Goal: Task Accomplishment & Management: Use online tool/utility

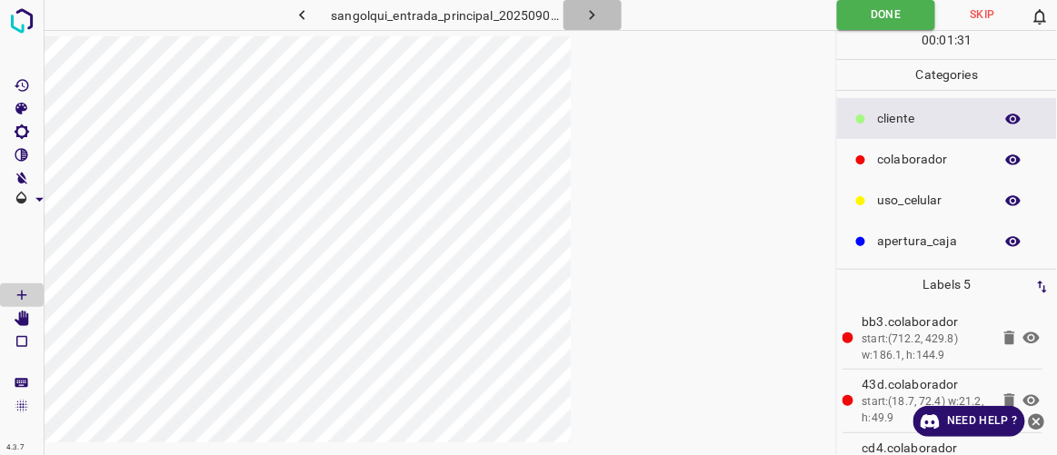
click at [590, 15] on icon "button" at bounding box center [592, 14] width 19 height 19
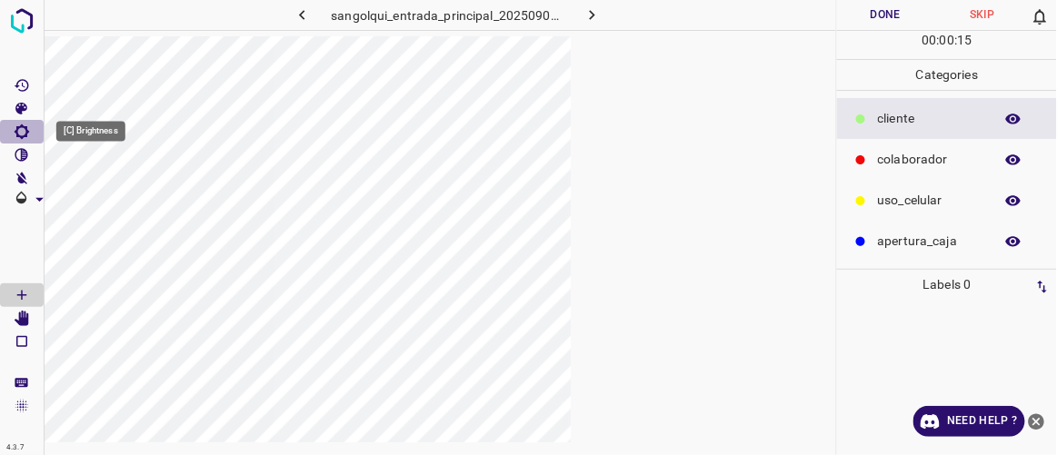
click at [22, 135] on icon "[C] Brightness" at bounding box center [22, 132] width 16 height 16
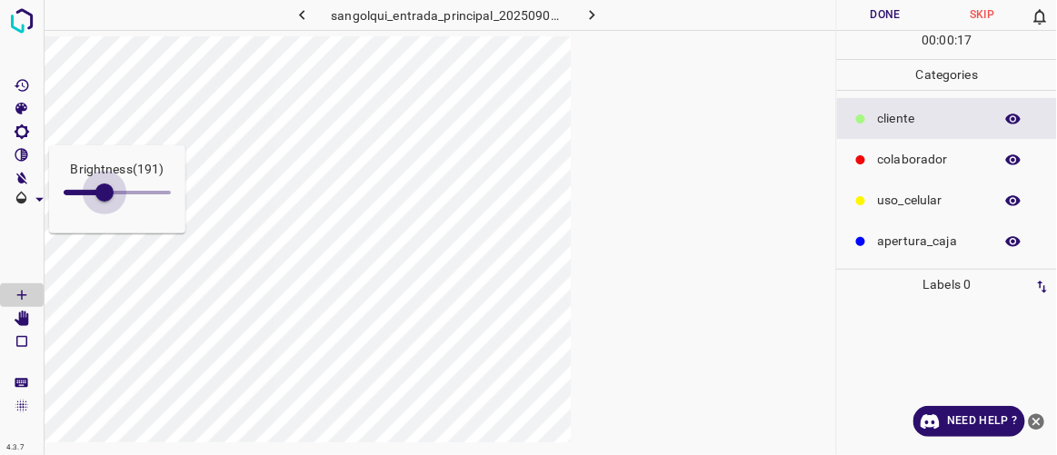
drag, startPoint x: 89, startPoint y: 194, endPoint x: 105, endPoint y: 202, distance: 17.5
click at [105, 202] on span at bounding box center [104, 193] width 18 height 18
type input "114"
drag, startPoint x: 105, startPoint y: 202, endPoint x: 88, endPoint y: 197, distance: 17.0
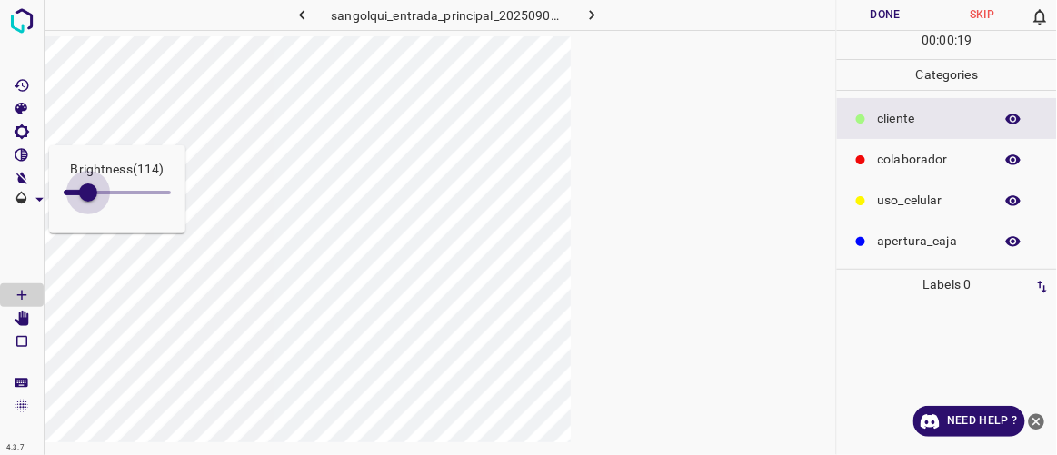
click at [88, 197] on span at bounding box center [88, 193] width 18 height 18
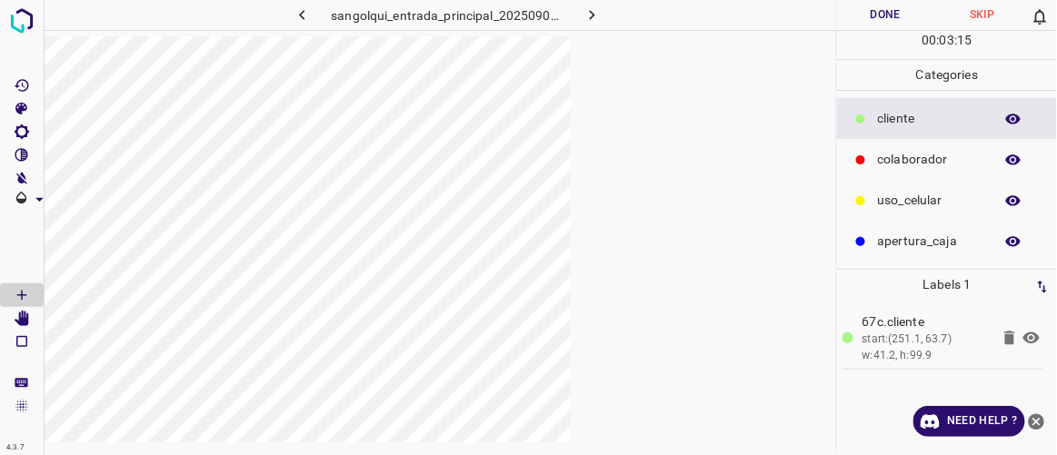
click at [632, 20] on button "Done" at bounding box center [885, 15] width 96 height 30
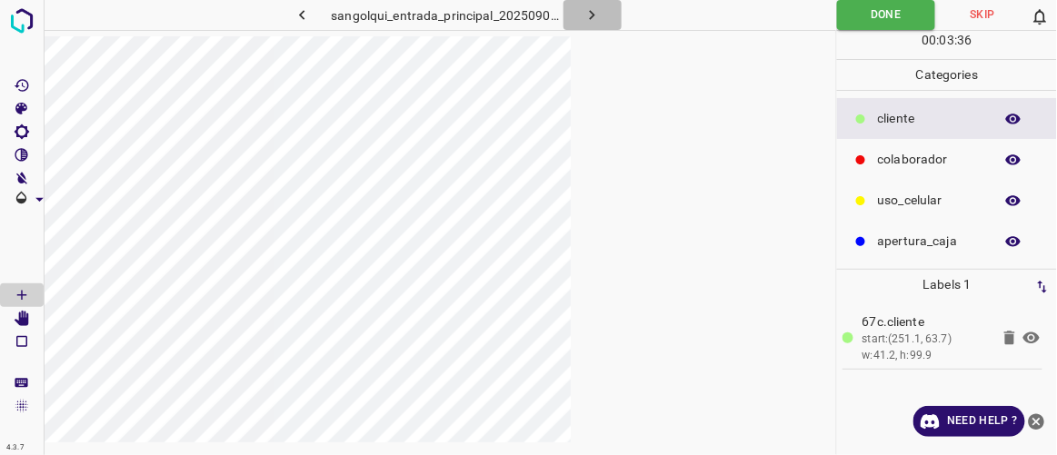
click at [590, 15] on icon "button" at bounding box center [592, 14] width 19 height 19
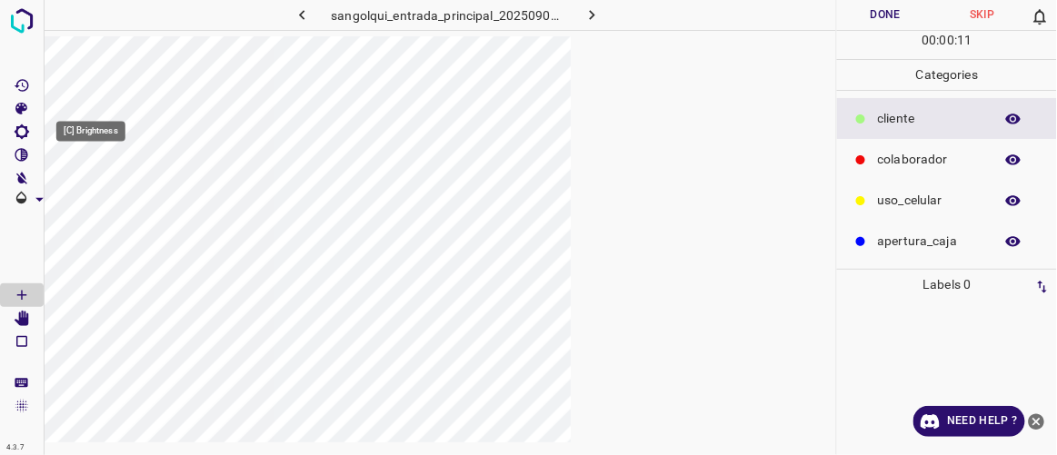
click at [25, 133] on icon "[C] Brightness" at bounding box center [22, 132] width 16 height 16
type input "131"
click at [92, 197] on span at bounding box center [92, 193] width 18 height 18
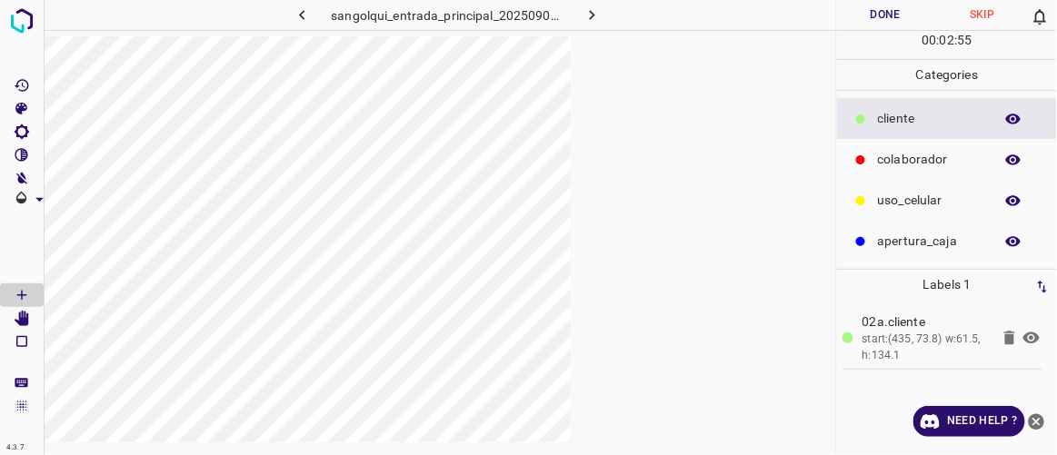
click at [632, 7] on button "Done" at bounding box center [885, 15] width 96 height 30
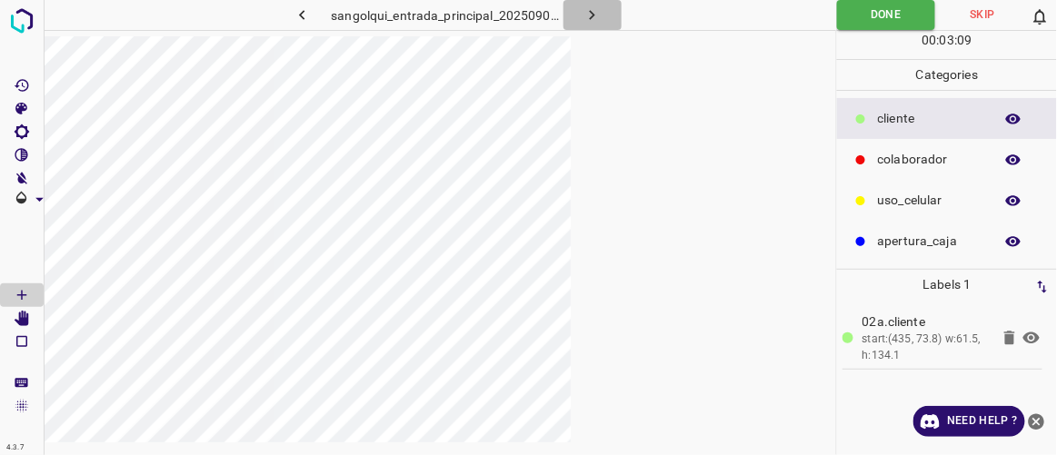
click at [595, 15] on icon "button" at bounding box center [592, 14] width 19 height 19
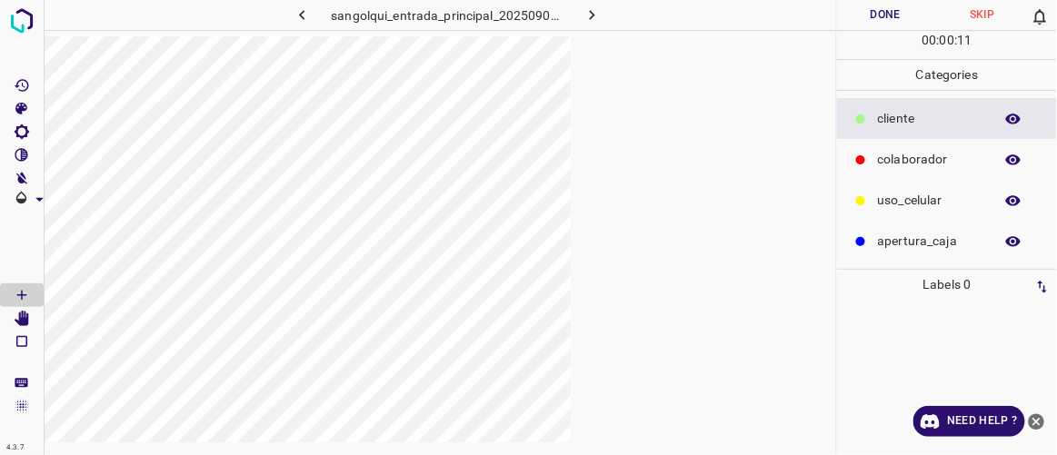
drag, startPoint x: 306, startPoint y: 8, endPoint x: 305, endPoint y: 35, distance: 27.3
click at [306, 10] on icon "button" at bounding box center [302, 14] width 19 height 19
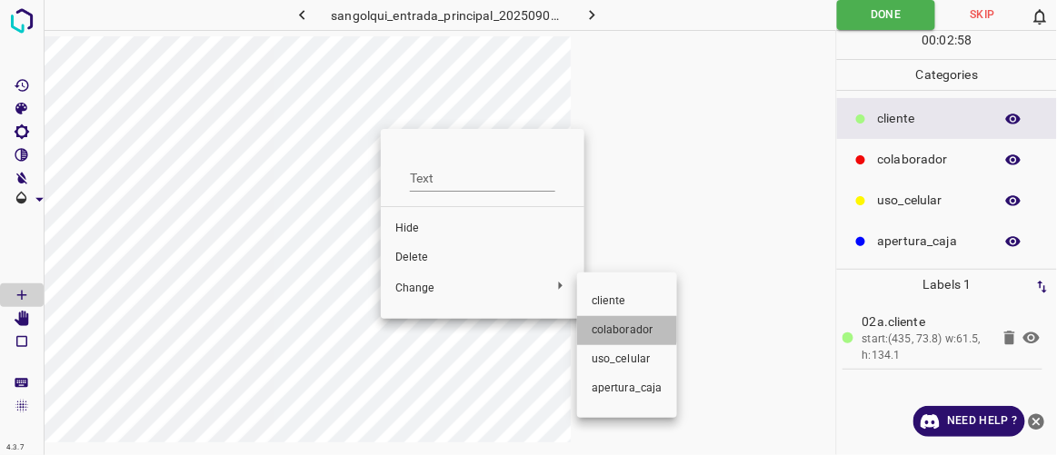
click at [620, 329] on span "colaborador" at bounding box center [627, 331] width 71 height 16
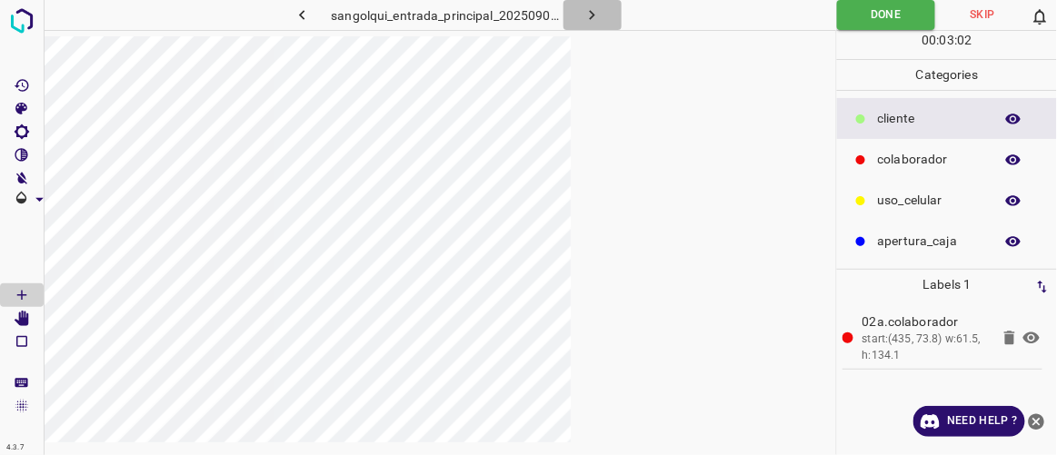
click at [591, 20] on icon "button" at bounding box center [592, 14] width 19 height 19
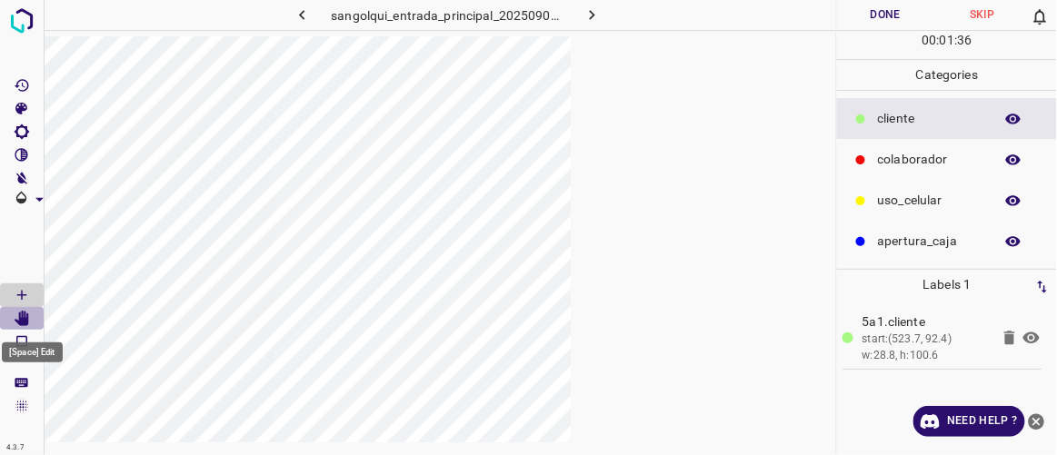
click at [25, 319] on icon "[Space] Edit" at bounding box center [22, 319] width 15 height 16
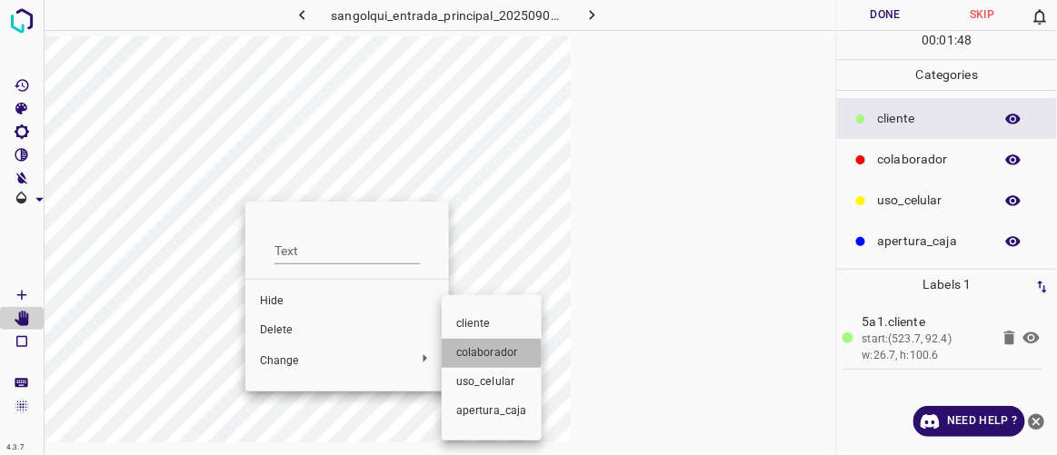
click at [482, 354] on span "colaborador" at bounding box center [491, 353] width 71 height 16
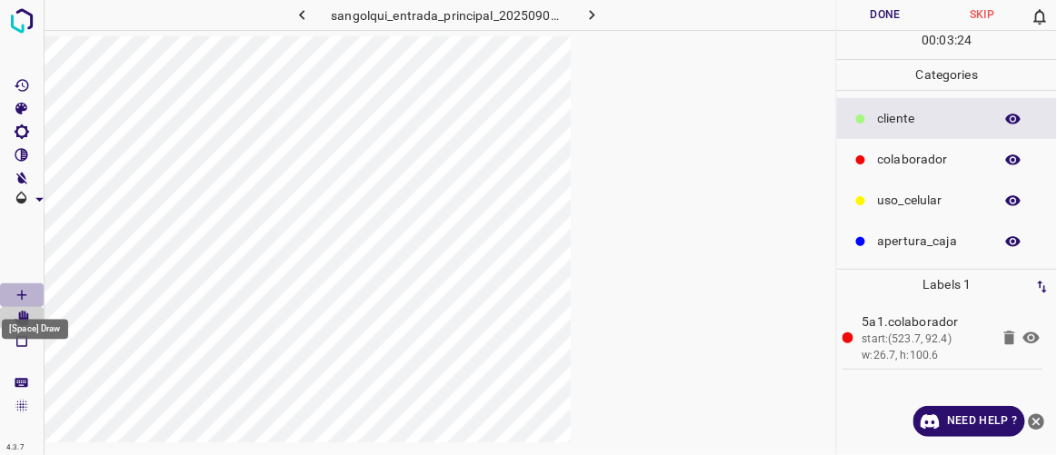
click at [26, 289] on icon "[Space] Draw" at bounding box center [22, 295] width 16 height 16
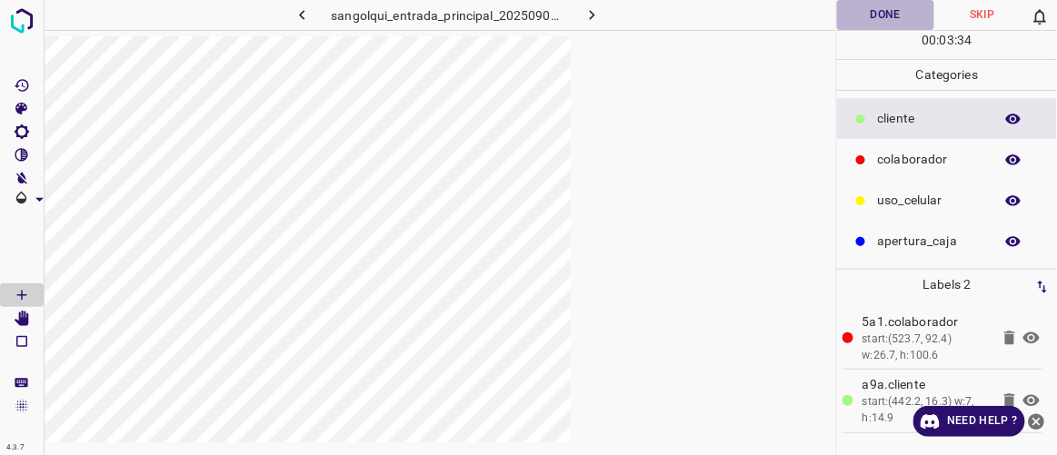
click at [632, 18] on button "Done" at bounding box center [885, 15] width 96 height 30
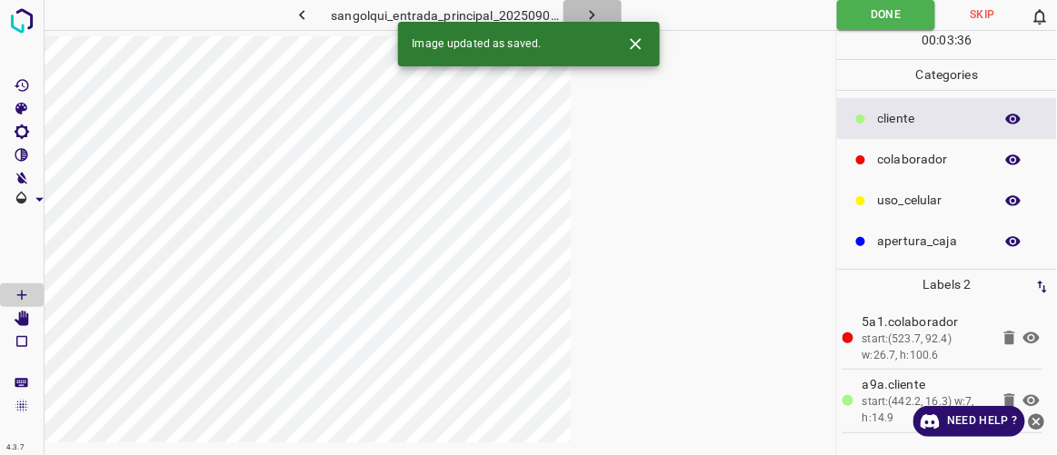
click at [598, 16] on icon "button" at bounding box center [592, 14] width 19 height 19
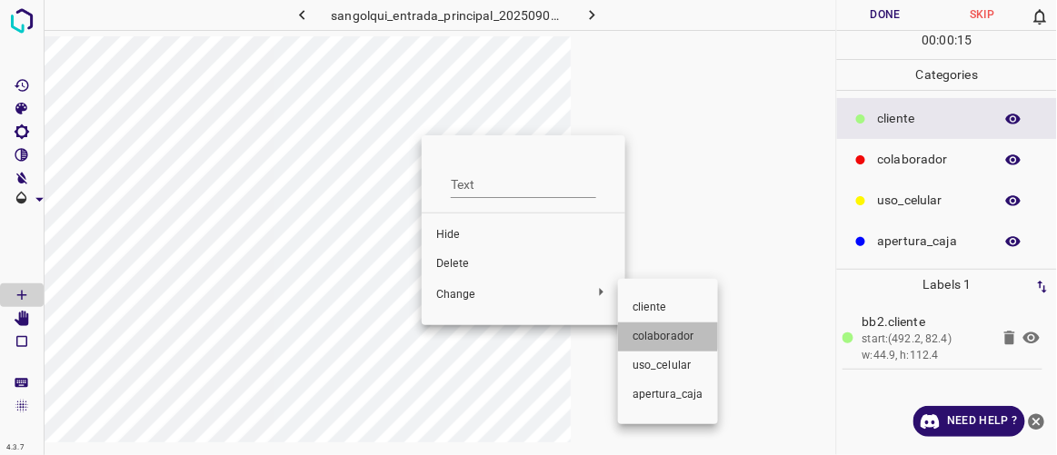
click at [632, 335] on span "colaborador" at bounding box center [668, 337] width 71 height 16
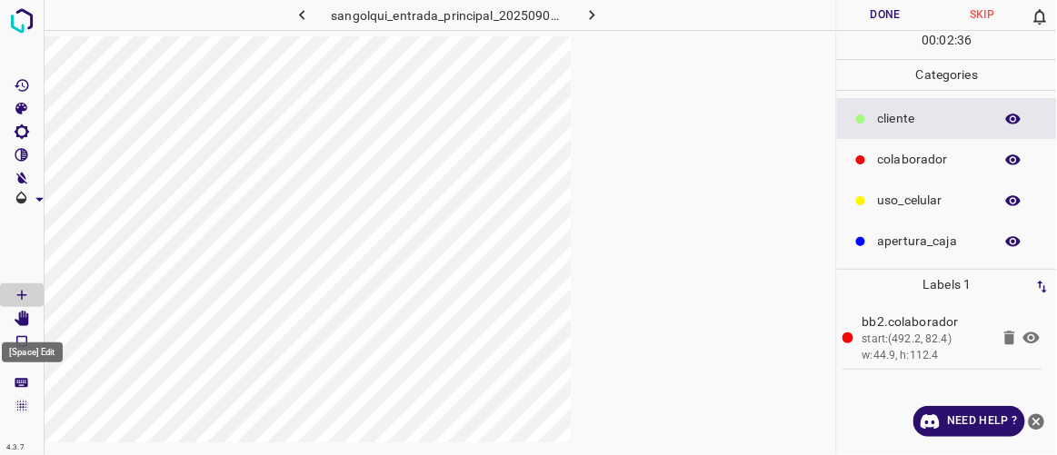
click at [23, 318] on icon "[Space] Edit" at bounding box center [22, 319] width 15 height 16
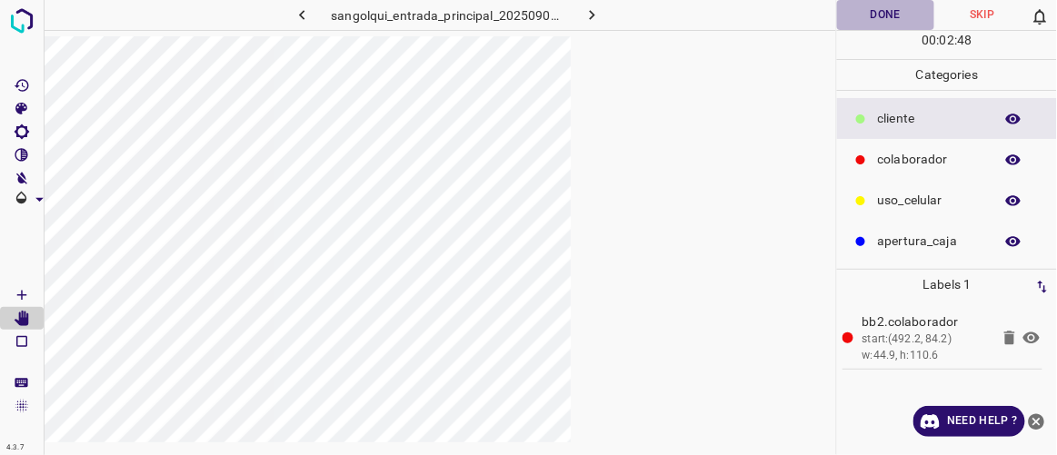
click at [632, 15] on button "Done" at bounding box center [885, 15] width 96 height 30
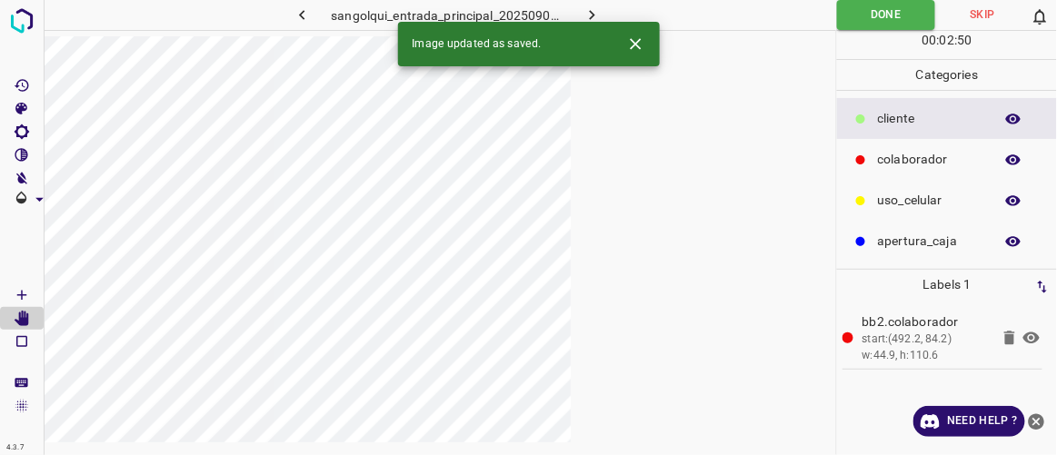
click at [632, 208] on div at bounding box center [440, 263] width 793 height 455
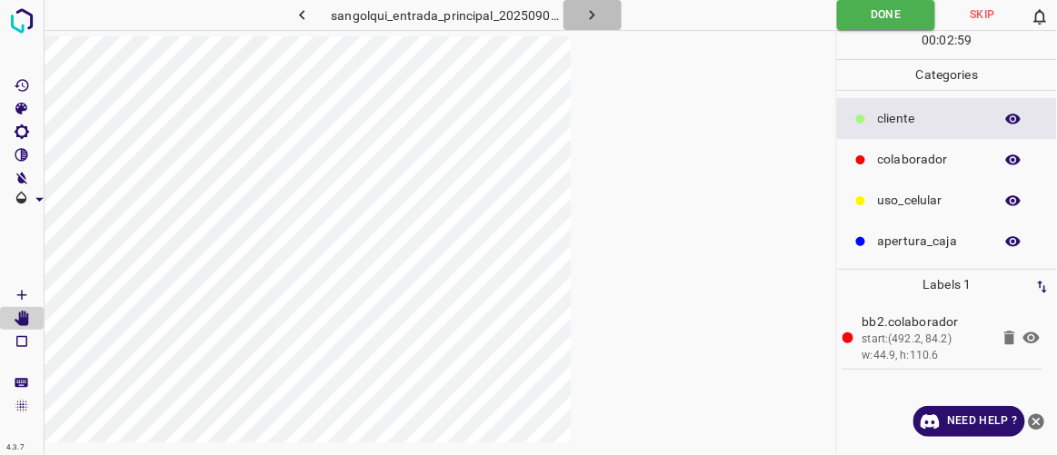
click at [598, 14] on icon "button" at bounding box center [592, 14] width 19 height 19
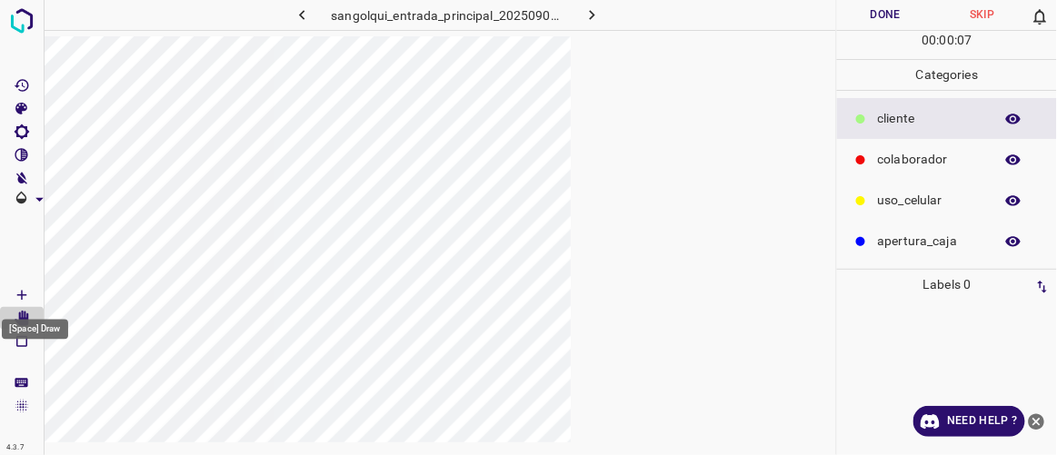
click at [22, 295] on icon "[Space] Draw" at bounding box center [21, 295] width 9 height 9
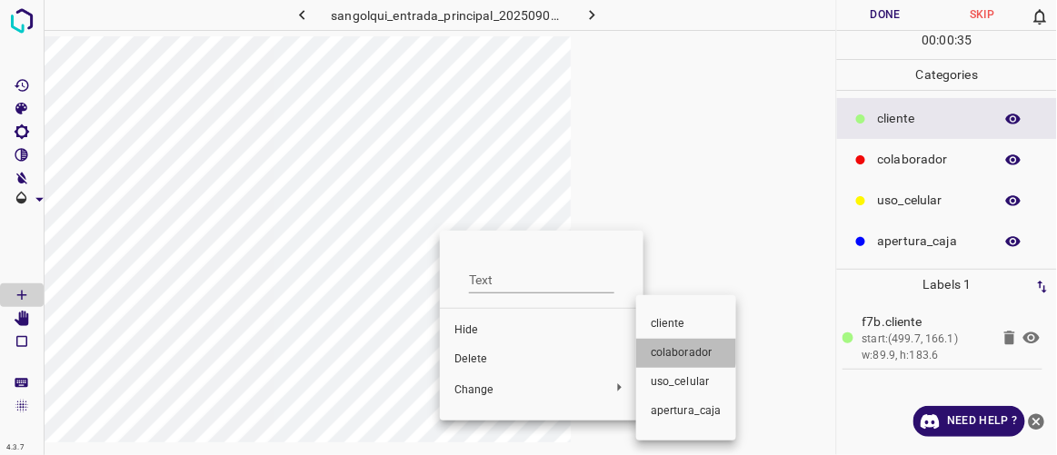
click at [632, 350] on span "colaborador" at bounding box center [686, 353] width 71 height 16
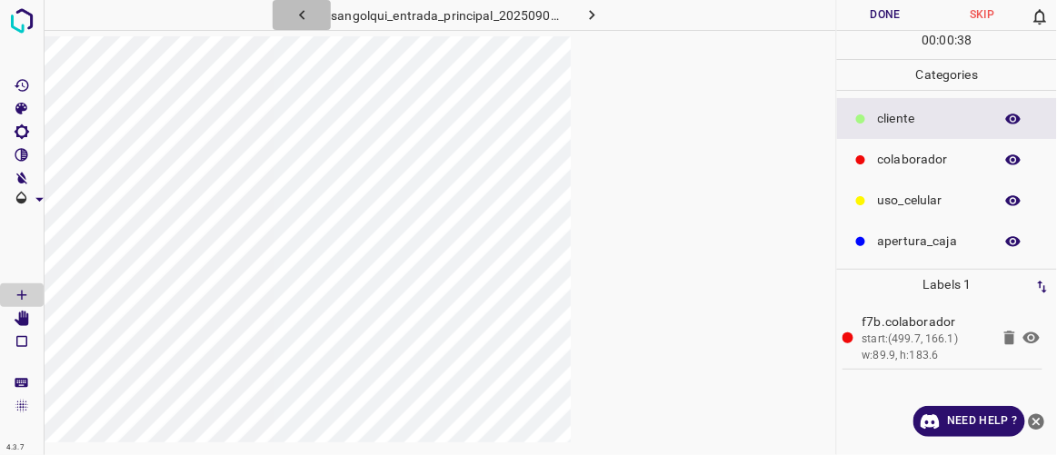
click at [307, 15] on icon "button" at bounding box center [302, 14] width 19 height 19
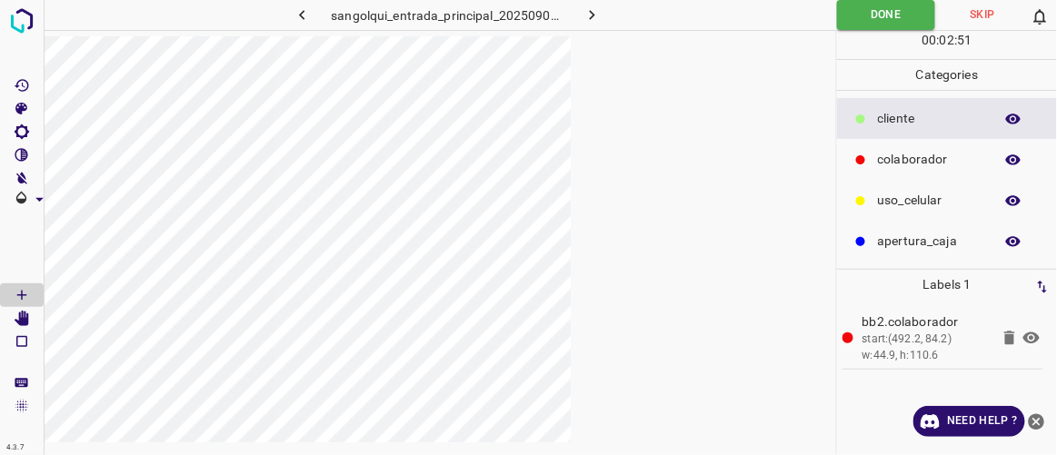
click at [307, 16] on icon "button" at bounding box center [302, 14] width 19 height 19
click at [604, 15] on button "button" at bounding box center [593, 15] width 58 height 30
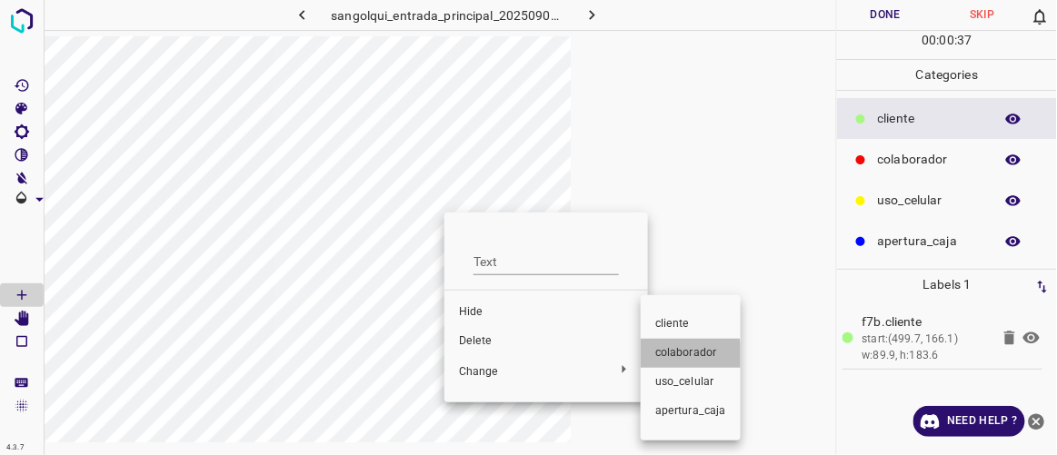
click at [632, 359] on span "colaborador" at bounding box center [690, 353] width 71 height 16
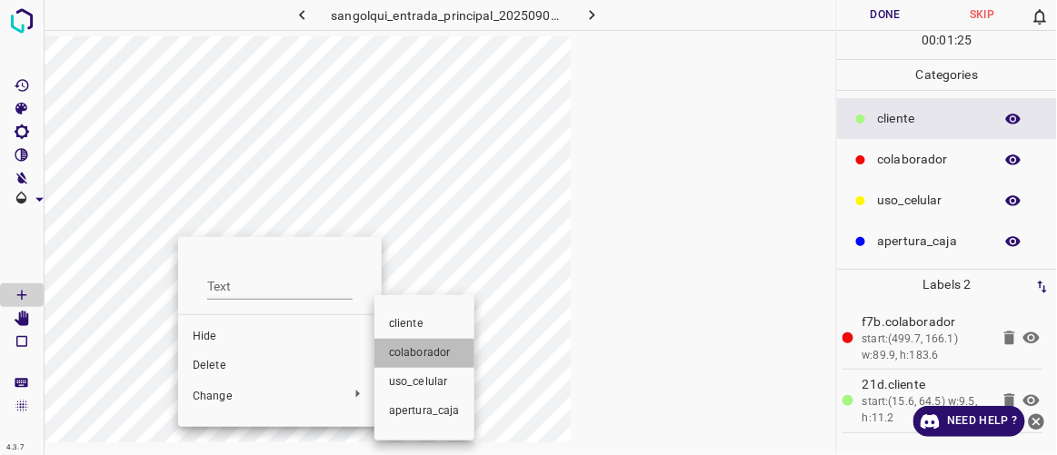
click at [385, 355] on li "colaborador" at bounding box center [425, 353] width 100 height 29
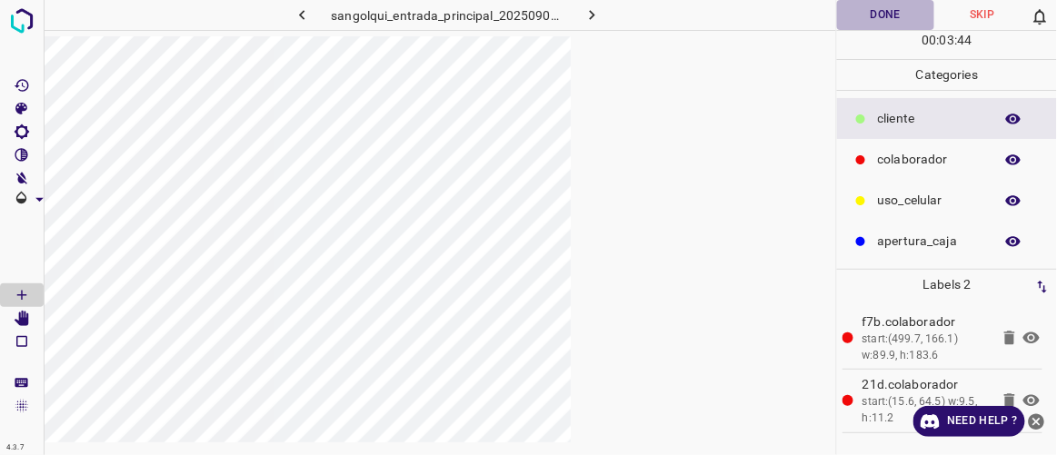
click at [632, 16] on button "Done" at bounding box center [885, 15] width 96 height 30
click at [593, 12] on icon "button" at bounding box center [592, 14] width 19 height 19
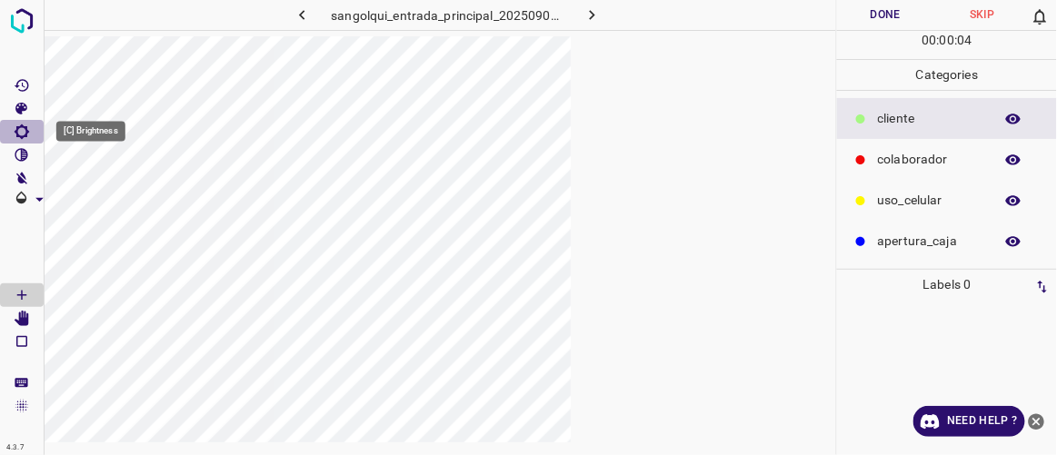
click at [21, 133] on icon "[C] Brightness" at bounding box center [22, 132] width 16 height 16
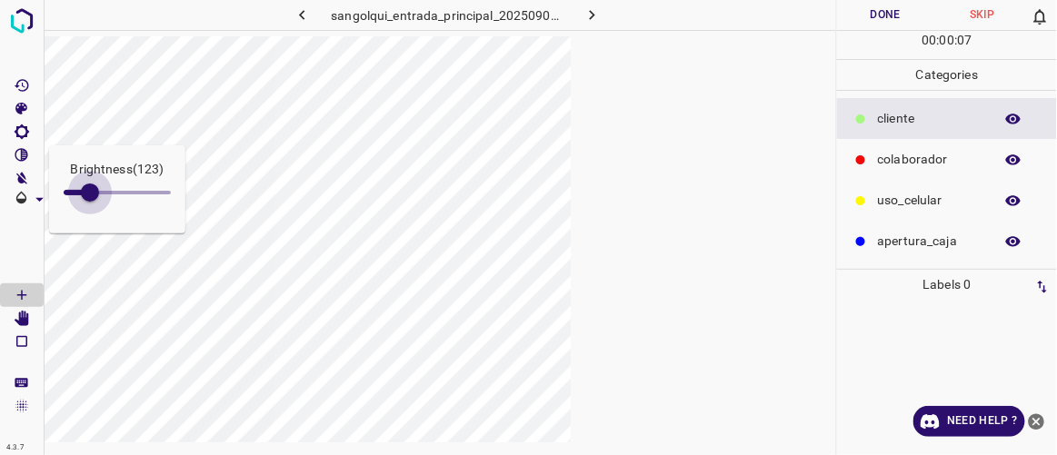
type input "136"
drag, startPoint x: 79, startPoint y: 192, endPoint x: 93, endPoint y: 202, distance: 16.9
click at [93, 202] on span at bounding box center [93, 193] width 18 height 18
click at [27, 157] on icon "[V] Contrast" at bounding box center [22, 155] width 14 height 14
type input "55"
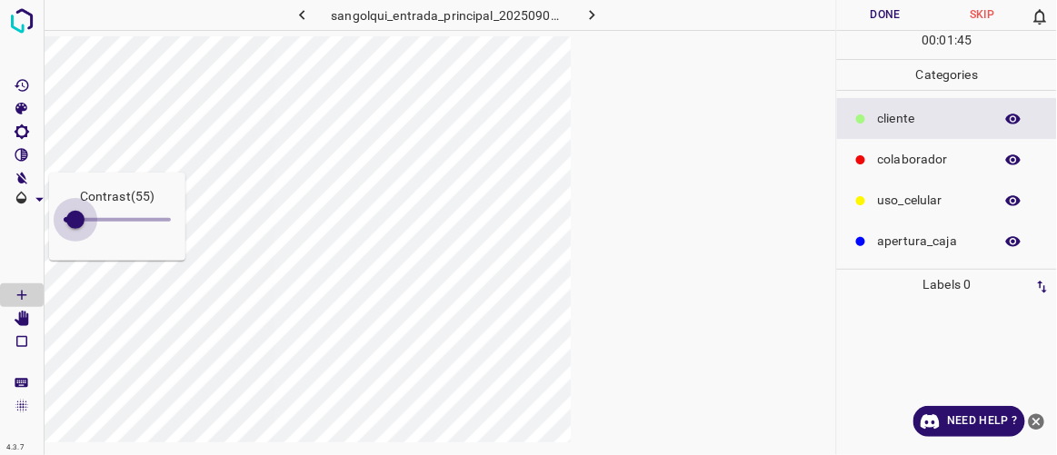
click at [75, 224] on span at bounding box center [75, 220] width 18 height 18
click at [21, 135] on icon "[C] Brightness" at bounding box center [22, 132] width 15 height 15
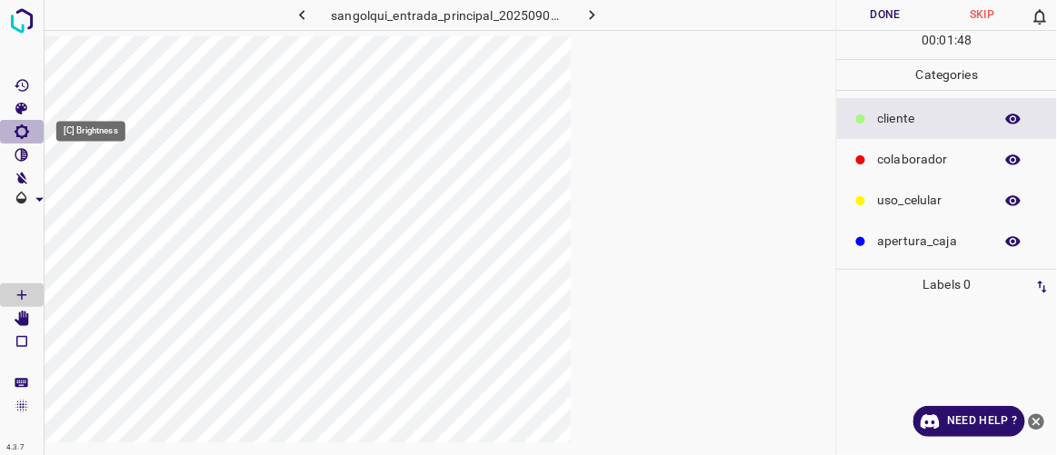
click at [30, 133] on Brightness"] "[C] Brightness" at bounding box center [22, 132] width 44 height 24
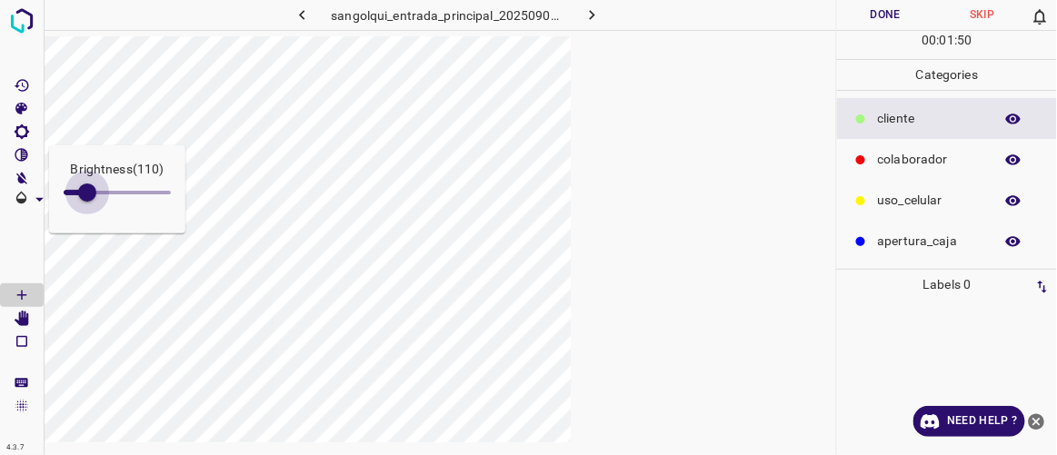
type input "97"
drag, startPoint x: 95, startPoint y: 190, endPoint x: 85, endPoint y: 190, distance: 10.0
click at [85, 190] on span at bounding box center [84, 193] width 18 height 18
click at [22, 316] on icon "[Space] Edit" at bounding box center [22, 319] width 15 height 16
click at [595, 21] on icon "button" at bounding box center [592, 14] width 19 height 19
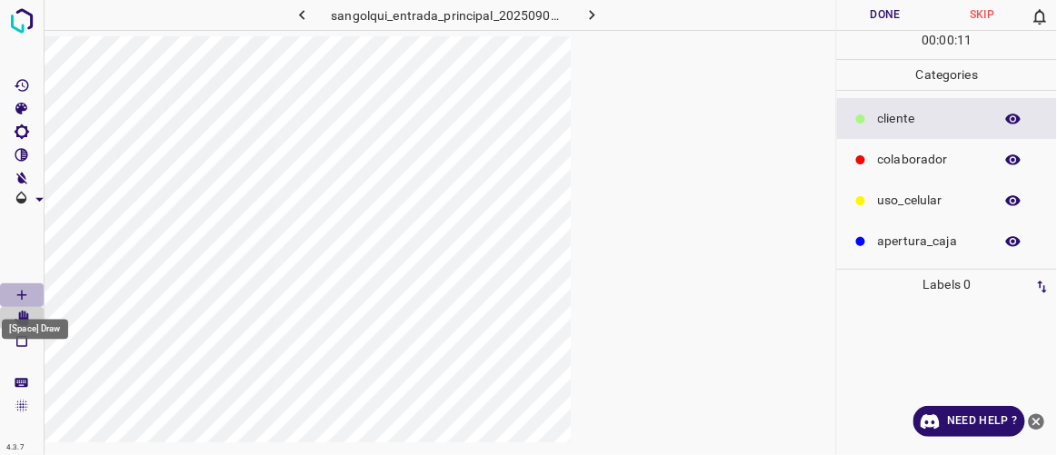
click at [29, 296] on icon "[Space] Draw" at bounding box center [22, 295] width 16 height 16
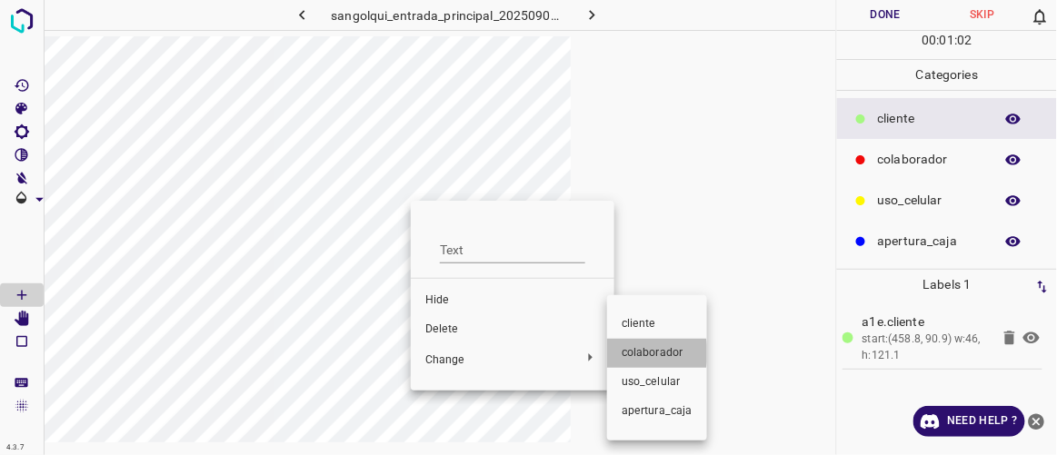
click at [632, 354] on span "colaborador" at bounding box center [657, 353] width 71 height 16
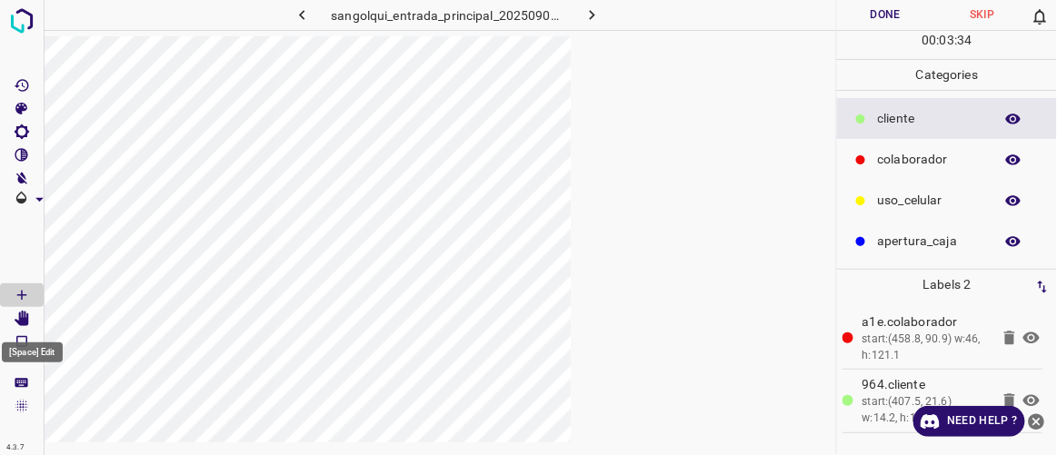
click at [19, 320] on icon "[Space] Edit" at bounding box center [22, 319] width 15 height 16
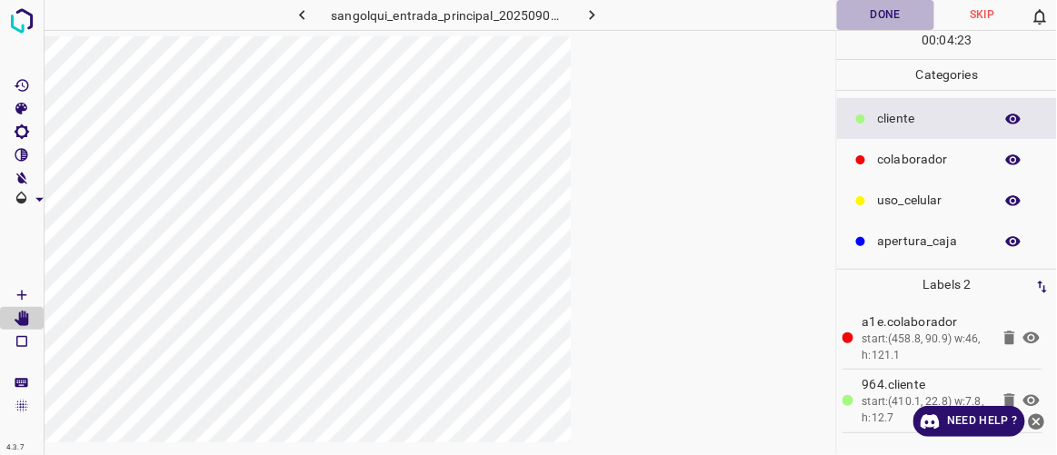
click at [632, 15] on button "Done" at bounding box center [885, 15] width 96 height 30
click at [575, 17] on button "button" at bounding box center [593, 15] width 58 height 30
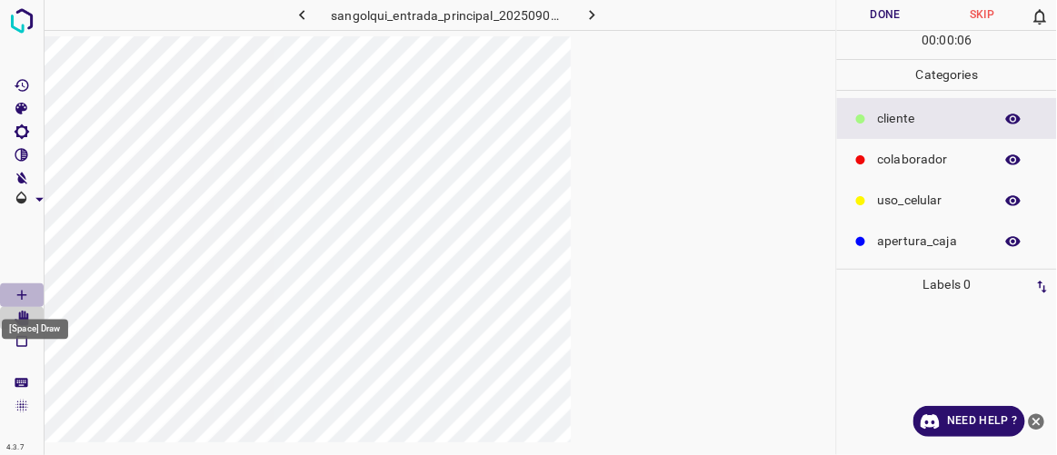
click at [24, 290] on icon "[Space] Draw" at bounding box center [22, 295] width 16 height 16
click at [632, 236] on div at bounding box center [440, 263] width 793 height 455
click at [22, 319] on icon "[Space] Edit" at bounding box center [22, 319] width 15 height 16
click at [22, 291] on icon "[Space] Draw" at bounding box center [22, 295] width 16 height 16
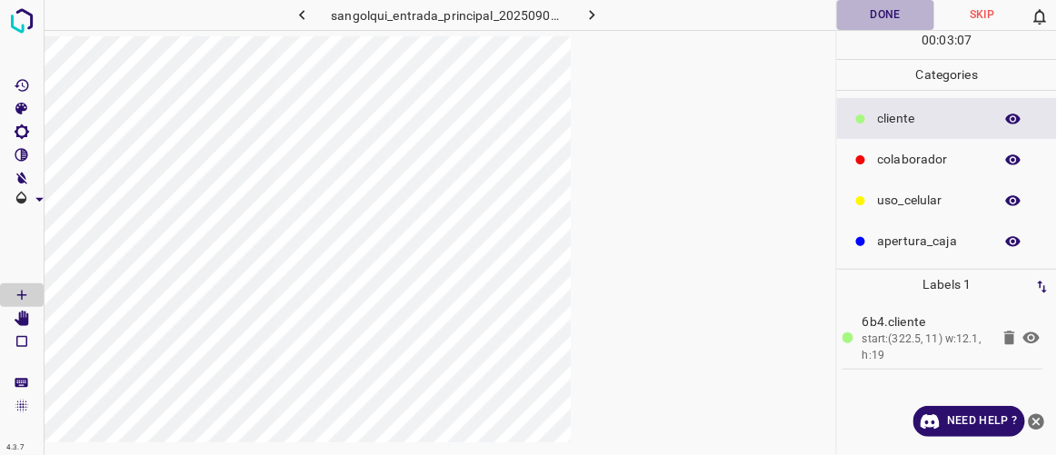
click at [632, 18] on button "Done" at bounding box center [885, 15] width 96 height 30
click at [589, 16] on icon "button" at bounding box center [592, 14] width 19 height 19
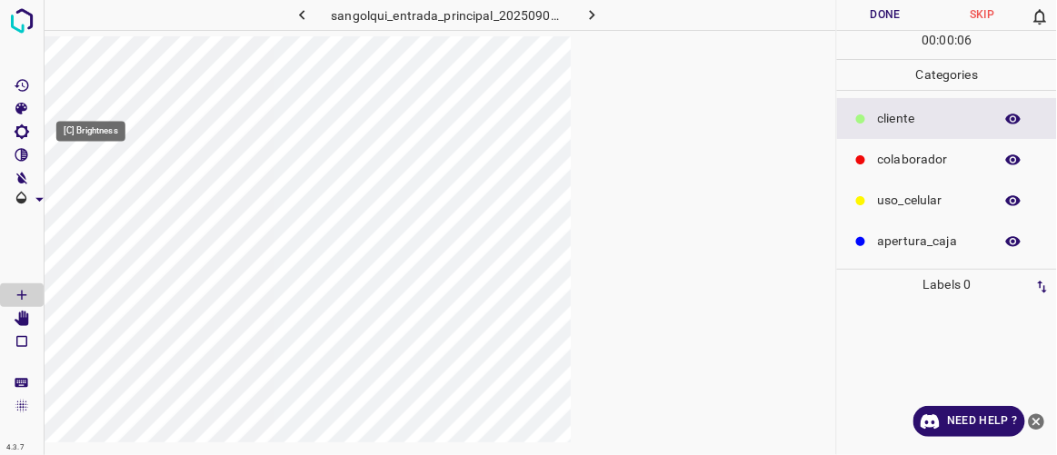
click at [18, 132] on icon "[C] Brightness" at bounding box center [22, 132] width 16 height 16
type input "153"
click at [96, 202] on span at bounding box center [96, 193] width 18 height 18
click at [23, 137] on icon "[C] Brightness" at bounding box center [22, 132] width 15 height 15
click at [85, 190] on span at bounding box center [84, 193] width 18 height 18
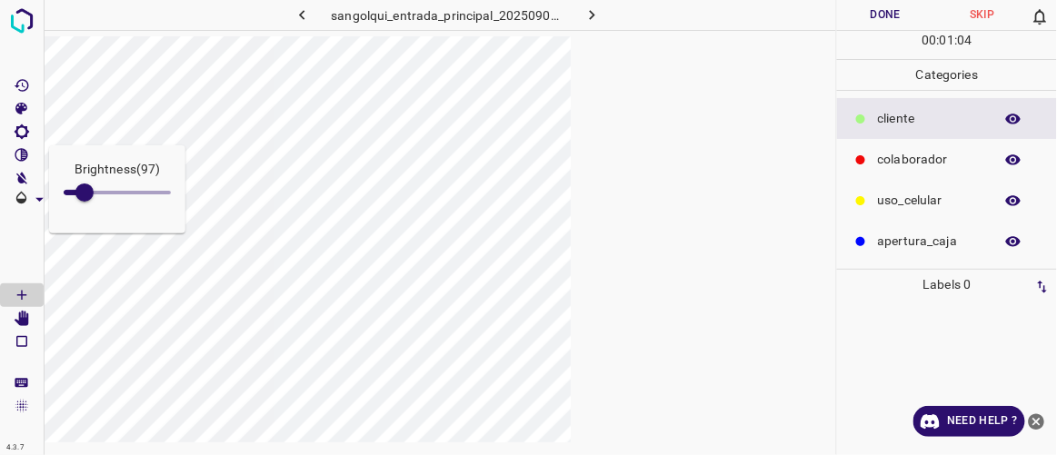
click at [84, 190] on span at bounding box center [84, 193] width 18 height 18
type input "114"
click at [88, 194] on span at bounding box center [88, 193] width 18 height 18
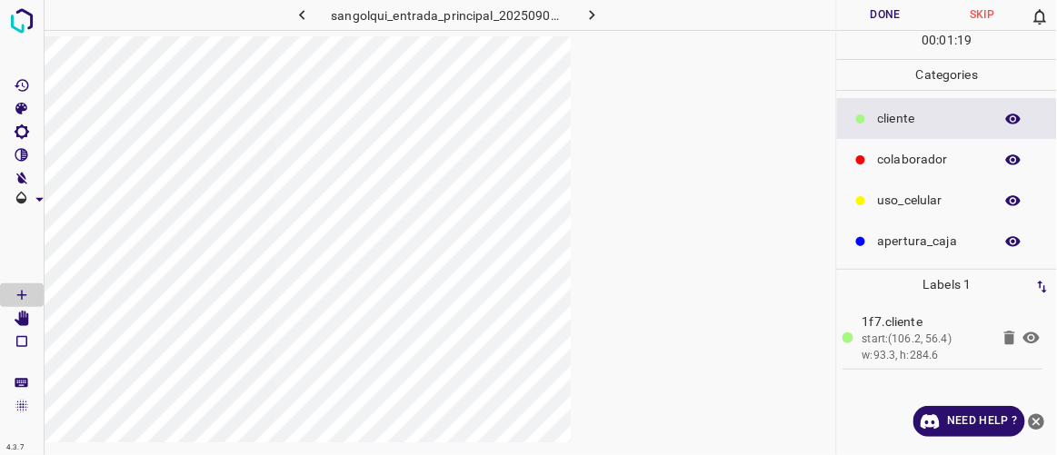
click at [632, 335] on icon at bounding box center [1010, 339] width 11 height 14
click at [632, 20] on button "Done" at bounding box center [885, 15] width 96 height 30
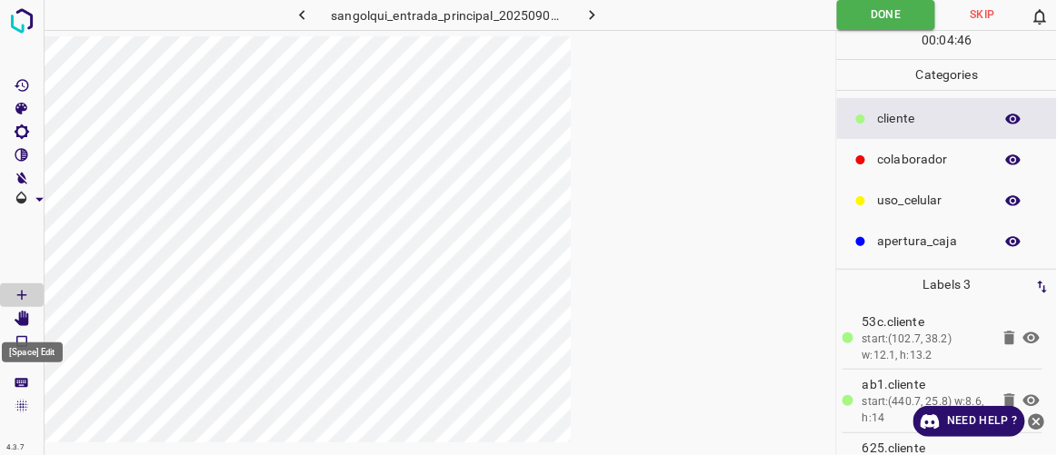
click at [22, 318] on icon "[Space] Edit" at bounding box center [22, 319] width 15 height 16
click at [591, 13] on icon "button" at bounding box center [592, 15] width 5 height 10
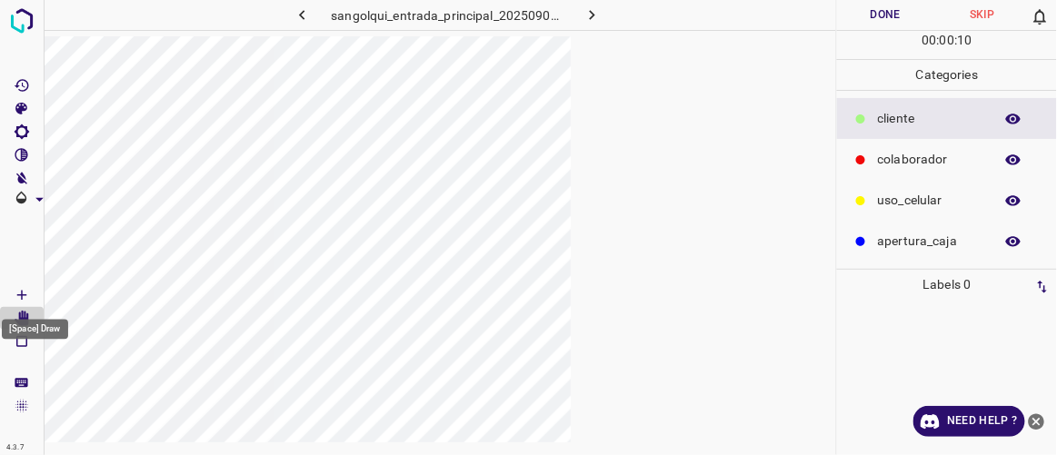
click at [25, 290] on icon "[Space] Draw" at bounding box center [22, 295] width 16 height 16
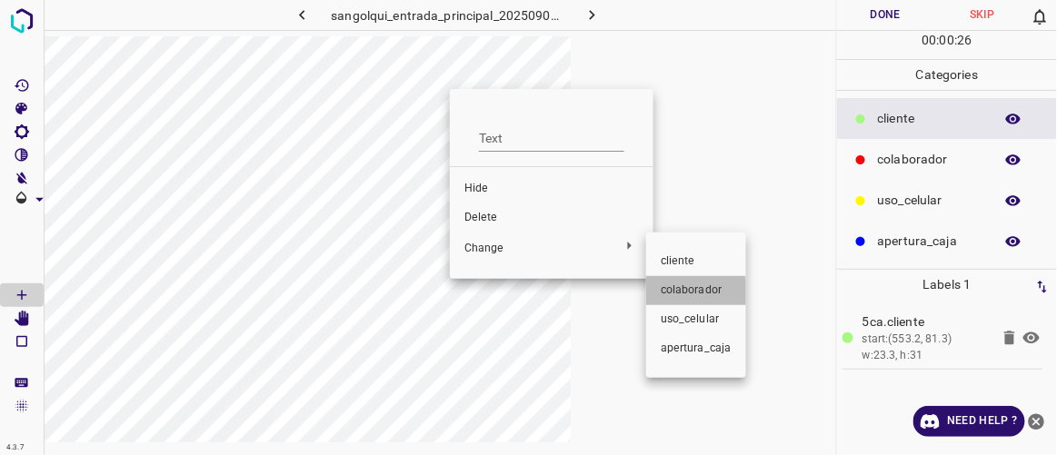
click at [632, 294] on span "colaborador" at bounding box center [696, 291] width 71 height 16
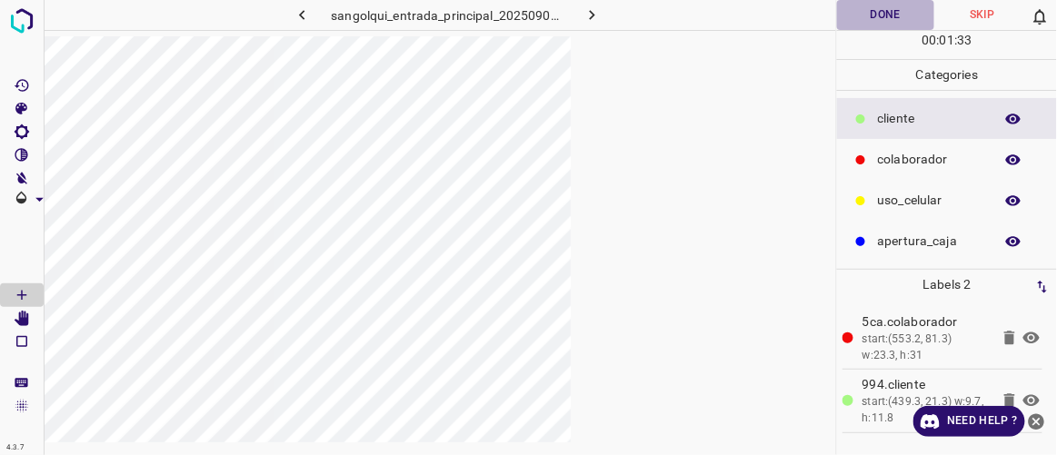
click at [632, 13] on button "Done" at bounding box center [885, 15] width 96 height 30
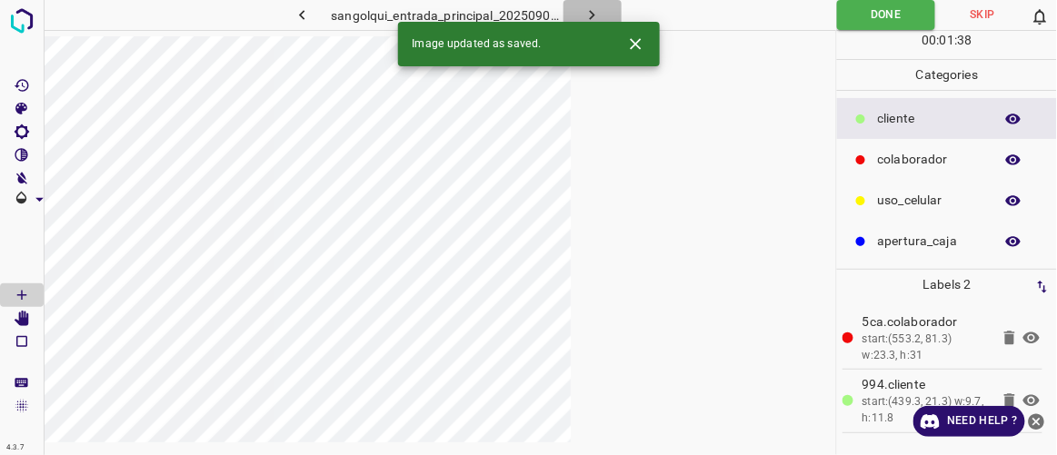
click at [596, 15] on icon "button" at bounding box center [592, 14] width 19 height 19
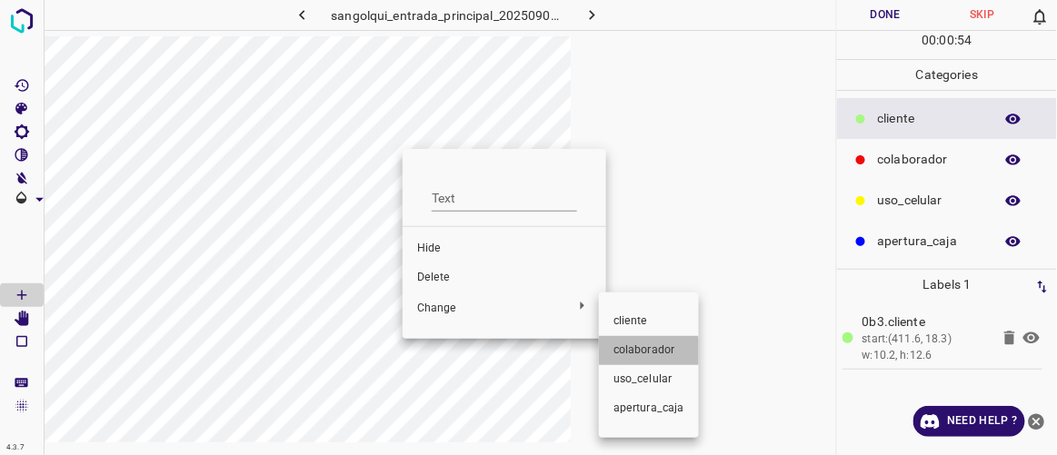
click at [632, 353] on span "colaborador" at bounding box center [649, 351] width 71 height 16
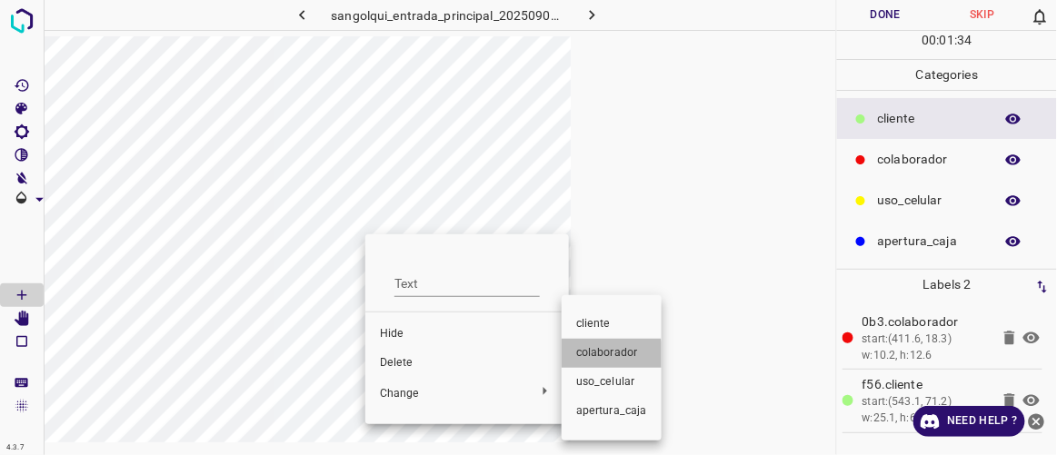
click at [585, 358] on span "colaborador" at bounding box center [611, 353] width 71 height 16
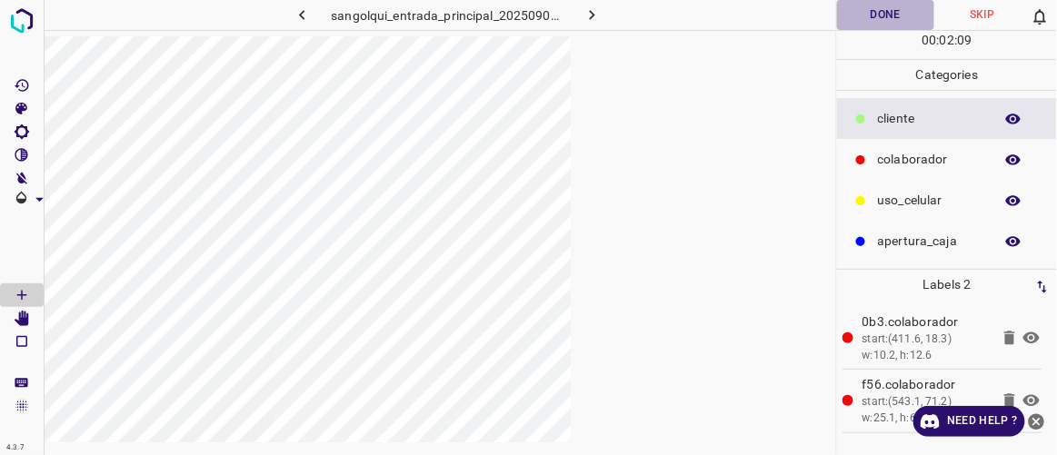
click at [632, 15] on button "Done" at bounding box center [885, 15] width 96 height 30
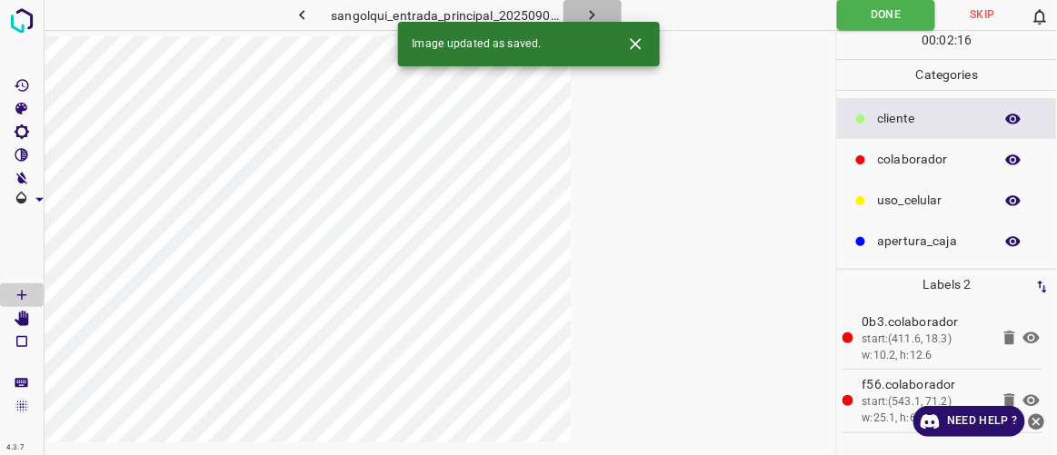
click at [595, 12] on icon "button" at bounding box center [592, 14] width 19 height 19
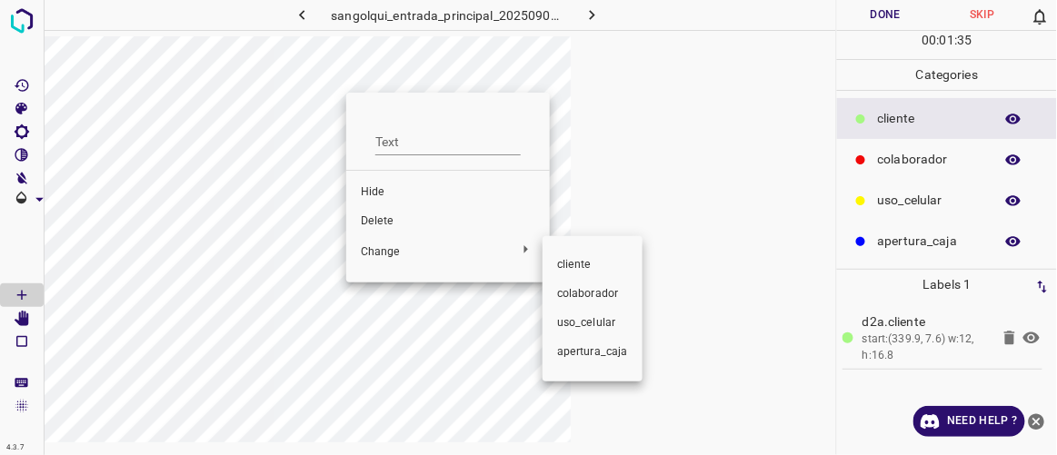
click at [575, 298] on span "colaborador" at bounding box center [592, 294] width 71 height 16
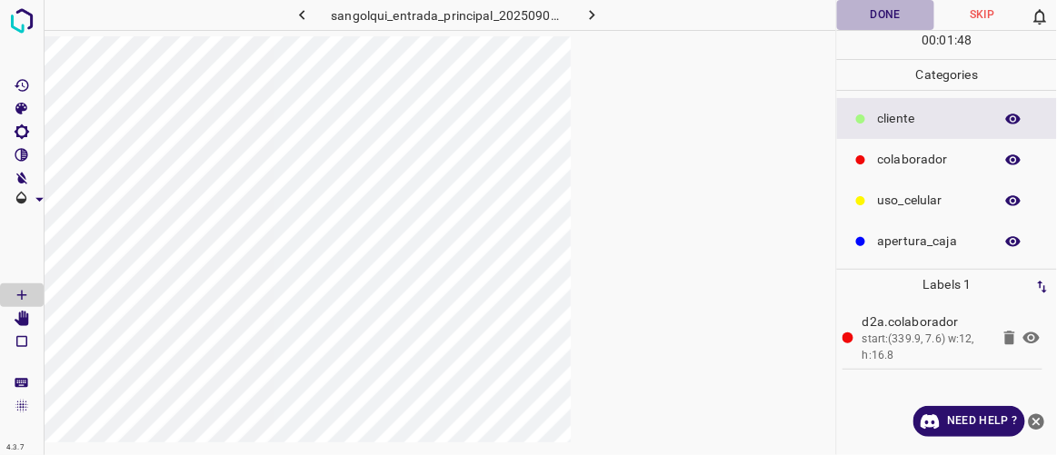
click at [632, 14] on button "Done" at bounding box center [885, 15] width 96 height 30
click at [601, 17] on icon "button" at bounding box center [592, 14] width 19 height 19
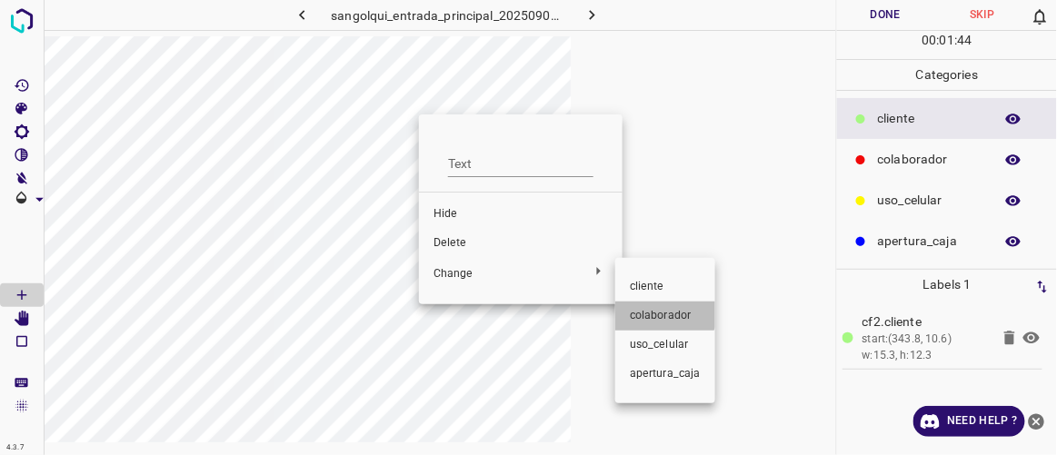
click at [632, 311] on span "colaborador" at bounding box center [665, 316] width 71 height 16
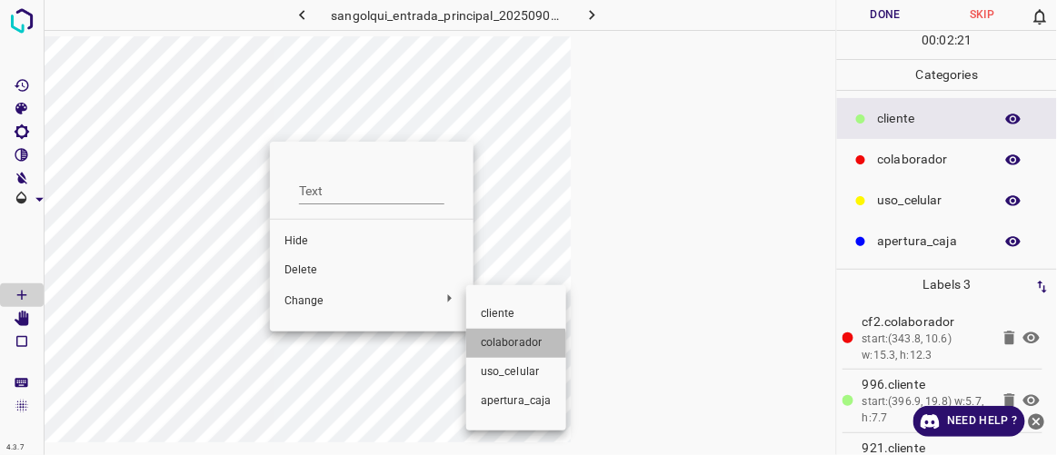
click at [514, 346] on span "colaborador" at bounding box center [516, 343] width 71 height 16
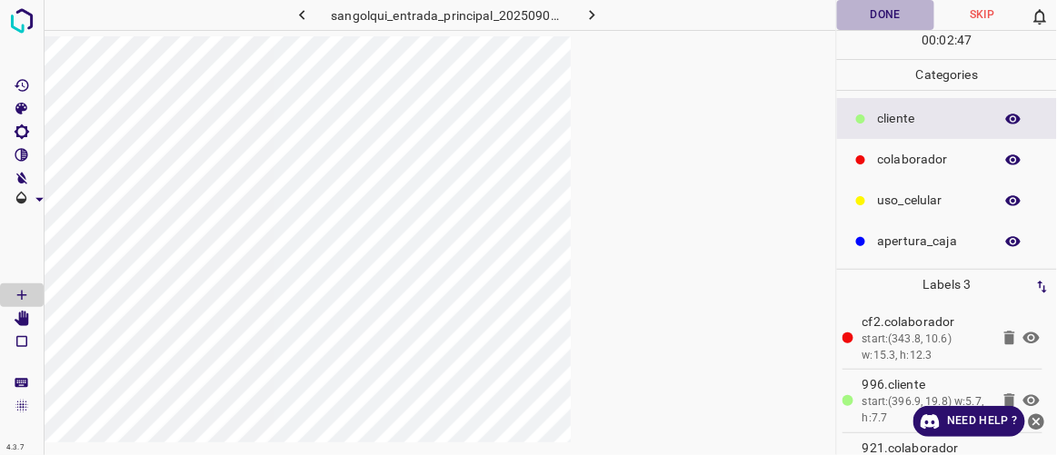
click at [632, 15] on button "Done" at bounding box center [885, 15] width 96 height 30
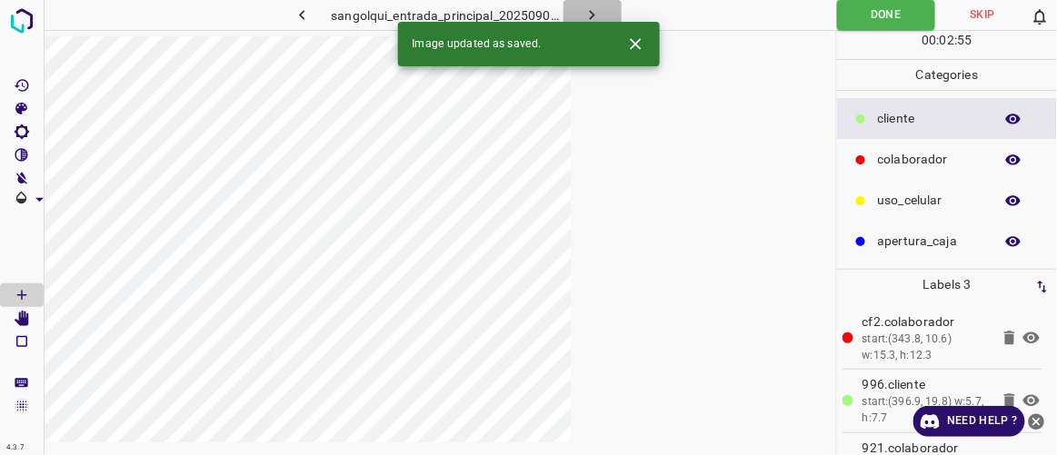
click at [595, 15] on icon "button" at bounding box center [592, 14] width 19 height 19
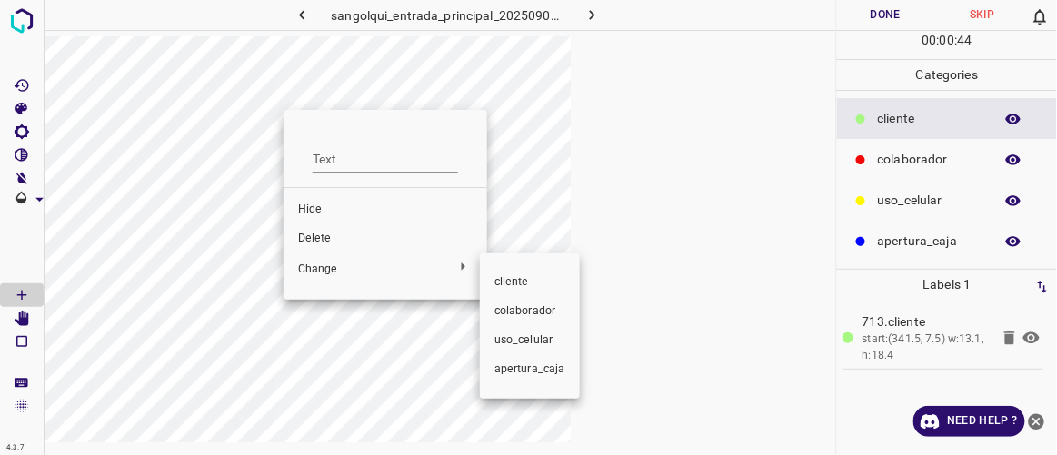
click at [513, 311] on span "colaborador" at bounding box center [530, 312] width 71 height 16
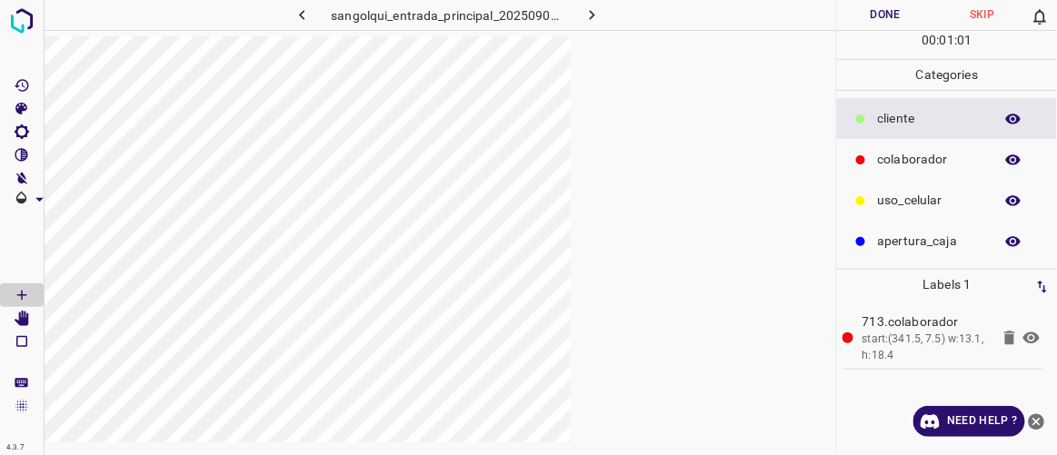
click at [632, 23] on button "Done" at bounding box center [885, 15] width 96 height 30
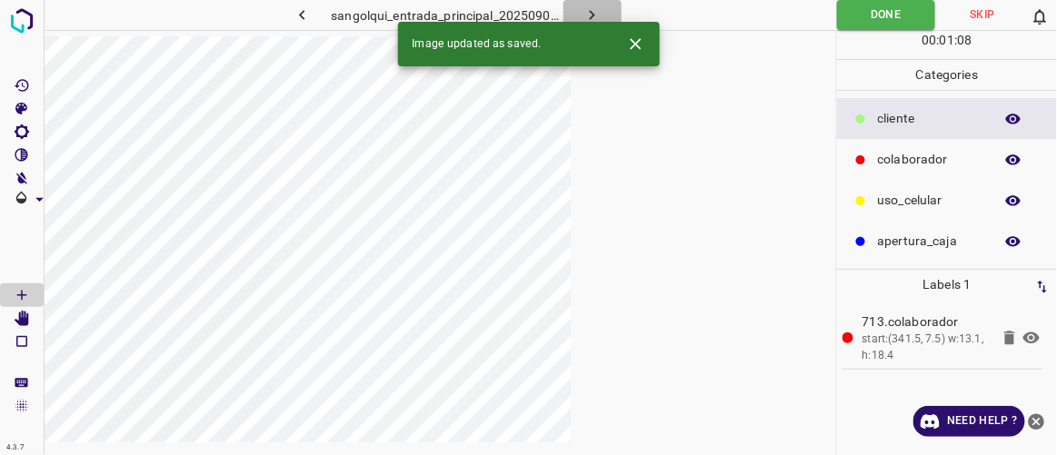
click at [588, 16] on icon "button" at bounding box center [592, 14] width 19 height 19
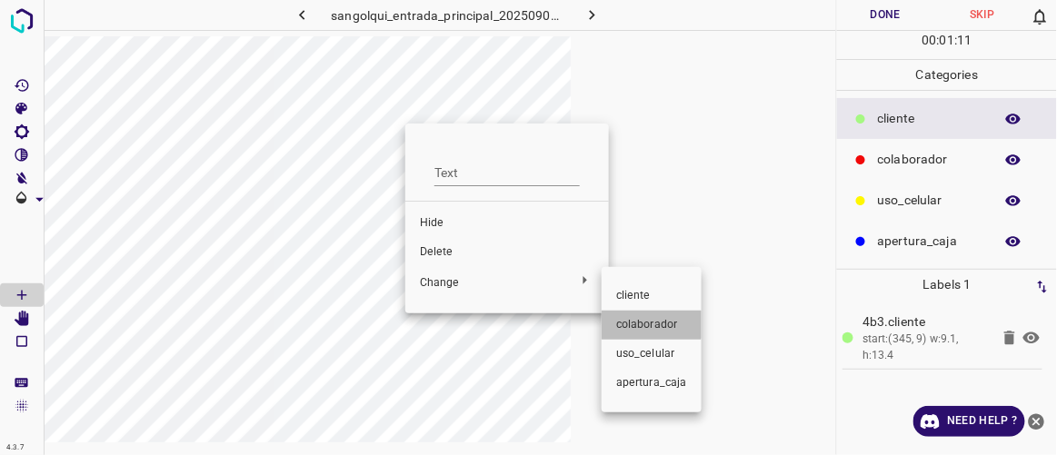
click at [632, 320] on span "colaborador" at bounding box center [651, 325] width 71 height 16
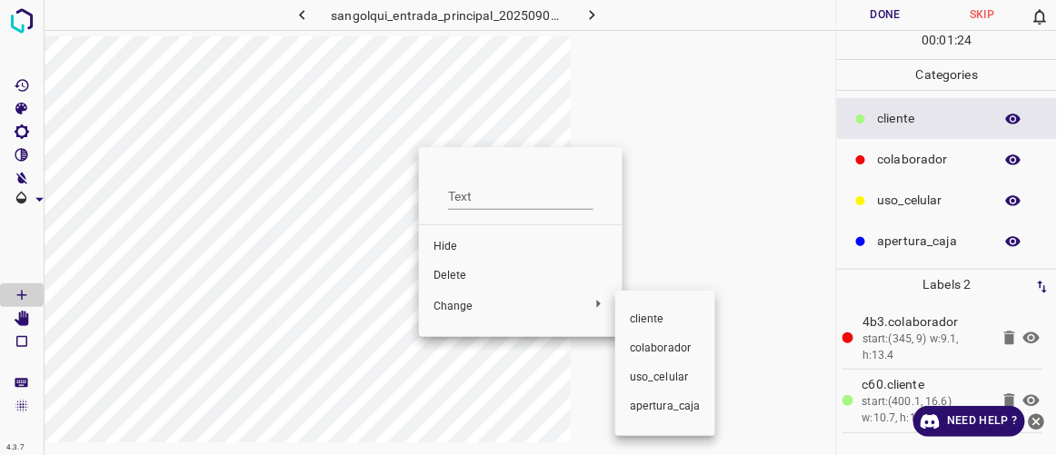
click at [632, 343] on span "colaborador" at bounding box center [665, 349] width 71 height 16
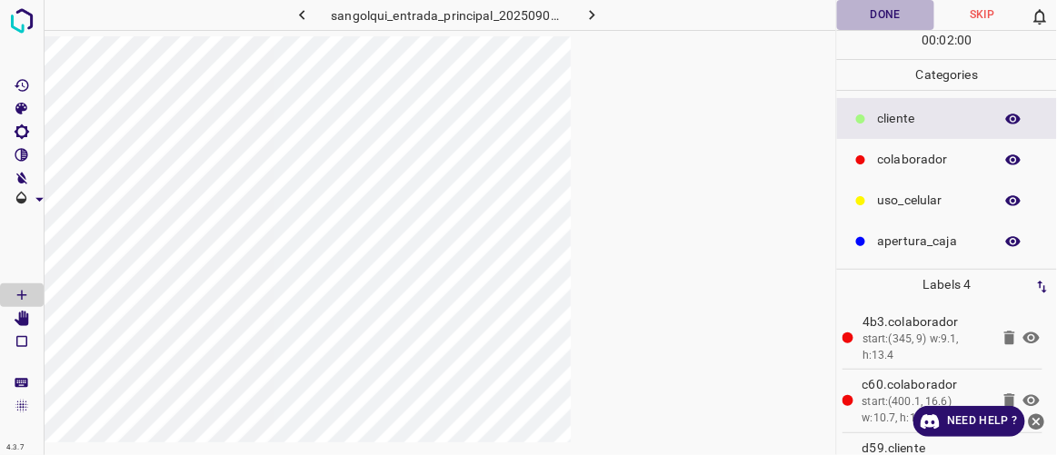
click at [632, 23] on button "Done" at bounding box center [885, 15] width 96 height 30
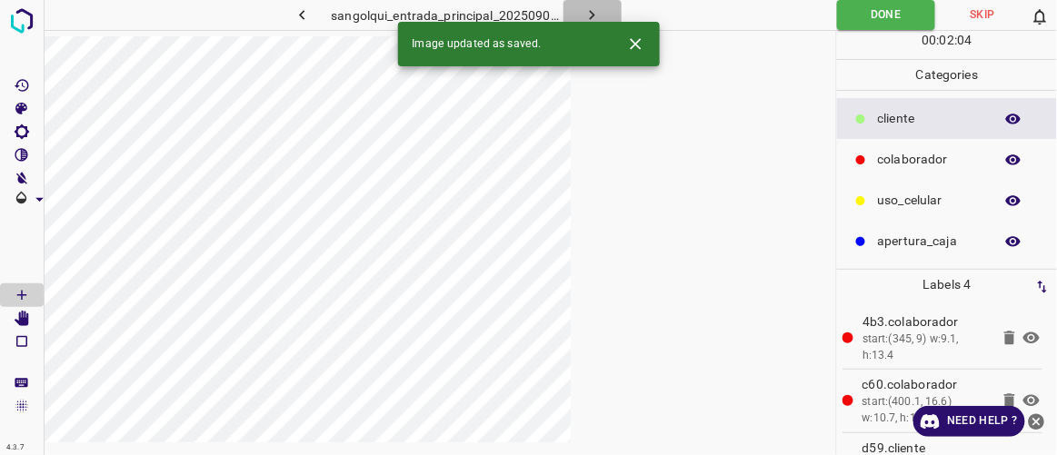
click at [590, 16] on icon "button" at bounding box center [592, 14] width 19 height 19
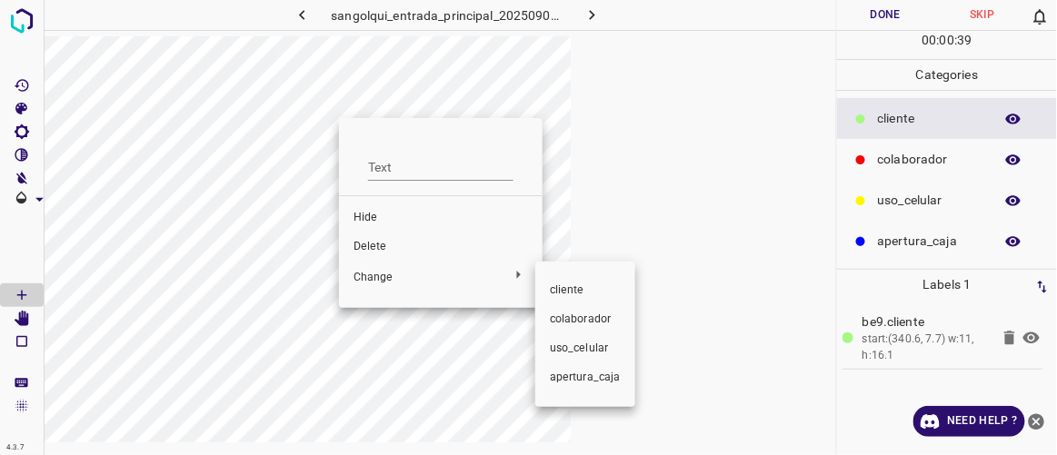
click at [591, 329] on li "colaborador" at bounding box center [585, 319] width 100 height 29
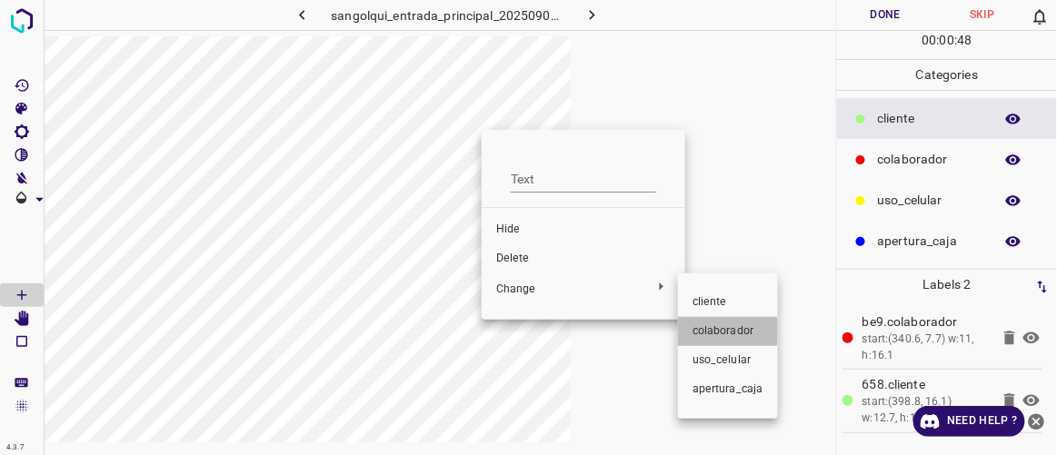
click at [632, 332] on span "colaborador" at bounding box center [728, 332] width 71 height 16
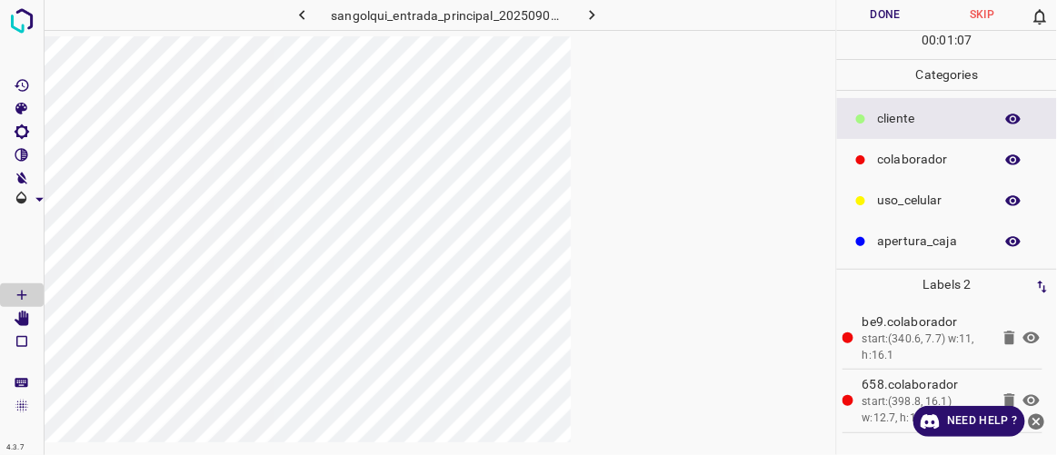
click at [632, 24] on button "Done" at bounding box center [885, 15] width 96 height 30
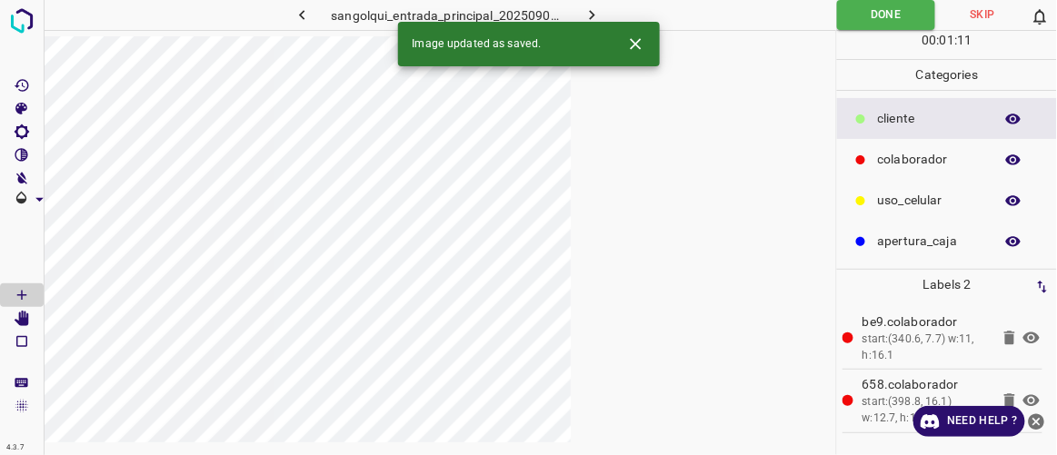
click at [589, 15] on icon "button" at bounding box center [592, 14] width 19 height 19
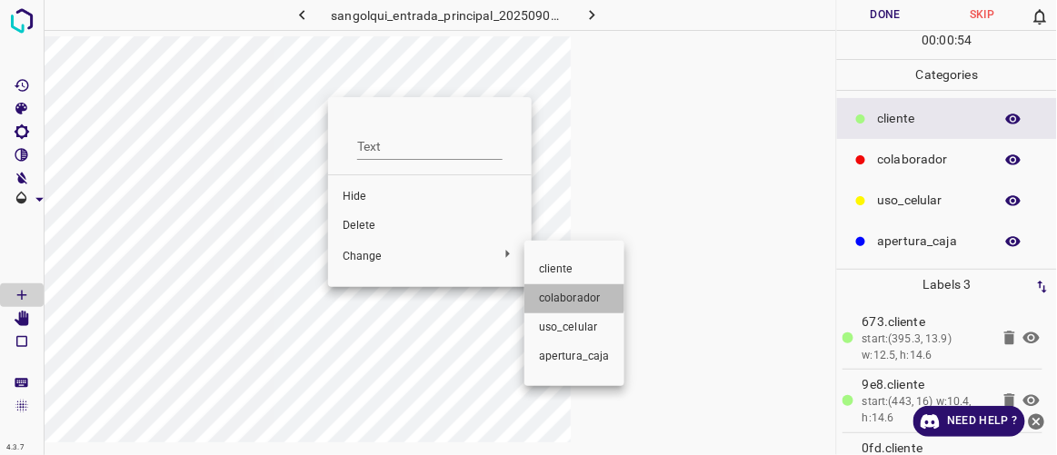
click at [569, 294] on span "colaborador" at bounding box center [574, 299] width 71 height 16
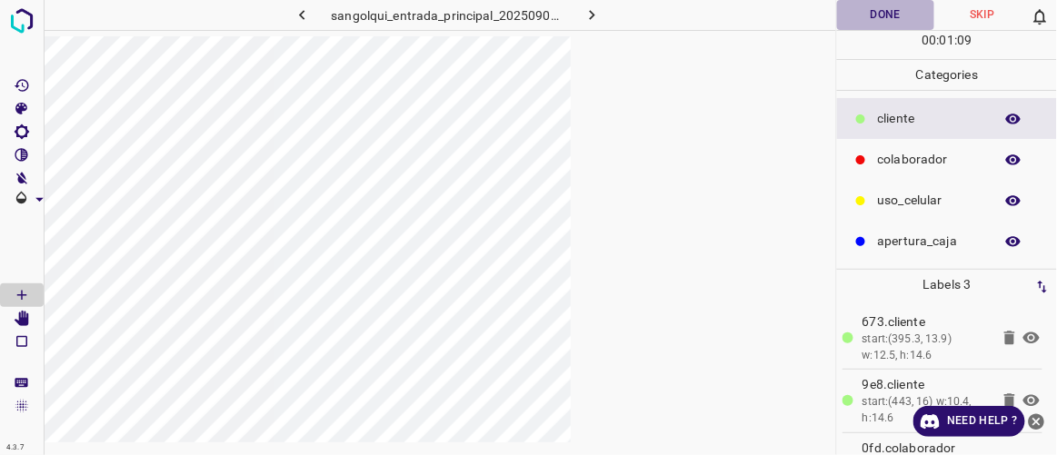
click at [632, 12] on button "Done" at bounding box center [885, 15] width 96 height 30
click at [593, 15] on icon "button" at bounding box center [592, 14] width 19 height 19
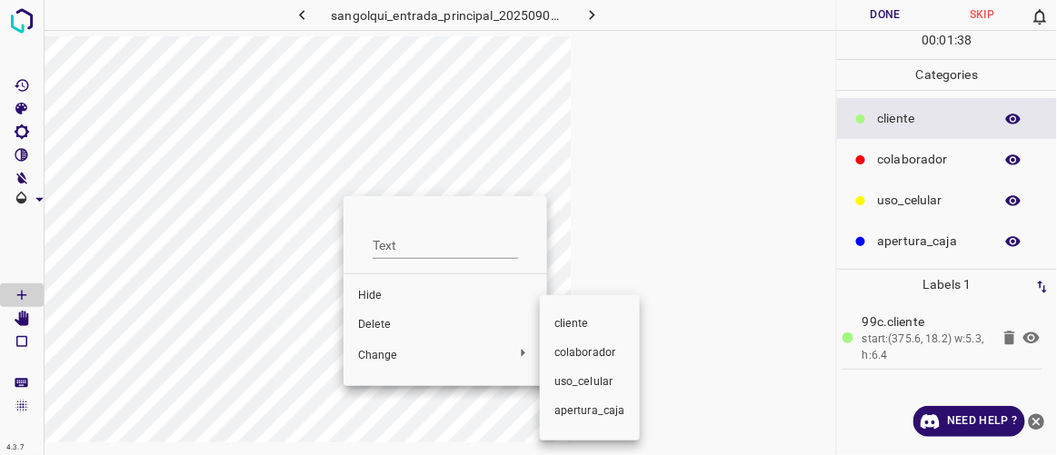
click at [589, 360] on span "colaborador" at bounding box center [590, 353] width 71 height 16
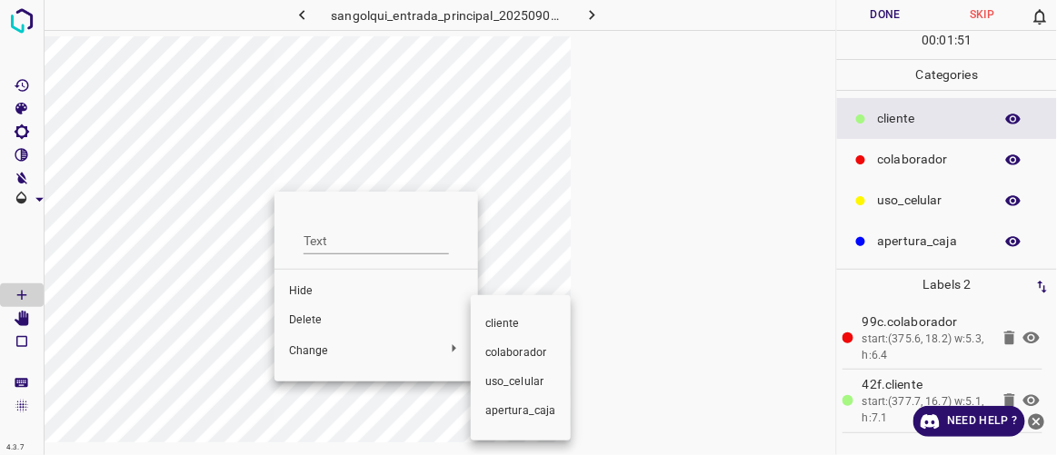
click at [545, 352] on span "colaborador" at bounding box center [520, 353] width 71 height 16
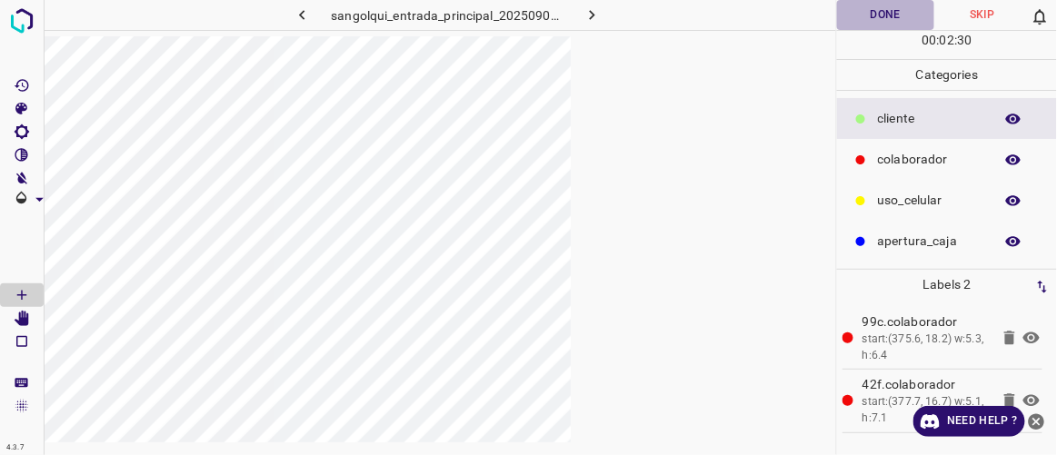
click at [632, 8] on button "Done" at bounding box center [885, 15] width 96 height 30
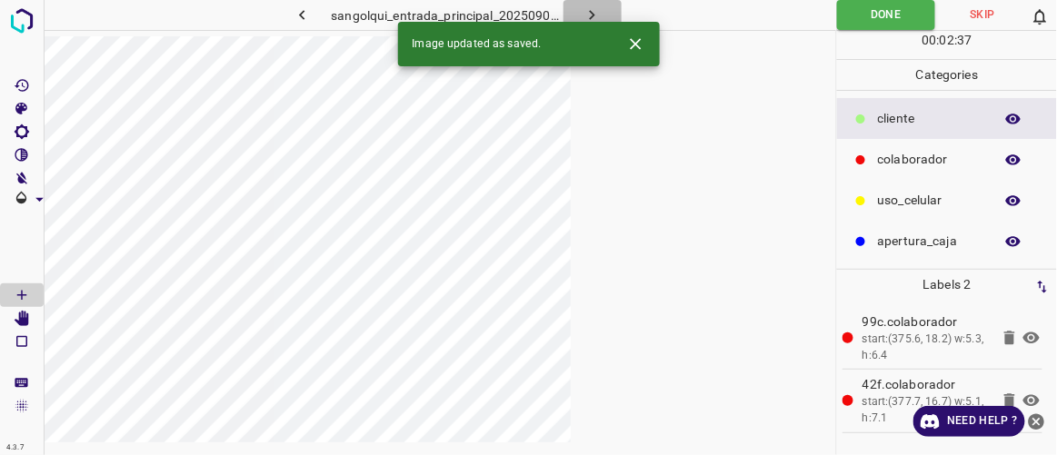
click at [606, 16] on button "button" at bounding box center [593, 15] width 58 height 30
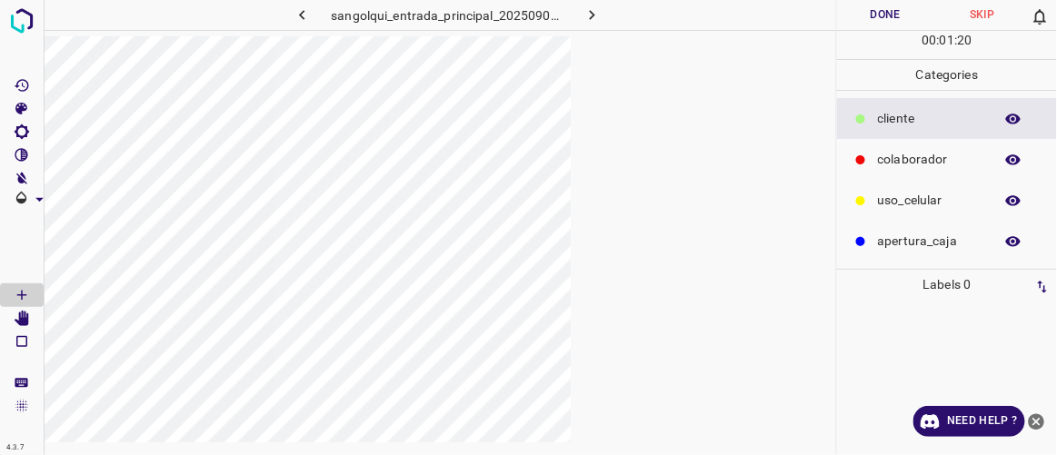
click at [632, 5] on button "Done" at bounding box center [885, 15] width 96 height 30
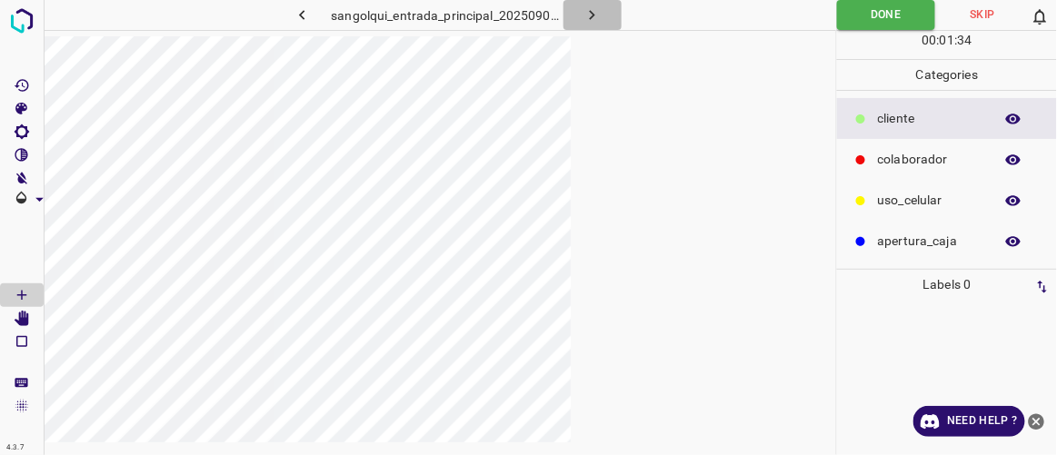
click at [594, 13] on icon "button" at bounding box center [592, 14] width 19 height 19
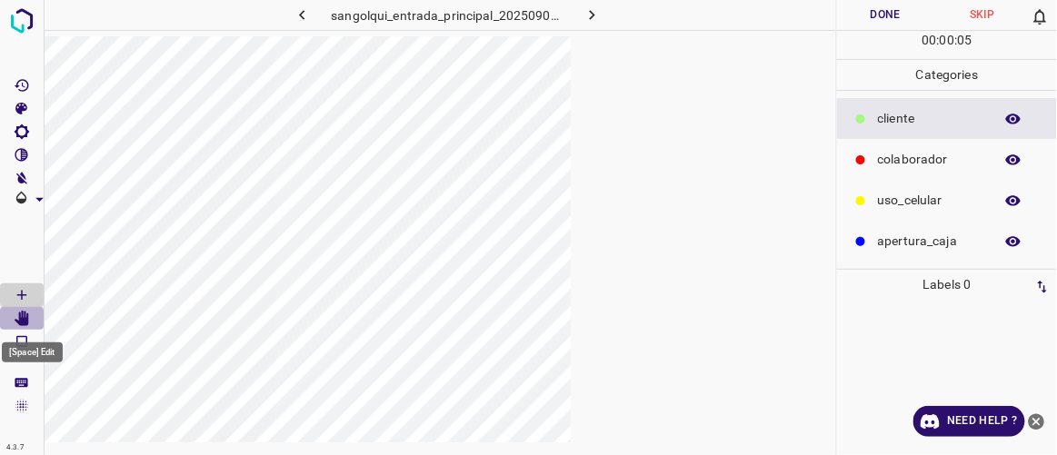
click at [23, 320] on icon "[Space] Edit" at bounding box center [22, 319] width 15 height 16
click at [25, 288] on icon "[Space] Draw" at bounding box center [22, 295] width 16 height 16
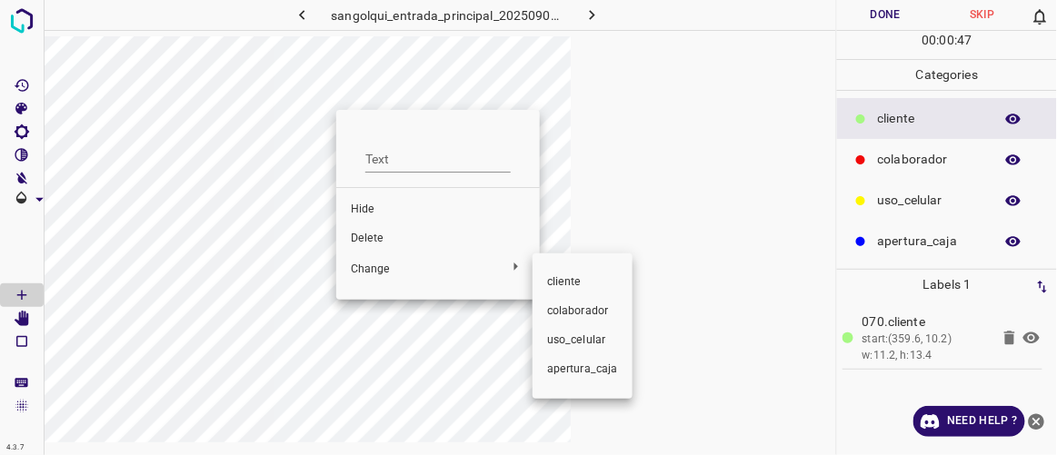
click at [573, 316] on span "colaborador" at bounding box center [582, 312] width 71 height 16
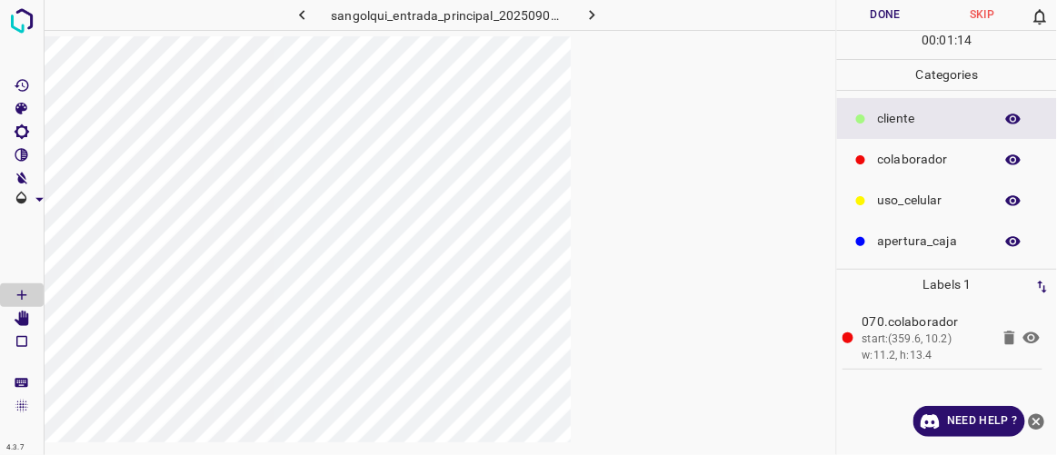
click at [632, 10] on button "Done" at bounding box center [885, 15] width 96 height 30
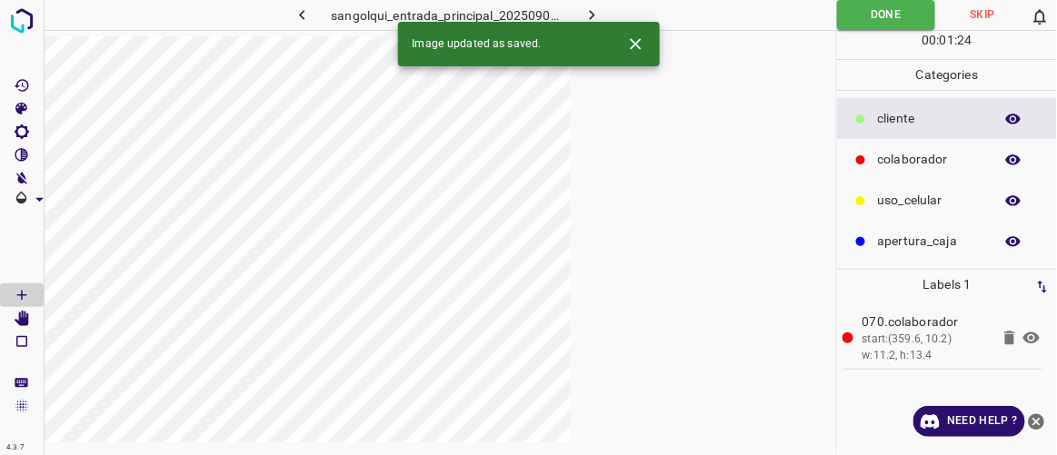
click at [593, 10] on icon "button" at bounding box center [592, 14] width 19 height 19
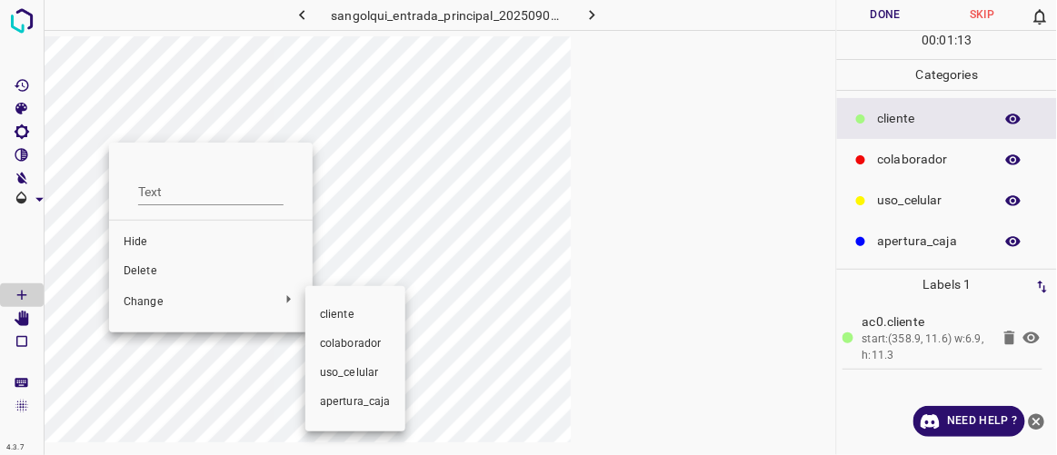
click at [349, 338] on span "colaborador" at bounding box center [355, 344] width 71 height 16
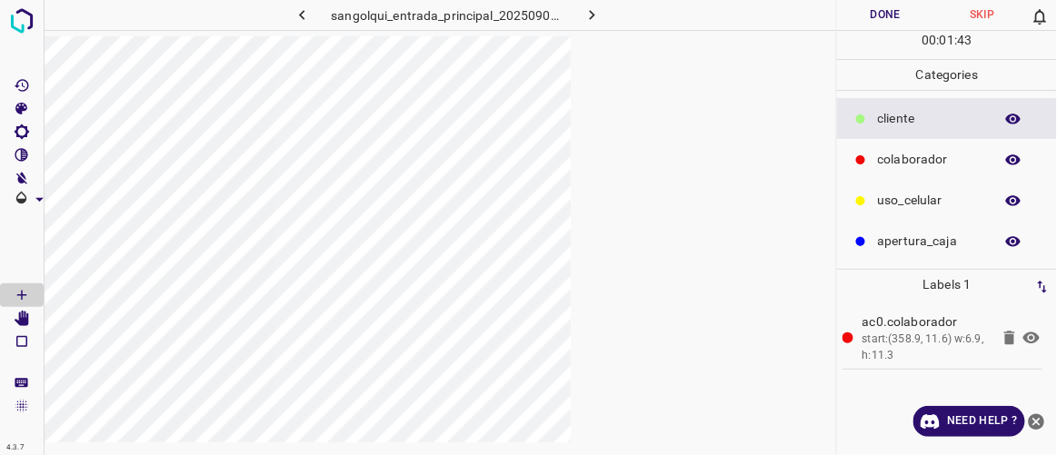
click at [632, 20] on button "Done" at bounding box center [885, 15] width 96 height 30
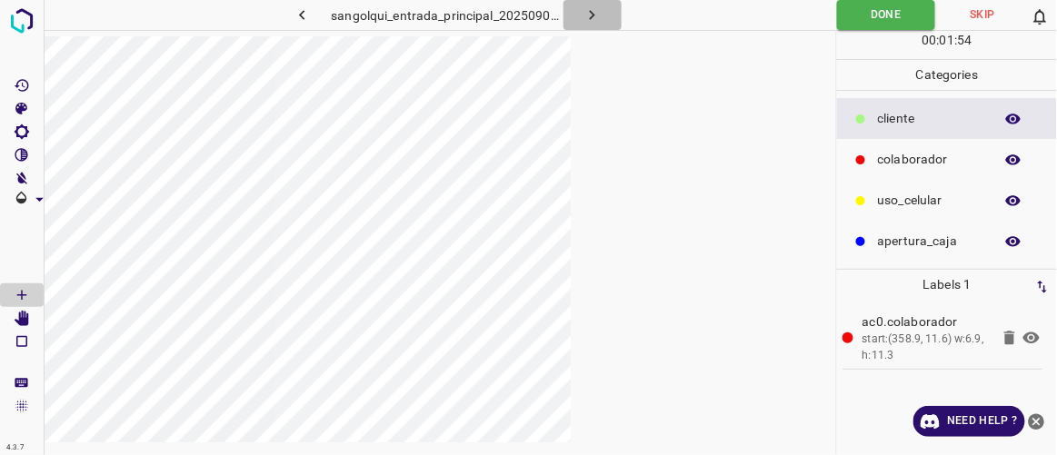
click at [604, 20] on button "button" at bounding box center [593, 15] width 58 height 30
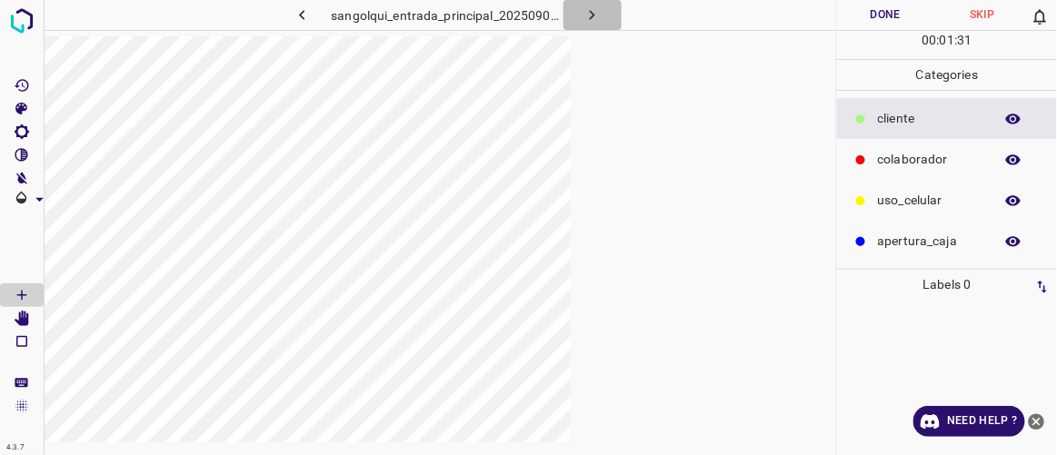
click at [599, 10] on icon "button" at bounding box center [592, 14] width 19 height 19
click at [632, 15] on button "Done" at bounding box center [885, 15] width 96 height 30
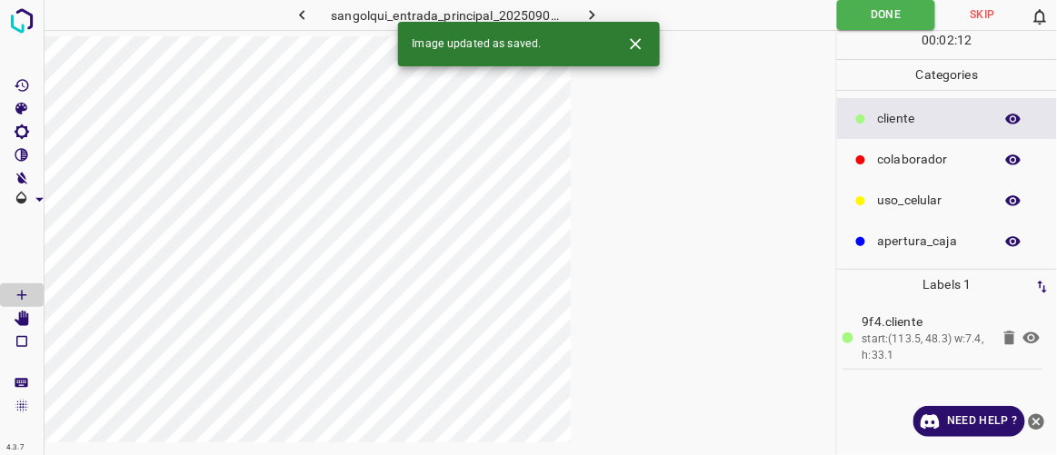
click at [306, 17] on icon "button" at bounding box center [302, 14] width 19 height 19
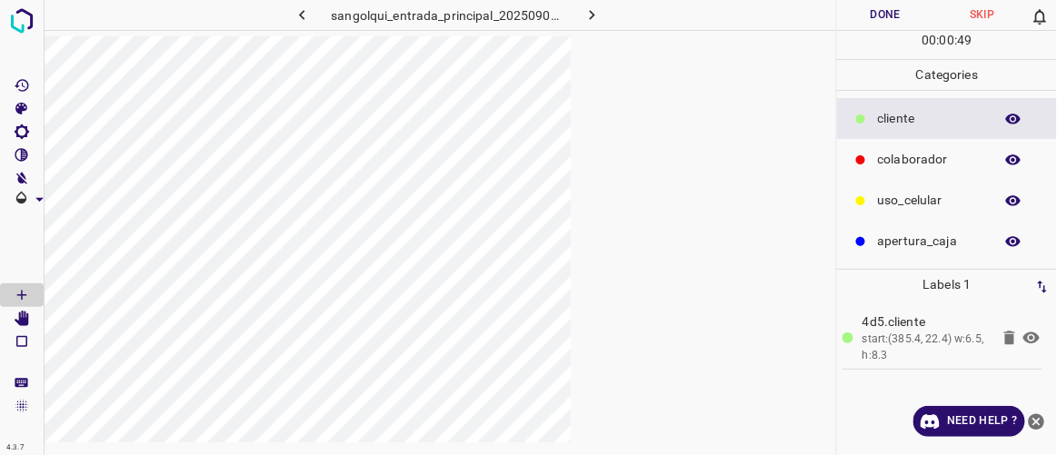
click at [632, 13] on button "Done" at bounding box center [885, 15] width 96 height 30
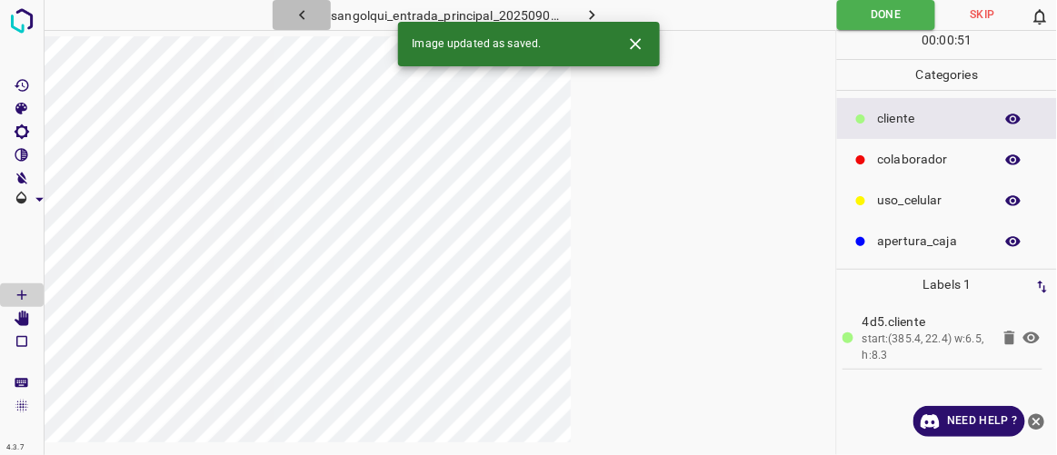
click at [306, 14] on icon "button" at bounding box center [302, 14] width 19 height 19
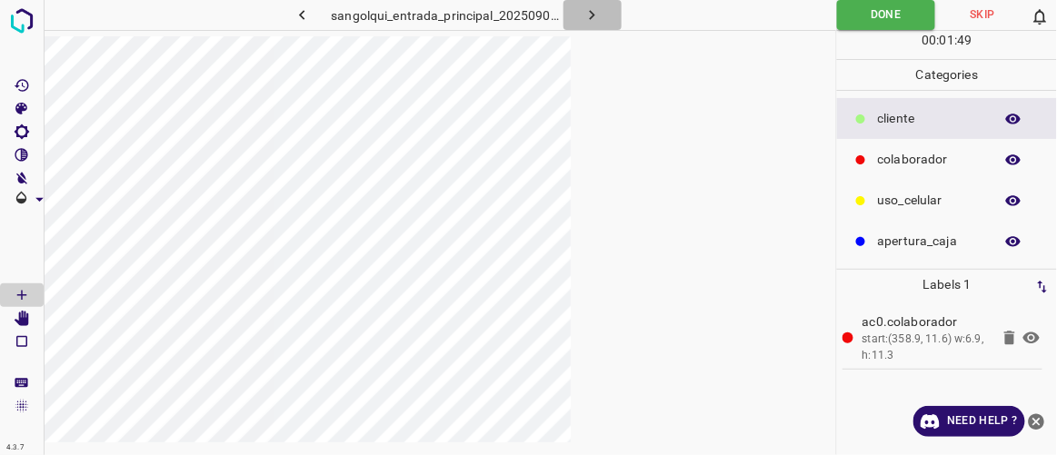
click at [597, 11] on icon "button" at bounding box center [592, 14] width 19 height 19
click at [590, 18] on icon "button" at bounding box center [592, 15] width 5 height 10
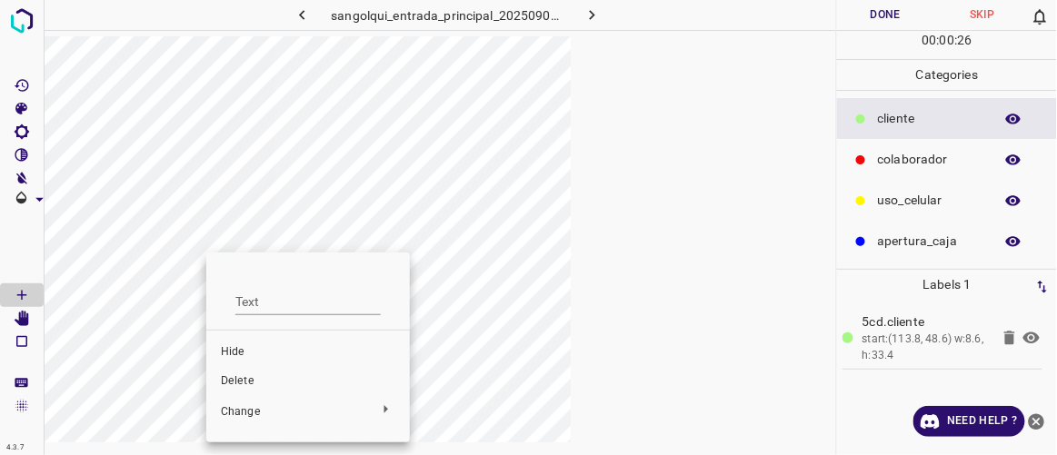
click at [318, 201] on div at bounding box center [528, 227] width 1057 height 455
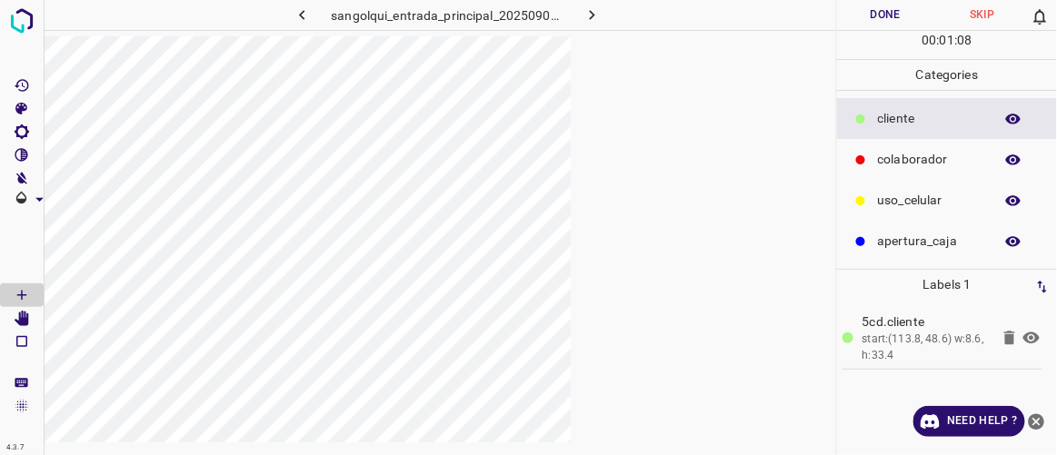
click at [632, 9] on button "Done" at bounding box center [885, 15] width 96 height 30
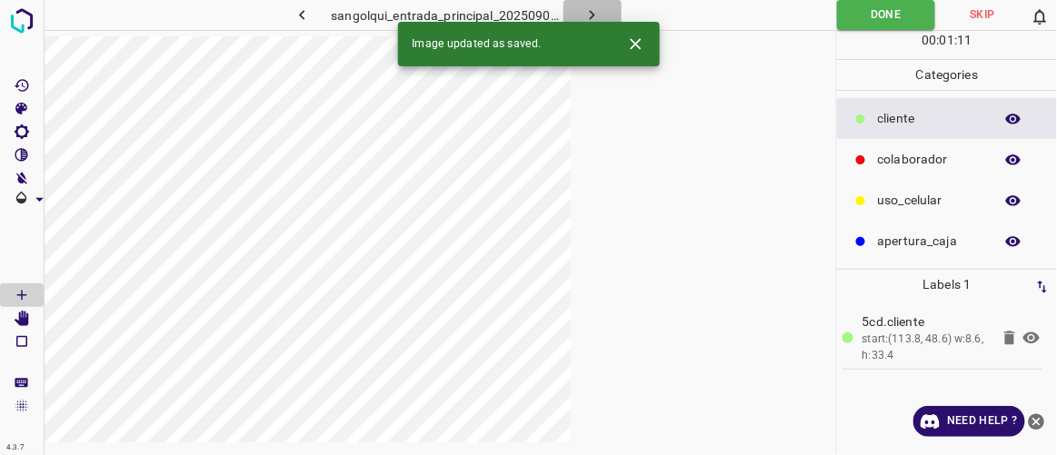
click at [598, 10] on icon "button" at bounding box center [592, 14] width 19 height 19
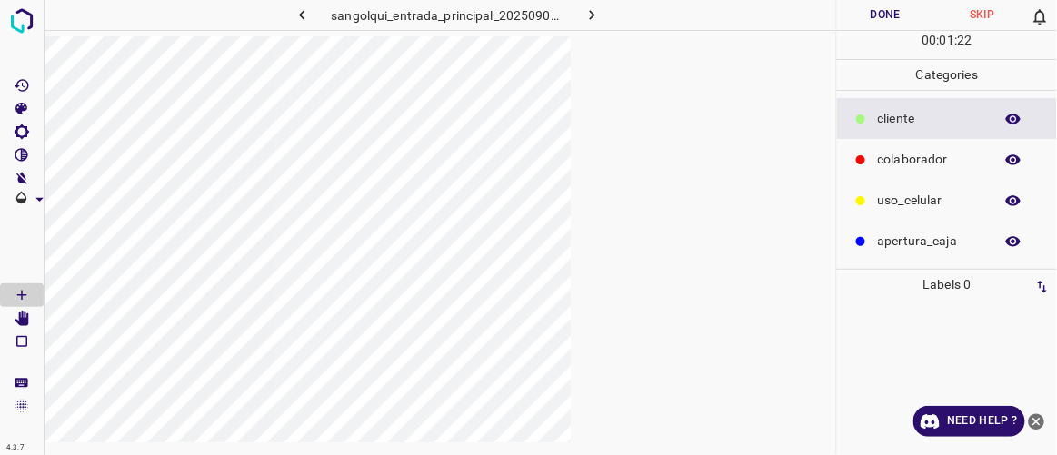
click at [632, 13] on button "Done" at bounding box center [885, 15] width 96 height 30
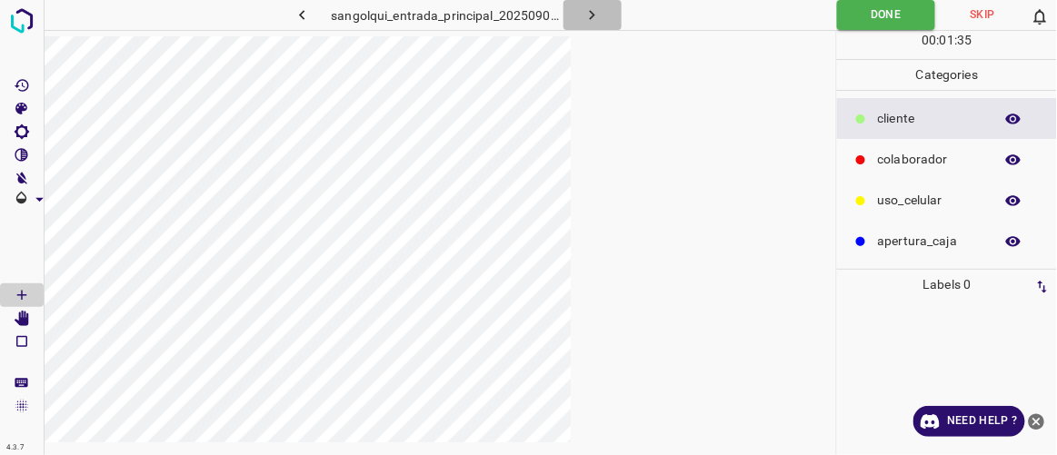
click at [604, 15] on button "button" at bounding box center [593, 15] width 58 height 30
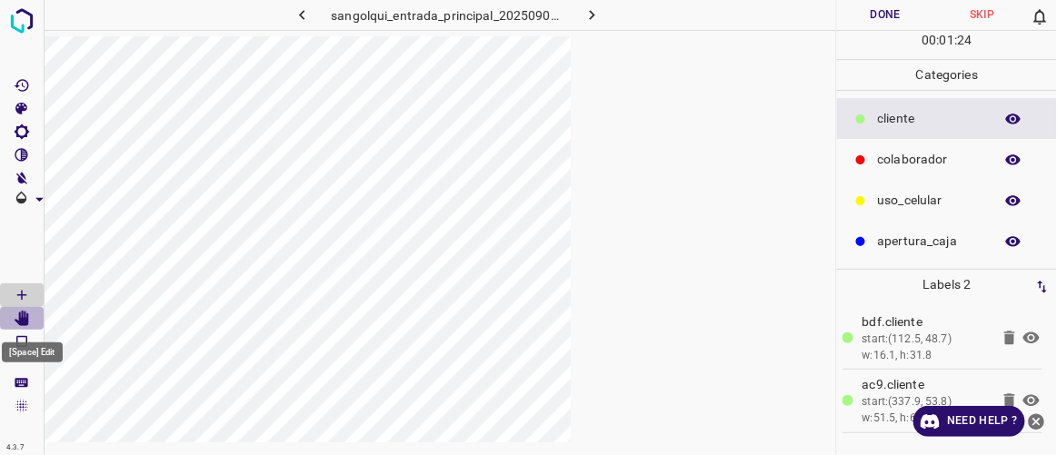
click at [25, 320] on icon "[Space] Edit" at bounding box center [22, 319] width 15 height 16
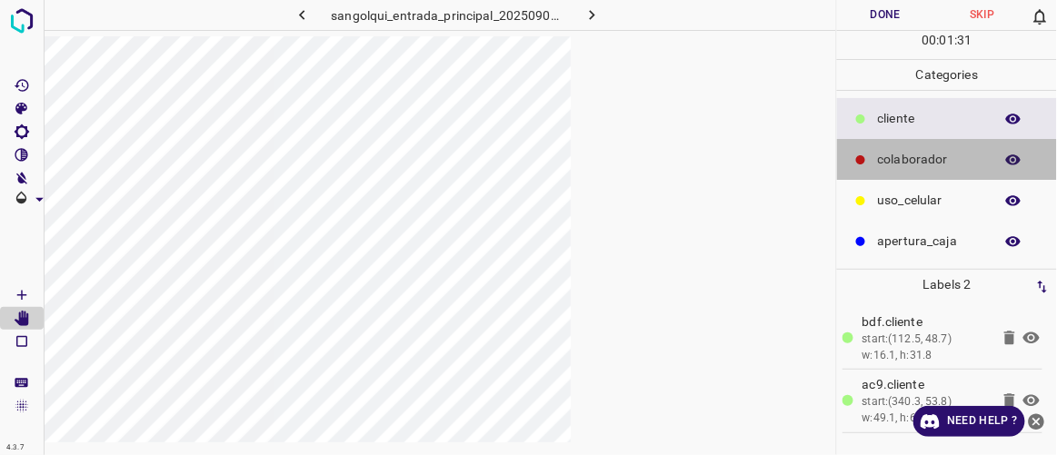
click at [632, 156] on icon at bounding box center [860, 160] width 11 height 11
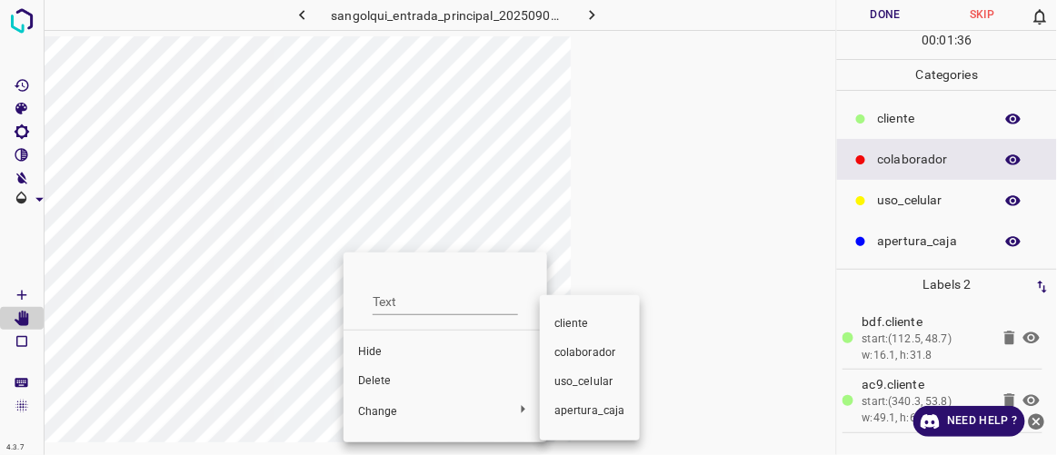
click at [580, 354] on span "colaborador" at bounding box center [590, 353] width 71 height 16
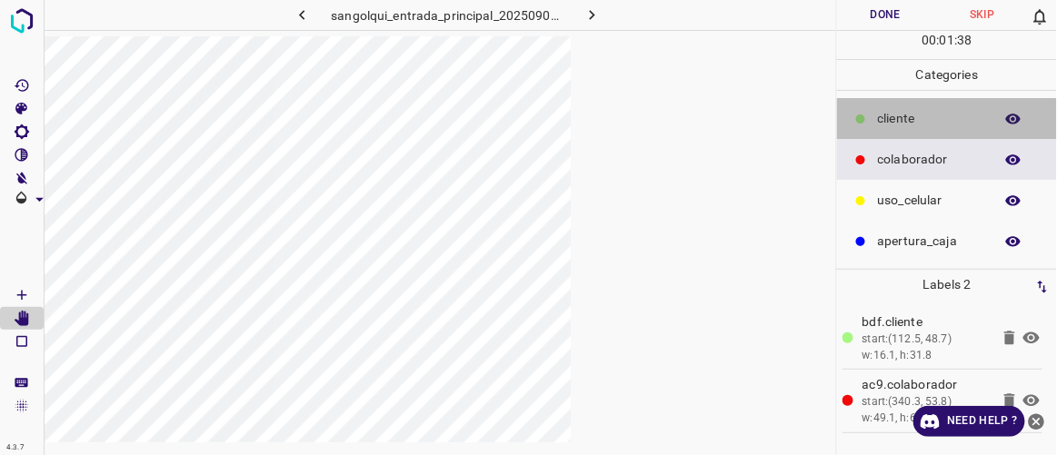
click at [632, 119] on p "cliente" at bounding box center [931, 118] width 106 height 19
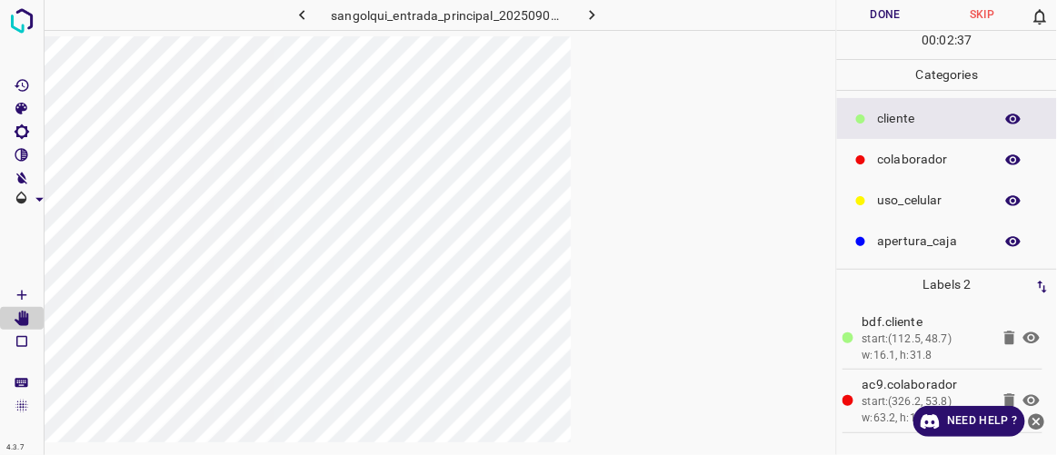
click at [305, 15] on icon "button" at bounding box center [302, 14] width 19 height 19
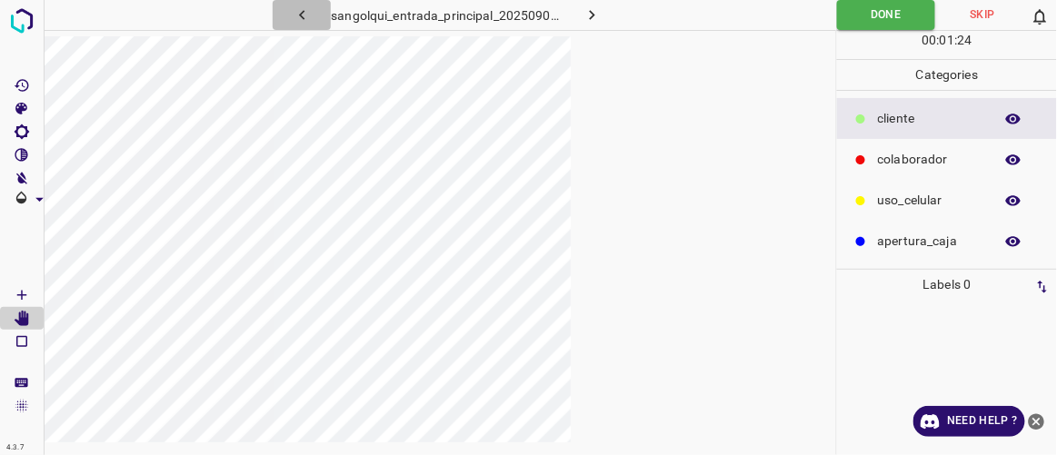
click at [305, 22] on icon "button" at bounding box center [302, 14] width 19 height 19
click at [302, 20] on icon "button" at bounding box center [302, 14] width 19 height 19
click at [305, 12] on icon "button" at bounding box center [302, 14] width 19 height 19
click at [592, 16] on icon "button" at bounding box center [592, 15] width 5 height 10
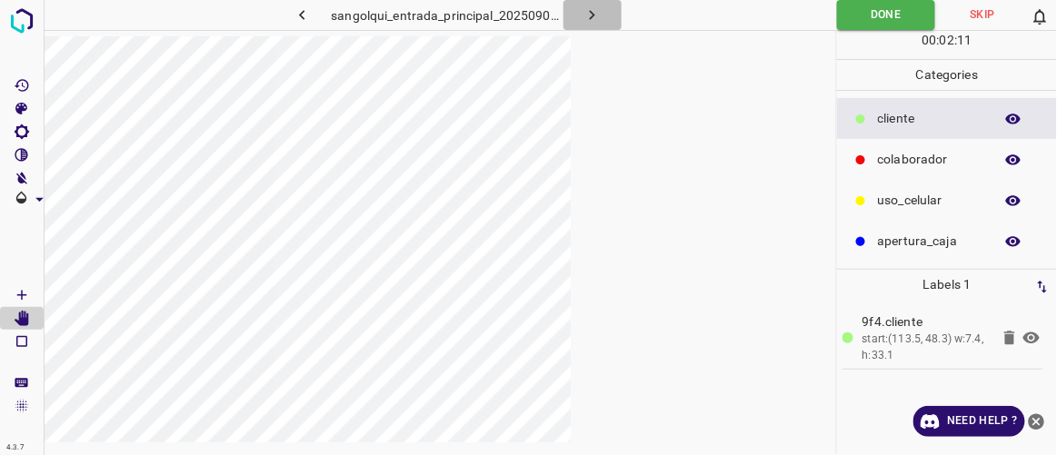
click at [592, 17] on icon "button" at bounding box center [592, 15] width 5 height 10
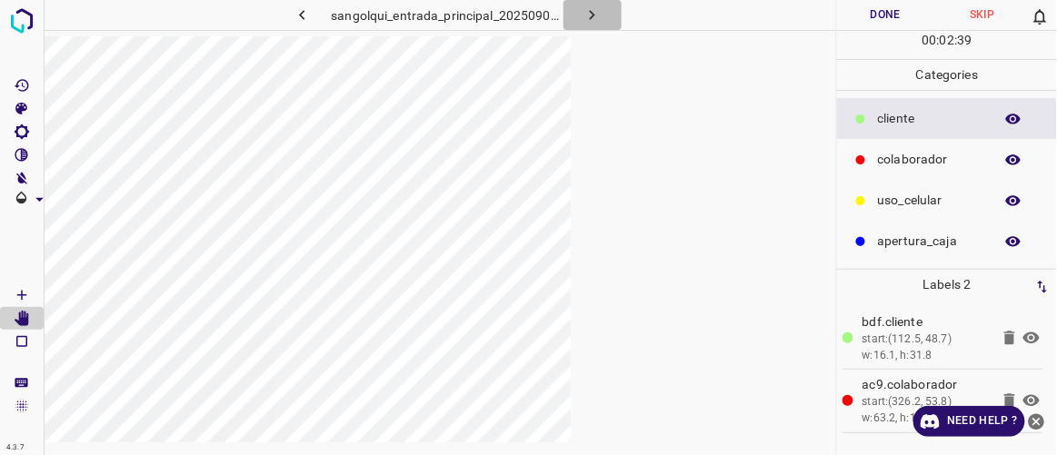
click at [589, 19] on icon "button" at bounding box center [592, 14] width 19 height 19
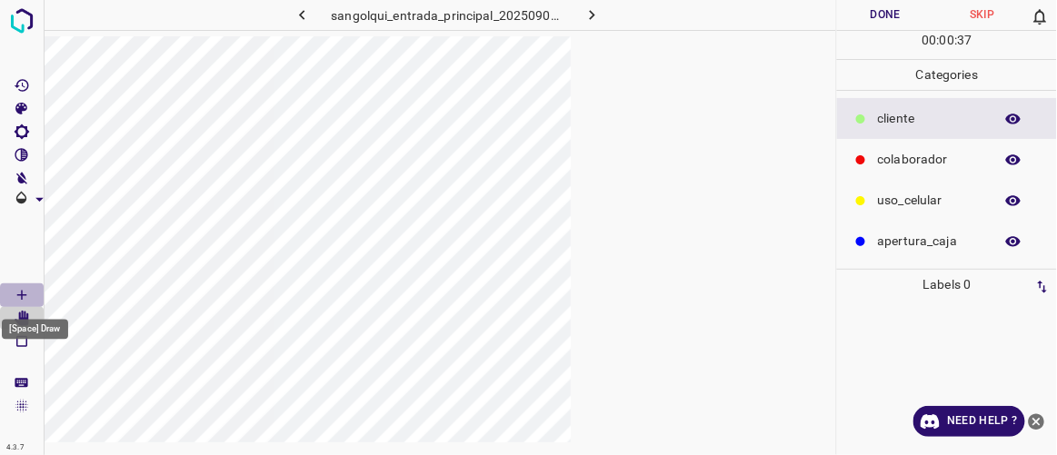
click at [25, 296] on icon "[Space] Draw" at bounding box center [22, 295] width 16 height 16
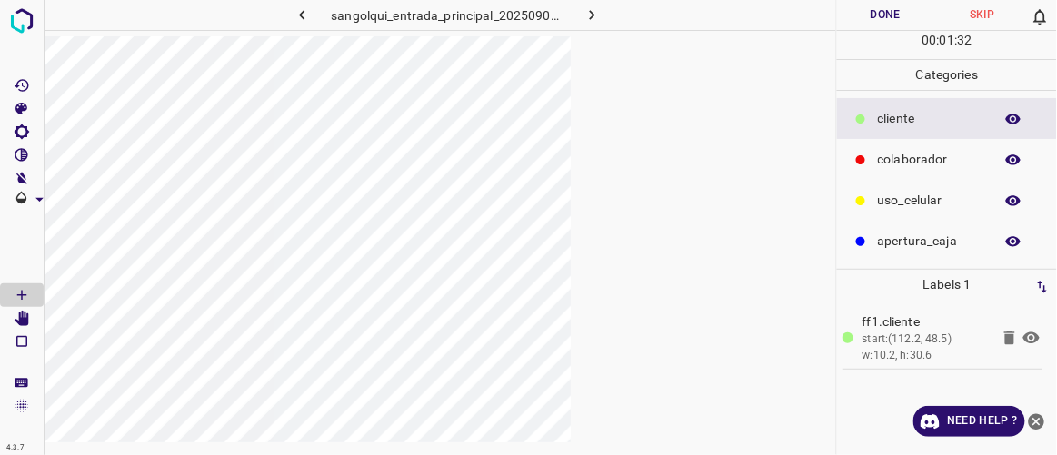
click at [632, 21] on button "Done" at bounding box center [885, 15] width 96 height 30
click at [598, 15] on icon "button" at bounding box center [592, 14] width 19 height 19
click at [632, 12] on button "Done" at bounding box center [885, 15] width 96 height 30
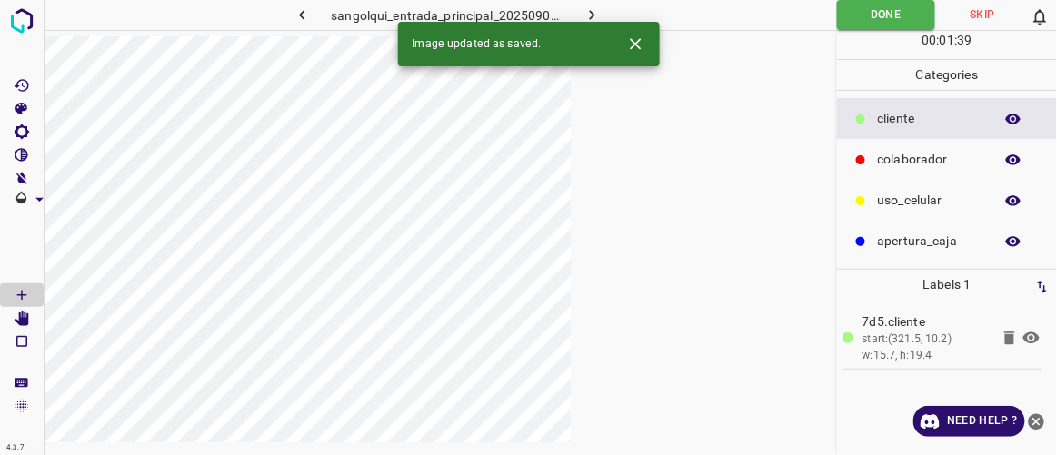
click at [605, 9] on button "button" at bounding box center [593, 15] width 58 height 30
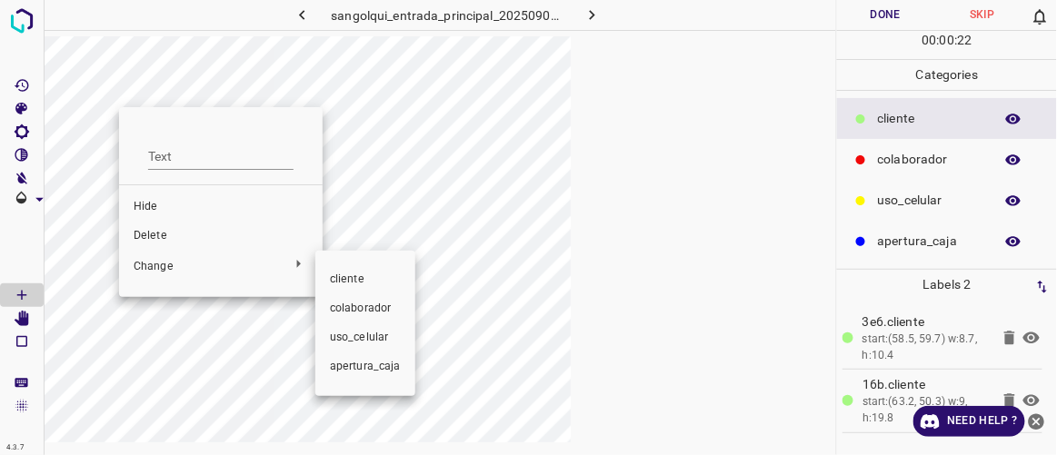
click at [344, 301] on span "colaborador" at bounding box center [365, 309] width 71 height 16
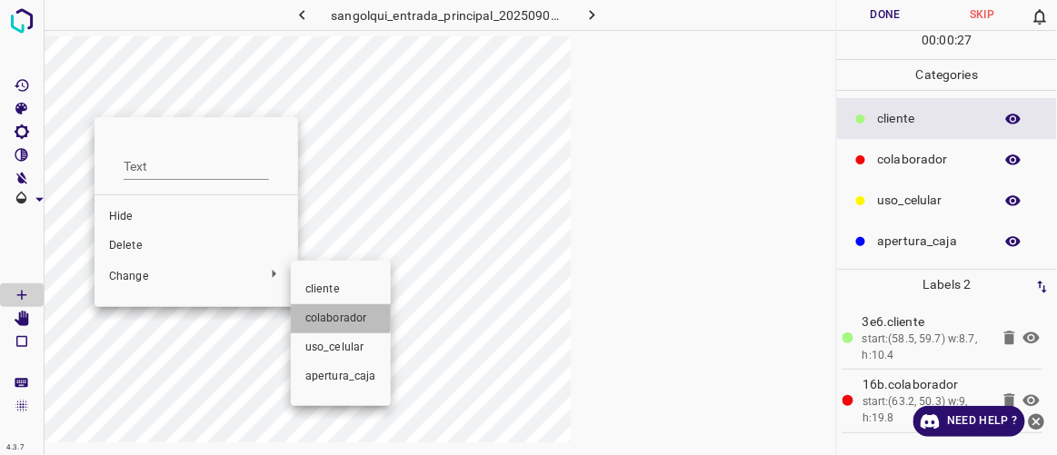
click at [321, 315] on span "colaborador" at bounding box center [340, 319] width 71 height 16
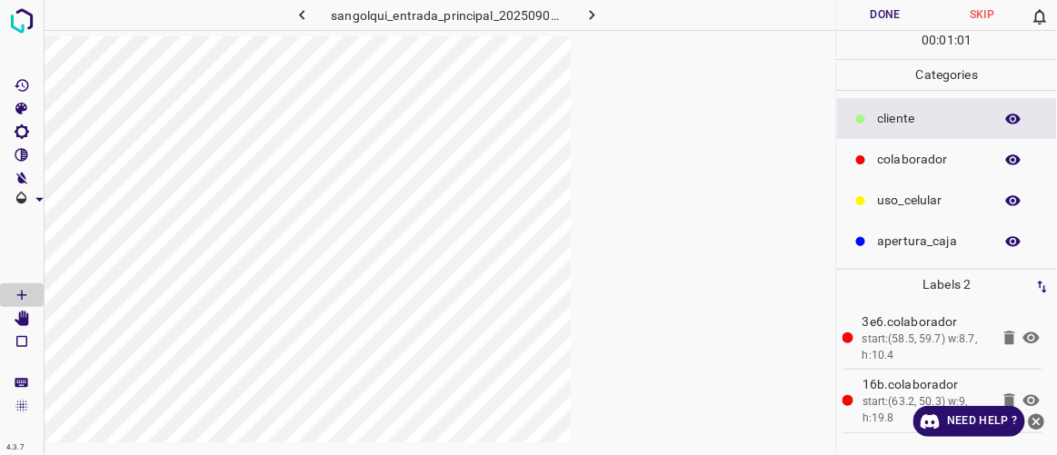
click at [632, 18] on button "Done" at bounding box center [885, 15] width 96 height 30
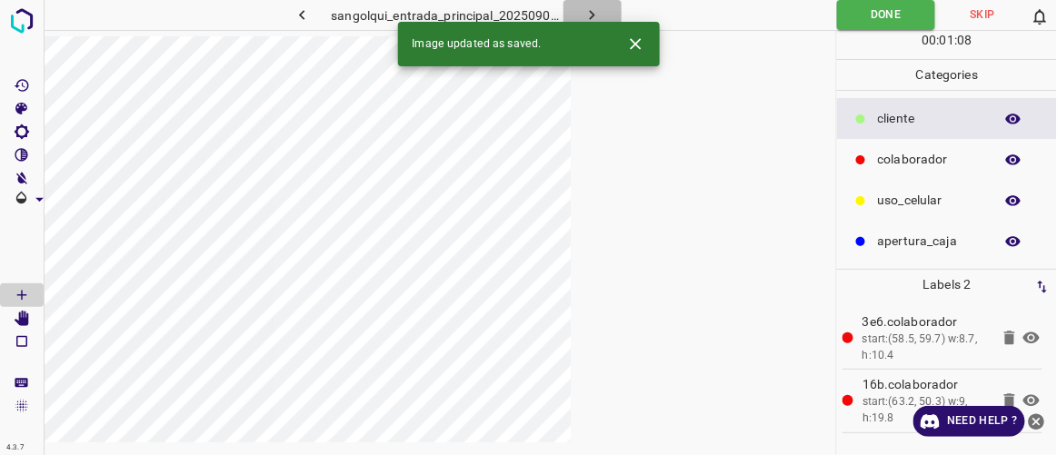
click at [603, 12] on button "button" at bounding box center [593, 15] width 58 height 30
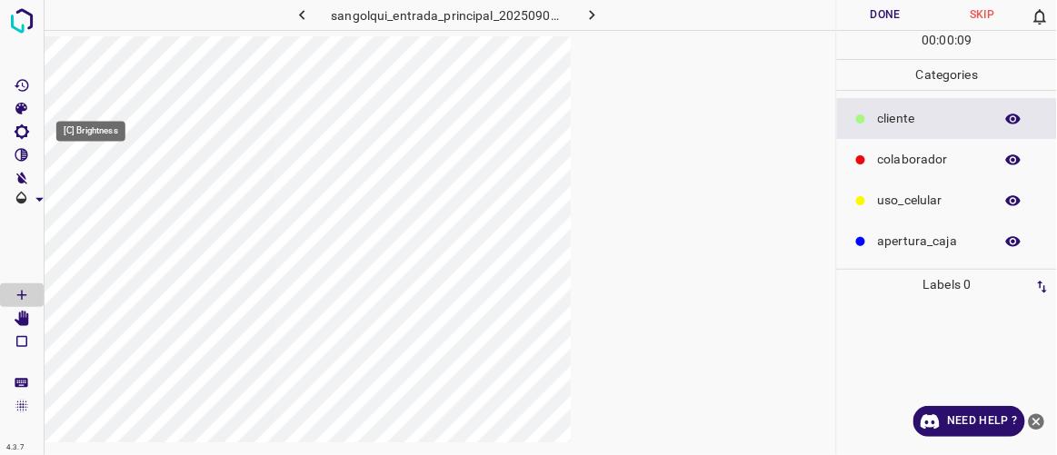
click at [19, 129] on icon "[C] Brightness" at bounding box center [22, 132] width 16 height 16
type input "225"
drag, startPoint x: 88, startPoint y: 194, endPoint x: 112, endPoint y: 205, distance: 26.4
click at [112, 202] on span at bounding box center [112, 193] width 18 height 18
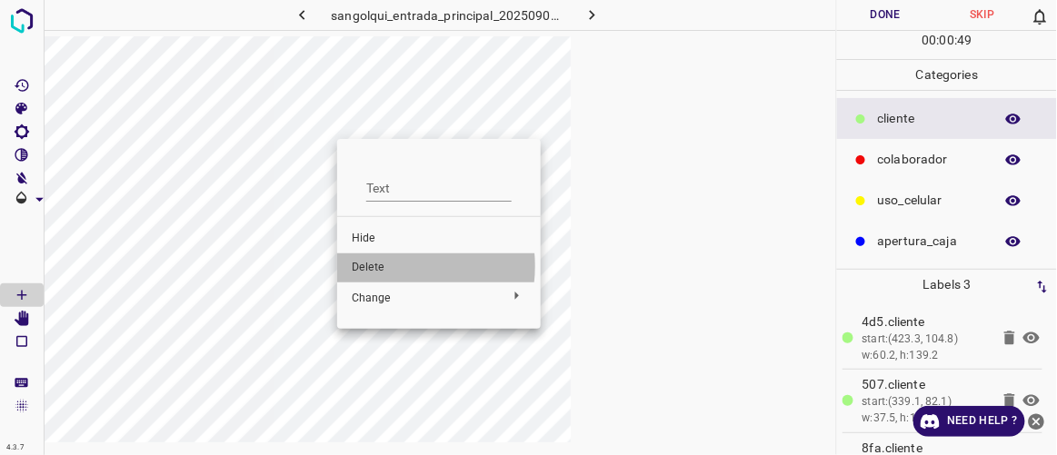
click at [382, 266] on span "Delete" at bounding box center [439, 268] width 175 height 16
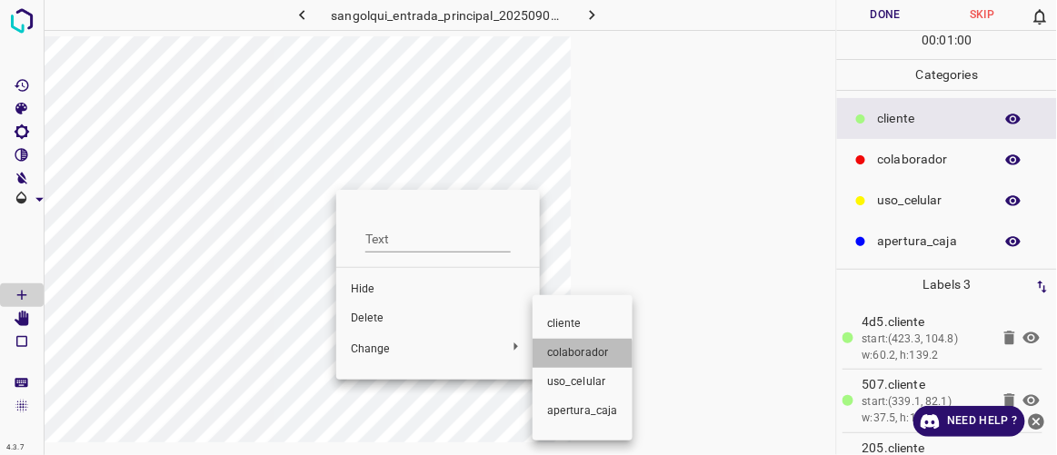
click at [566, 360] on span "colaborador" at bounding box center [582, 353] width 71 height 16
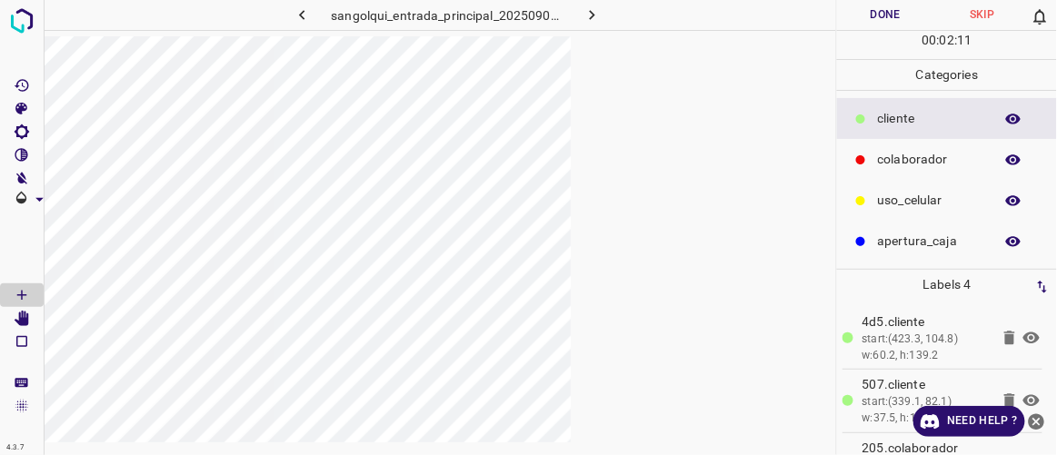
click at [632, 24] on button "Done" at bounding box center [885, 15] width 96 height 30
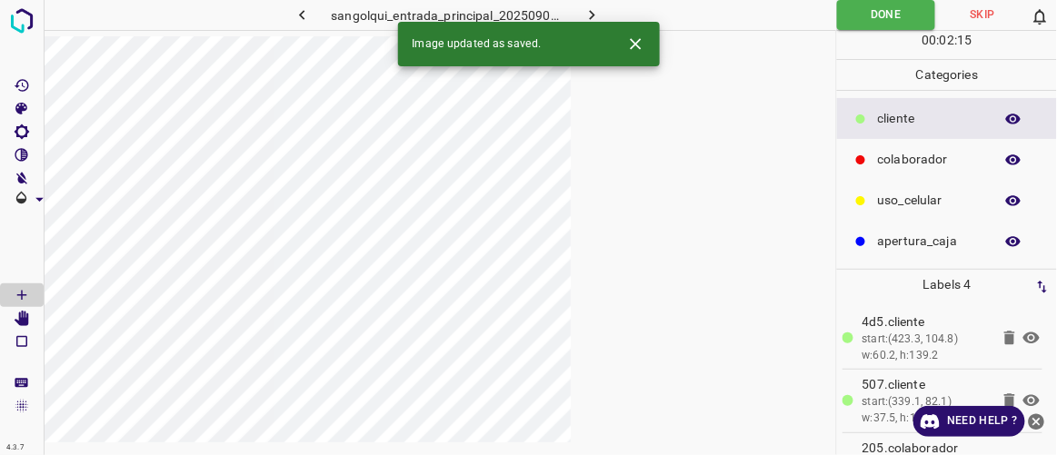
click at [592, 9] on icon "button" at bounding box center [592, 14] width 19 height 19
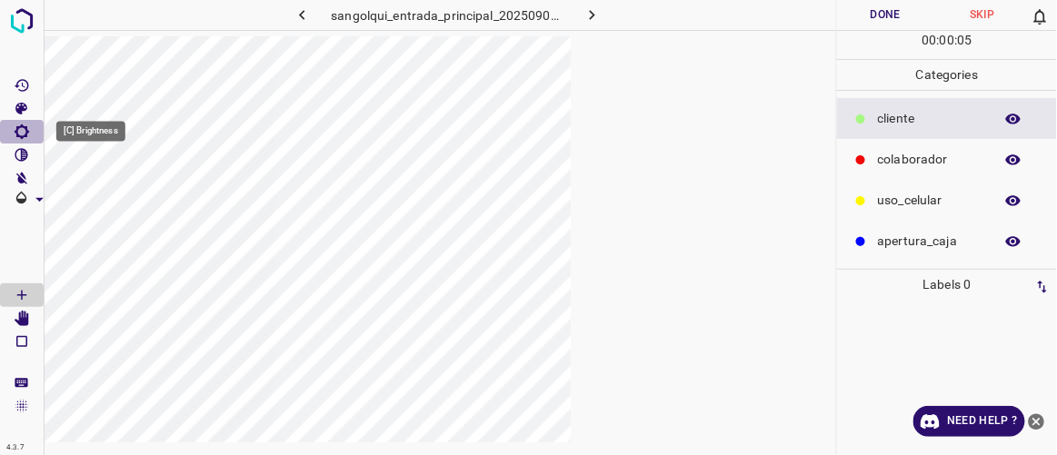
click at [22, 130] on icon "[C] Brightness" at bounding box center [22, 132] width 16 height 16
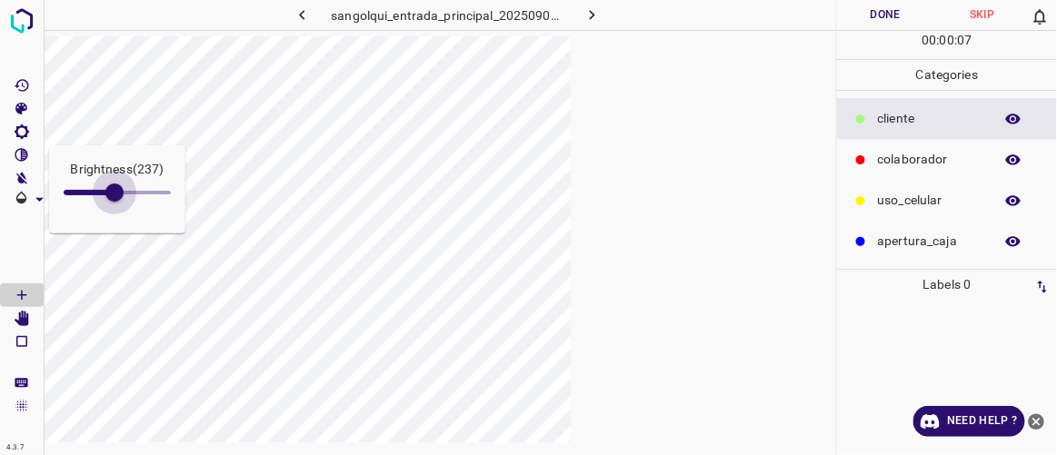
drag, startPoint x: 85, startPoint y: 200, endPoint x: 115, endPoint y: 215, distance: 33.7
click at [115, 215] on div "Brightness ( 237 )" at bounding box center [117, 189] width 136 height 88
type input "244"
click at [21, 319] on icon "[Space] Edit" at bounding box center [22, 319] width 15 height 16
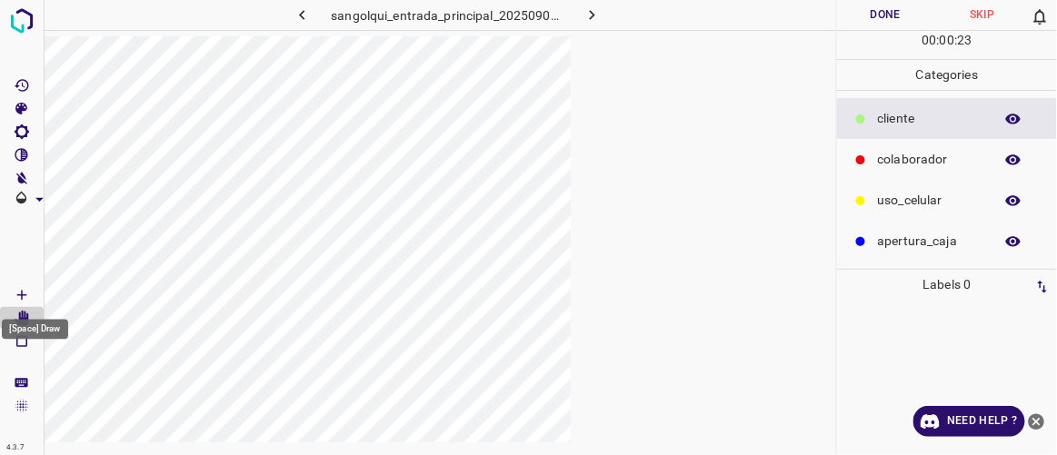
click at [26, 294] on icon "[Space] Draw" at bounding box center [22, 295] width 16 height 16
click at [22, 315] on icon "[Space] Edit" at bounding box center [22, 319] width 15 height 16
click at [25, 127] on icon "[C] Brightness" at bounding box center [22, 132] width 15 height 15
click at [118, 195] on span at bounding box center [123, 193] width 18 height 18
type input "275"
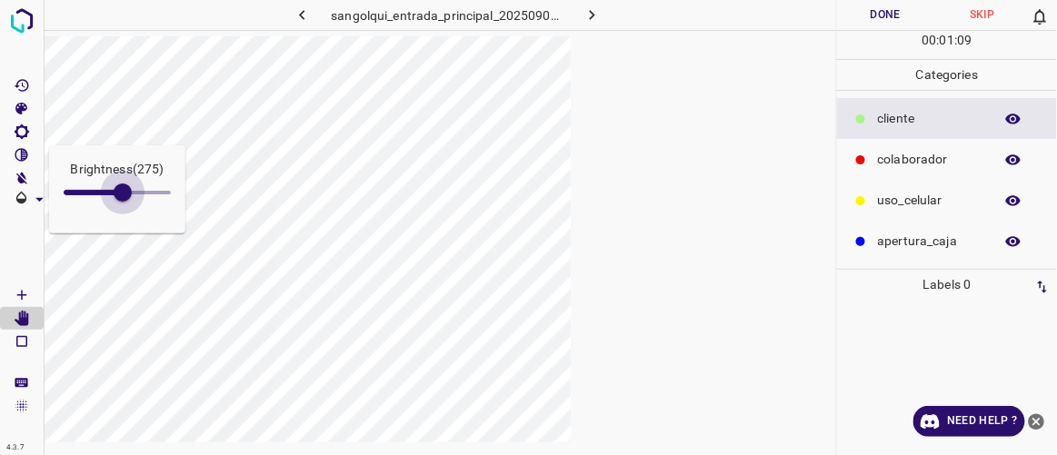
drag, startPoint x: 110, startPoint y: 195, endPoint x: 123, endPoint y: 201, distance: 13.8
click at [123, 201] on span at bounding box center [123, 193] width 18 height 18
click at [23, 151] on icon "[V] Contrast" at bounding box center [22, 155] width 14 height 14
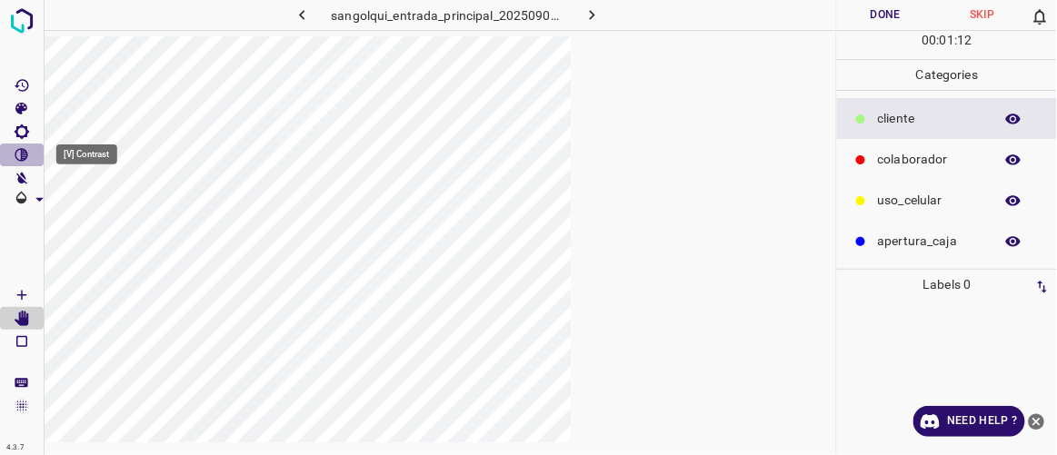
click at [24, 155] on icon "[V] Contrast" at bounding box center [22, 155] width 14 height 14
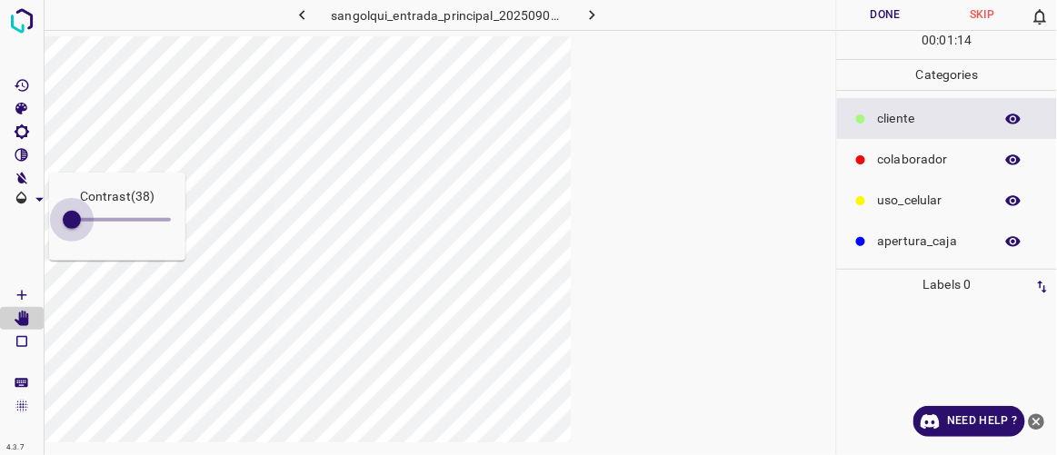
type input "55"
click at [75, 212] on span at bounding box center [75, 220] width 18 height 18
click at [19, 294] on icon "[Space] Draw" at bounding box center [21, 295] width 9 height 9
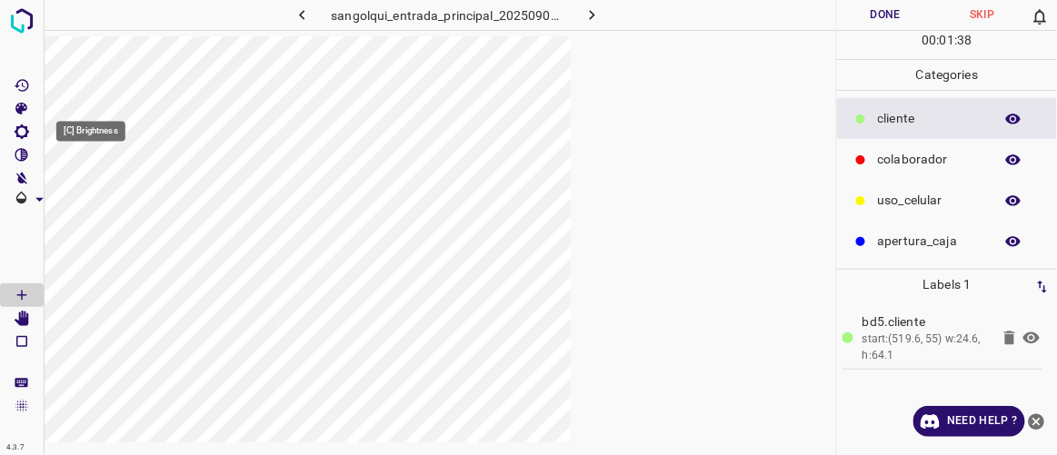
click at [22, 127] on icon "[C] Brightness" at bounding box center [22, 132] width 16 height 16
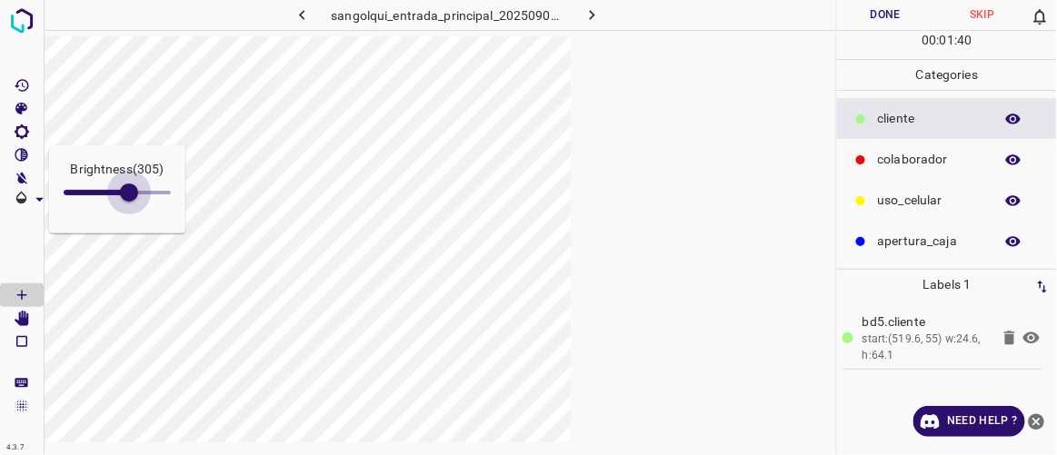
type input "335"
drag, startPoint x: 118, startPoint y: 190, endPoint x: 135, endPoint y: 197, distance: 18.7
click at [135, 197] on span at bounding box center [135, 193] width 18 height 18
click at [22, 135] on icon "[C] Brightness" at bounding box center [22, 132] width 16 height 16
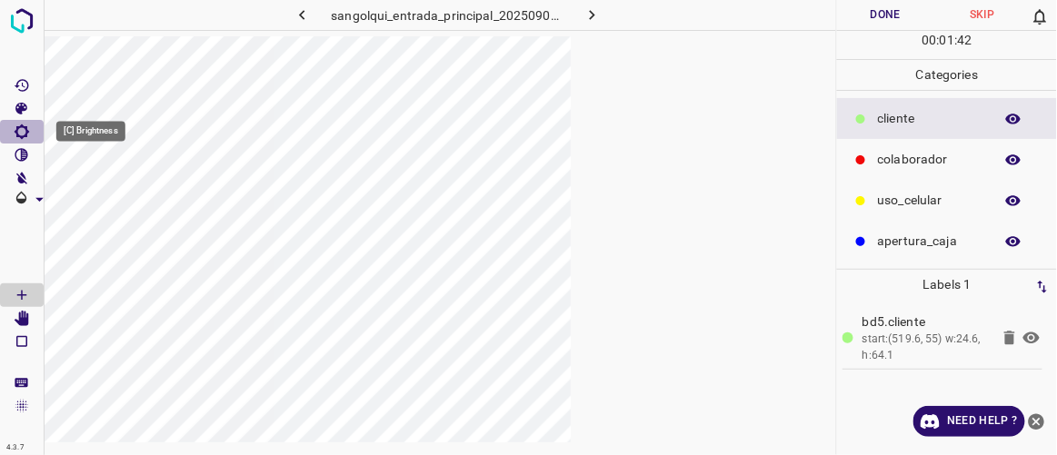
click at [22, 135] on icon "[C] Brightness" at bounding box center [22, 132] width 15 height 15
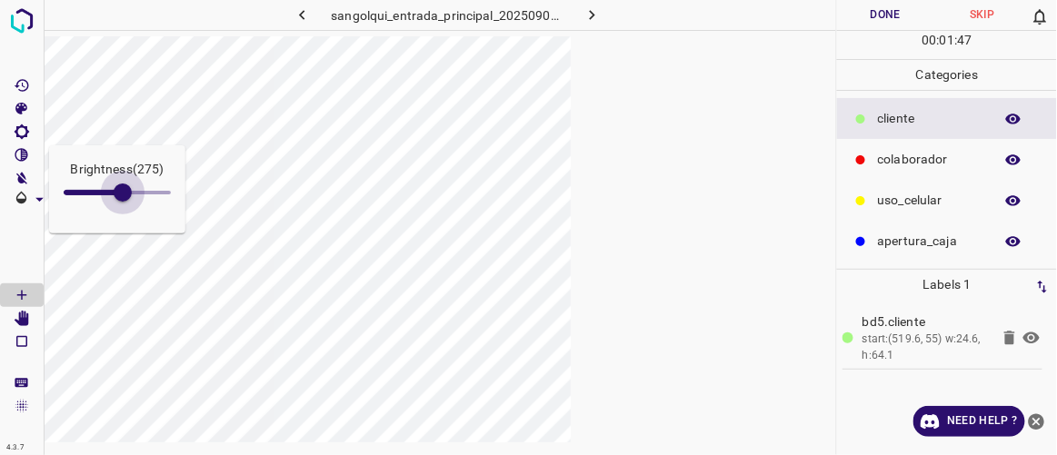
type input "229"
drag, startPoint x: 134, startPoint y: 195, endPoint x: 113, endPoint y: 200, distance: 21.6
click at [113, 200] on span at bounding box center [113, 193] width 18 height 18
click at [18, 155] on icon "[V] Contrast" at bounding box center [22, 155] width 16 height 16
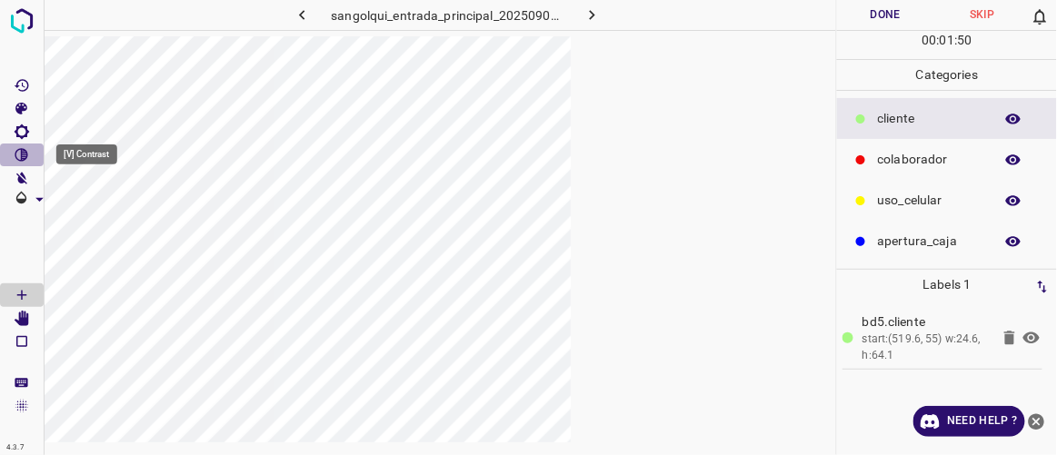
click at [24, 161] on icon "[V] Contrast" at bounding box center [22, 155] width 16 height 16
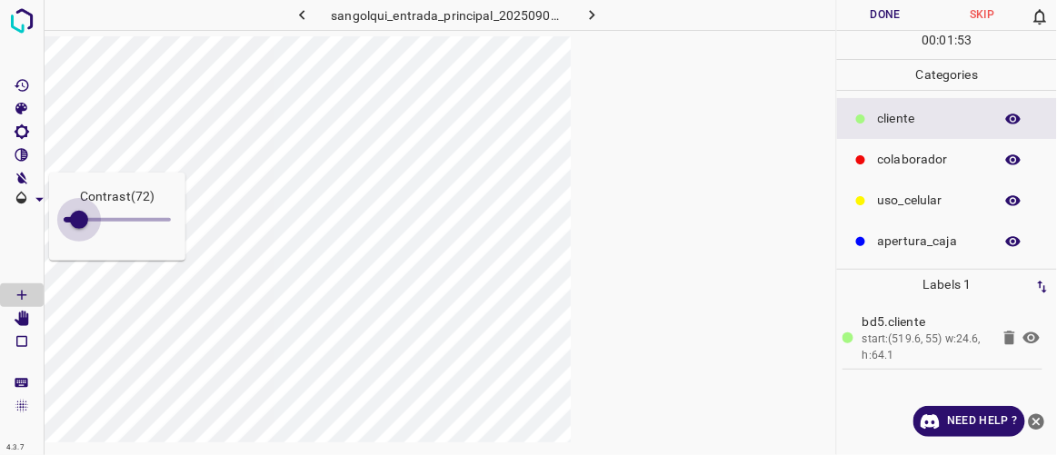
type input "68"
click at [78, 220] on span at bounding box center [78, 220] width 18 height 18
click at [26, 134] on icon "[C] Brightness" at bounding box center [22, 132] width 15 height 15
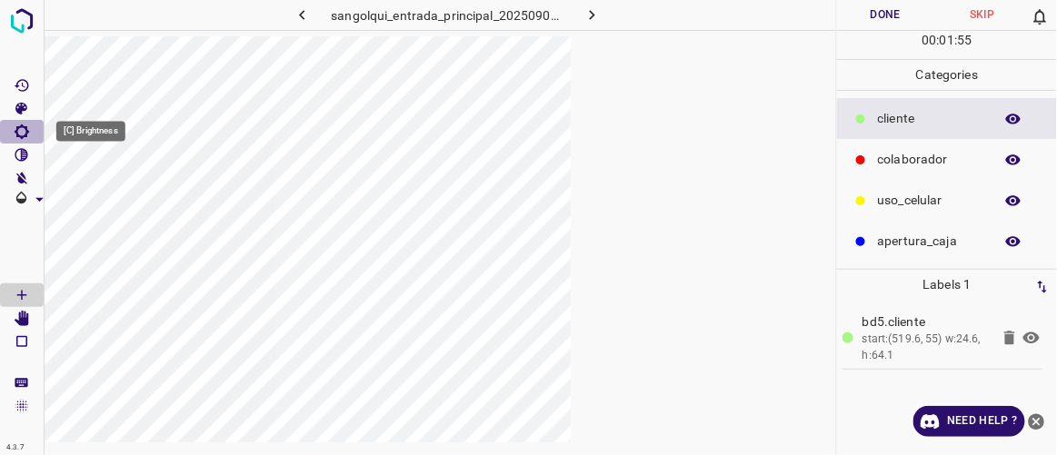
click at [26, 134] on icon "[C] Brightness" at bounding box center [22, 132] width 15 height 15
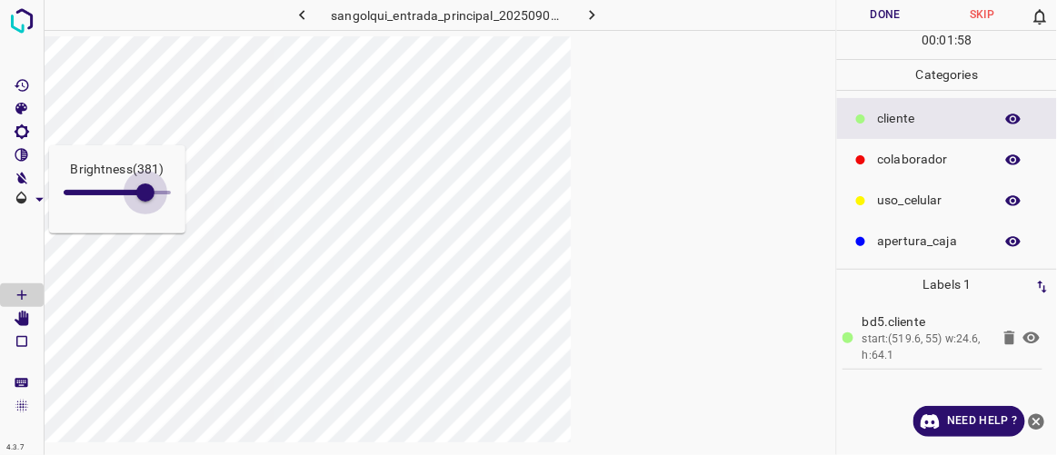
type input "411"
drag, startPoint x: 108, startPoint y: 190, endPoint x: 152, endPoint y: 217, distance: 51.5
click at [152, 217] on div "Brightness ( 411 )" at bounding box center [117, 189] width 136 height 88
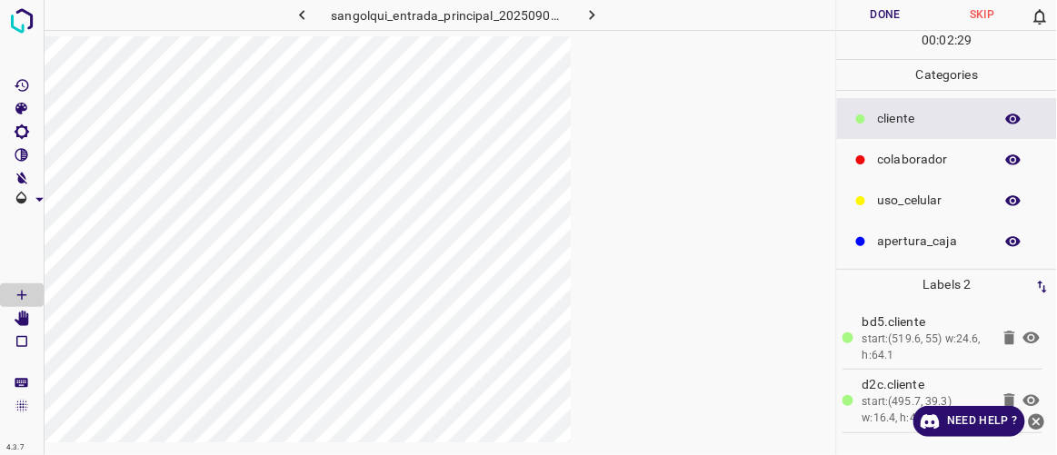
click at [307, 23] on icon "button" at bounding box center [302, 14] width 19 height 19
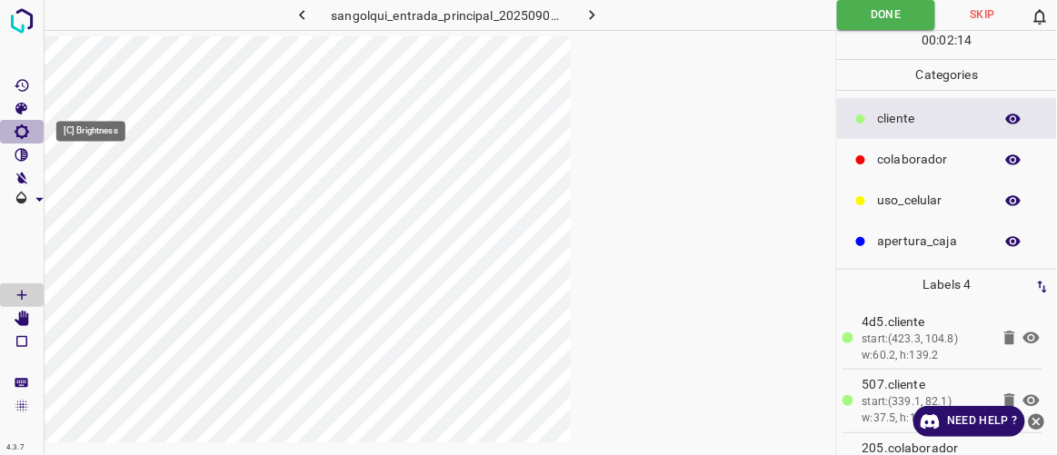
click at [26, 135] on icon "[C] Brightness" at bounding box center [22, 132] width 15 height 15
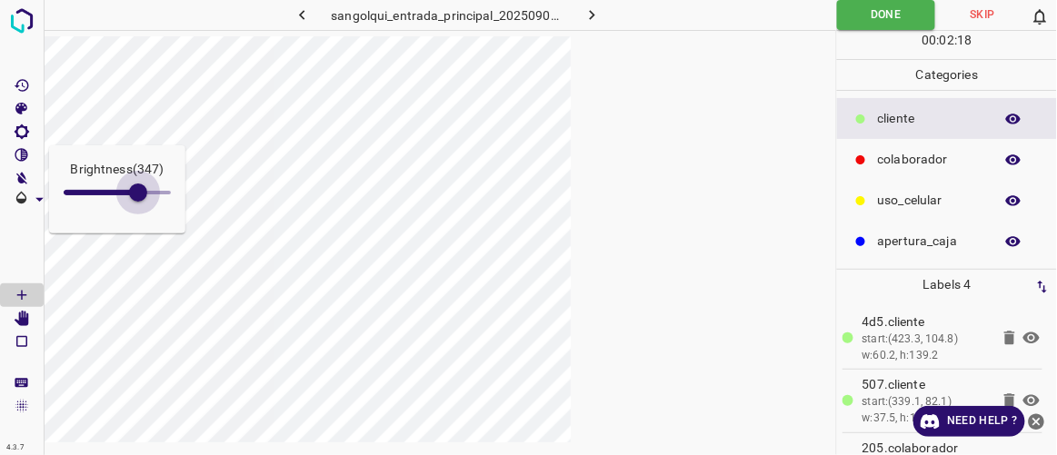
type input "352"
drag, startPoint x: 85, startPoint y: 193, endPoint x: 139, endPoint y: 225, distance: 63.6
click at [139, 225] on div "Brightness ( 347 )" at bounding box center [117, 189] width 136 height 88
click at [309, 22] on icon "button" at bounding box center [302, 14] width 19 height 19
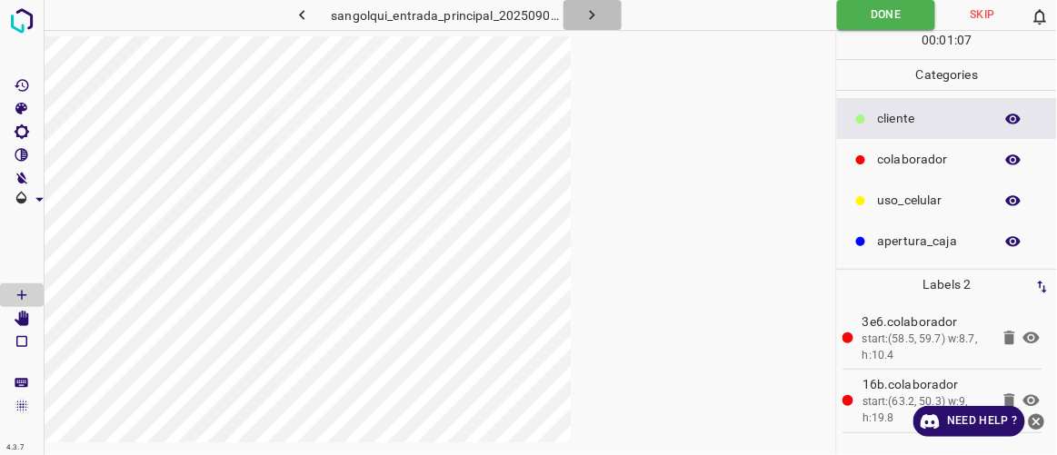
click at [596, 19] on icon "button" at bounding box center [592, 14] width 19 height 19
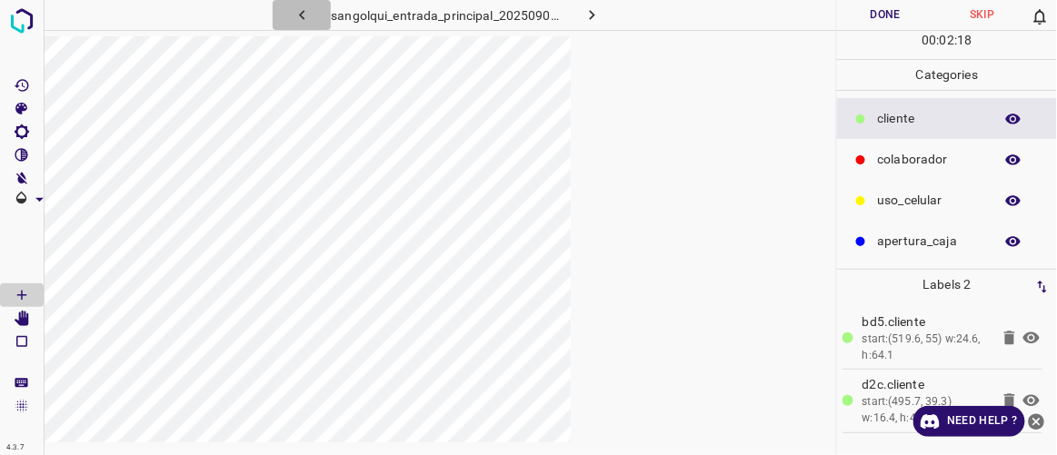
click at [301, 15] on icon "button" at bounding box center [301, 15] width 5 height 10
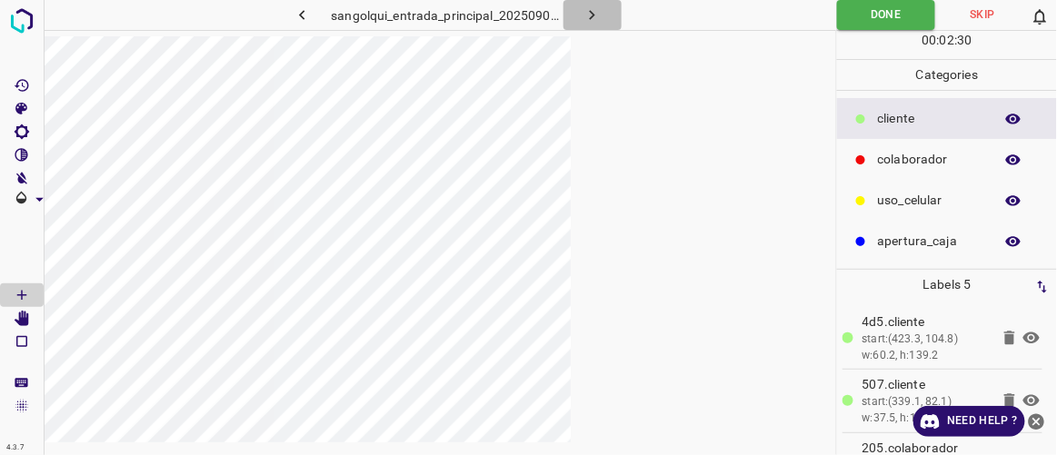
click at [594, 20] on icon "button" at bounding box center [592, 14] width 19 height 19
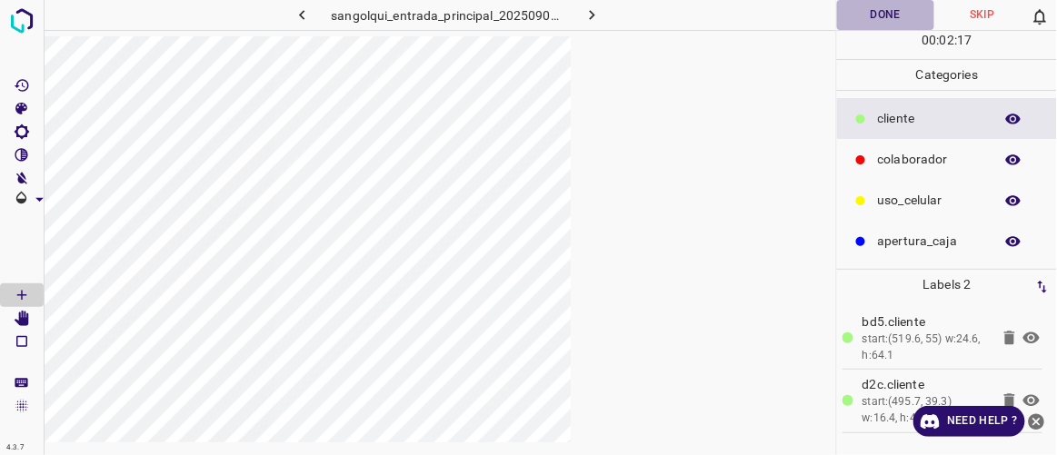
click at [632, 20] on button "Done" at bounding box center [885, 15] width 96 height 30
click at [591, 14] on icon "button" at bounding box center [592, 14] width 19 height 19
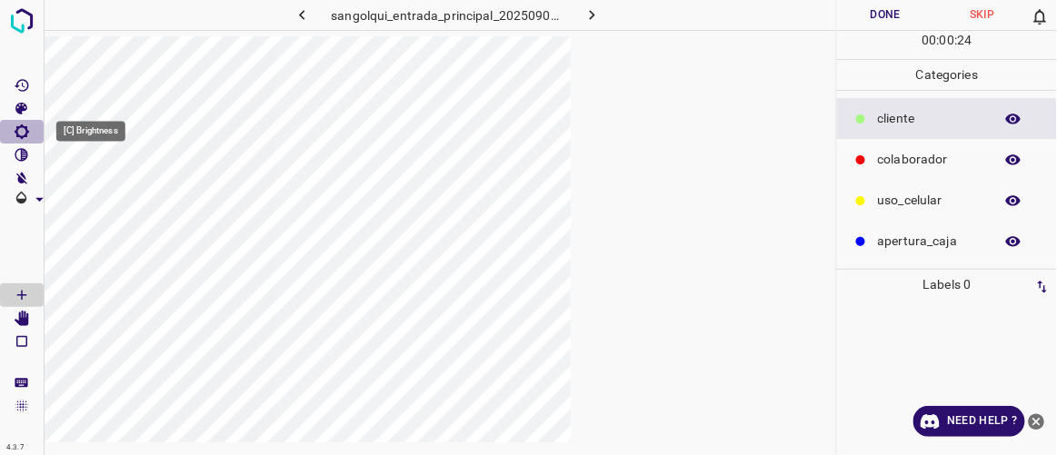
click at [24, 127] on icon "[C] Brightness" at bounding box center [22, 132] width 16 height 16
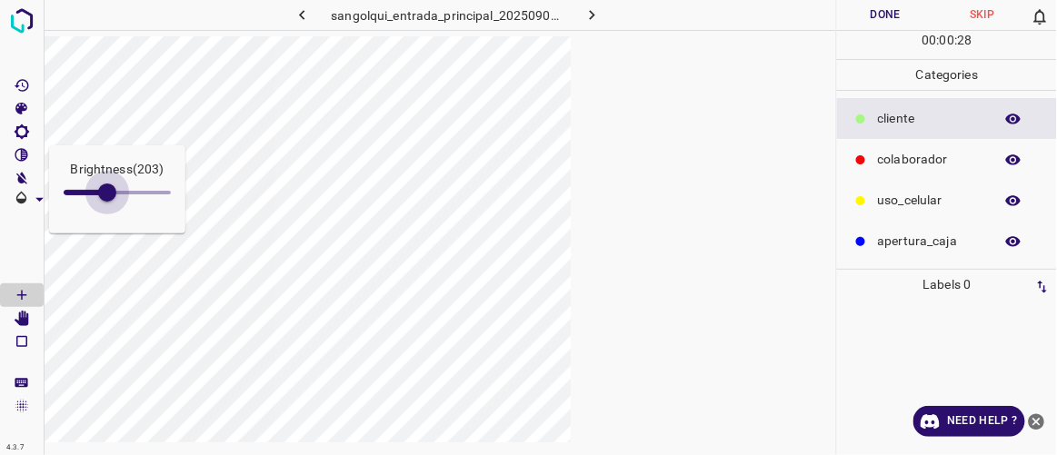
type input "216"
drag, startPoint x: 88, startPoint y: 189, endPoint x: 110, endPoint y: 226, distance: 43.2
click at [110, 226] on div "Brightness ( 216 )" at bounding box center [117, 189] width 136 height 88
click at [17, 322] on icon "[Space] Edit" at bounding box center [22, 319] width 15 height 16
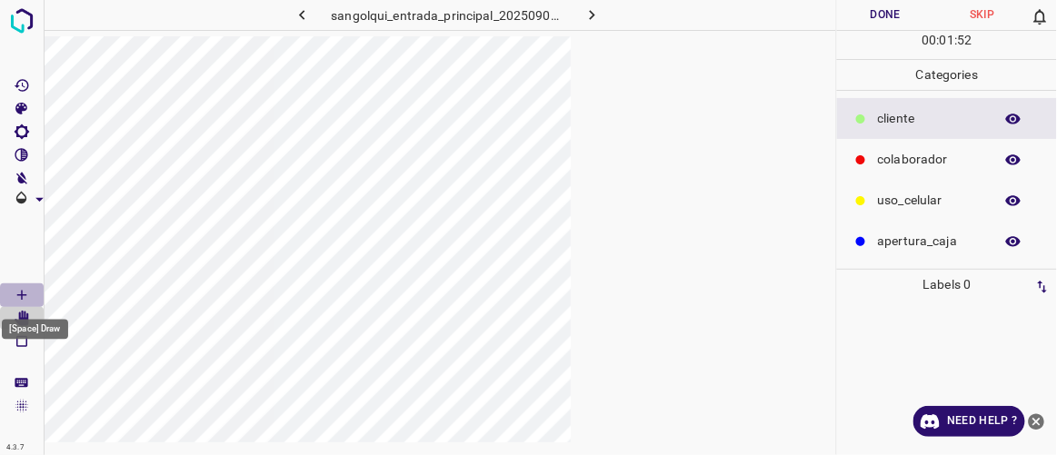
click at [24, 291] on icon "[Space] Draw" at bounding box center [22, 295] width 16 height 16
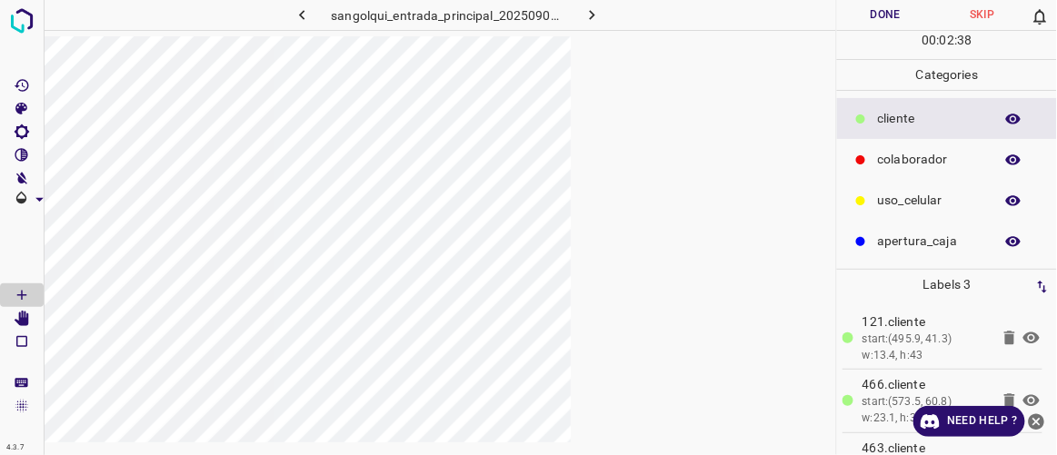
click at [632, 19] on button "Done" at bounding box center [885, 15] width 96 height 30
click at [591, 15] on icon "button" at bounding box center [592, 14] width 19 height 19
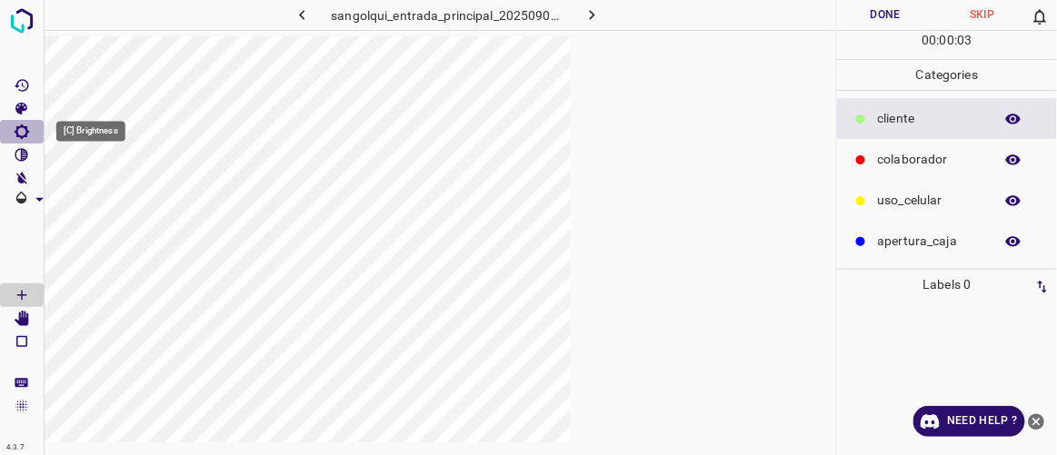
click at [17, 133] on icon "[C] Brightness" at bounding box center [22, 132] width 15 height 15
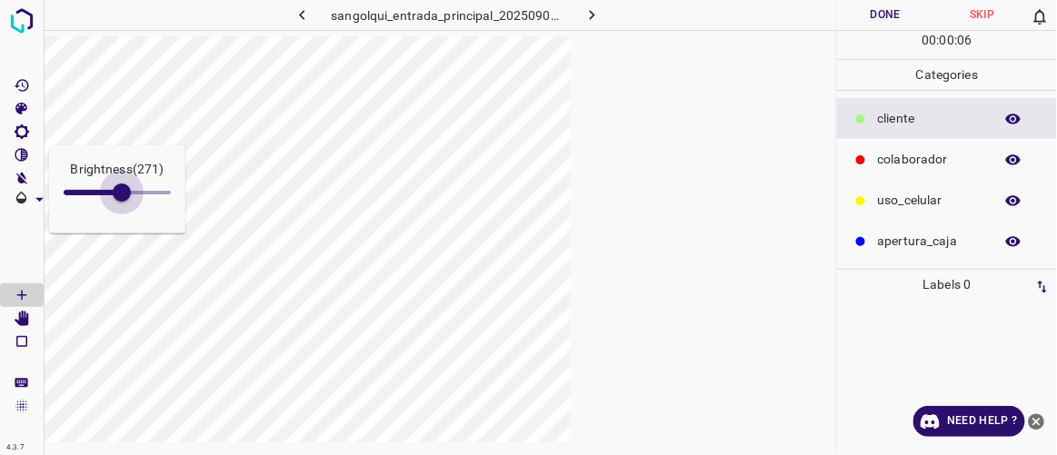
drag, startPoint x: 84, startPoint y: 195, endPoint x: 122, endPoint y: 221, distance: 46.4
click at [122, 221] on div "Brightness ( 271 )" at bounding box center [117, 189] width 136 height 88
type input "276"
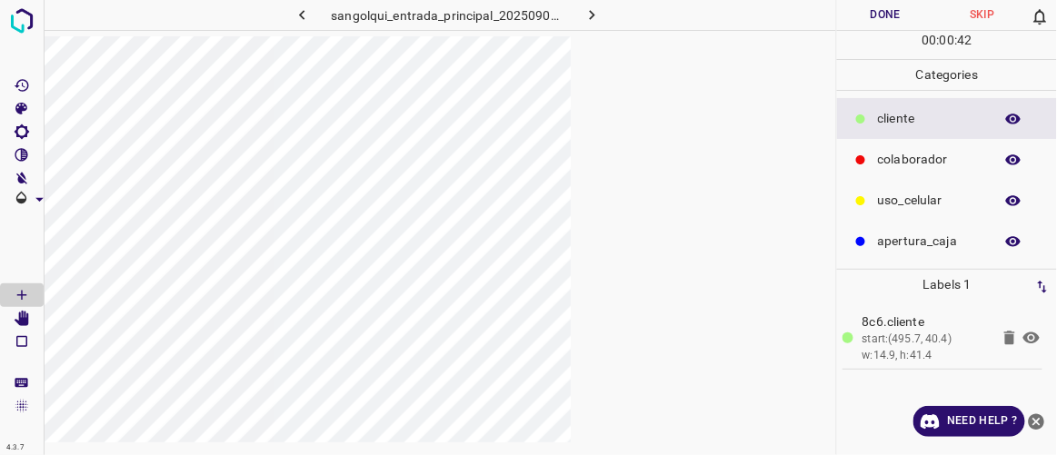
click at [632, 17] on button "Done" at bounding box center [885, 15] width 96 height 30
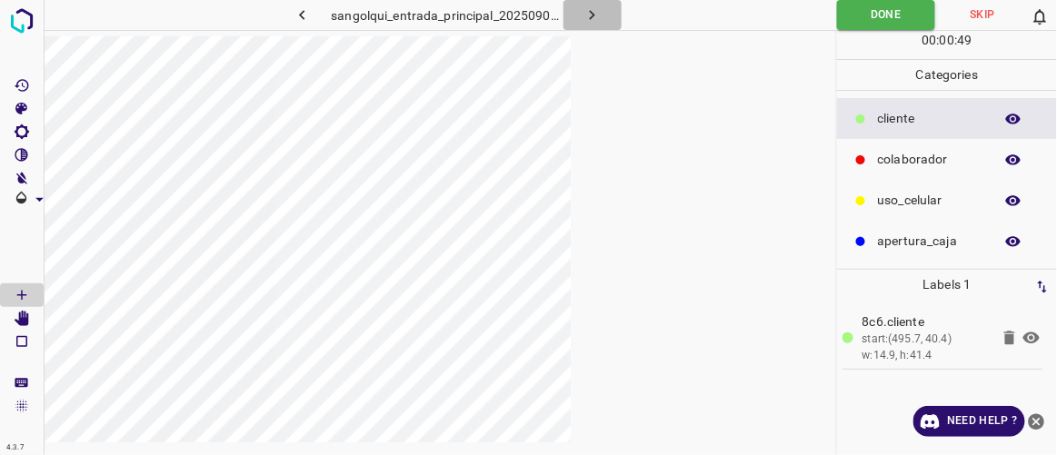
click at [599, 8] on icon "button" at bounding box center [592, 14] width 19 height 19
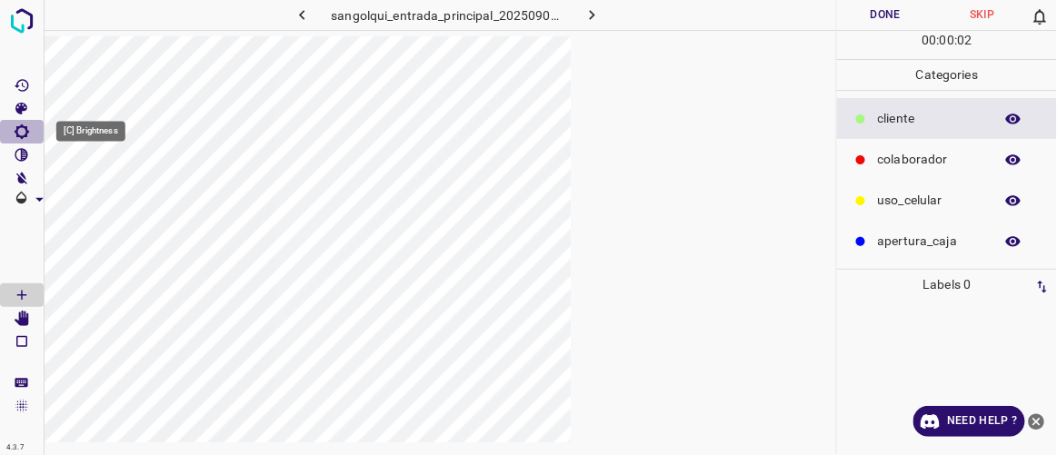
click at [19, 135] on icon "[C] Brightness" at bounding box center [22, 132] width 15 height 15
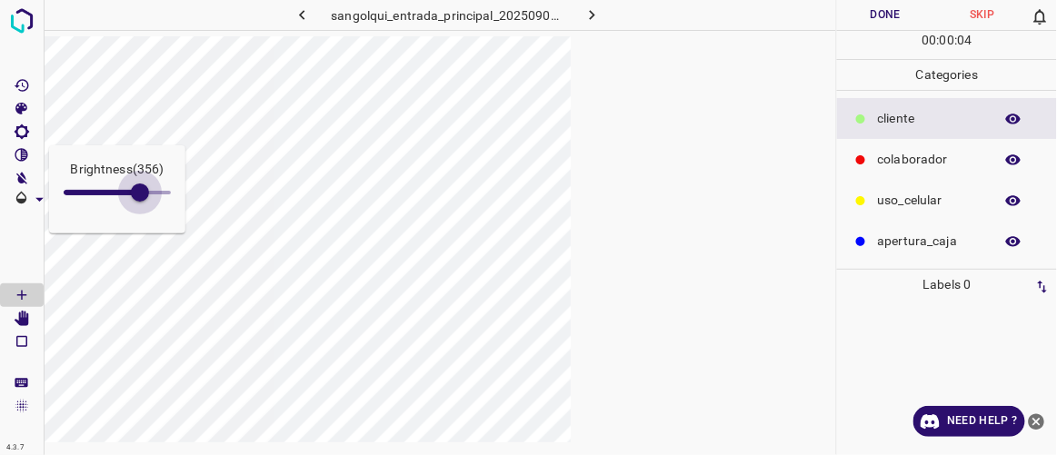
drag, startPoint x: 77, startPoint y: 194, endPoint x: 140, endPoint y: 225, distance: 69.9
click at [140, 225] on div "Brightness ( 356 )" at bounding box center [117, 189] width 136 height 88
type input "359"
click at [18, 315] on div "[Space] Draw" at bounding box center [35, 324] width 70 height 35
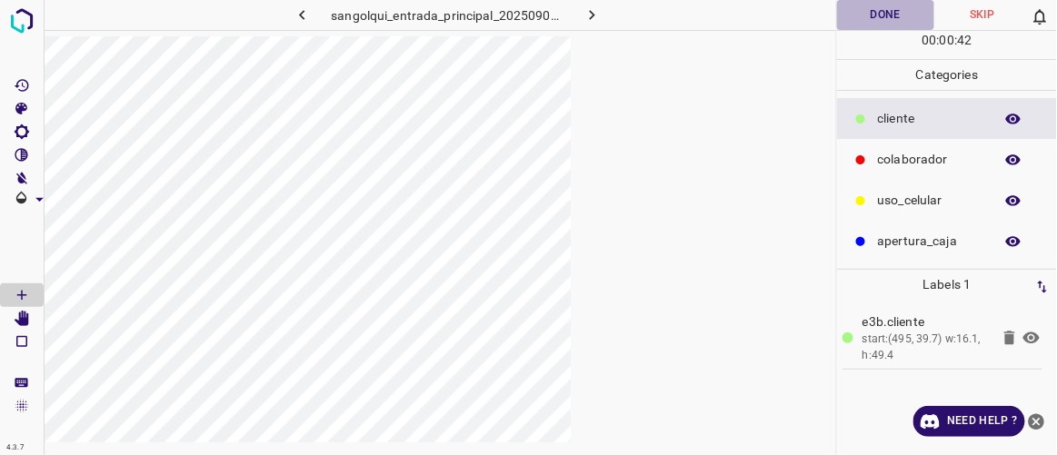
click at [632, 24] on button "Done" at bounding box center [885, 15] width 96 height 30
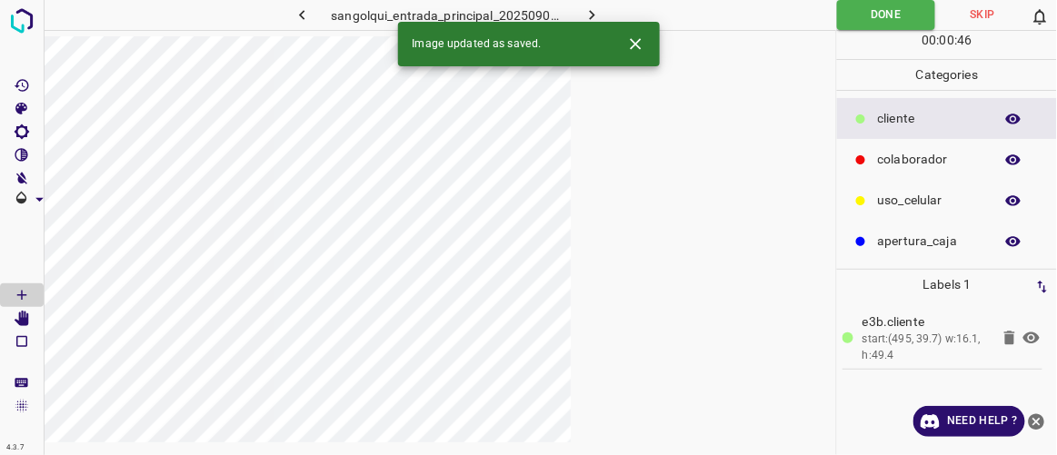
click at [596, 9] on icon "button" at bounding box center [592, 14] width 19 height 19
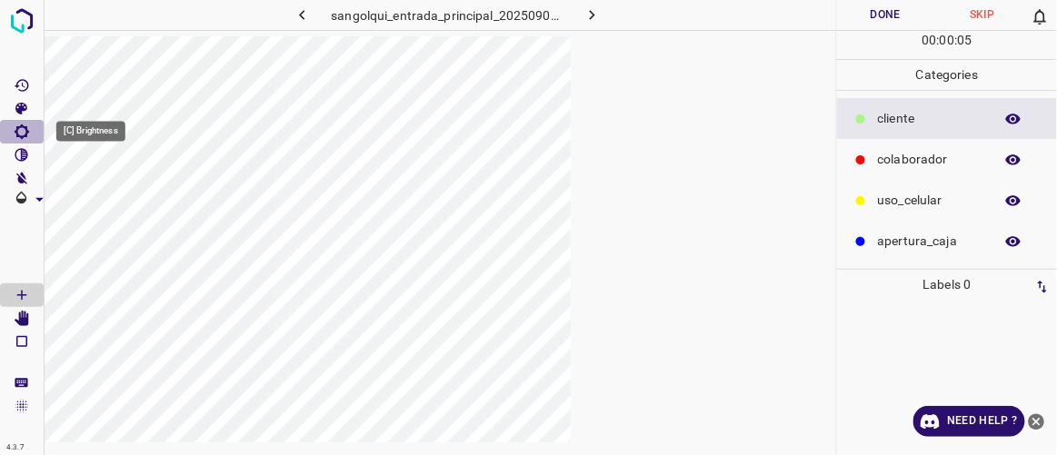
click at [18, 125] on icon "[C] Brightness" at bounding box center [22, 132] width 16 height 16
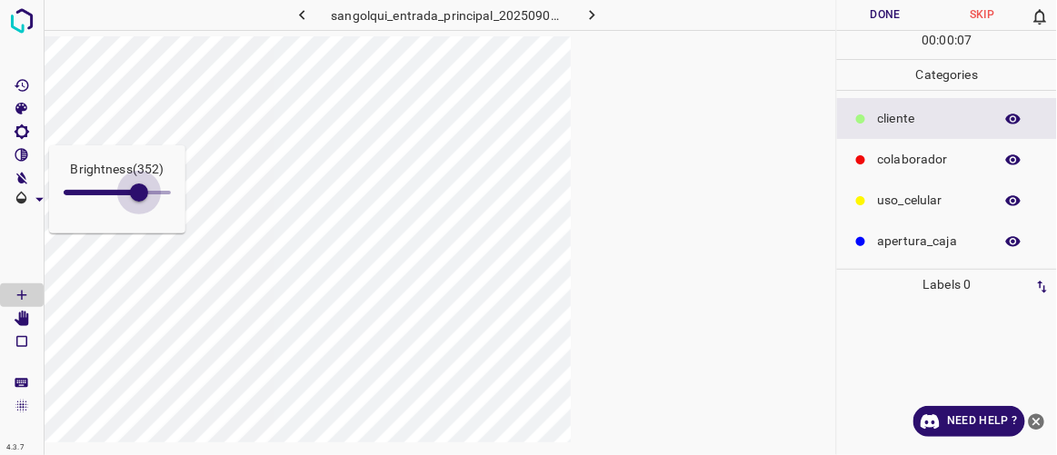
drag, startPoint x: 88, startPoint y: 198, endPoint x: 139, endPoint y: 223, distance: 56.5
click at [139, 223] on div "Brightness ( 352 )" at bounding box center [117, 189] width 136 height 88
type input "356"
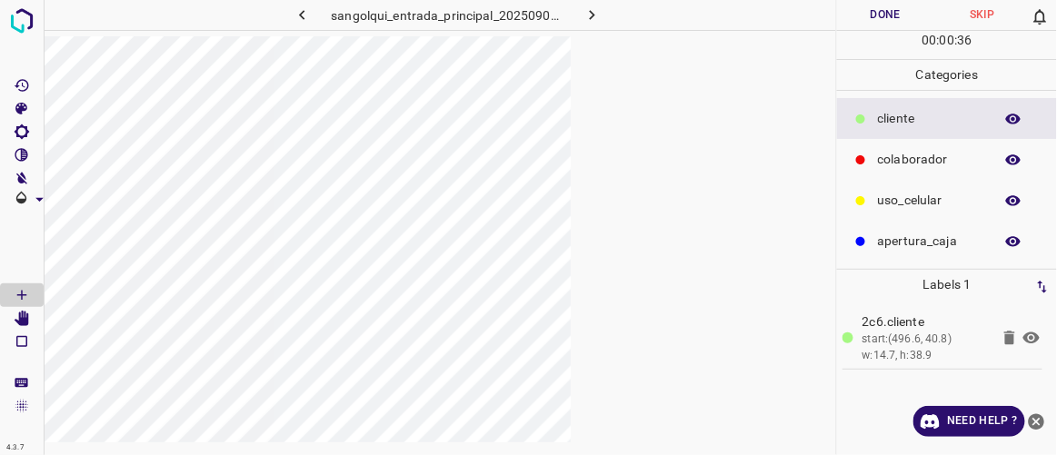
click at [305, 13] on icon "button" at bounding box center [302, 14] width 19 height 19
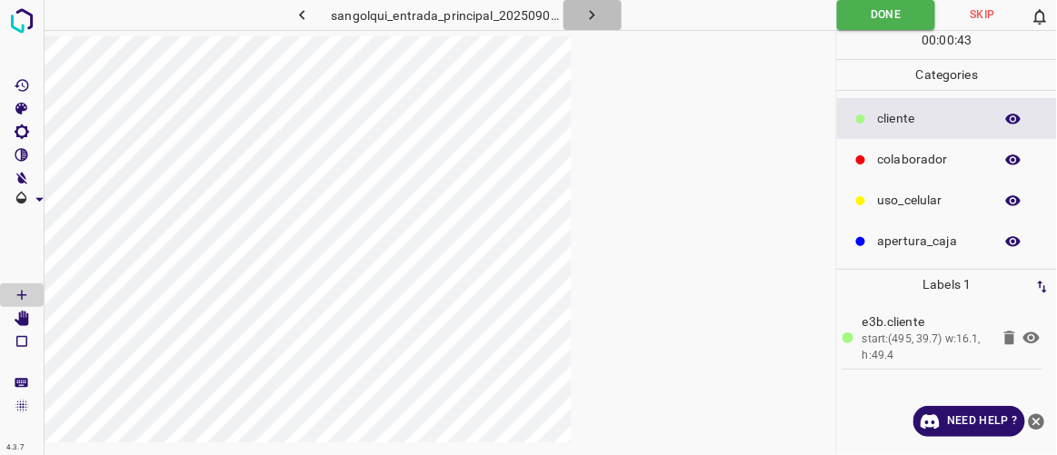
click at [596, 15] on icon "button" at bounding box center [592, 14] width 19 height 19
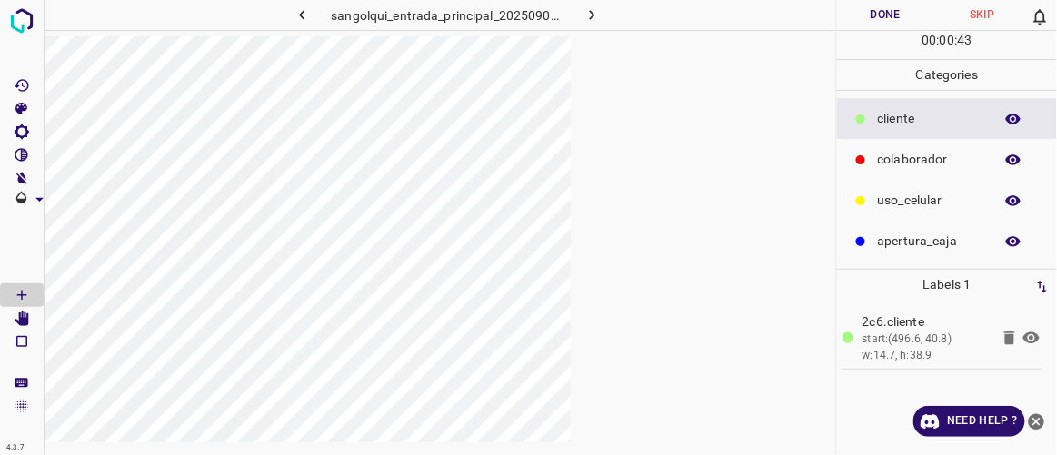
click at [632, 20] on button "Done" at bounding box center [885, 15] width 96 height 30
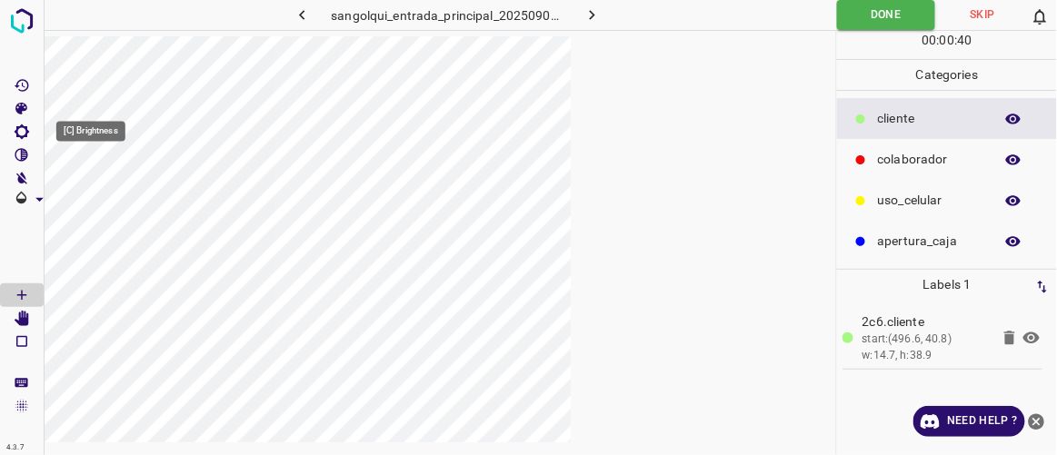
click at [26, 136] on icon "[C] Brightness" at bounding box center [22, 132] width 16 height 16
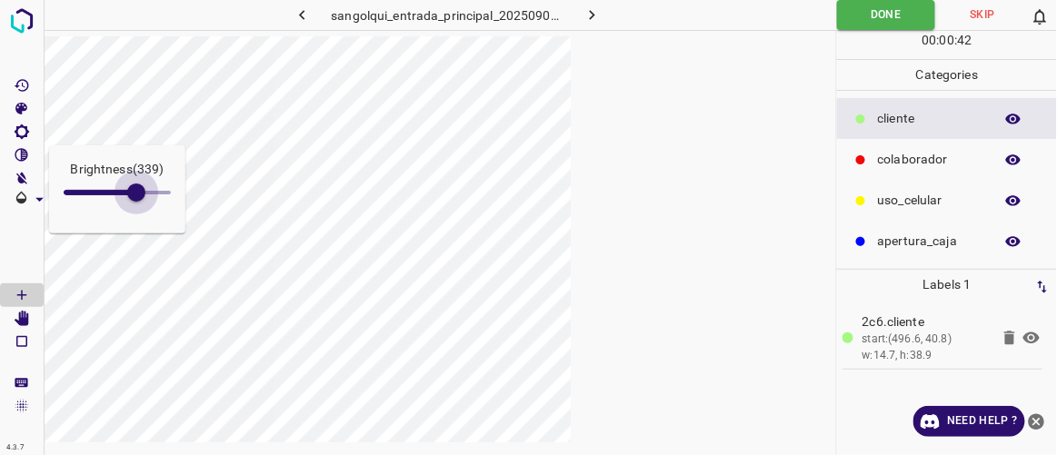
drag, startPoint x: 89, startPoint y: 192, endPoint x: 140, endPoint y: 208, distance: 53.5
click at [140, 202] on span at bounding box center [136, 193] width 18 height 18
type input "353"
click at [602, 18] on button "button" at bounding box center [593, 15] width 58 height 30
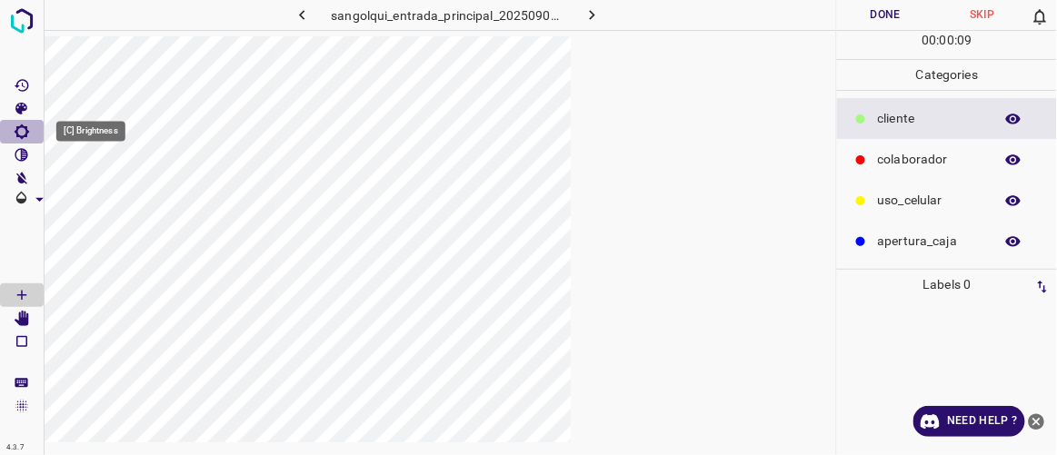
click at [25, 133] on icon "[C] Brightness" at bounding box center [22, 132] width 15 height 15
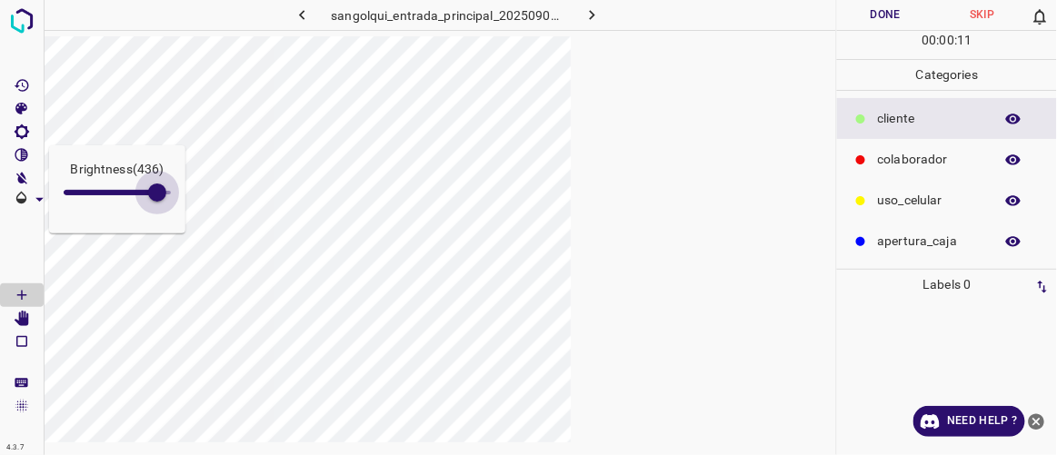
type input "445"
click at [159, 235] on div "Brightness ( 436 ) 4.3.7 sangolqui_entrada_principal_20250905_000254_983322.jpg…" at bounding box center [528, 227] width 1057 height 455
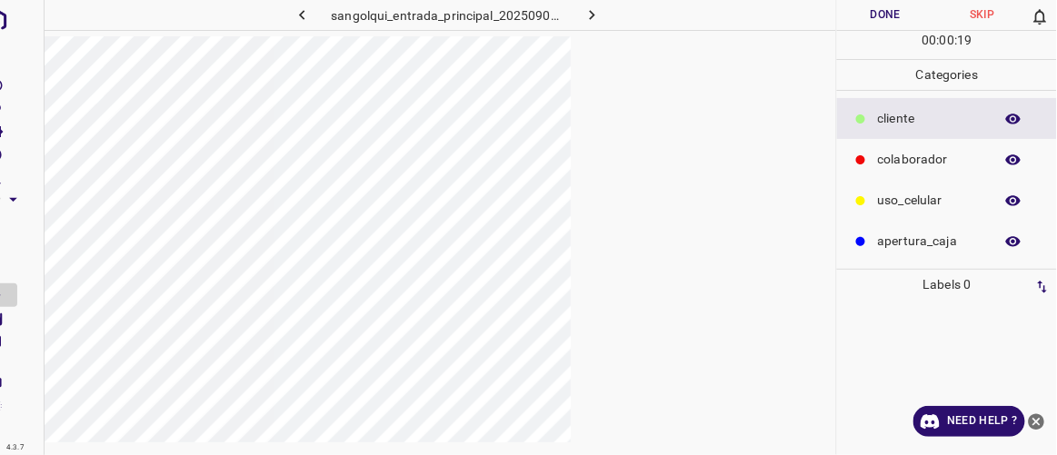
scroll to position [0, 29]
click at [632, 15] on button "Done" at bounding box center [885, 15] width 96 height 30
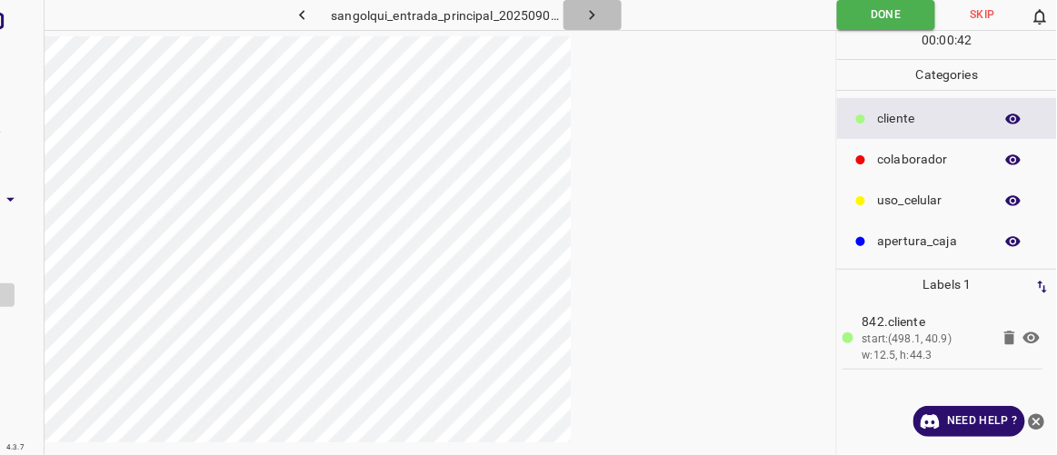
click at [605, 15] on button "button" at bounding box center [593, 15] width 58 height 30
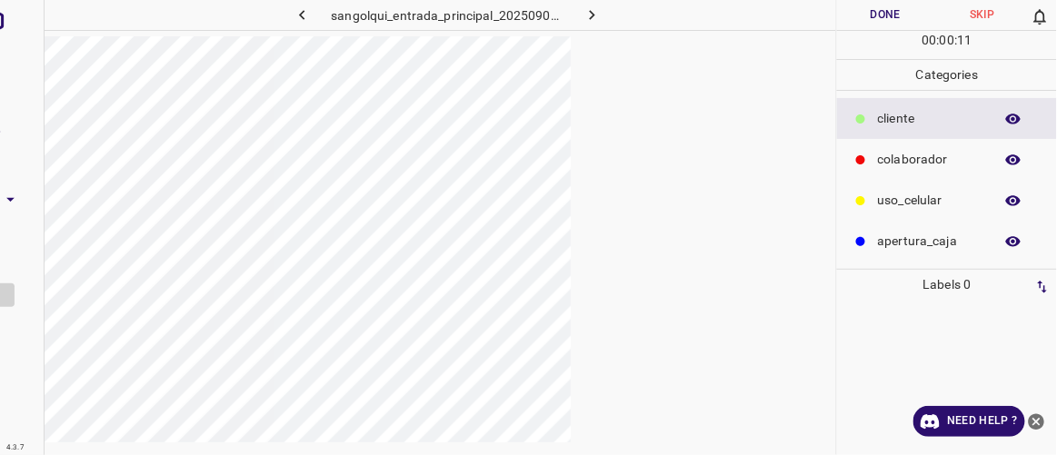
click at [17, 229] on div at bounding box center [22, 227] width 45 height 455
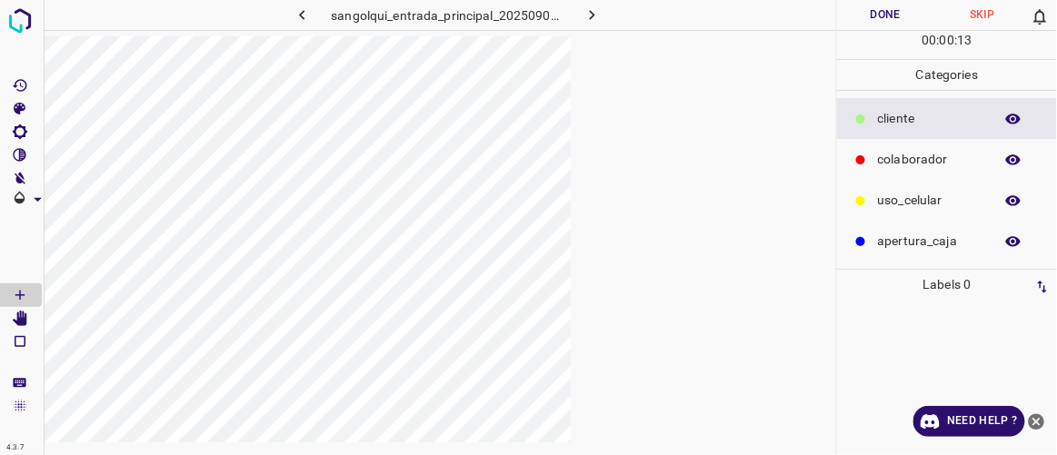
scroll to position [0, 0]
click at [20, 318] on icon "[Space] Edit" at bounding box center [22, 319] width 15 height 16
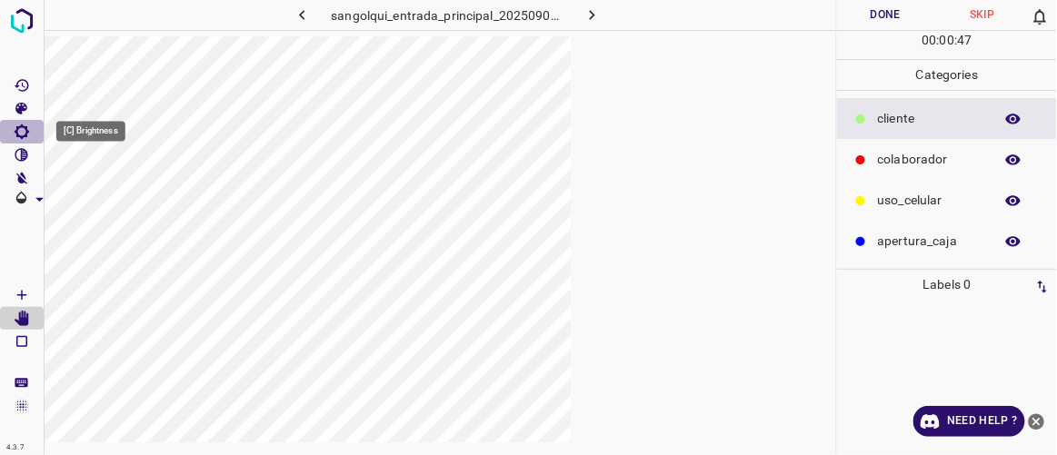
click at [26, 129] on icon "[C] Brightness" at bounding box center [22, 132] width 15 height 15
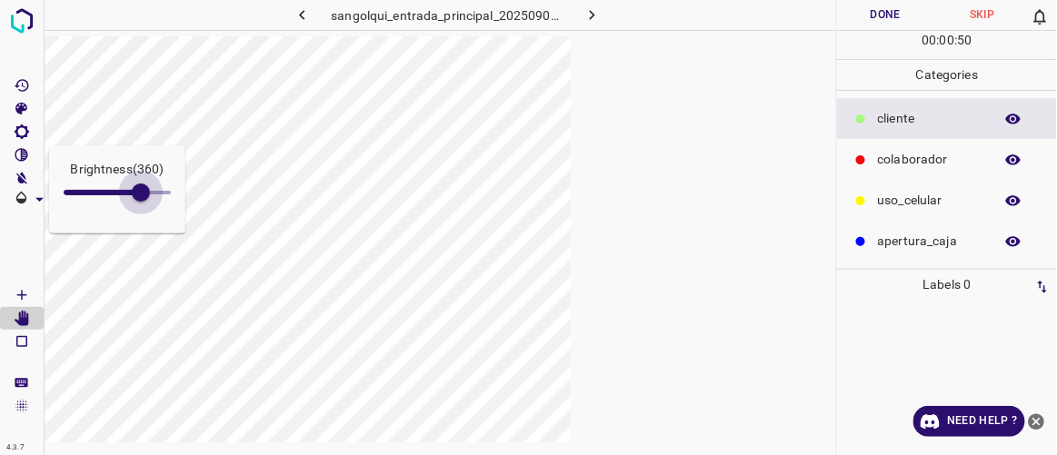
drag, startPoint x: 87, startPoint y: 187, endPoint x: 141, endPoint y: 229, distance: 68.0
click at [141, 229] on div "Brightness ( 360 )" at bounding box center [117, 189] width 136 height 88
type input "363"
click at [22, 295] on icon "[Space] Draw" at bounding box center [21, 295] width 9 height 9
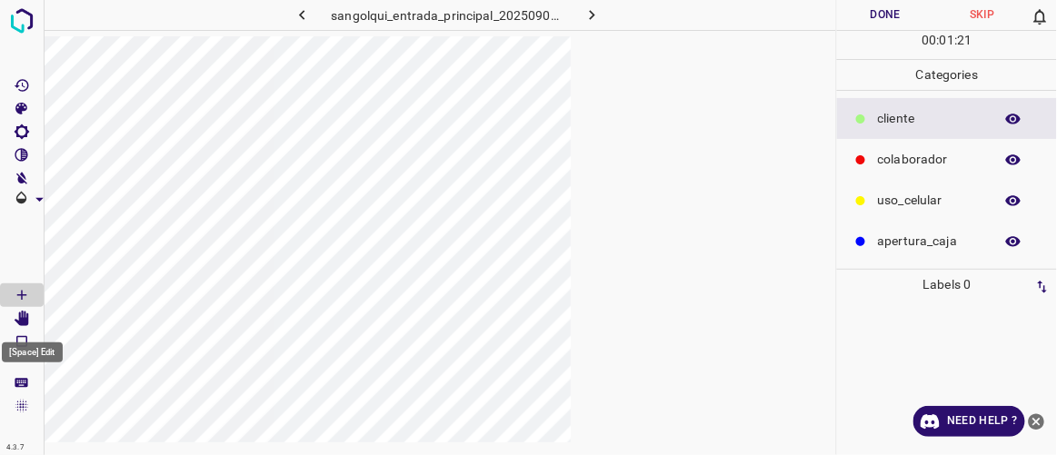
click at [23, 318] on icon "[Space] Edit" at bounding box center [22, 319] width 15 height 16
click at [17, 296] on icon "[Space] Draw" at bounding box center [22, 295] width 16 height 16
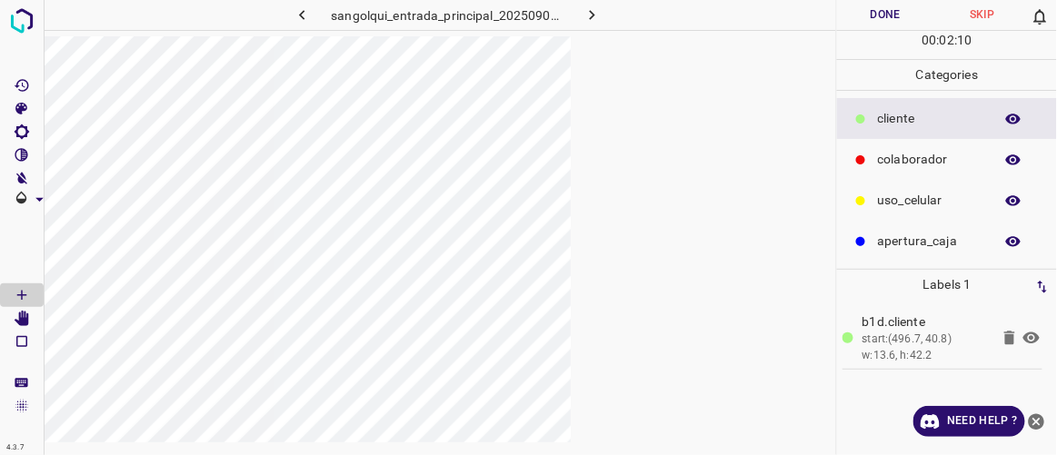
click at [632, 15] on button "Done" at bounding box center [885, 15] width 96 height 30
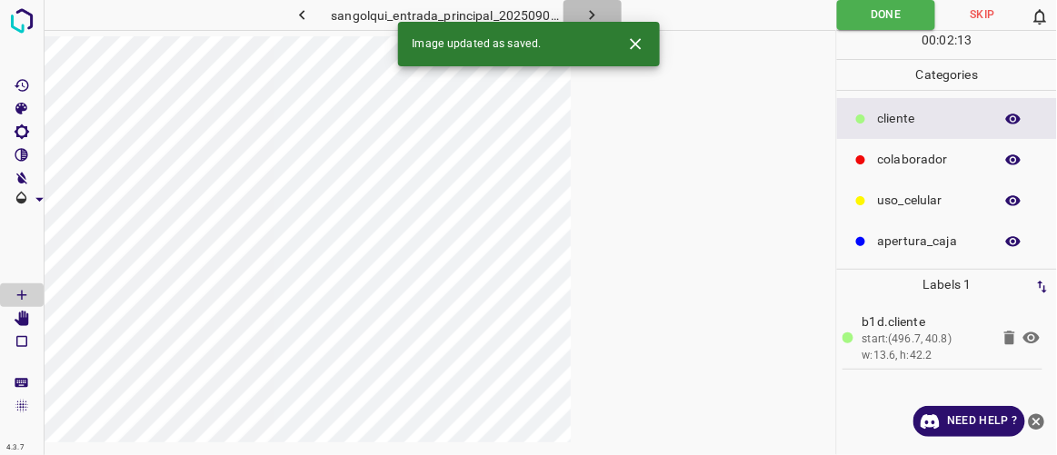
click at [604, 12] on button "button" at bounding box center [593, 15] width 58 height 30
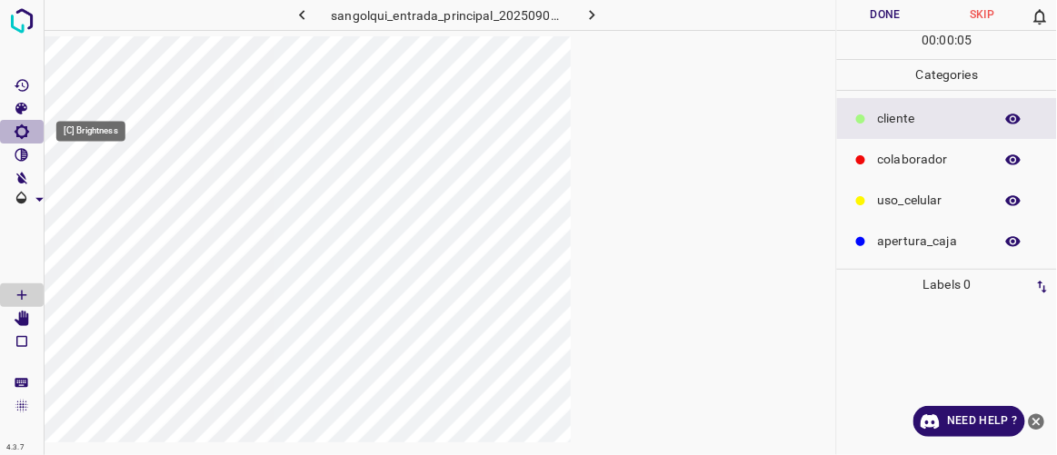
click at [20, 135] on icon "[C] Brightness" at bounding box center [22, 132] width 15 height 15
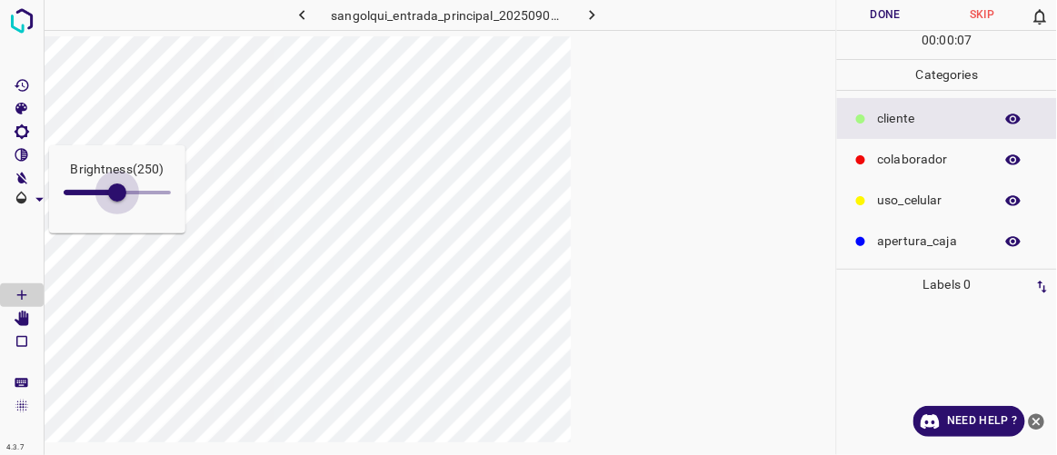
type input "267"
drag, startPoint x: 89, startPoint y: 192, endPoint x: 121, endPoint y: 206, distance: 35.0
click at [121, 202] on span at bounding box center [121, 193] width 18 height 18
click at [21, 321] on icon "[Space] Edit" at bounding box center [22, 319] width 15 height 16
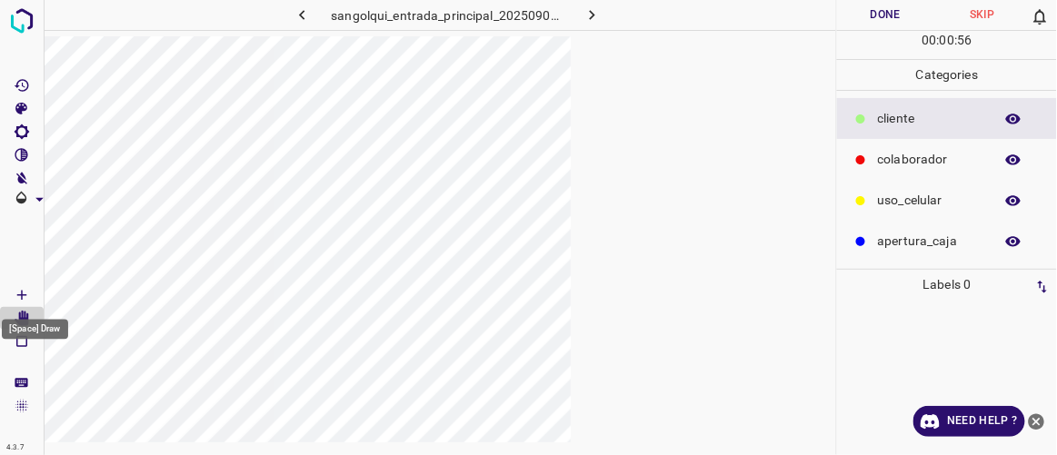
click at [32, 291] on Draw"] "[Space] Draw" at bounding box center [22, 296] width 44 height 24
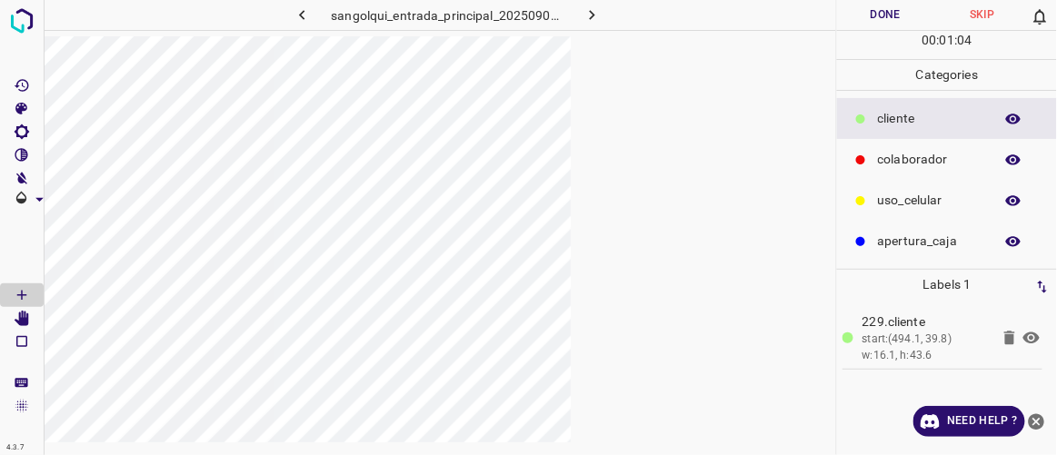
drag, startPoint x: 902, startPoint y: 9, endPoint x: 822, endPoint y: 24, distance: 81.3
click at [632, 10] on button "Done" at bounding box center [885, 15] width 96 height 30
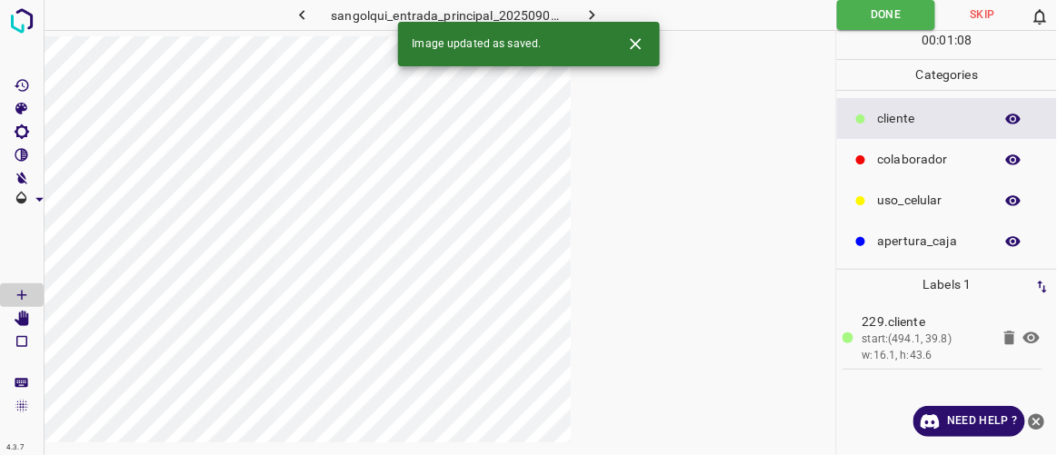
click at [598, 14] on icon "button" at bounding box center [592, 14] width 19 height 19
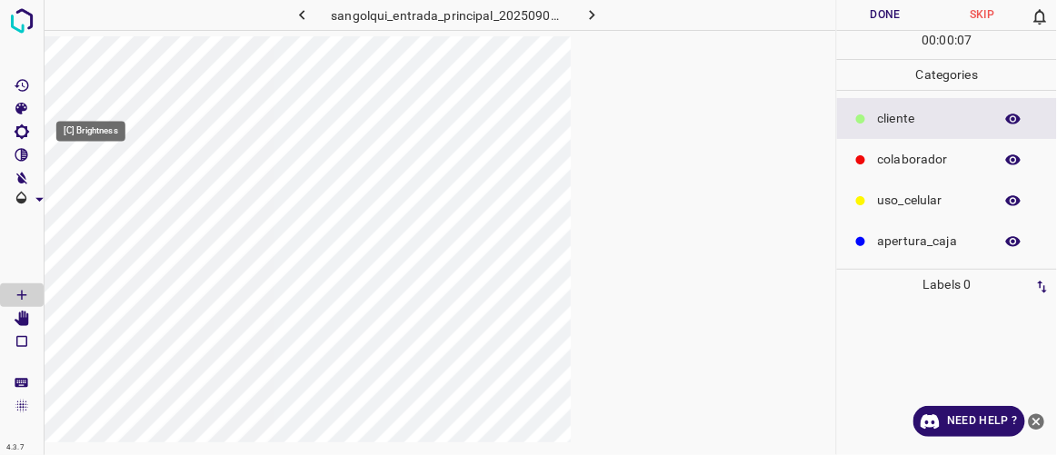
click at [27, 127] on icon "[C] Brightness" at bounding box center [22, 132] width 16 height 16
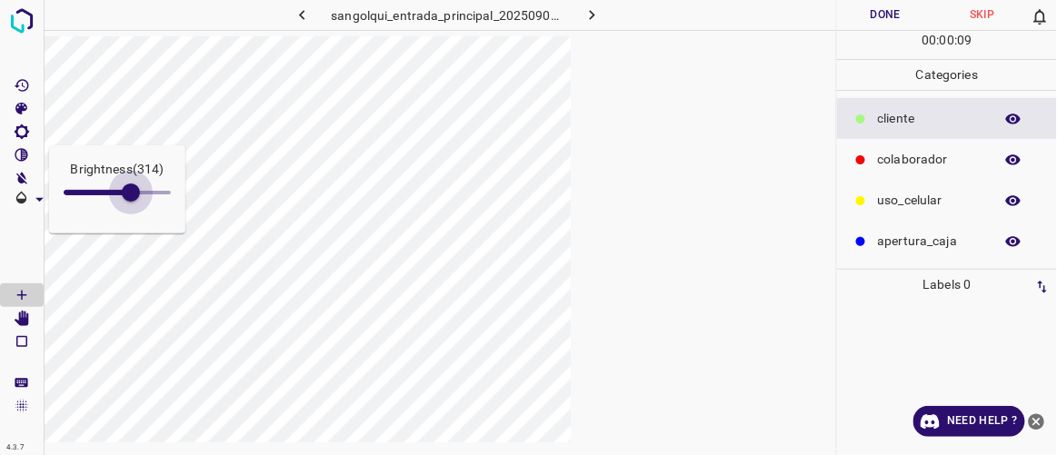
type input "343"
drag, startPoint x: 90, startPoint y: 192, endPoint x: 137, endPoint y: 213, distance: 51.7
click at [137, 213] on div "Brightness ( 343 )" at bounding box center [117, 189] width 136 height 88
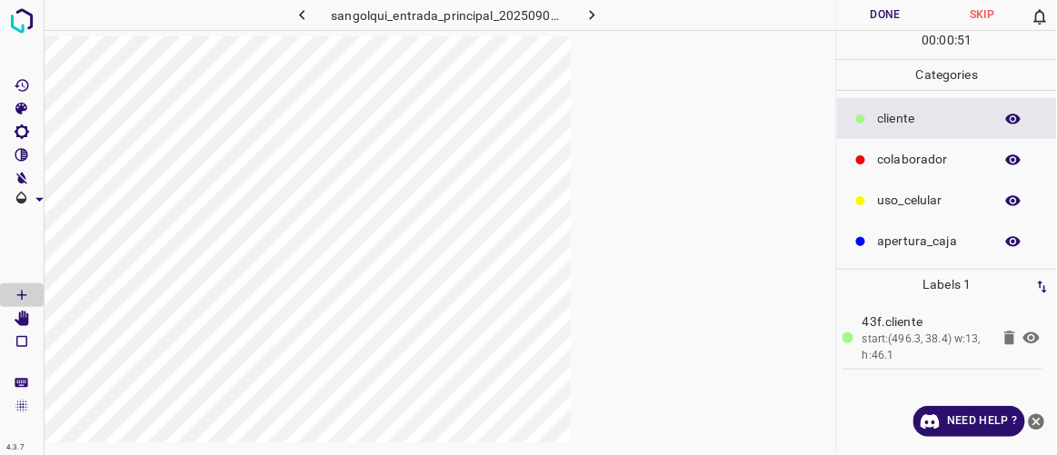
click at [632, 18] on button "Done" at bounding box center [885, 15] width 96 height 30
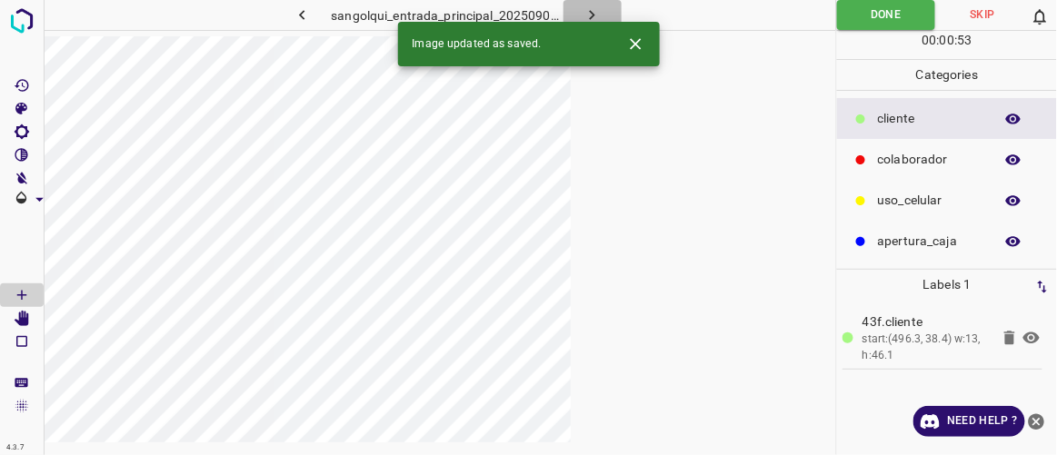
click at [614, 17] on button "button" at bounding box center [593, 15] width 58 height 30
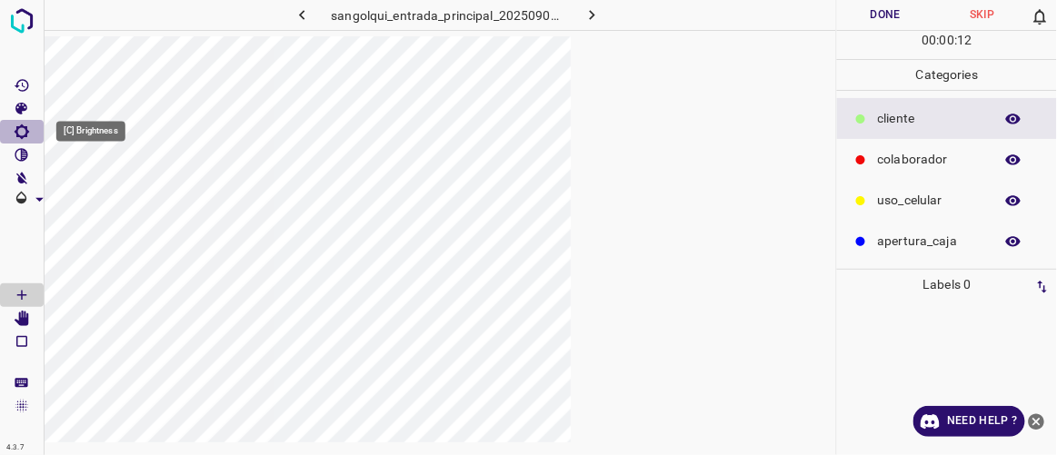
click at [30, 128] on Brightness"] "[C] Brightness" at bounding box center [22, 132] width 44 height 24
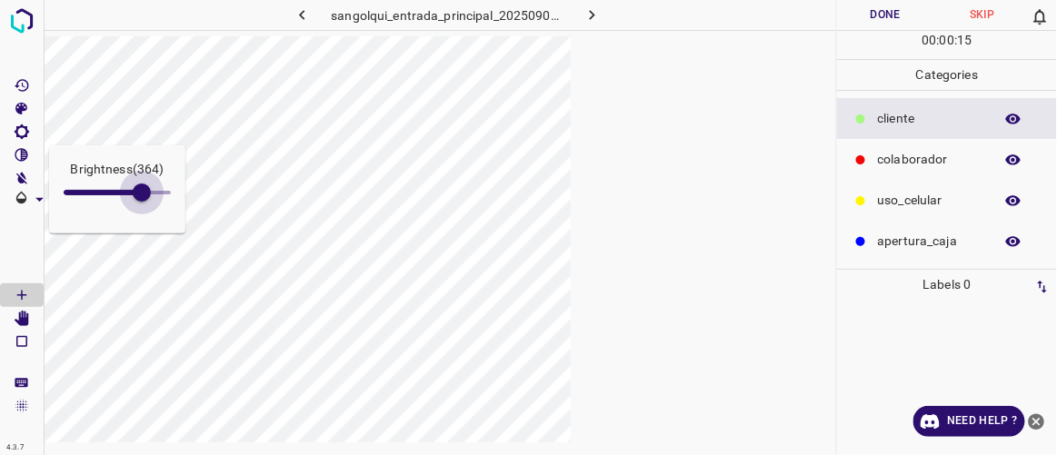
type input "390"
drag, startPoint x: 93, startPoint y: 194, endPoint x: 147, endPoint y: 218, distance: 59.8
click at [147, 218] on div "Brightness ( 390 )" at bounding box center [117, 189] width 136 height 88
click at [24, 322] on icon "[Space] Edit" at bounding box center [22, 319] width 15 height 16
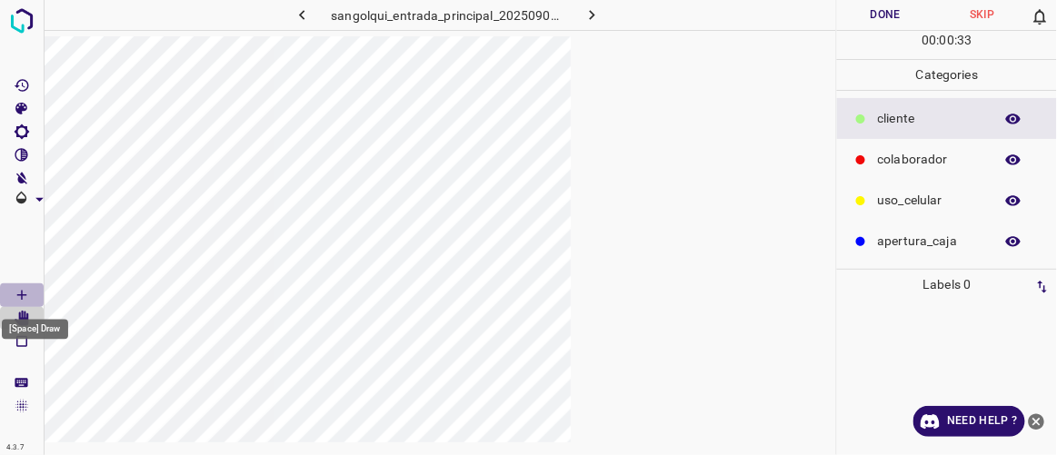
click at [23, 293] on icon "[Space] Draw" at bounding box center [22, 295] width 16 height 16
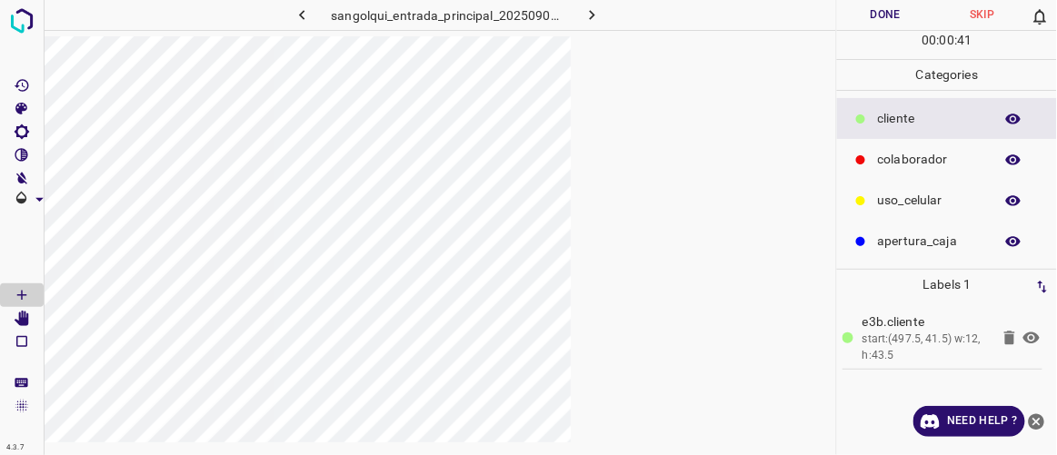
click at [632, 21] on button "Done" at bounding box center [885, 15] width 96 height 30
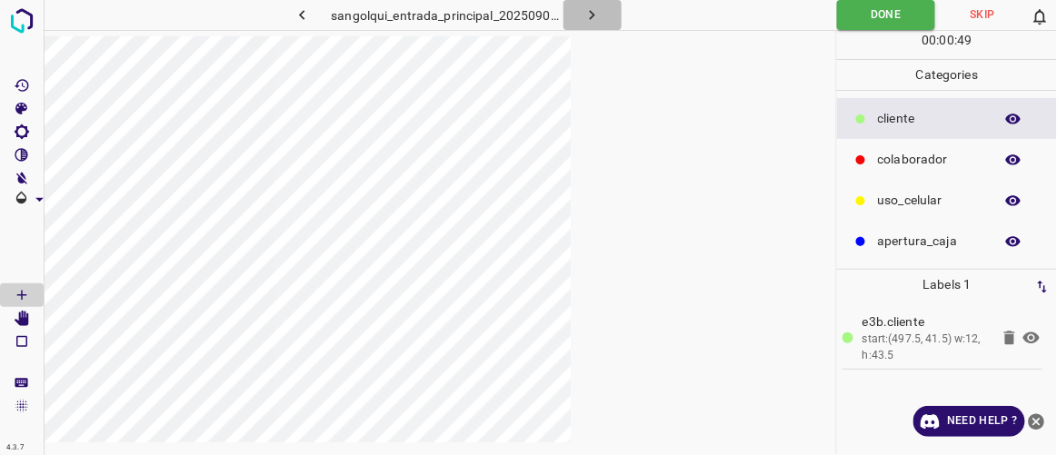
click at [594, 16] on icon "button" at bounding box center [592, 14] width 19 height 19
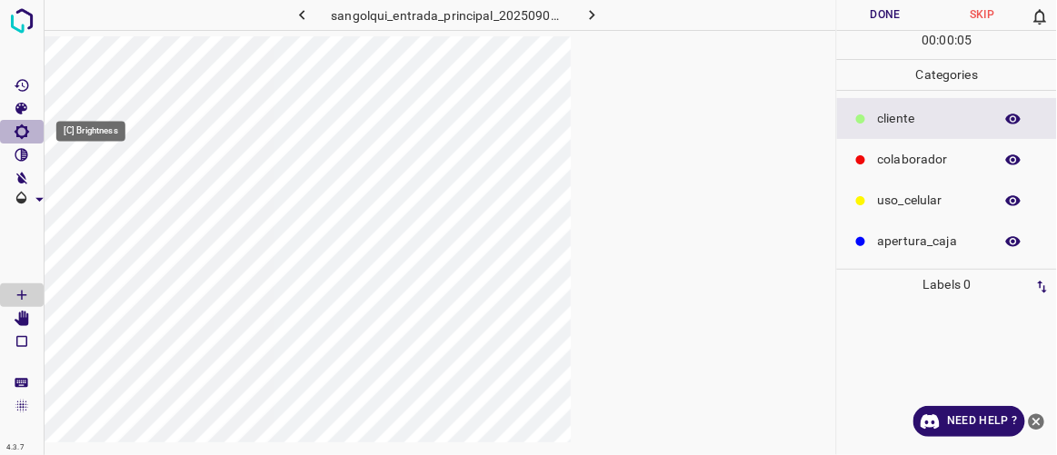
click at [21, 135] on icon "[C] Brightness" at bounding box center [22, 132] width 15 height 15
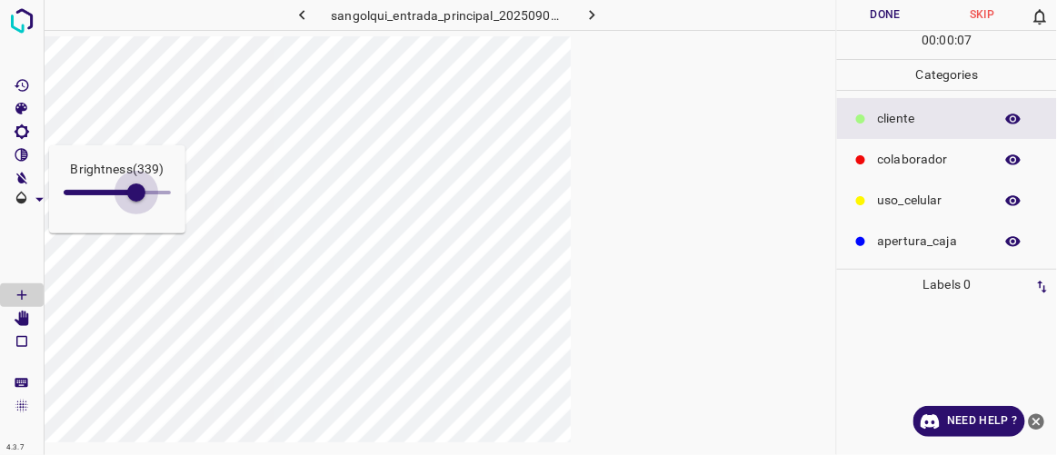
type input "343"
drag, startPoint x: 85, startPoint y: 192, endPoint x: 137, endPoint y: 215, distance: 57.8
click at [137, 215] on div "Brightness ( 343 )" at bounding box center [117, 189] width 136 height 88
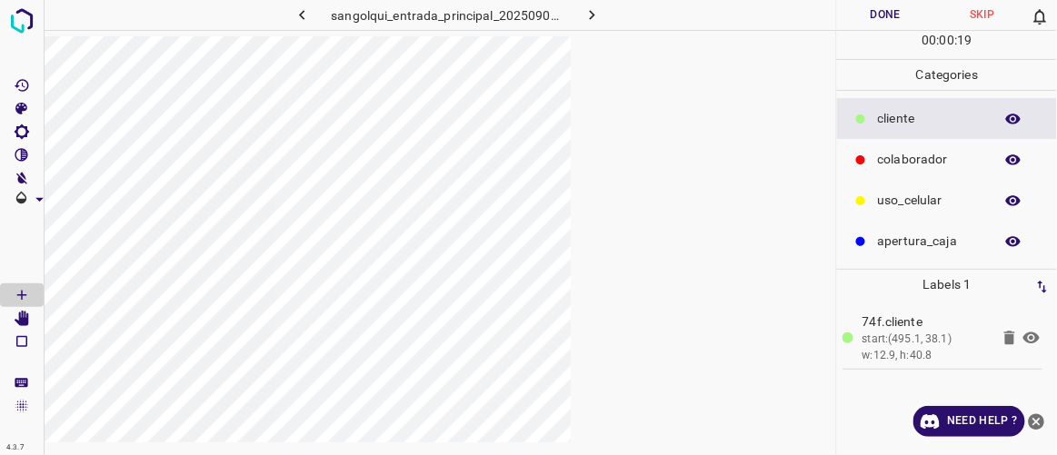
click at [632, 15] on button "Done" at bounding box center [885, 15] width 96 height 30
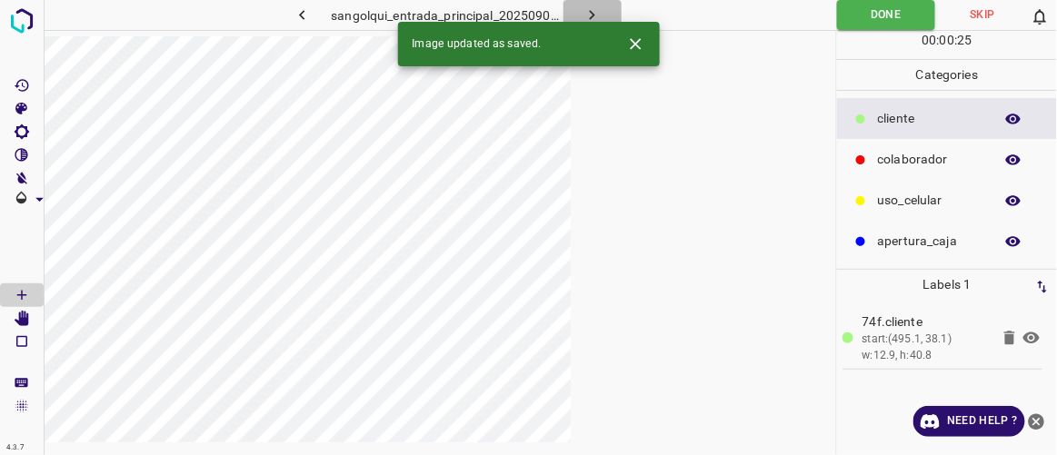
click at [594, 14] on icon "button" at bounding box center [592, 14] width 19 height 19
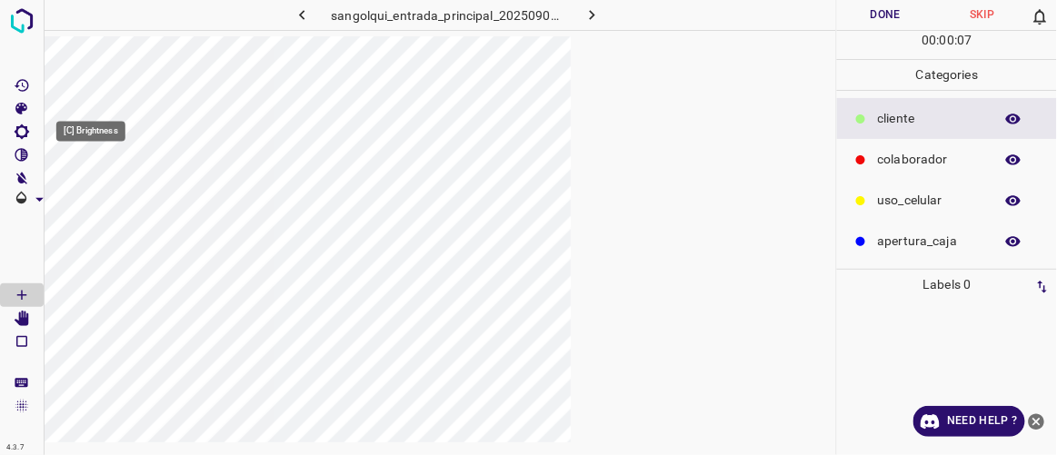
click at [24, 135] on icon "[C] Brightness" at bounding box center [22, 132] width 15 height 15
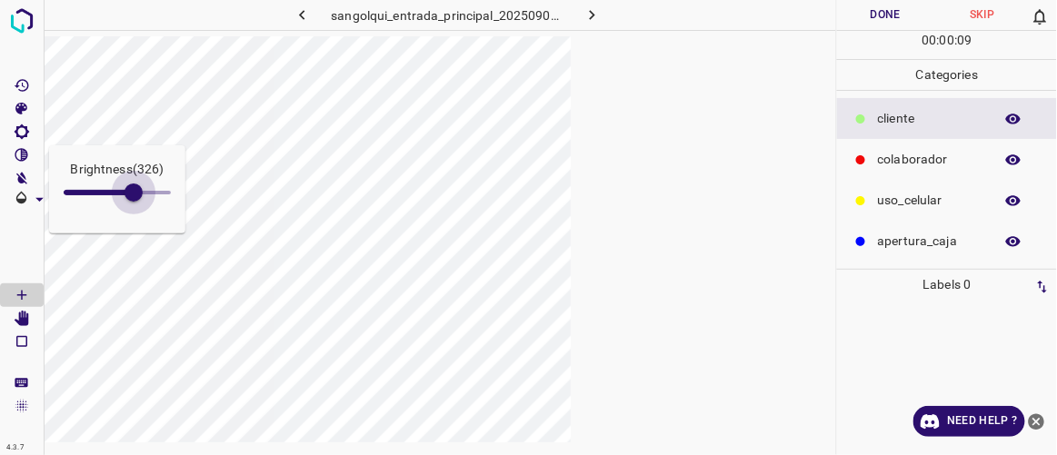
drag, startPoint x: 85, startPoint y: 193, endPoint x: 134, endPoint y: 213, distance: 53.0
click at [134, 213] on div "Brightness ( 326 )" at bounding box center [117, 189] width 136 height 88
type input "329"
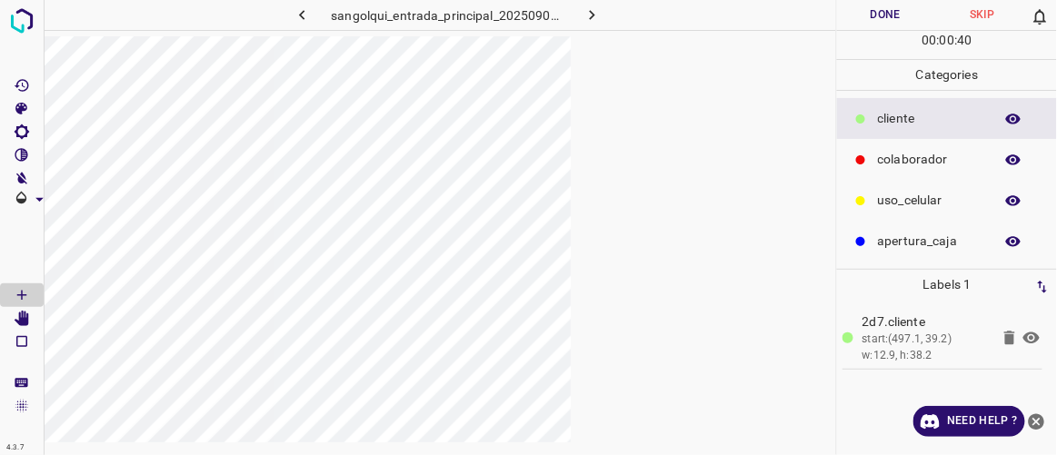
click at [632, 16] on button "Done" at bounding box center [885, 15] width 96 height 30
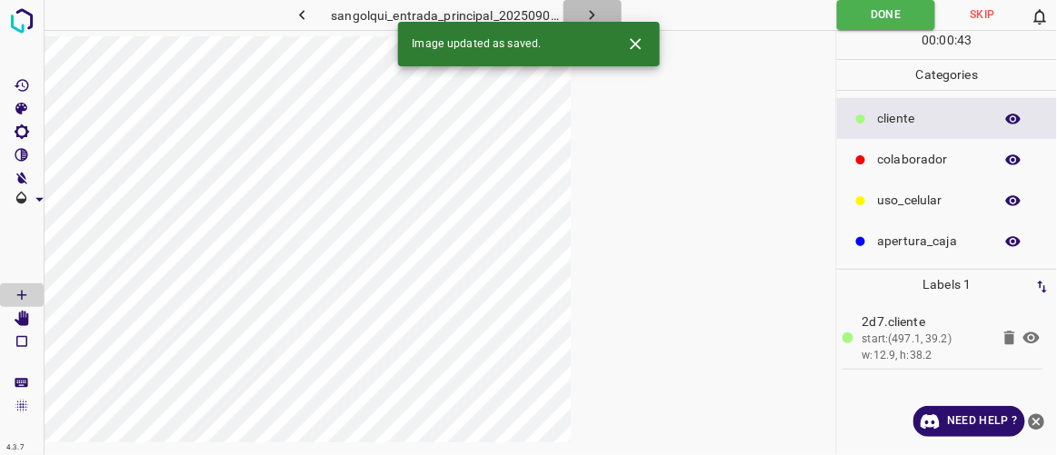
click at [595, 15] on icon "button" at bounding box center [592, 14] width 19 height 19
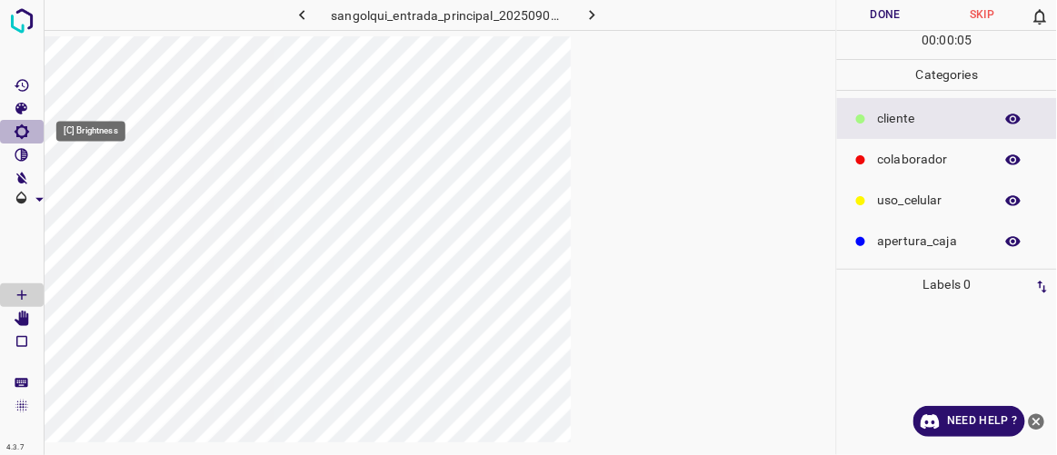
click at [28, 135] on icon "[C] Brightness" at bounding box center [22, 132] width 16 height 16
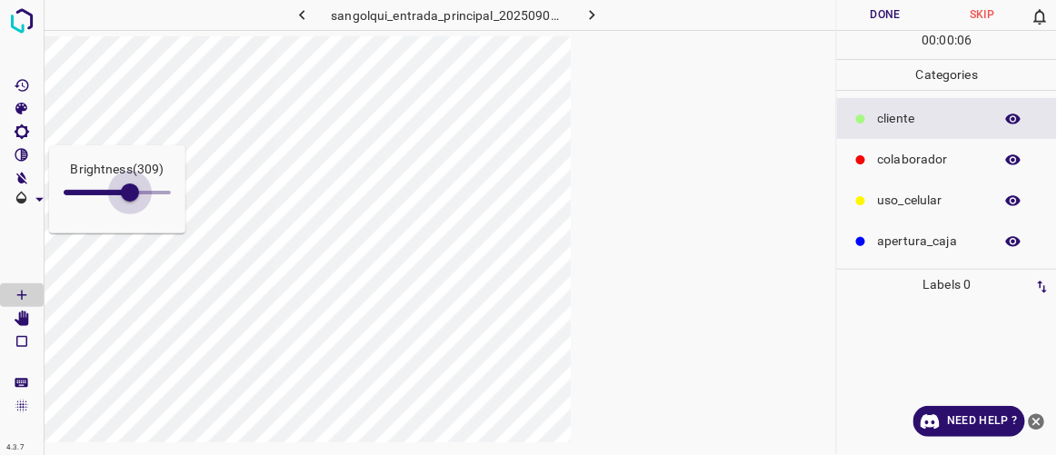
type input "364"
drag, startPoint x: 80, startPoint y: 193, endPoint x: 142, endPoint y: 206, distance: 63.3
click at [142, 202] on span at bounding box center [142, 193] width 18 height 18
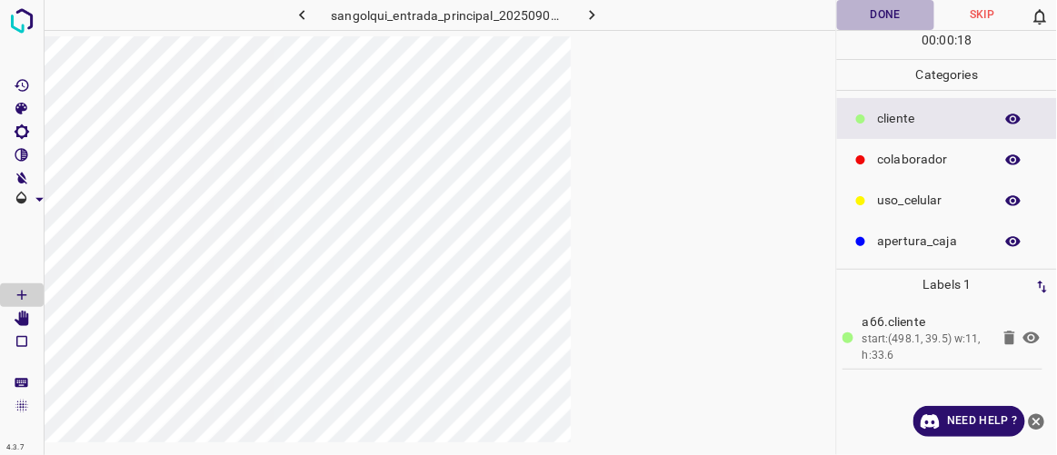
click at [632, 12] on button "Done" at bounding box center [885, 15] width 96 height 30
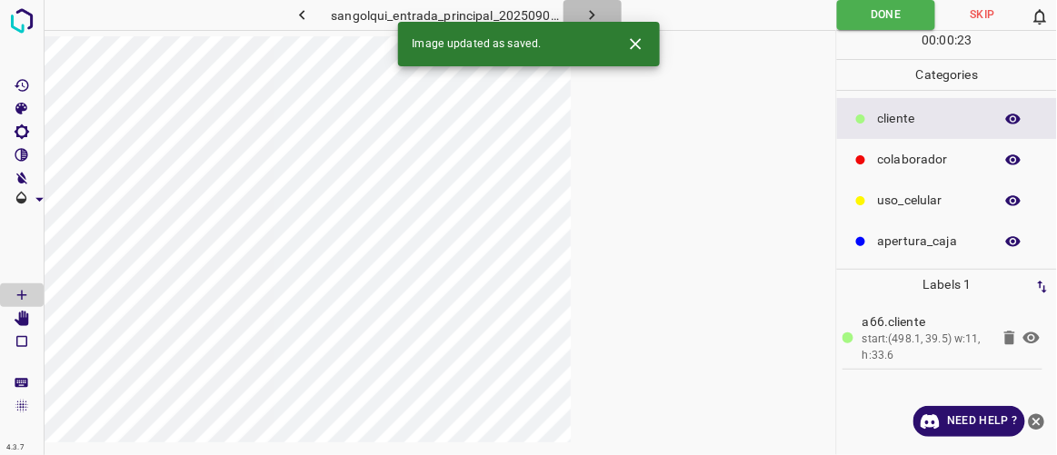
click at [605, 17] on button "button" at bounding box center [593, 15] width 58 height 30
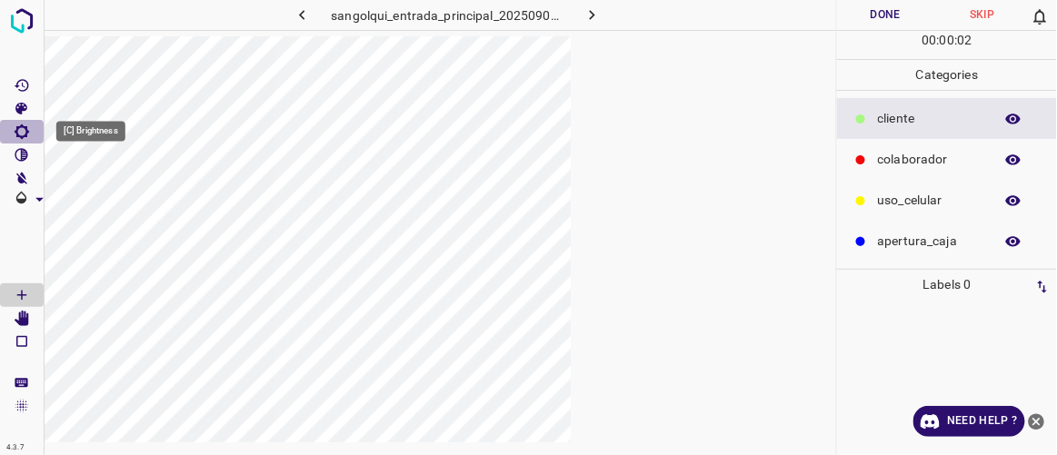
click at [22, 133] on icon "[C] Brightness" at bounding box center [22, 132] width 16 height 16
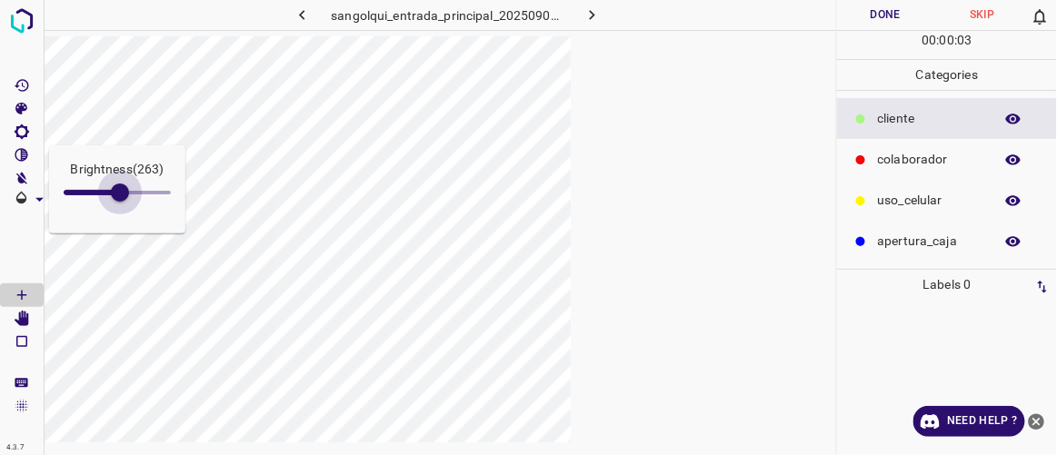
type input "335"
drag, startPoint x: 84, startPoint y: 186, endPoint x: 135, endPoint y: 215, distance: 59.4
click at [135, 215] on div "Brightness ( 335 )" at bounding box center [117, 189] width 136 height 88
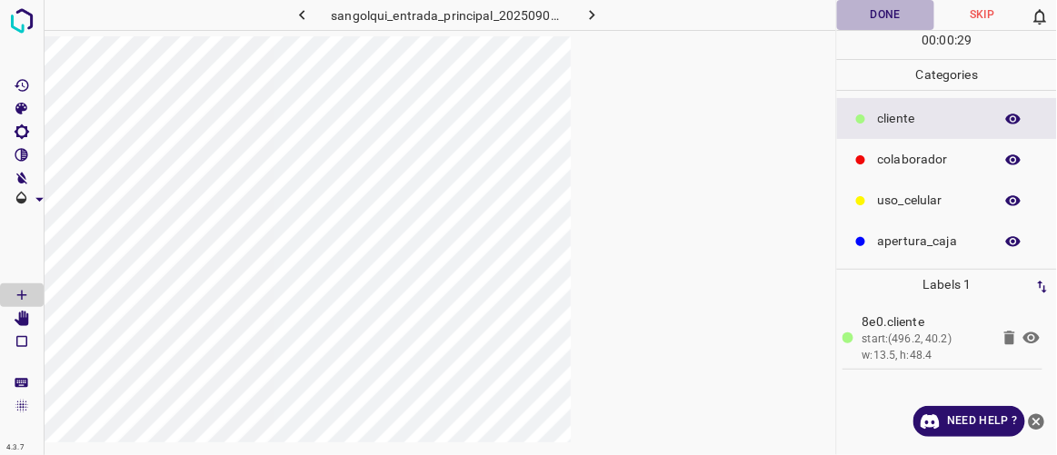
click at [632, 12] on button "Done" at bounding box center [885, 15] width 96 height 30
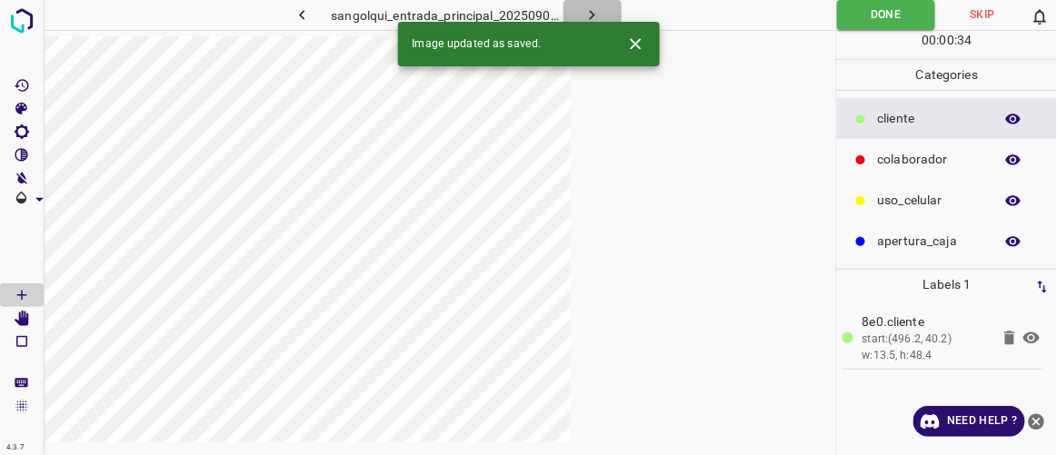
click at [592, 10] on icon "button" at bounding box center [592, 14] width 19 height 19
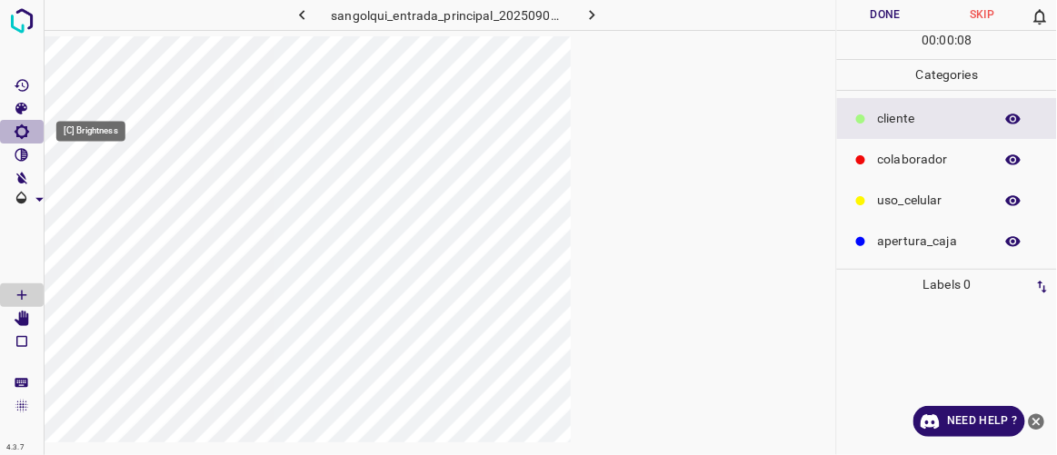
click at [20, 132] on icon "[C] Brightness" at bounding box center [22, 132] width 16 height 16
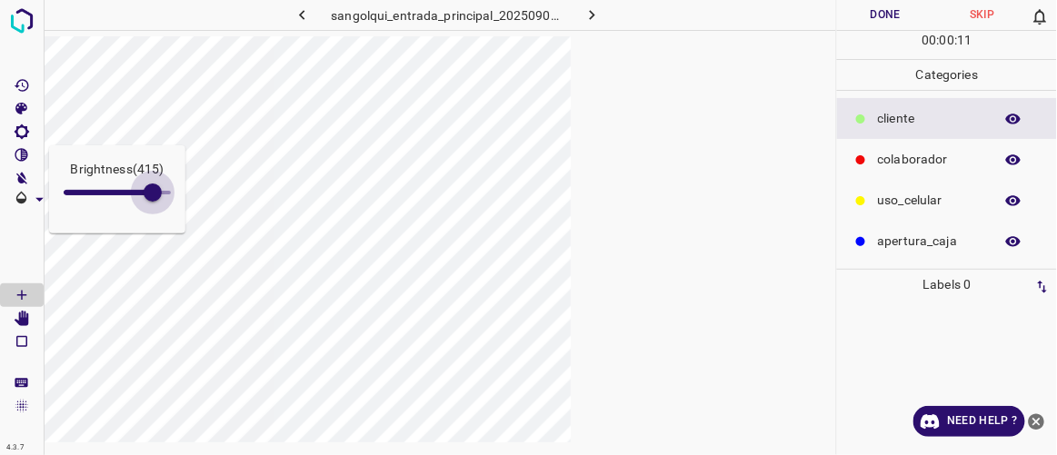
type input "436"
click at [157, 234] on div "Brightness ( 415 ) 4.3.7 sangolqui_entrada_principal_20250905_000855_712836.jpg…" at bounding box center [528, 227] width 1057 height 455
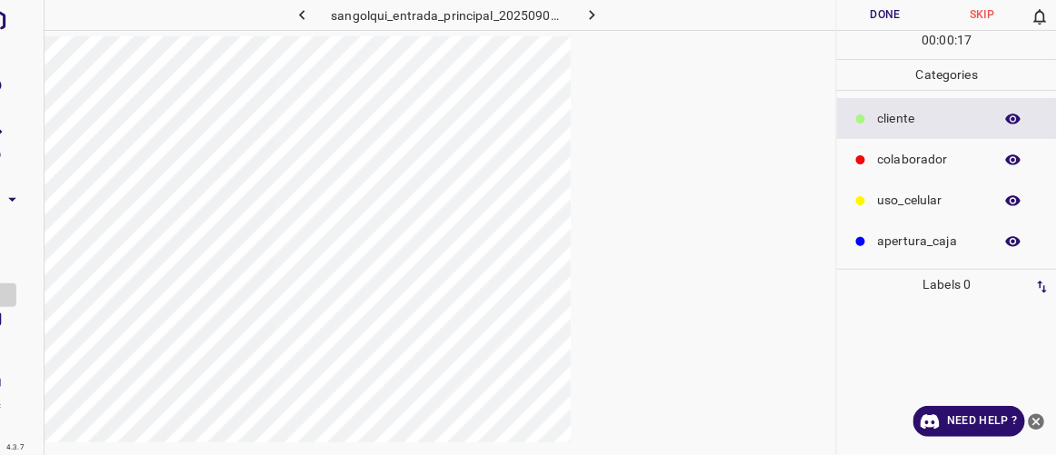
scroll to position [0, 29]
click at [632, 8] on button "Done" at bounding box center [885, 15] width 96 height 30
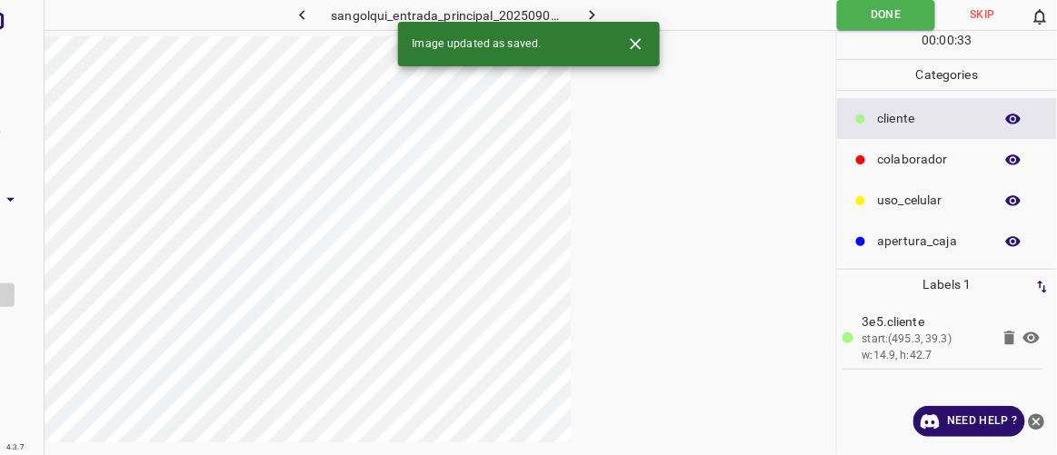
click at [595, 5] on icon "button" at bounding box center [592, 14] width 19 height 19
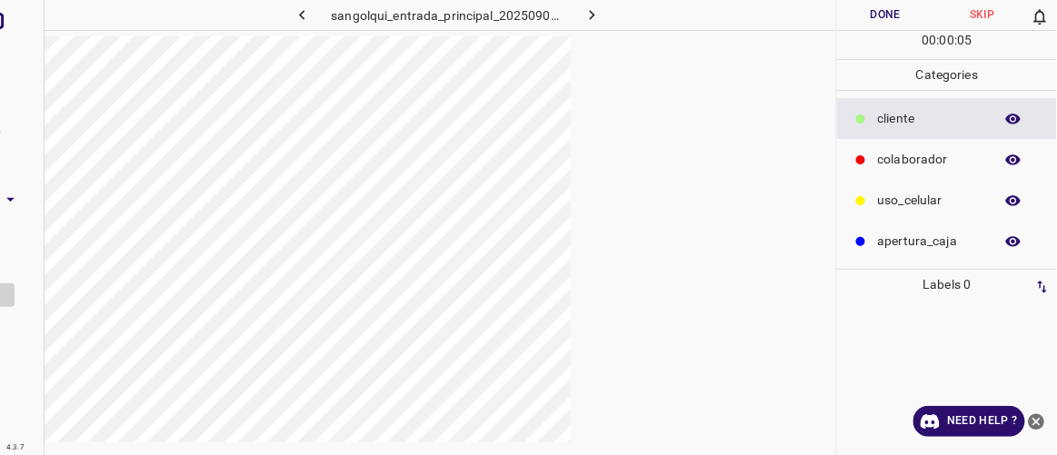
click at [14, 256] on div at bounding box center [22, 227] width 45 height 455
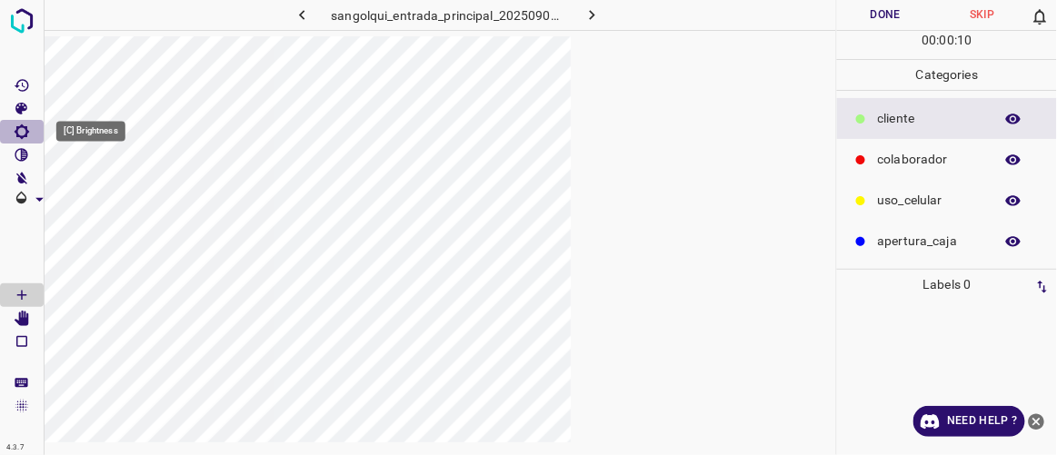
click at [23, 137] on icon "[C] Brightness" at bounding box center [22, 132] width 15 height 15
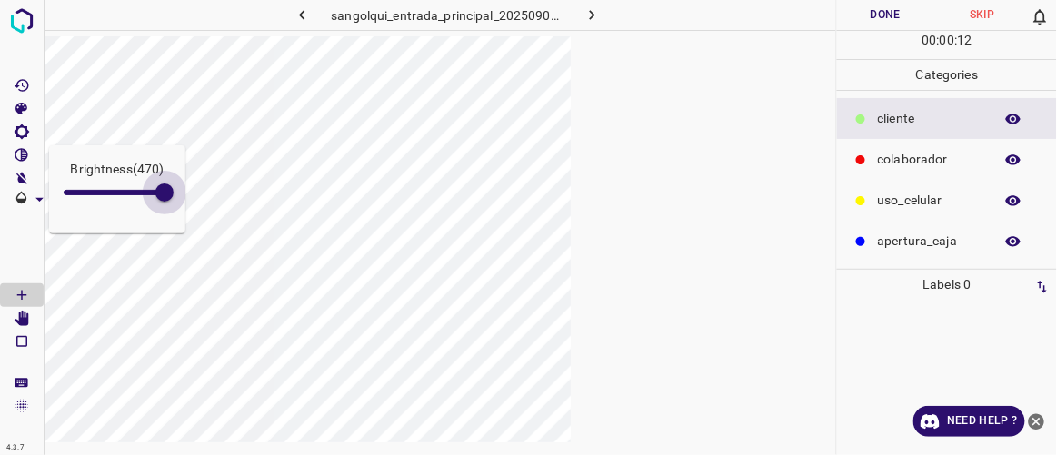
drag, startPoint x: 82, startPoint y: 195, endPoint x: 165, endPoint y: 223, distance: 87.4
click at [165, 223] on div "Brightness ( 470 )" at bounding box center [117, 189] width 136 height 88
type input "474"
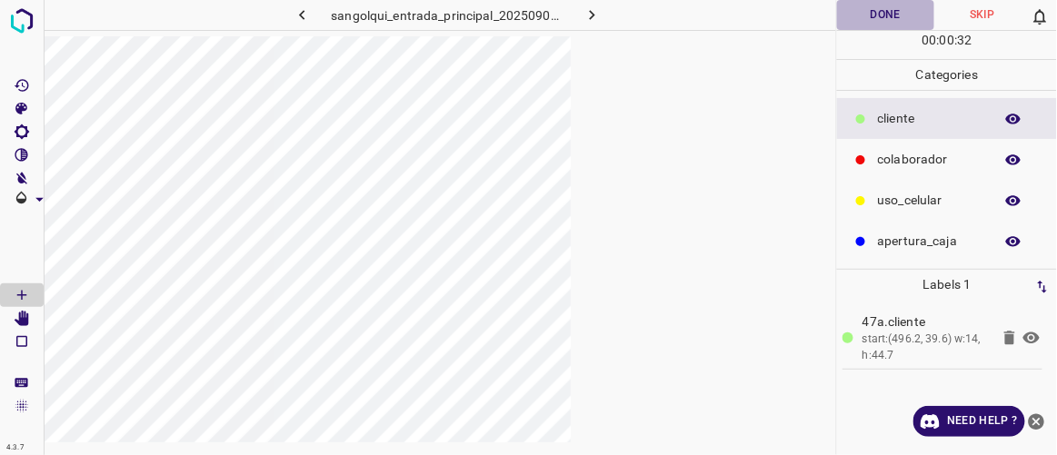
click at [632, 25] on button "Done" at bounding box center [885, 15] width 96 height 30
click at [606, 19] on button "button" at bounding box center [593, 15] width 58 height 30
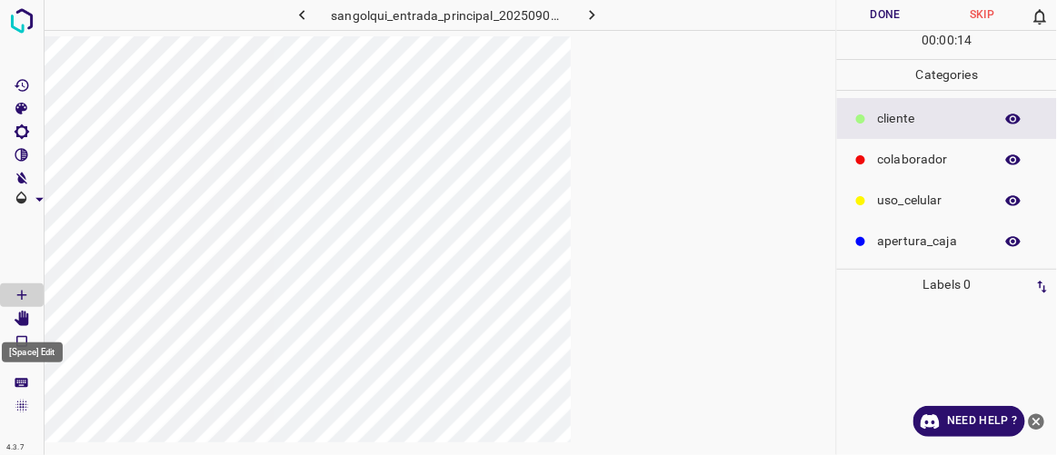
click at [22, 322] on icon "[Space] Edit" at bounding box center [22, 319] width 15 height 16
click at [19, 126] on icon "[C] Brightness" at bounding box center [22, 132] width 15 height 15
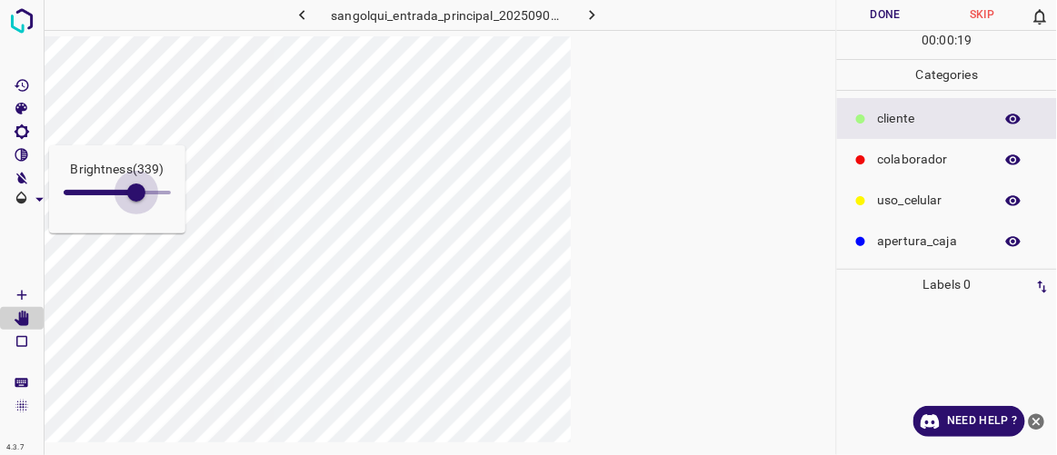
type input "364"
drag, startPoint x: 75, startPoint y: 189, endPoint x: 142, endPoint y: 225, distance: 75.7
click at [142, 225] on div "Brightness ( 339 )" at bounding box center [117, 189] width 136 height 88
click at [26, 287] on icon "[Space] Draw" at bounding box center [22, 295] width 16 height 16
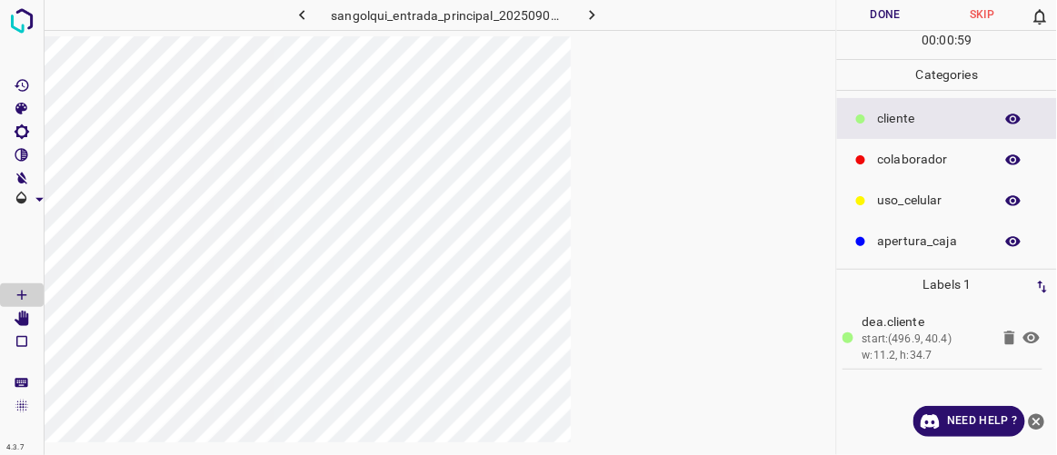
click at [632, 15] on button "Done" at bounding box center [885, 15] width 96 height 30
click at [587, 14] on icon "button" at bounding box center [592, 14] width 19 height 19
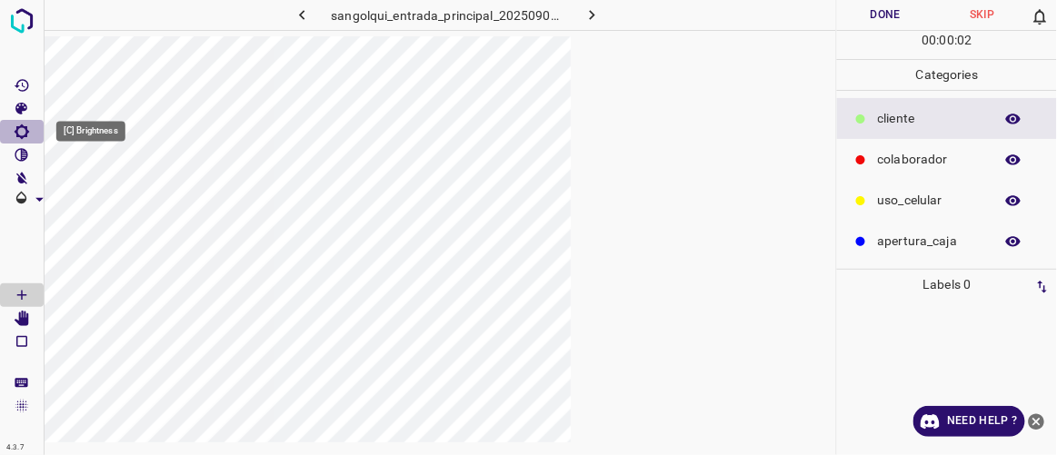
click at [17, 133] on icon "[C] Brightness" at bounding box center [22, 132] width 15 height 15
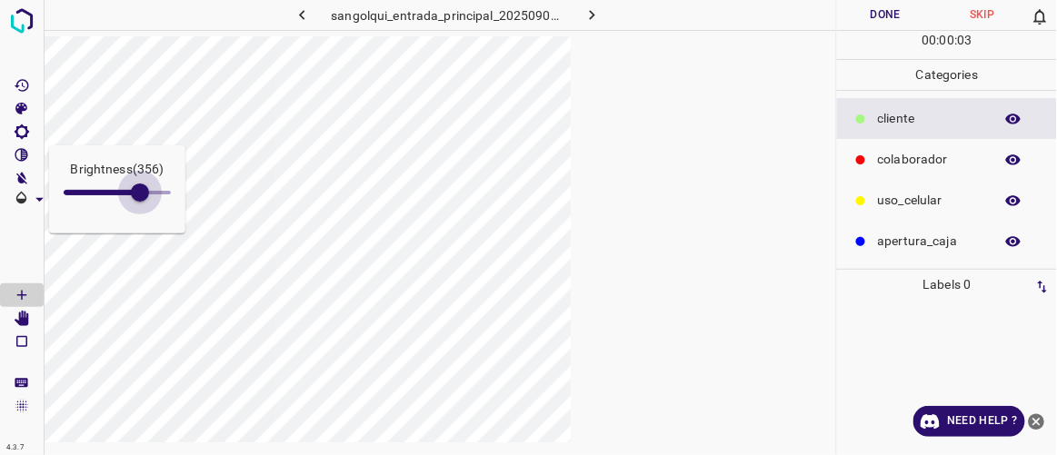
drag, startPoint x: 82, startPoint y: 195, endPoint x: 146, endPoint y: 210, distance: 66.4
click at [145, 202] on span at bounding box center [140, 193] width 18 height 18
type input "377"
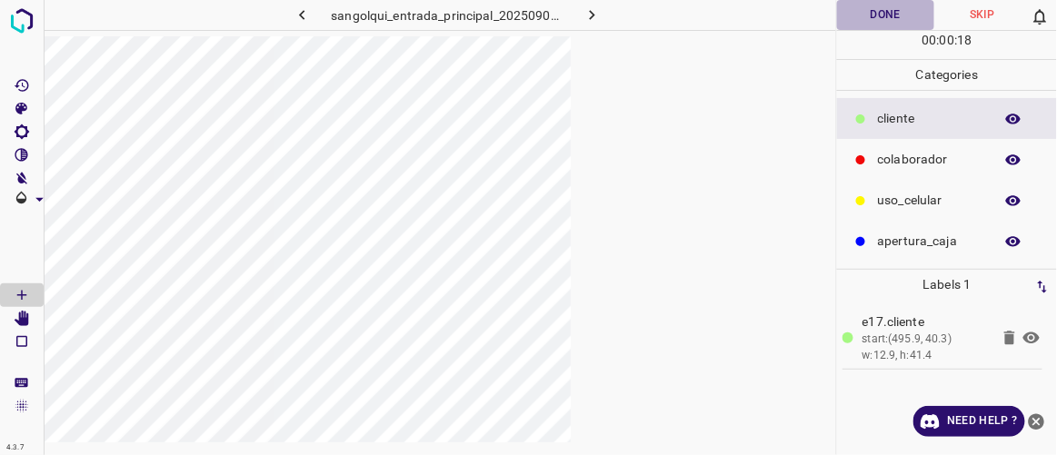
click at [632, 17] on button "Done" at bounding box center [885, 15] width 96 height 30
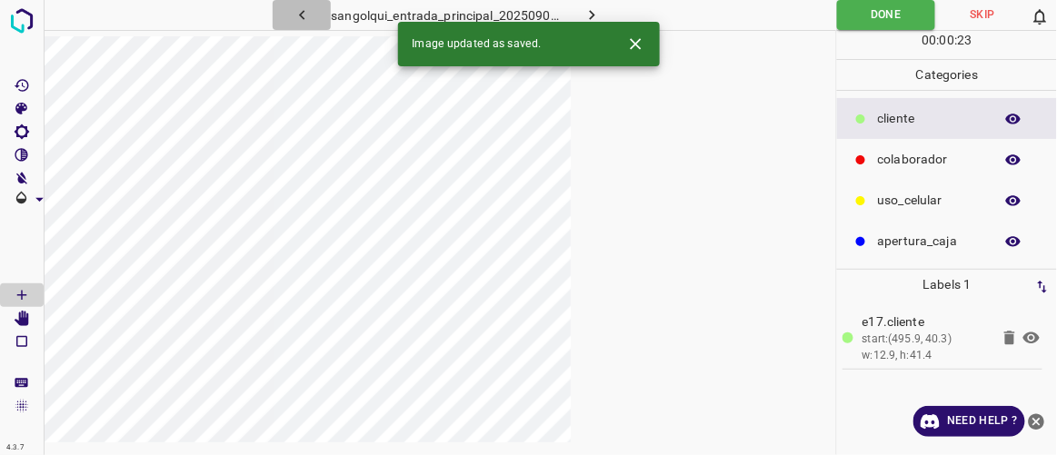
click at [303, 17] on icon "button" at bounding box center [301, 15] width 5 height 10
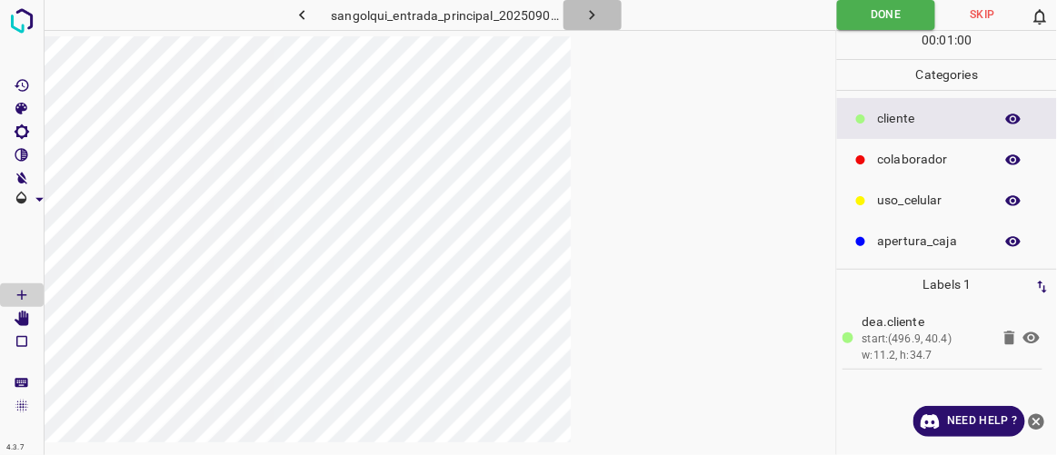
click at [602, 15] on button "button" at bounding box center [593, 15] width 58 height 30
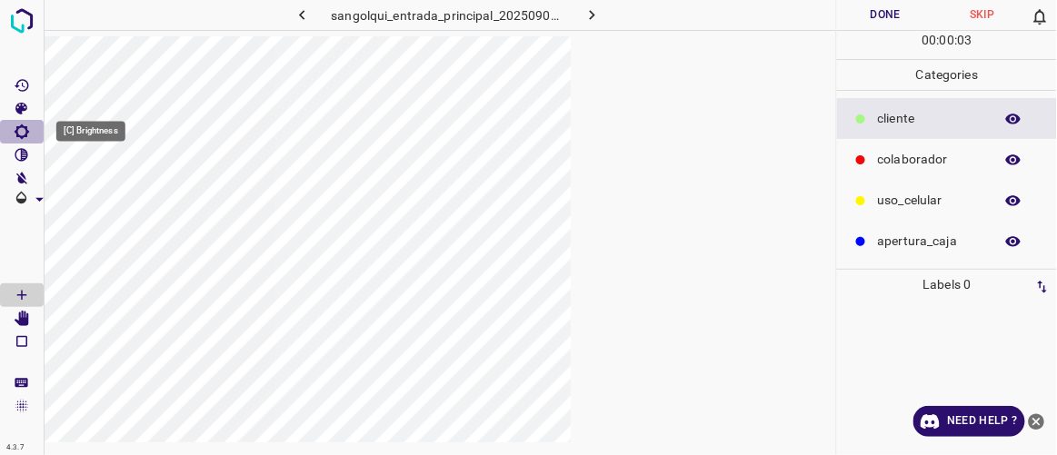
click at [18, 135] on icon "[C] Brightness" at bounding box center [22, 132] width 15 height 15
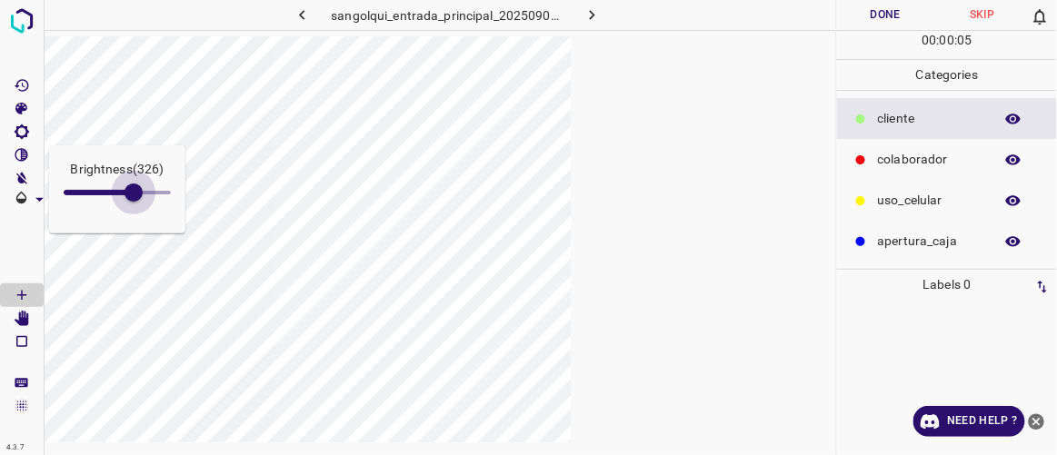
drag, startPoint x: 90, startPoint y: 192, endPoint x: 134, endPoint y: 220, distance: 51.9
click at [134, 220] on div "Brightness ( 326 )" at bounding box center [117, 189] width 136 height 88
type input "328"
click at [25, 315] on icon "[Space] Edit" at bounding box center [22, 319] width 15 height 16
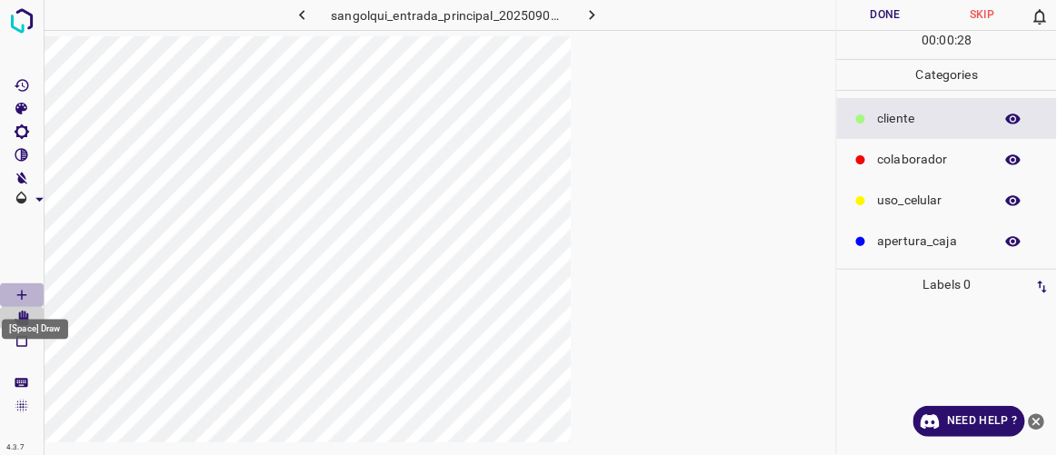
click at [24, 300] on icon "[Space] Draw" at bounding box center [22, 295] width 16 height 16
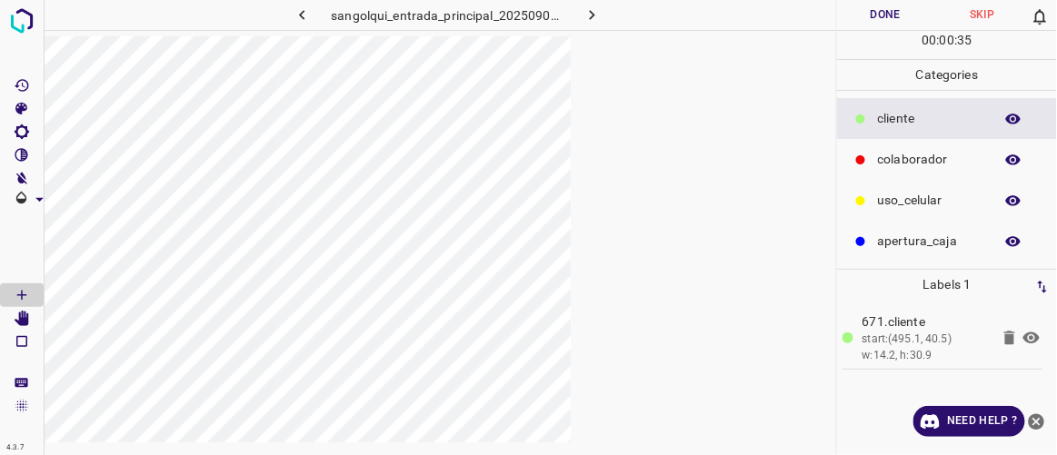
click at [632, 11] on button "Done" at bounding box center [885, 15] width 96 height 30
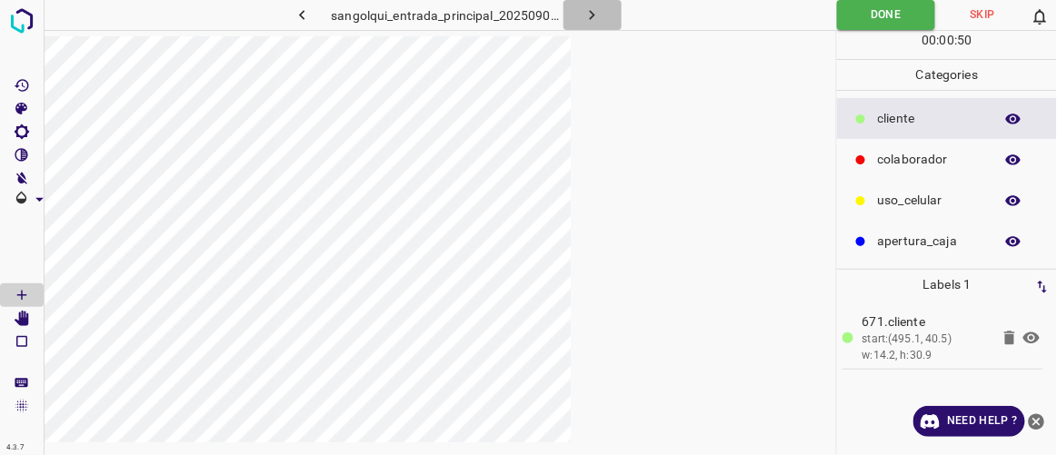
click at [588, 15] on icon "button" at bounding box center [592, 14] width 19 height 19
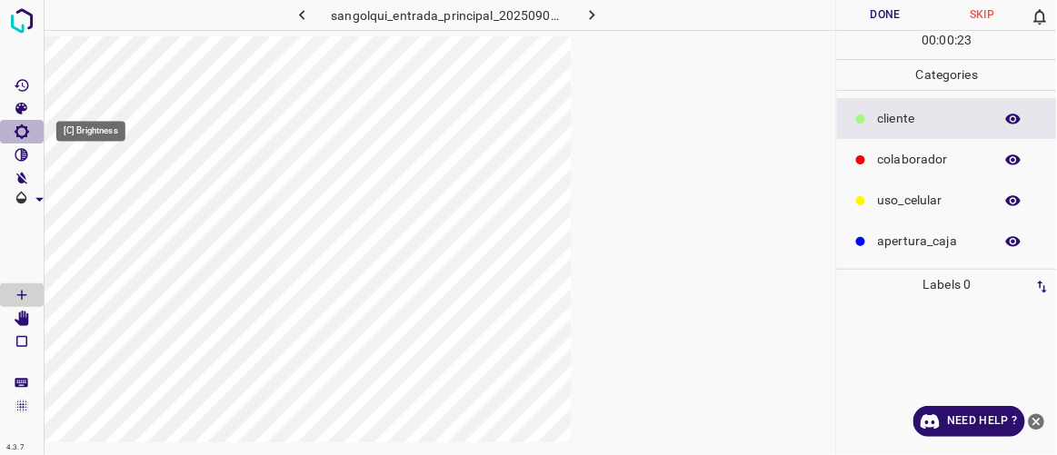
click at [25, 130] on icon "[C] Brightness" at bounding box center [22, 132] width 15 height 15
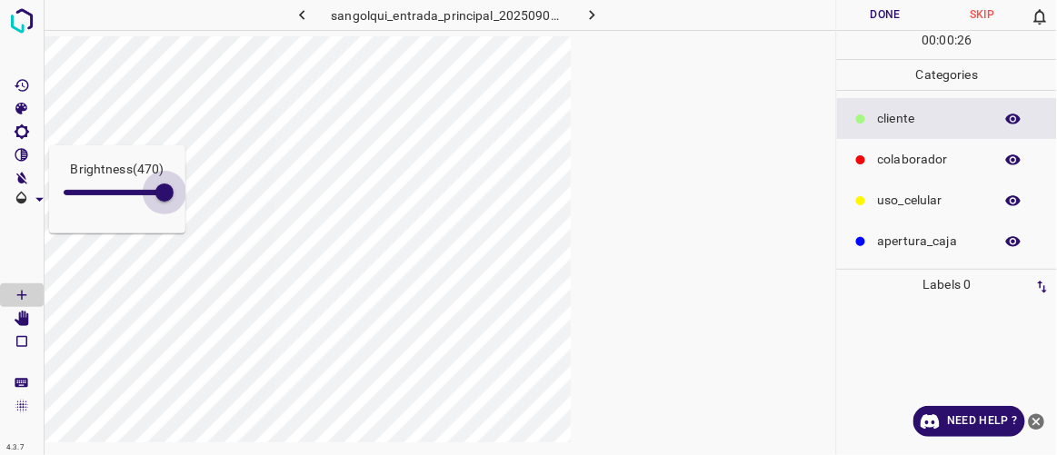
drag, startPoint x: 86, startPoint y: 189, endPoint x: 165, endPoint y: 209, distance: 80.7
click at [165, 202] on span at bounding box center [164, 193] width 18 height 18
type input "473"
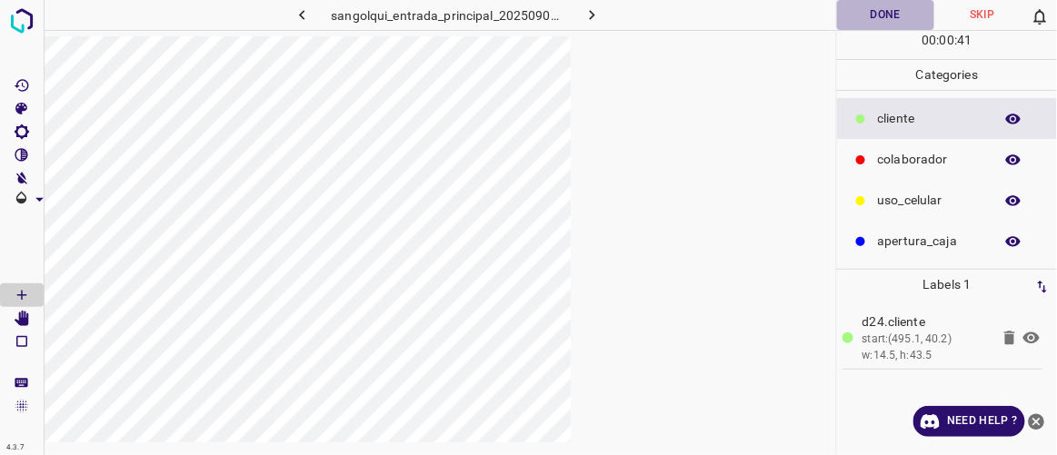
click at [632, 15] on button "Done" at bounding box center [885, 15] width 96 height 30
click at [595, 15] on icon "button" at bounding box center [592, 15] width 5 height 10
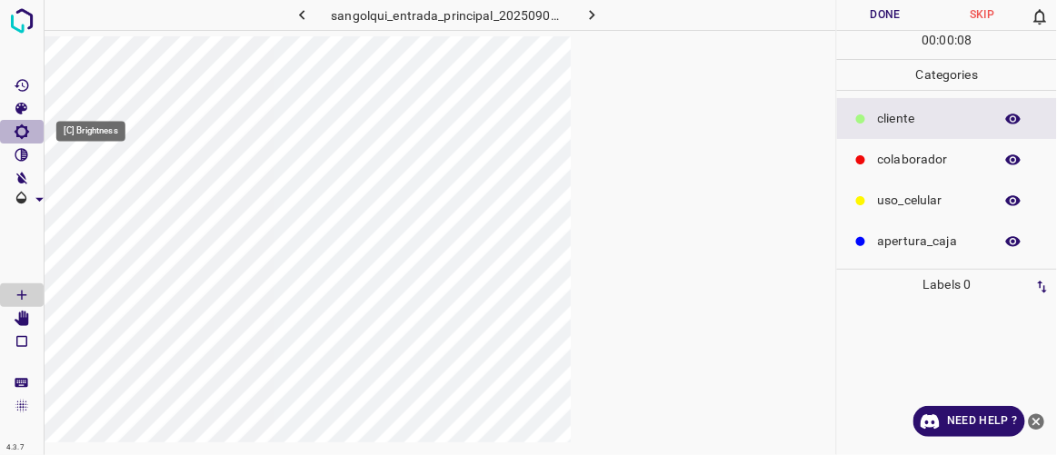
click at [21, 130] on icon "[C] Brightness" at bounding box center [22, 132] width 16 height 16
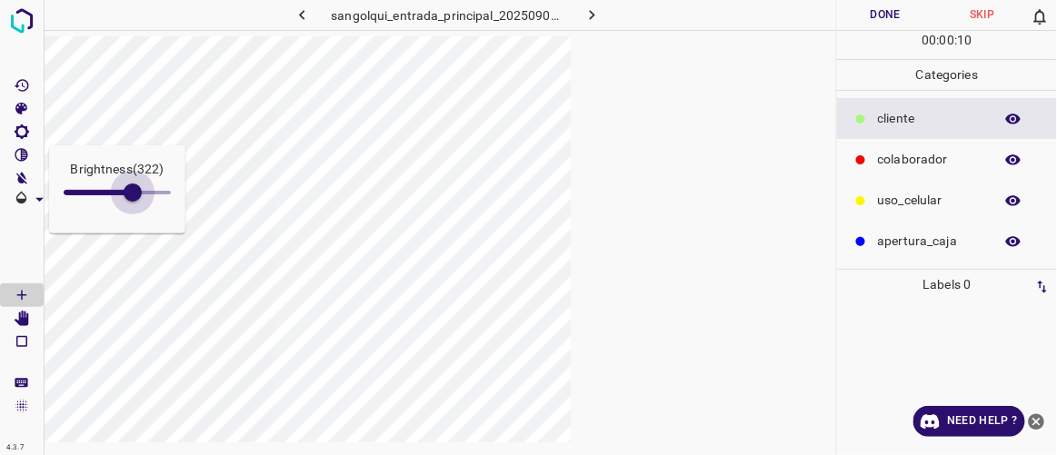
type input "339"
drag, startPoint x: 81, startPoint y: 192, endPoint x: 136, endPoint y: 226, distance: 65.3
click at [136, 226] on div "Brightness ( 339 )" at bounding box center [117, 189] width 136 height 88
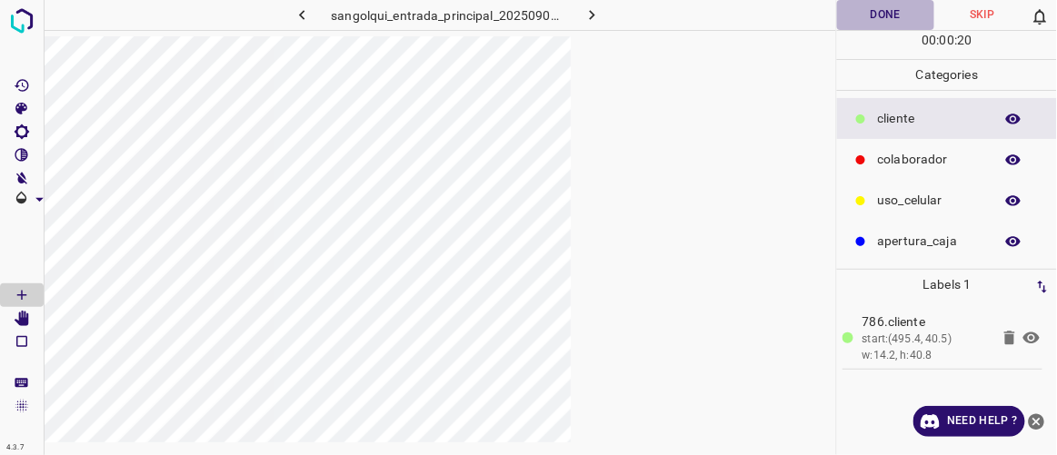
click at [632, 13] on button "Done" at bounding box center [885, 15] width 96 height 30
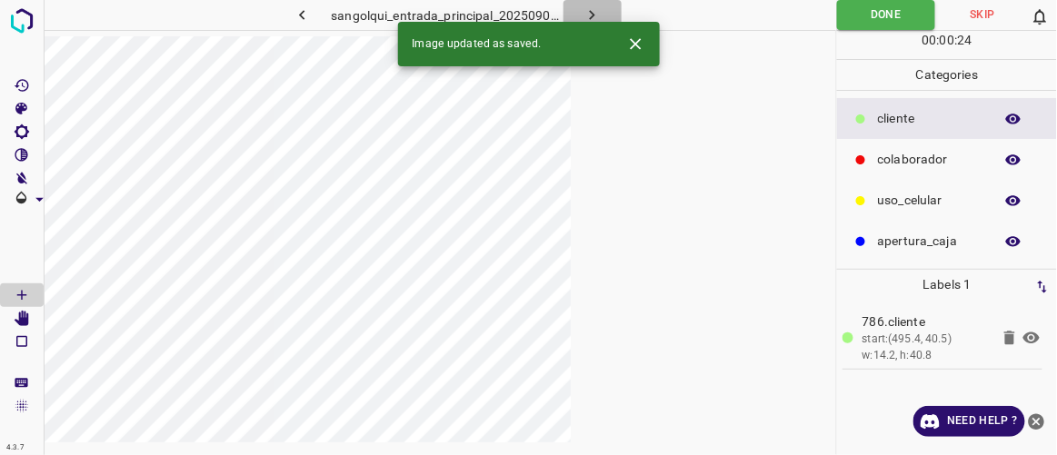
click at [595, 11] on icon "button" at bounding box center [592, 14] width 19 height 19
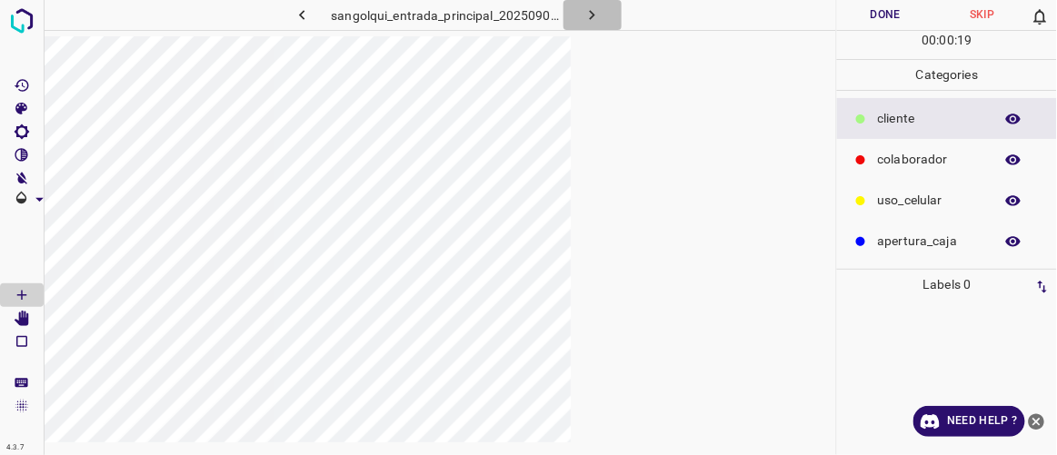
click at [597, 16] on icon "button" at bounding box center [592, 14] width 19 height 19
click at [21, 128] on icon "[C] Brightness" at bounding box center [22, 132] width 16 height 16
type input "360"
drag, startPoint x: 85, startPoint y: 194, endPoint x: 141, endPoint y: 215, distance: 60.4
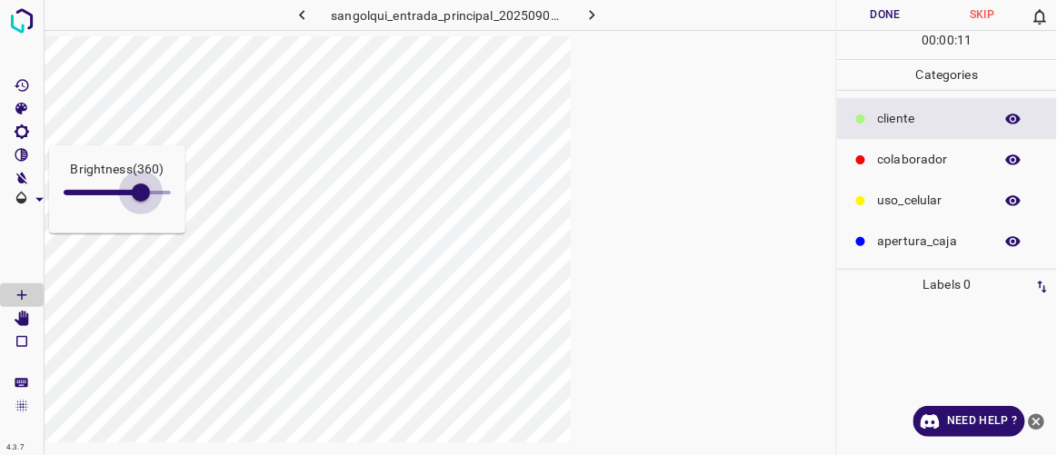
click at [141, 215] on div "Brightness ( 360 )" at bounding box center [117, 189] width 136 height 88
click at [303, 15] on icon "button" at bounding box center [301, 15] width 5 height 10
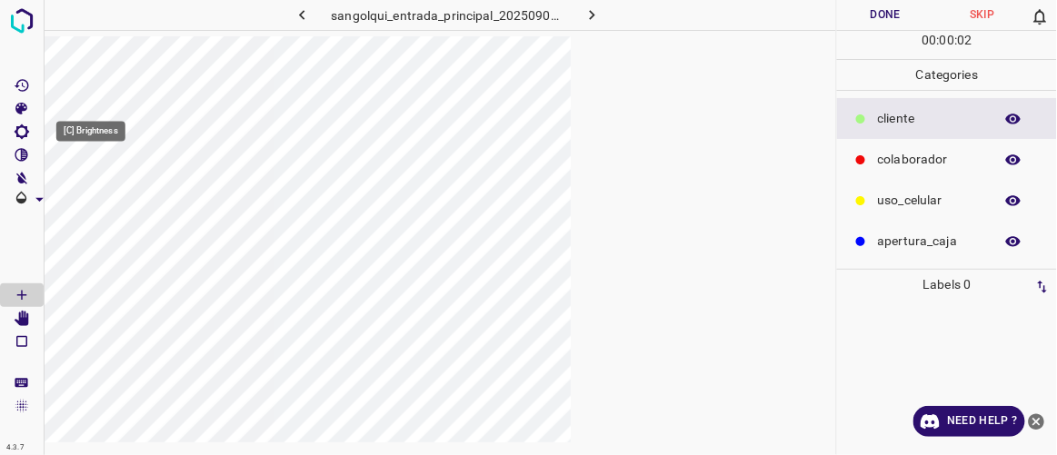
click at [24, 129] on icon "[C] Brightness" at bounding box center [22, 132] width 16 height 16
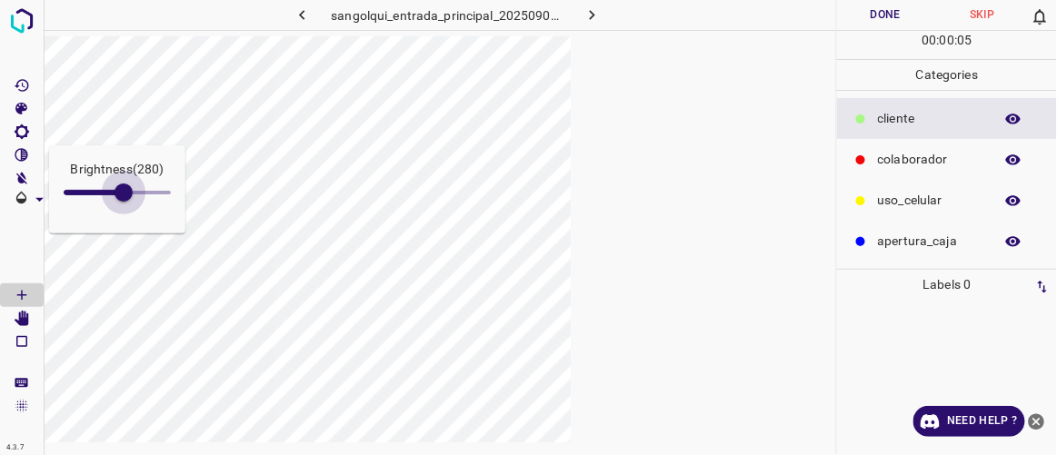
type input "288"
drag, startPoint x: 83, startPoint y: 193, endPoint x: 125, endPoint y: 207, distance: 45.1
click at [125, 202] on span at bounding box center [125, 193] width 18 height 18
click at [305, 23] on icon "button" at bounding box center [302, 14] width 19 height 19
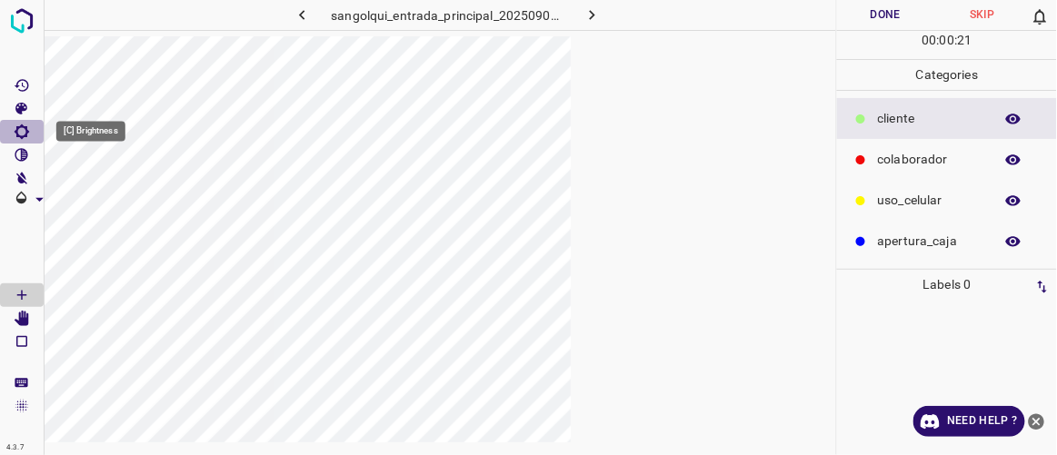
click at [25, 135] on icon "[C] Brightness" at bounding box center [22, 132] width 15 height 15
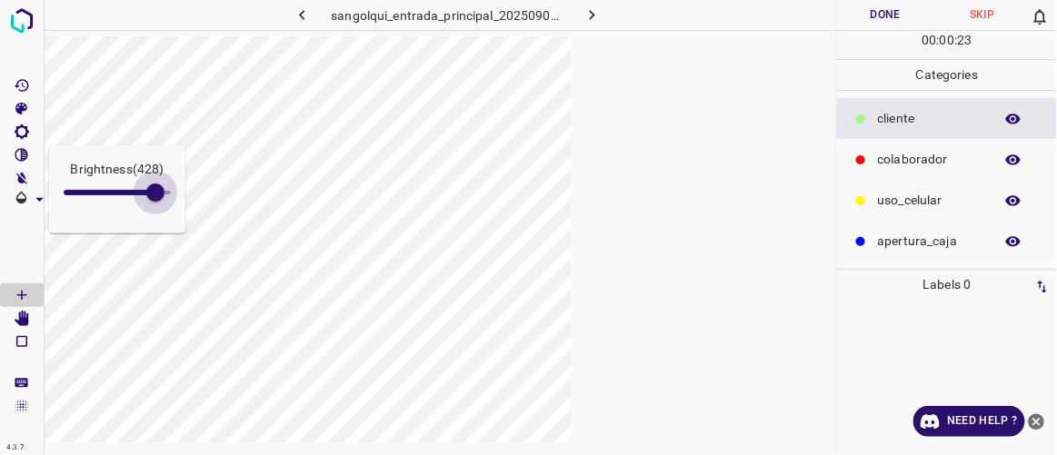
type input "445"
drag, startPoint x: 83, startPoint y: 190, endPoint x: 159, endPoint y: 205, distance: 77.7
click at [159, 202] on span at bounding box center [159, 193] width 18 height 18
click at [304, 17] on icon "button" at bounding box center [301, 15] width 5 height 10
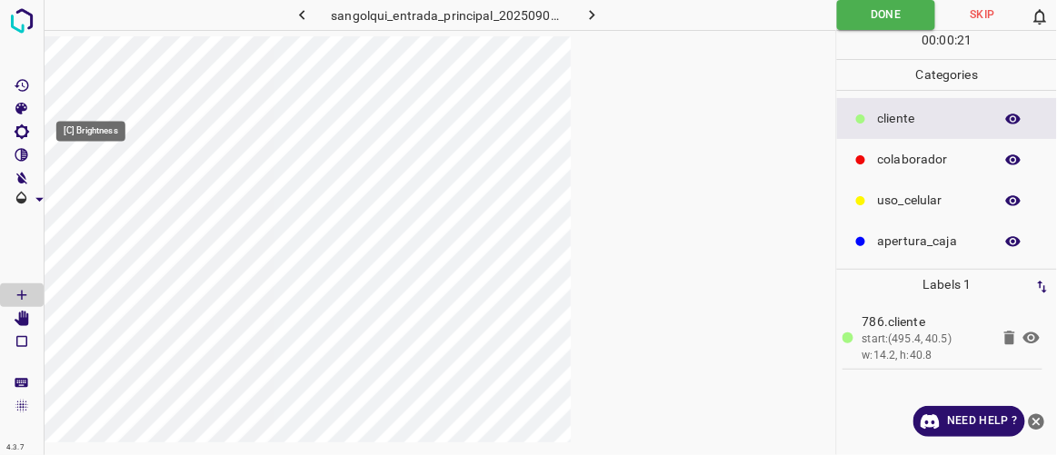
click at [17, 133] on icon "[C] Brightness" at bounding box center [22, 132] width 16 height 16
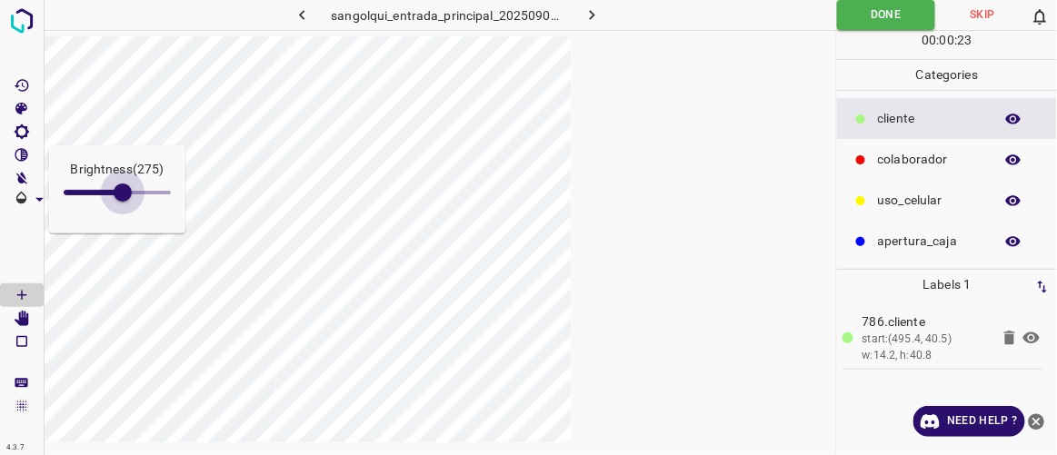
type input "314"
drag, startPoint x: 90, startPoint y: 192, endPoint x: 131, endPoint y: 212, distance: 45.5
click at [131, 212] on div "Brightness ( 314 )" at bounding box center [117, 189] width 136 height 88
click at [601, 15] on icon "button" at bounding box center [592, 14] width 19 height 19
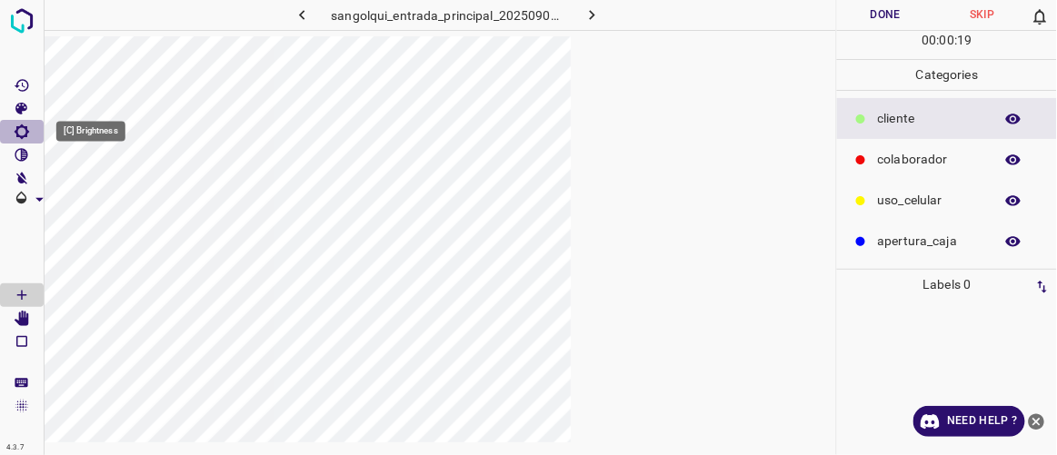
click at [22, 127] on icon "[C] Brightness" at bounding box center [22, 132] width 16 height 16
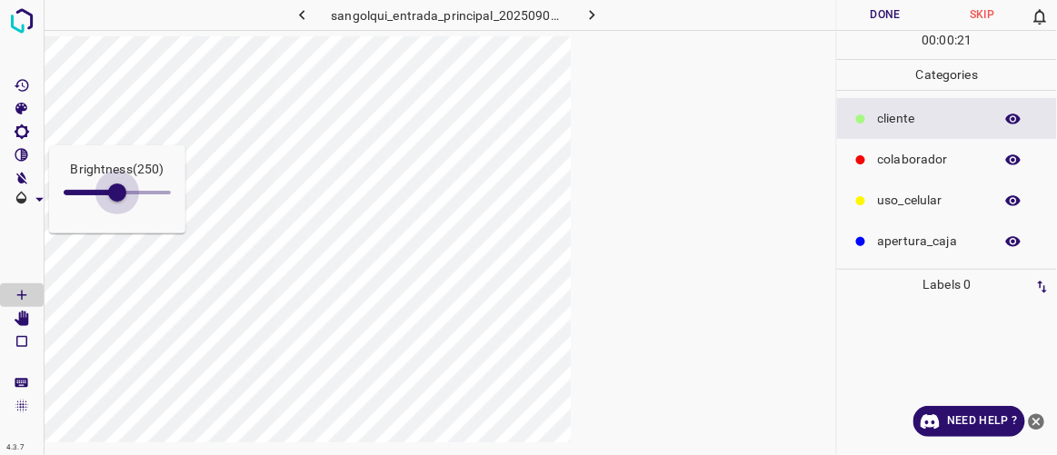
drag, startPoint x: 81, startPoint y: 195, endPoint x: 123, endPoint y: 220, distance: 49.0
click at [121, 218] on div "Brightness ( 250 )" at bounding box center [117, 189] width 136 height 88
type input "301"
click at [128, 199] on span at bounding box center [128, 193] width 18 height 18
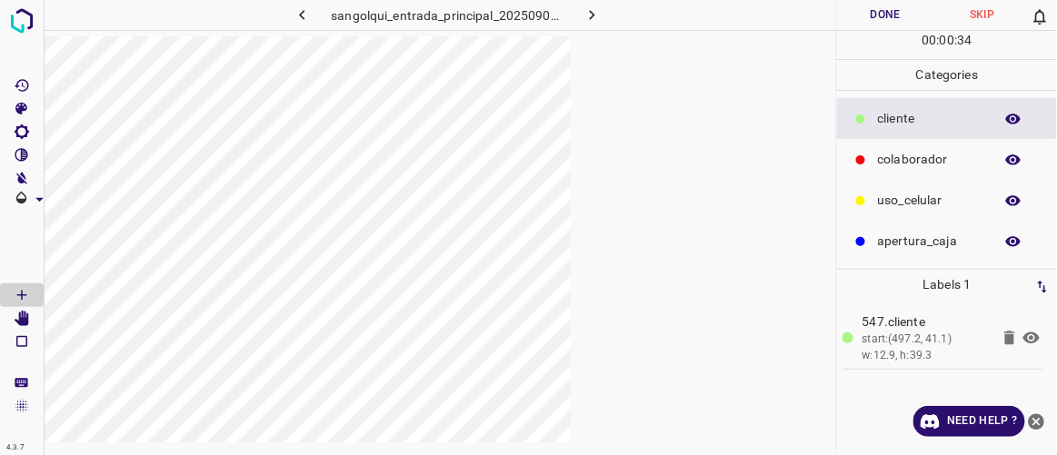
click at [632, 15] on button "Done" at bounding box center [885, 15] width 96 height 30
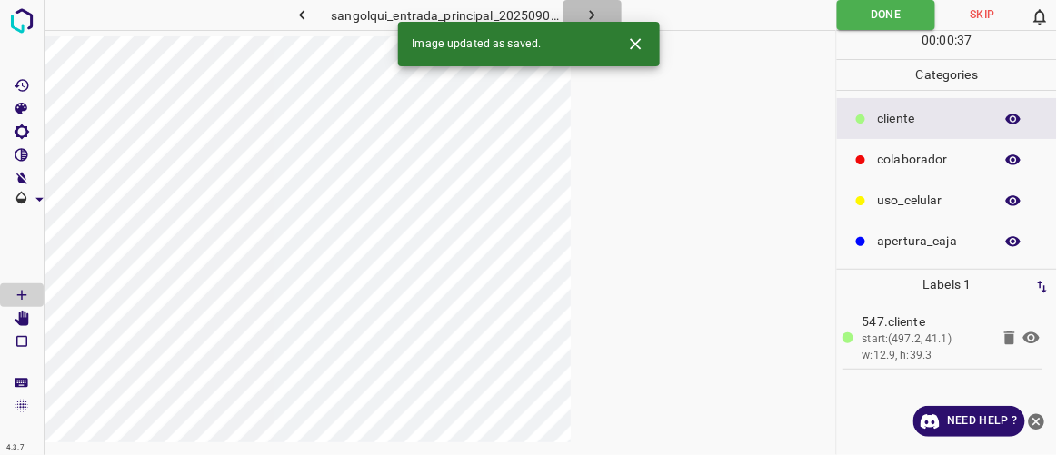
click at [596, 8] on icon "button" at bounding box center [592, 14] width 19 height 19
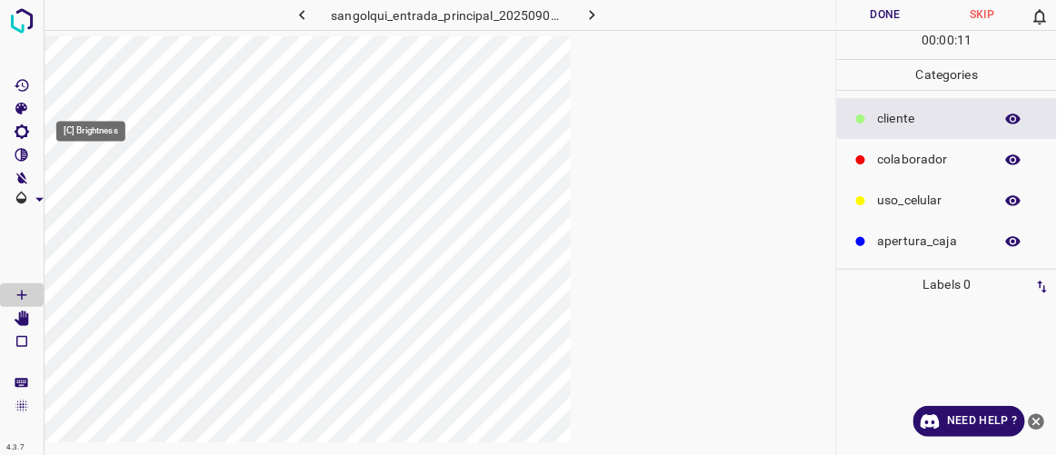
click at [20, 133] on icon "[C] Brightness" at bounding box center [22, 132] width 16 height 16
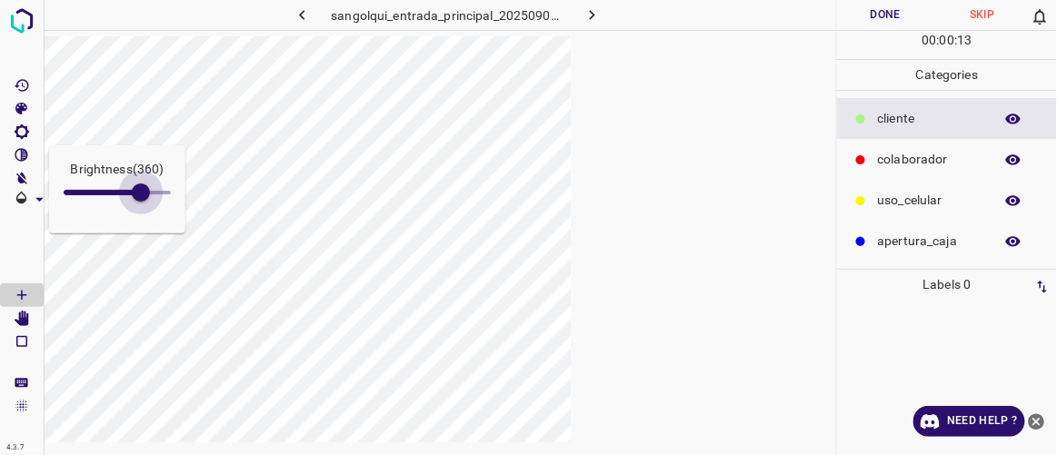
type input "411"
click at [159, 248] on div "Brightness ( 360 ) 4.3.7 sangolqui_entrada_principal_20250905_001415_864515.jpg…" at bounding box center [528, 227] width 1057 height 455
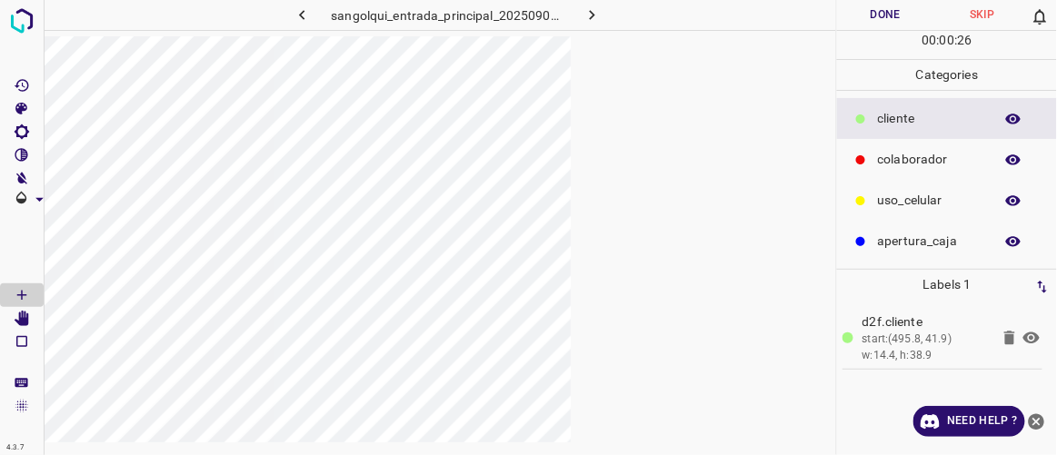
click at [632, 16] on button "Done" at bounding box center [885, 15] width 96 height 30
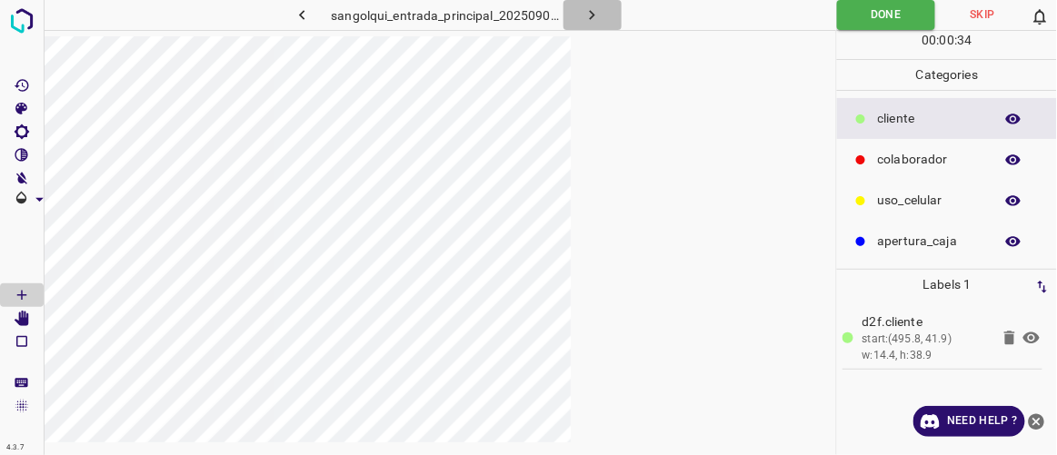
click at [595, 13] on icon "button" at bounding box center [592, 14] width 19 height 19
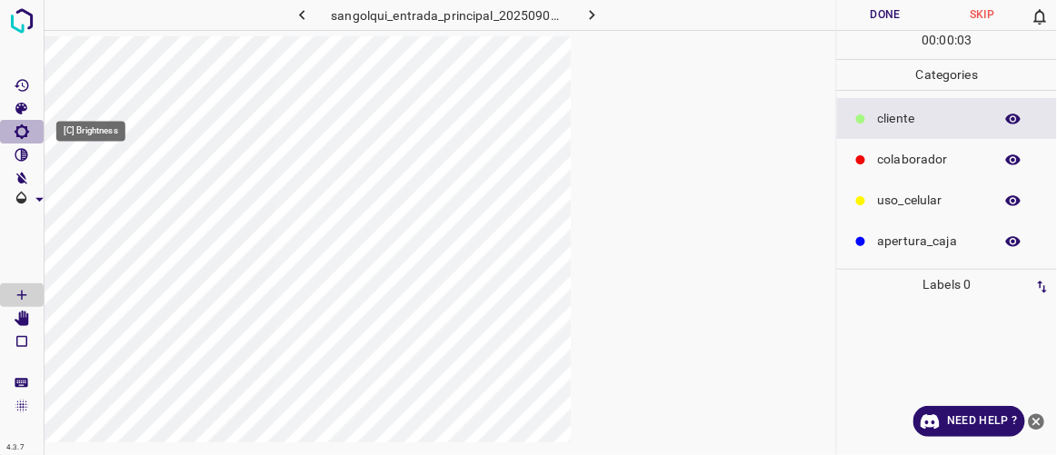
click at [26, 133] on icon "[C] Brightness" at bounding box center [22, 132] width 15 height 15
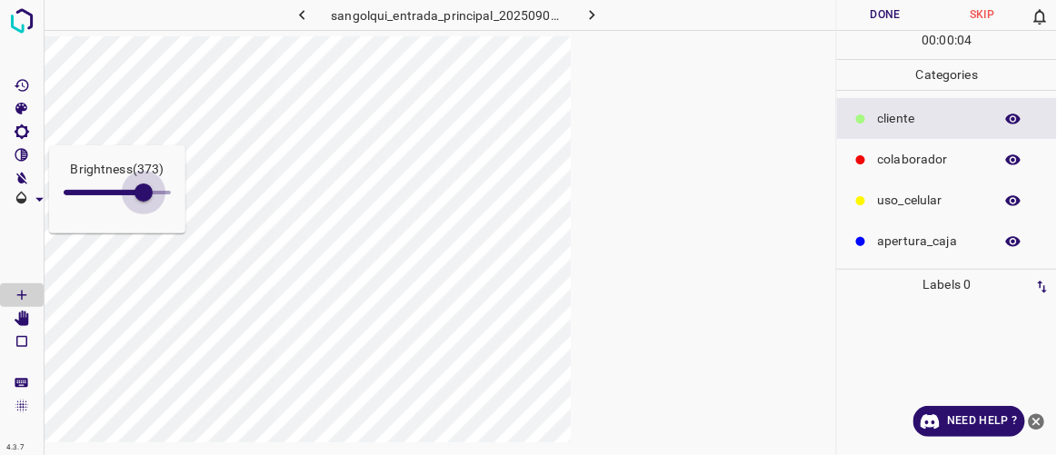
drag, startPoint x: 88, startPoint y: 200, endPoint x: 148, endPoint y: 223, distance: 64.2
click at [147, 222] on div "Brightness ( 373 )" at bounding box center [117, 189] width 136 height 88
type input "390"
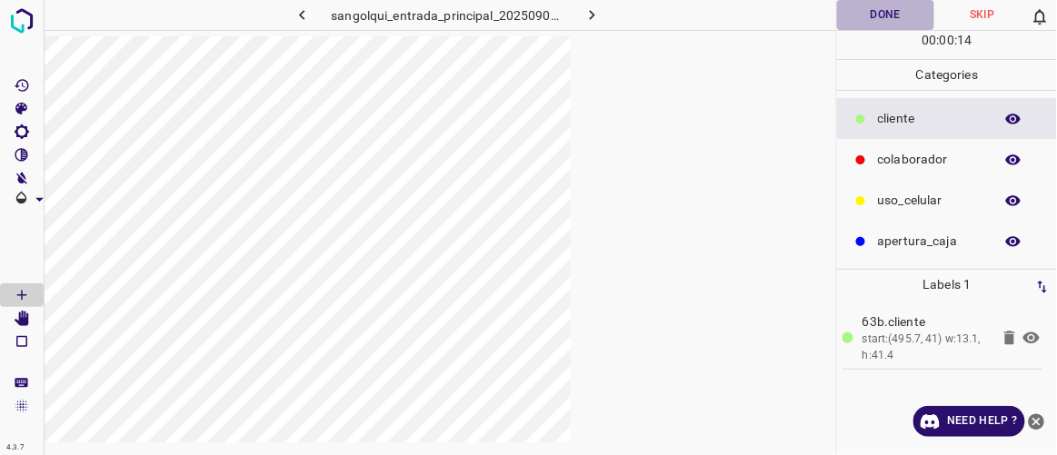
click at [632, 13] on button "Done" at bounding box center [885, 15] width 96 height 30
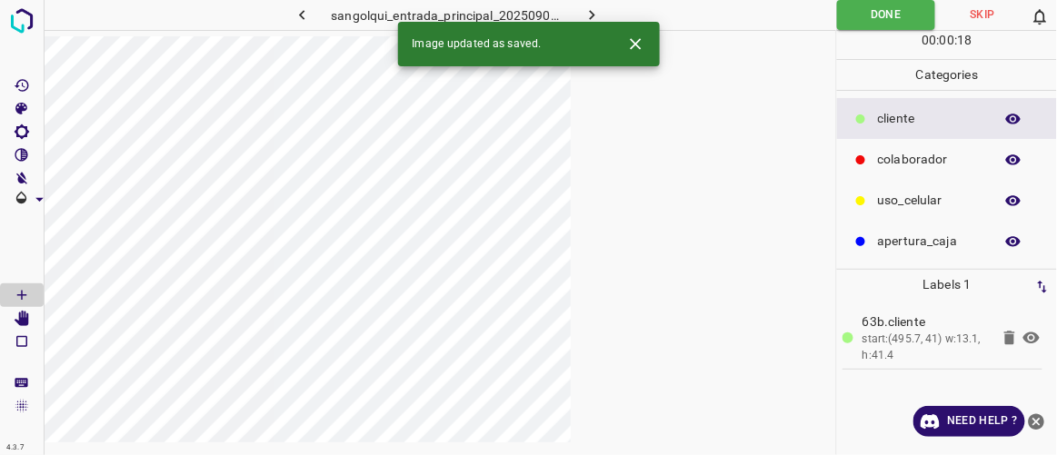
click at [594, 15] on icon "button" at bounding box center [592, 15] width 5 height 10
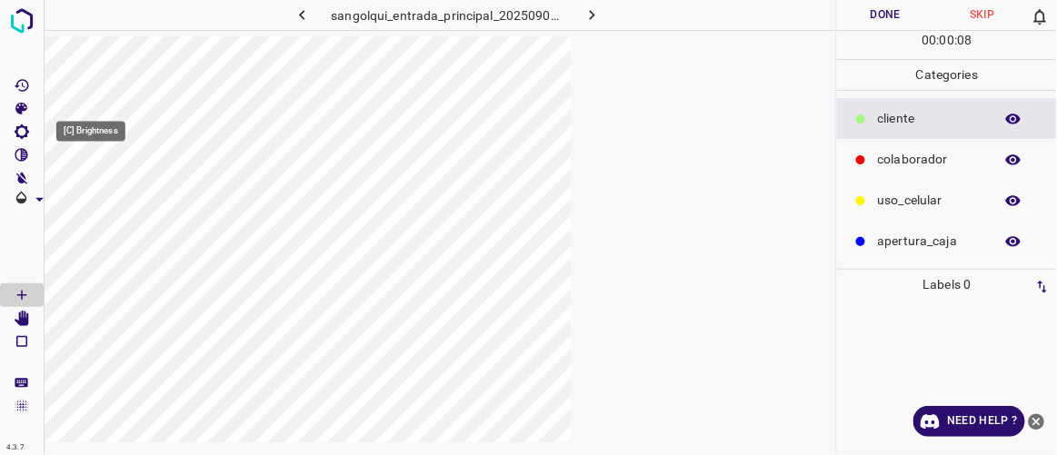
click at [24, 128] on icon "[C] Brightness" at bounding box center [22, 132] width 16 height 16
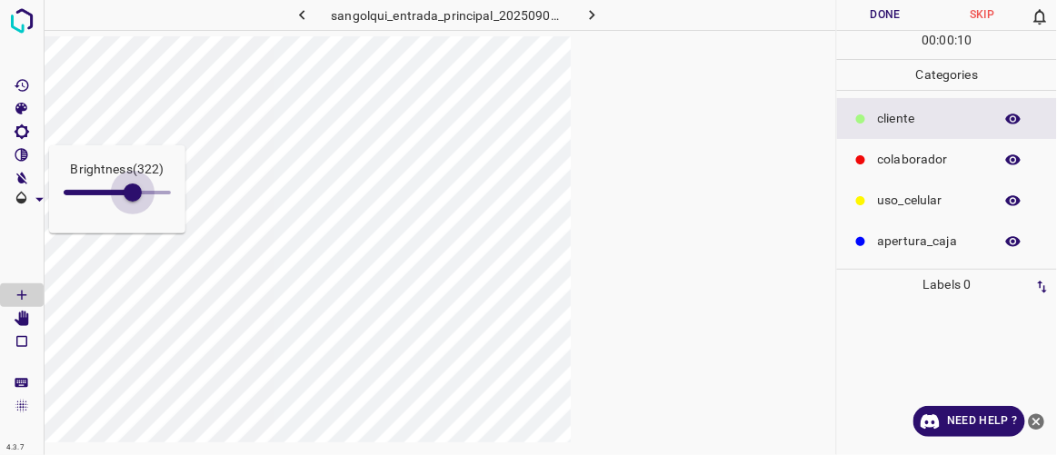
type input "335"
drag, startPoint x: 82, startPoint y: 195, endPoint x: 135, endPoint y: 230, distance: 64.3
click at [135, 230] on div "Brightness ( 322 )" at bounding box center [117, 189] width 136 height 88
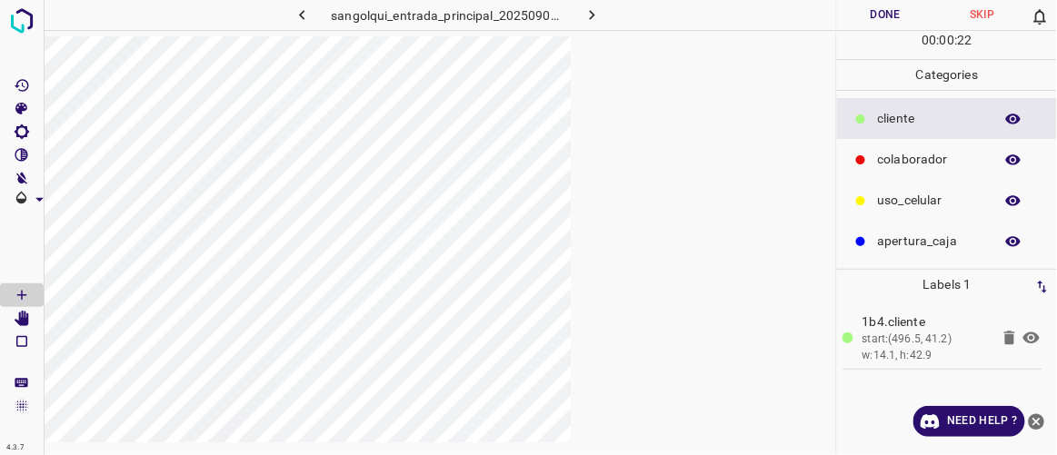
click at [632, 9] on button "Done" at bounding box center [885, 15] width 96 height 30
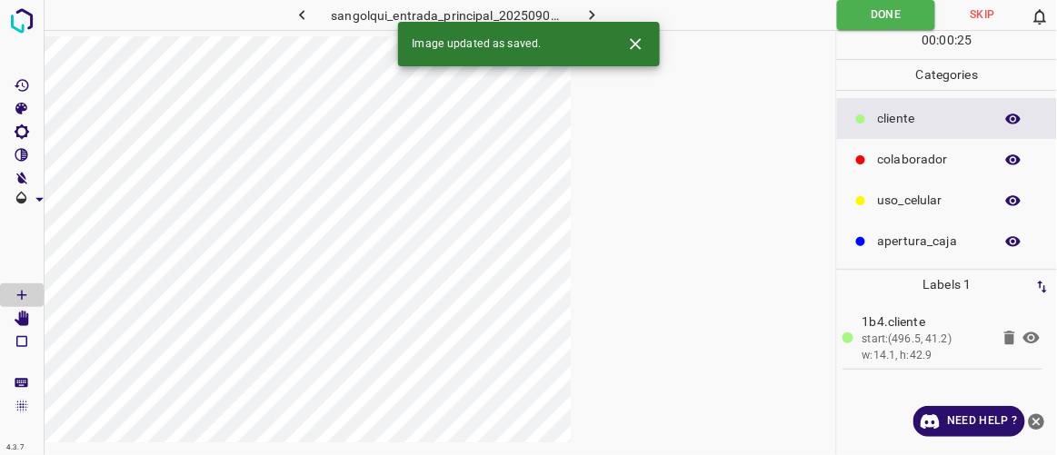
click at [593, 15] on icon "button" at bounding box center [592, 15] width 5 height 10
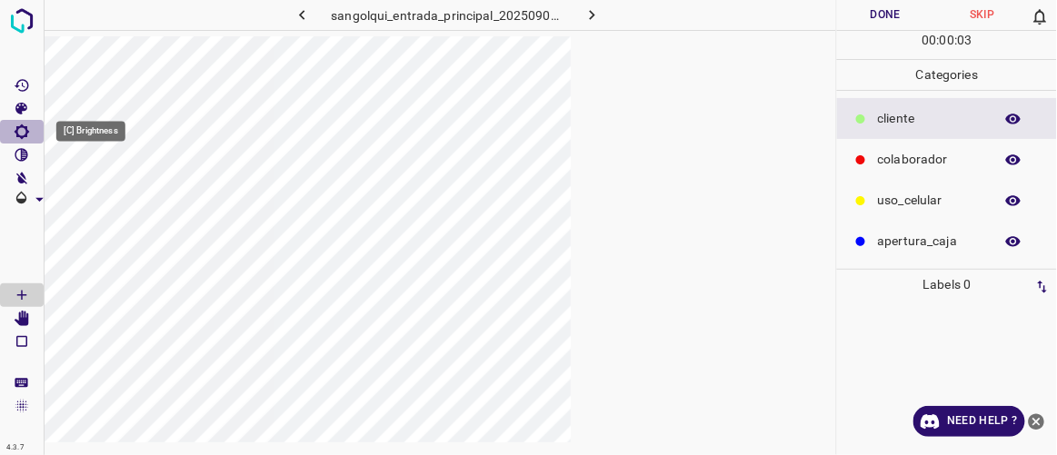
click at [24, 136] on icon "[C] Brightness" at bounding box center [22, 132] width 15 height 15
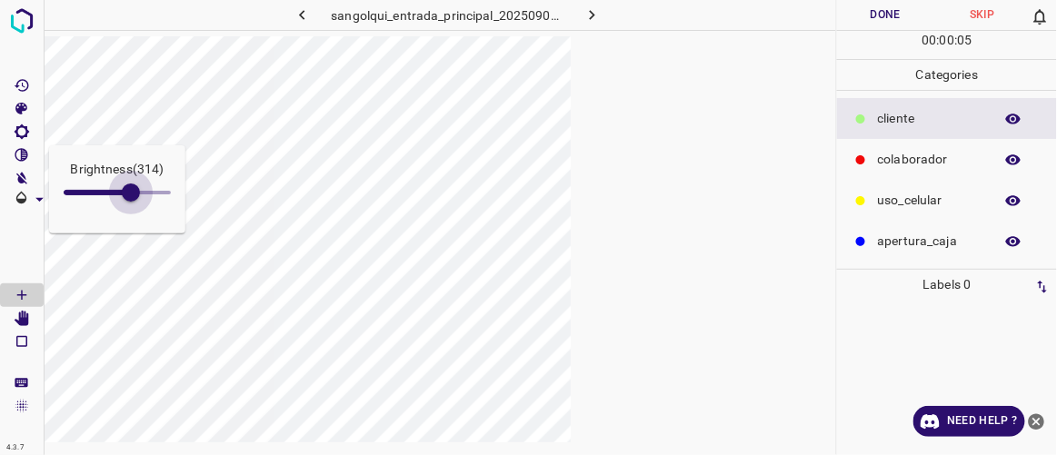
drag, startPoint x: 85, startPoint y: 196, endPoint x: 150, endPoint y: 228, distance: 72.8
click at [148, 226] on div "Brightness ( 314 )" at bounding box center [117, 189] width 136 height 88
type input "394"
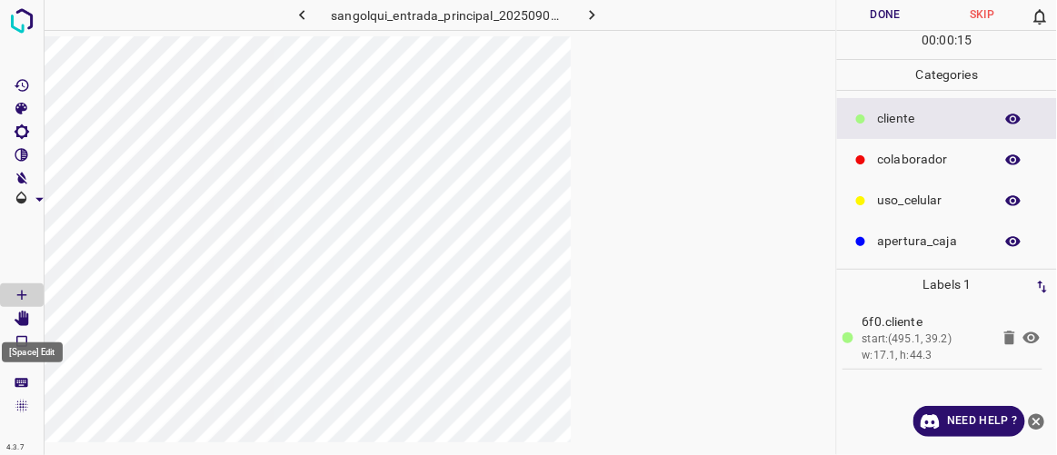
click at [25, 320] on icon "[Space] Edit" at bounding box center [22, 319] width 15 height 16
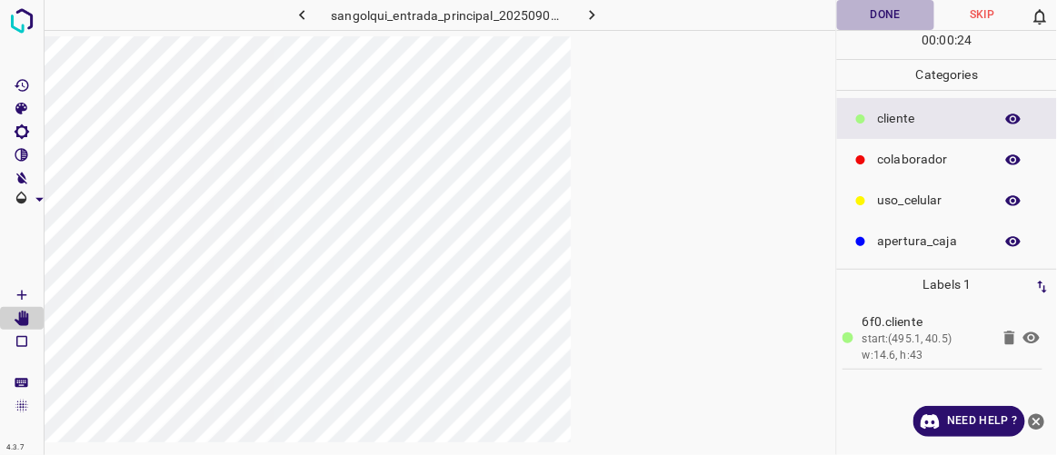
click at [632, 24] on button "Done" at bounding box center [885, 15] width 96 height 30
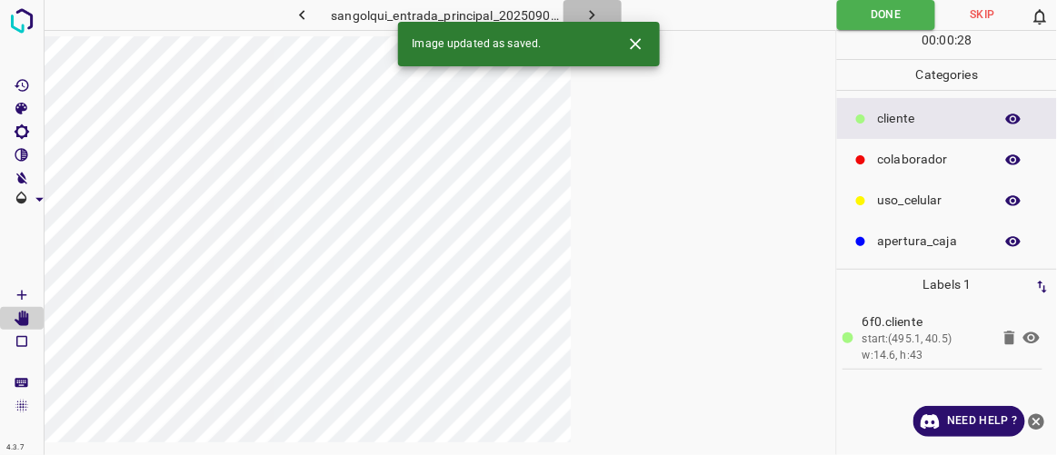
click at [597, 11] on icon "button" at bounding box center [592, 14] width 19 height 19
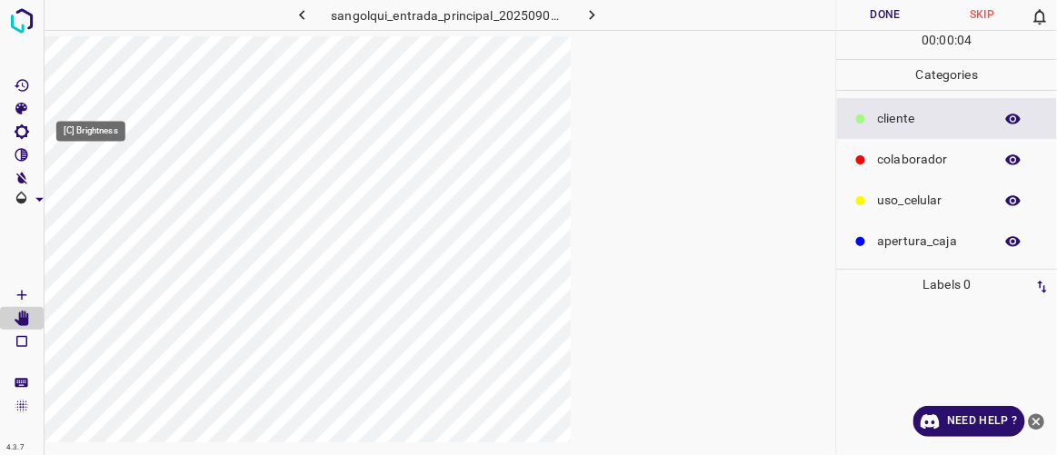
click at [24, 132] on icon "[C] Brightness" at bounding box center [22, 132] width 16 height 16
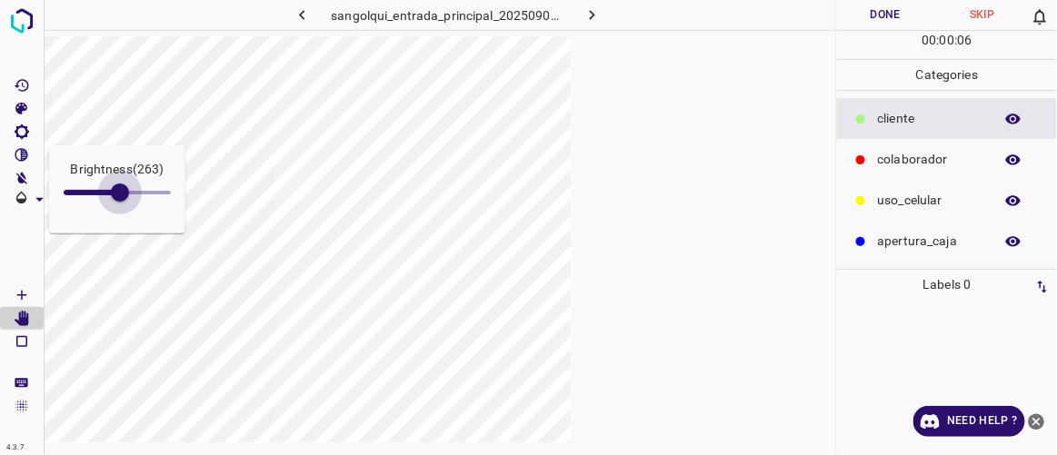
type input "297"
drag, startPoint x: 89, startPoint y: 193, endPoint x: 127, endPoint y: 204, distance: 39.7
click at [127, 202] on span at bounding box center [127, 193] width 18 height 18
click at [22, 295] on icon "[Space] Draw" at bounding box center [21, 295] width 9 height 9
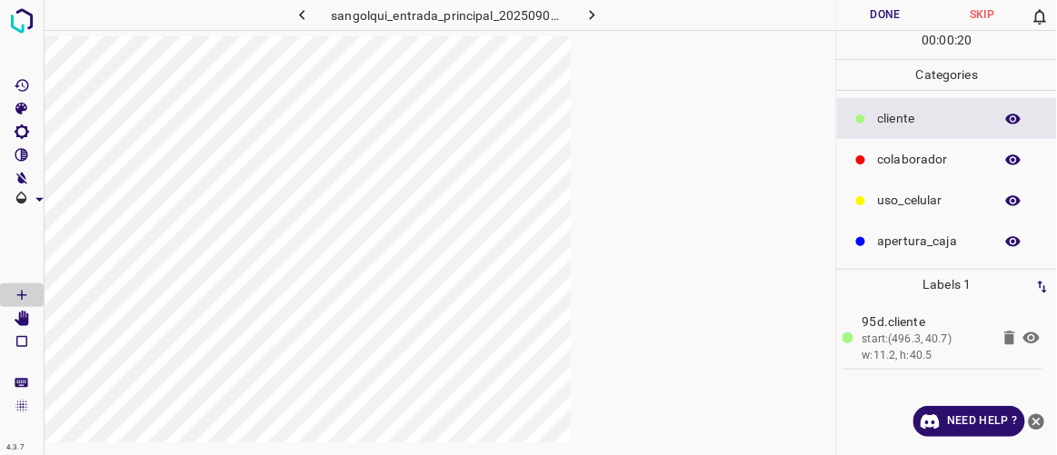
click at [632, 18] on button "Done" at bounding box center [885, 15] width 96 height 30
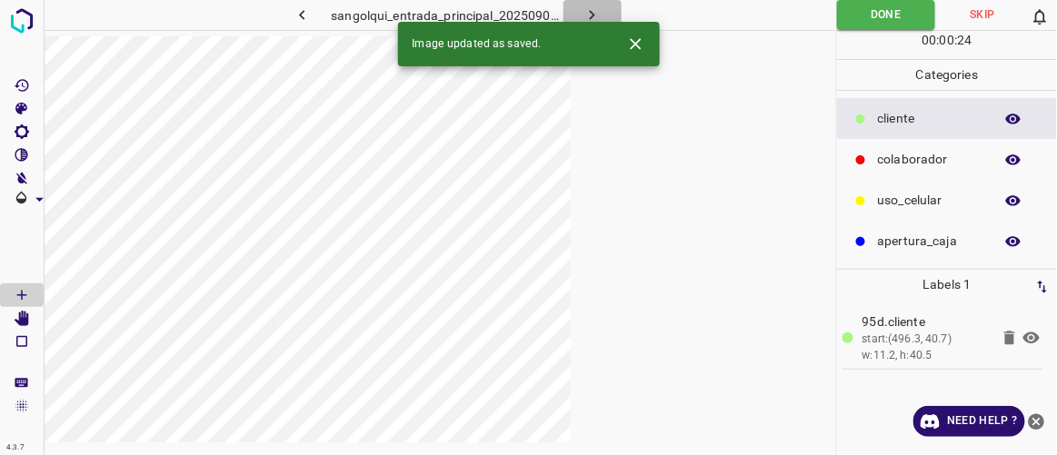
click at [591, 15] on icon "button" at bounding box center [592, 14] width 19 height 19
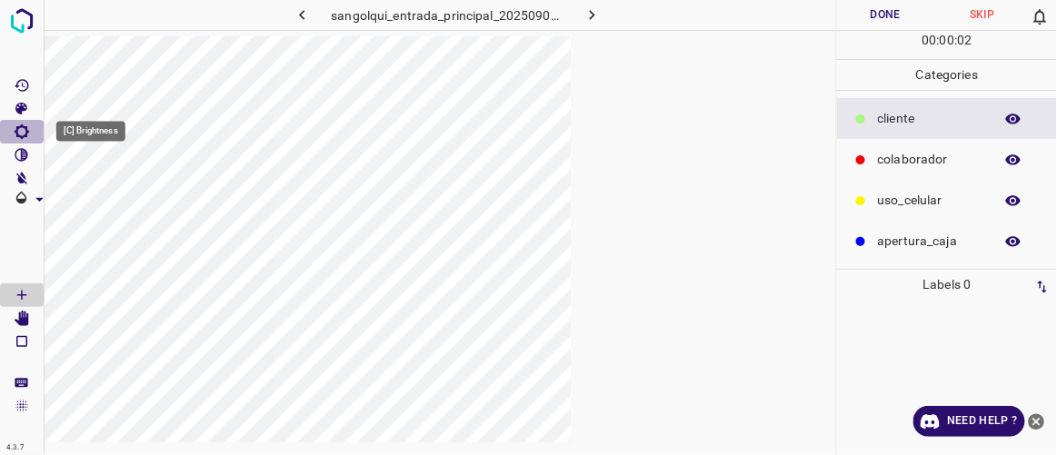
click at [22, 129] on icon "[C] Brightness" at bounding box center [22, 132] width 16 height 16
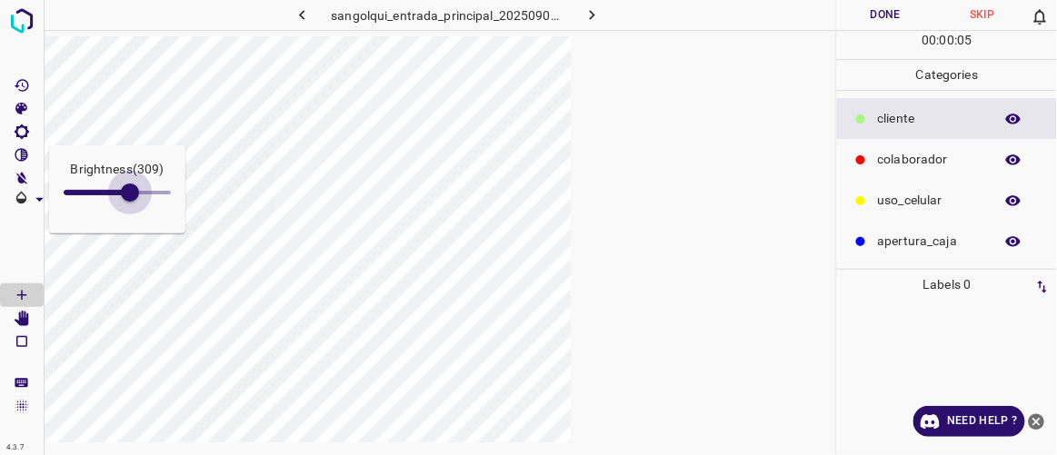
drag, startPoint x: 84, startPoint y: 184, endPoint x: 138, endPoint y: 210, distance: 60.6
click at [137, 202] on span at bounding box center [130, 193] width 18 height 18
type input "343"
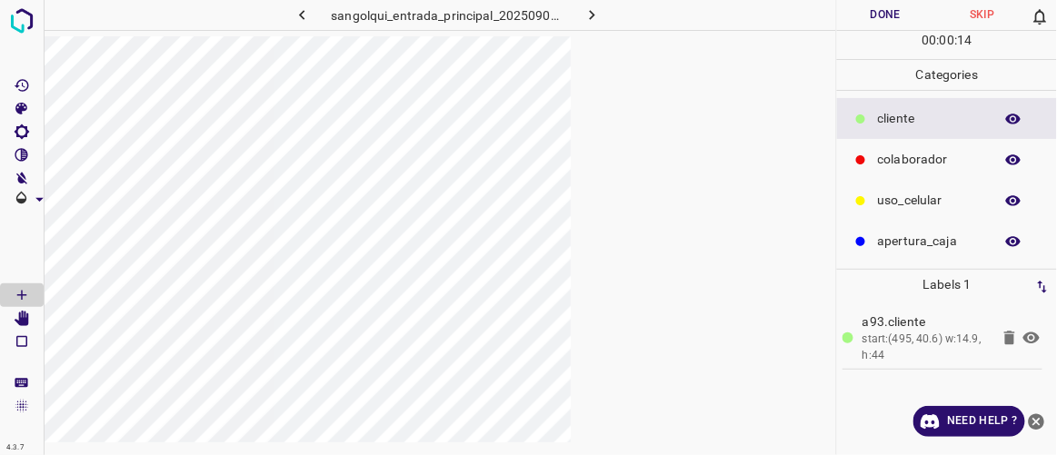
click at [632, 17] on button "Done" at bounding box center [885, 15] width 96 height 30
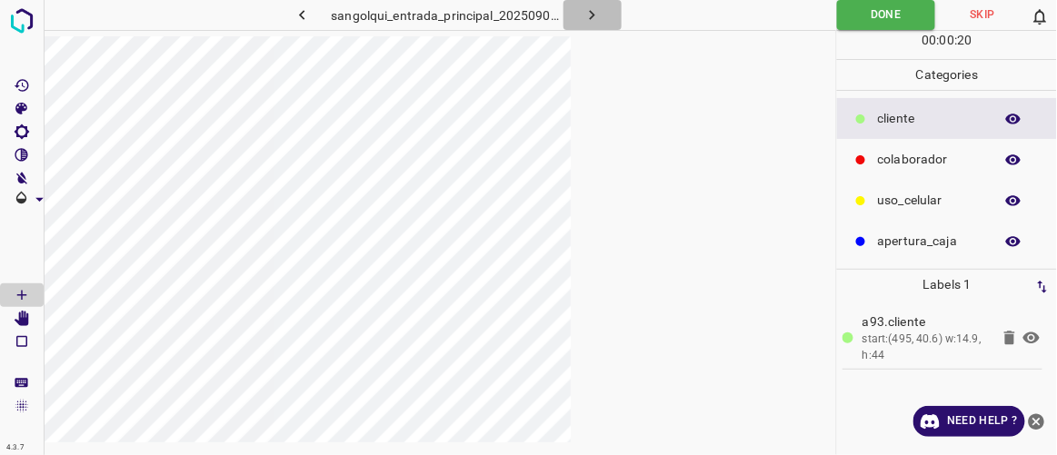
click at [593, 17] on icon "button" at bounding box center [592, 14] width 19 height 19
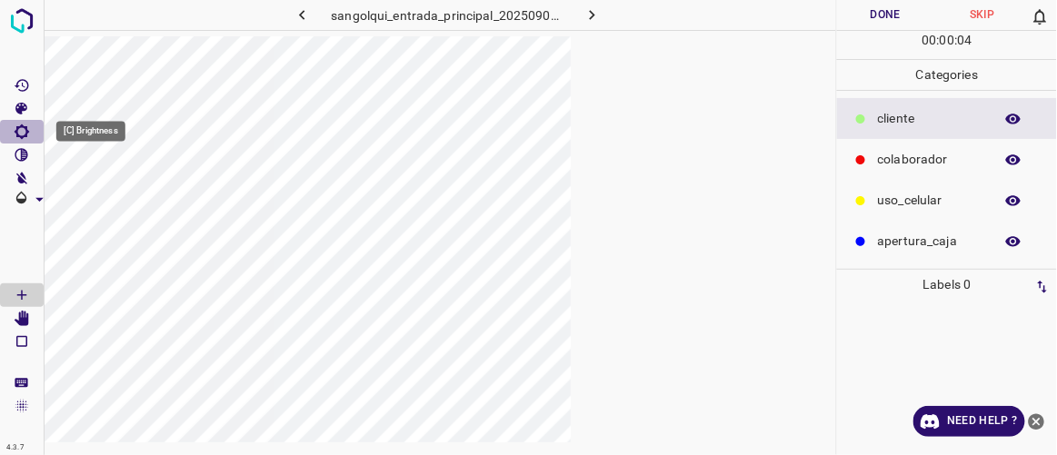
click at [24, 129] on icon "[C] Brightness" at bounding box center [22, 132] width 16 height 16
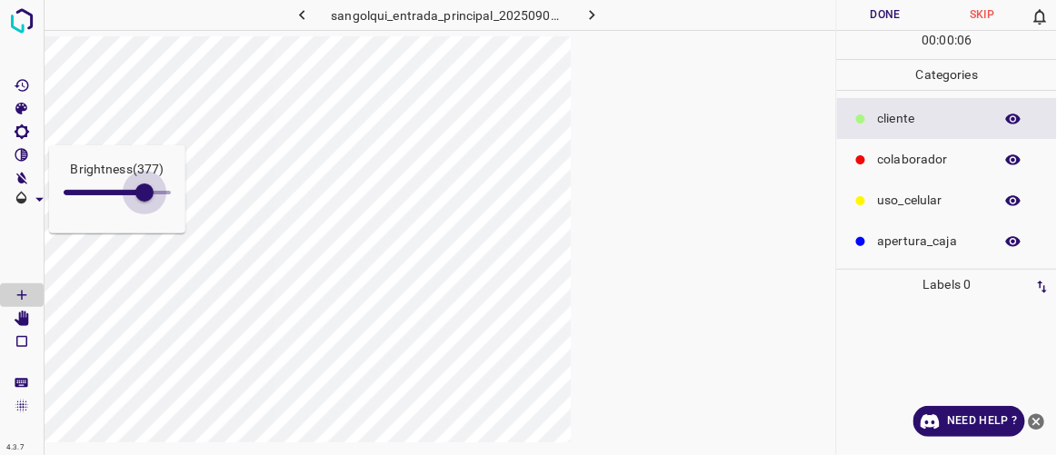
type input "386"
drag, startPoint x: 84, startPoint y: 200, endPoint x: 146, endPoint y: 232, distance: 70.3
click at [146, 232] on div "Brightness ( 377 )" at bounding box center [117, 189] width 136 height 88
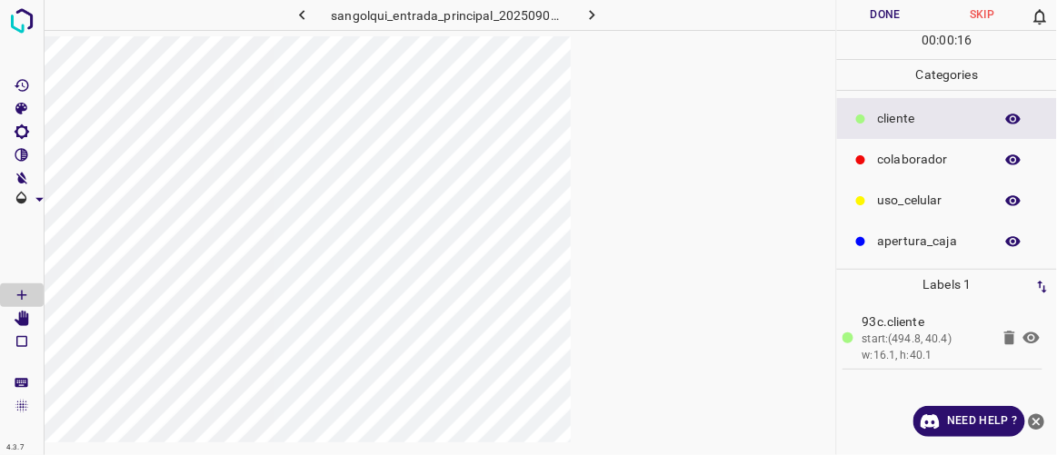
click at [632, 16] on button "Done" at bounding box center [885, 15] width 96 height 30
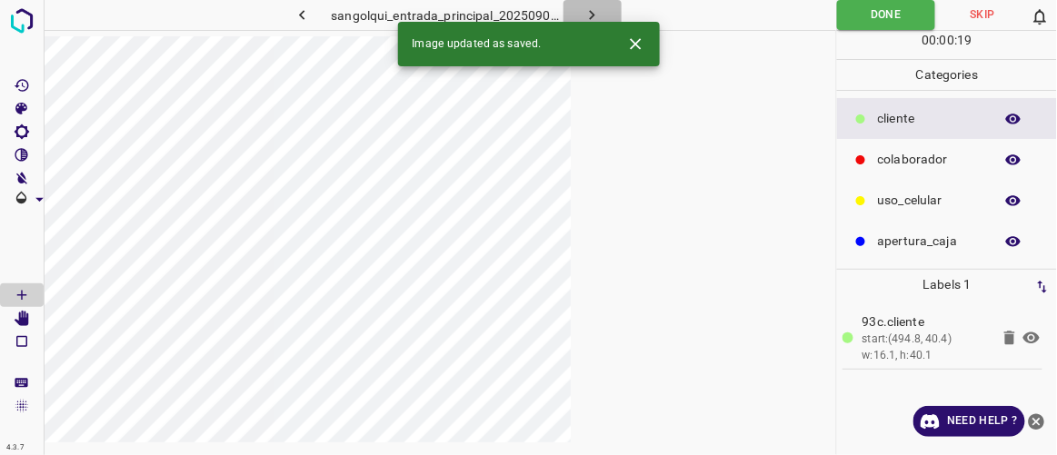
click at [596, 17] on icon "button" at bounding box center [592, 14] width 19 height 19
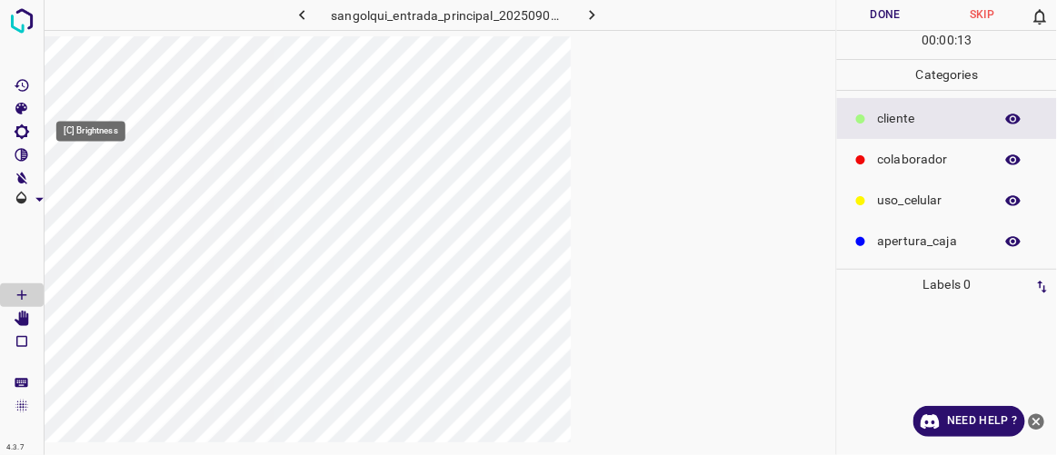
click at [30, 133] on Brightness"] "[C] Brightness" at bounding box center [22, 132] width 44 height 24
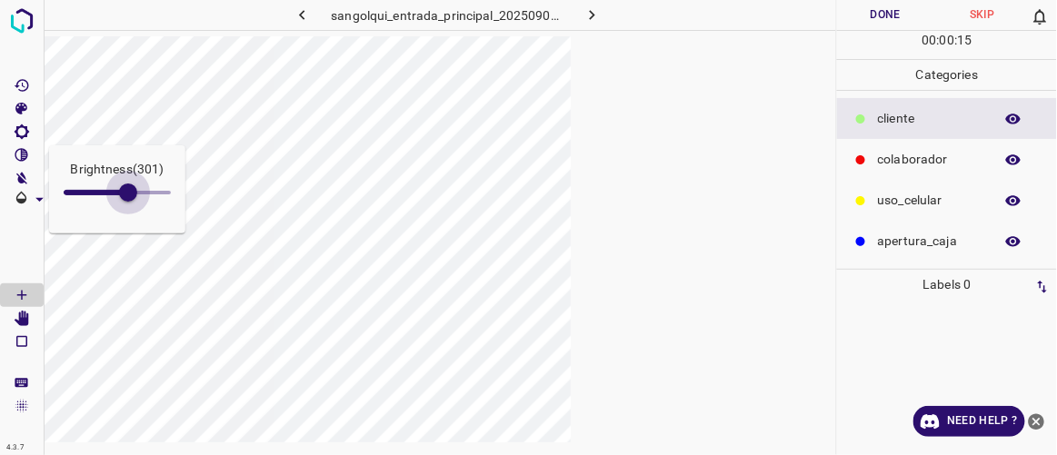
type input "322"
click at [133, 236] on div "Brightness ( 301 ) 4.3.7 sangolqui_entrada_principal_20250905_001856_076601.jpg…" at bounding box center [528, 227] width 1057 height 455
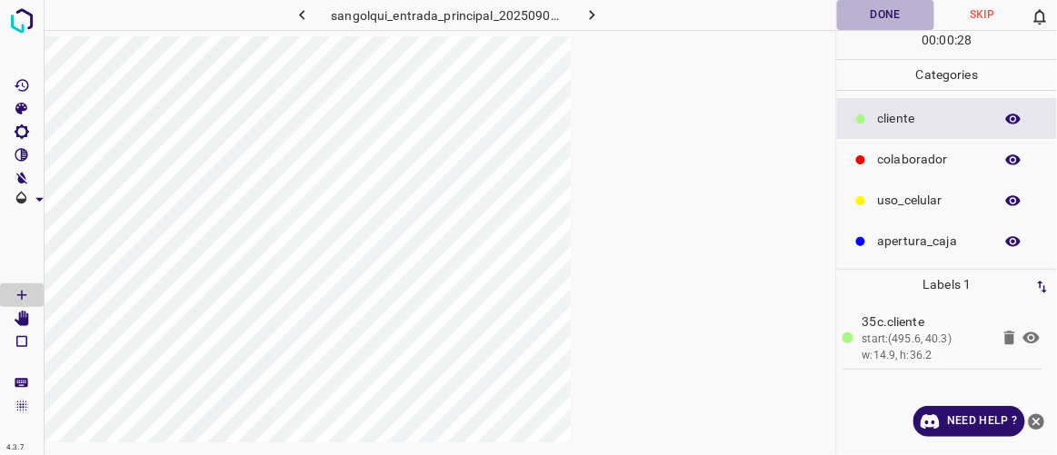
click at [632, 15] on button "Done" at bounding box center [885, 15] width 96 height 30
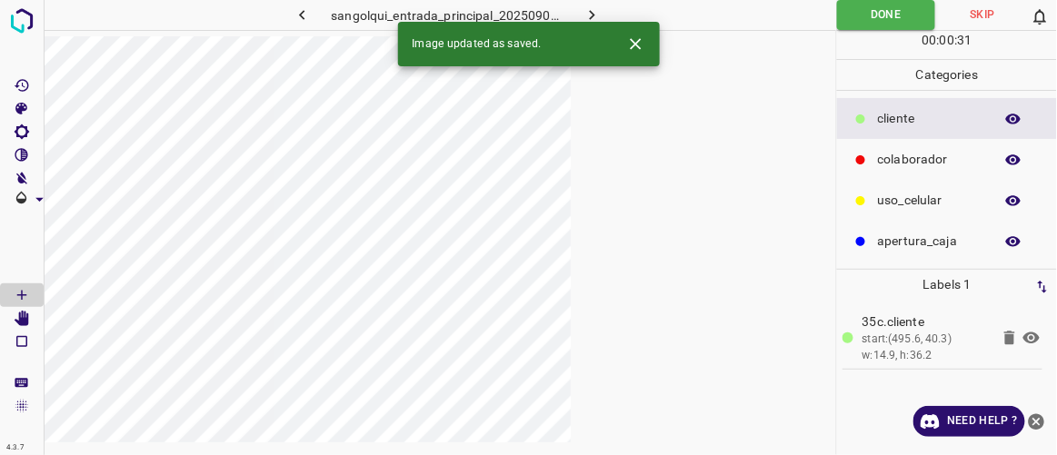
click at [604, 15] on button "button" at bounding box center [593, 15] width 58 height 30
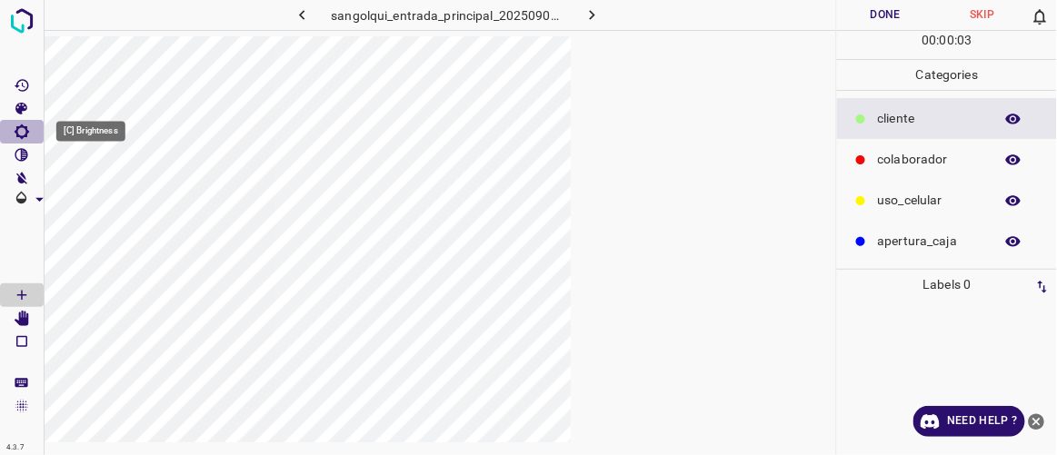
click at [22, 127] on icon "[C] Brightness" at bounding box center [22, 132] width 15 height 15
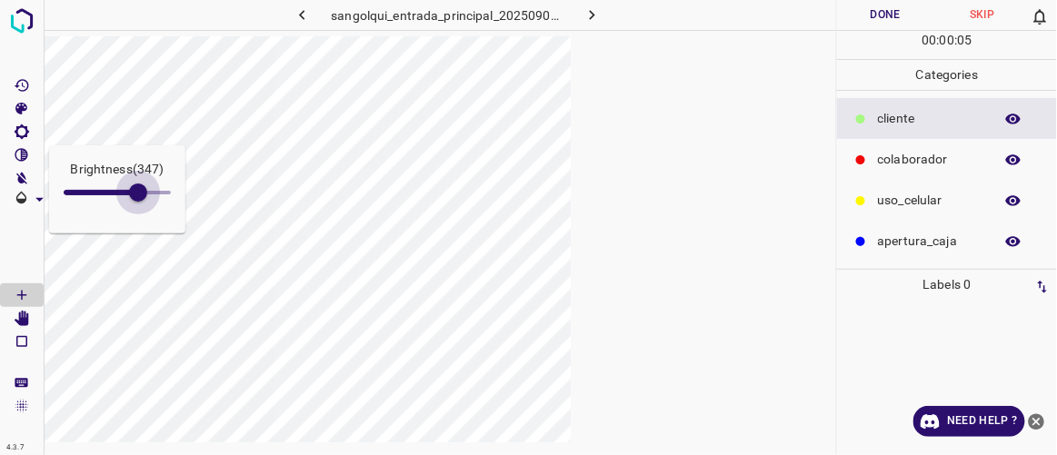
drag, startPoint x: 89, startPoint y: 191, endPoint x: 138, endPoint y: 208, distance: 52.0
click at [138, 202] on span at bounding box center [138, 193] width 18 height 18
type input "349"
click at [26, 325] on icon "[Space] Edit" at bounding box center [22, 319] width 15 height 16
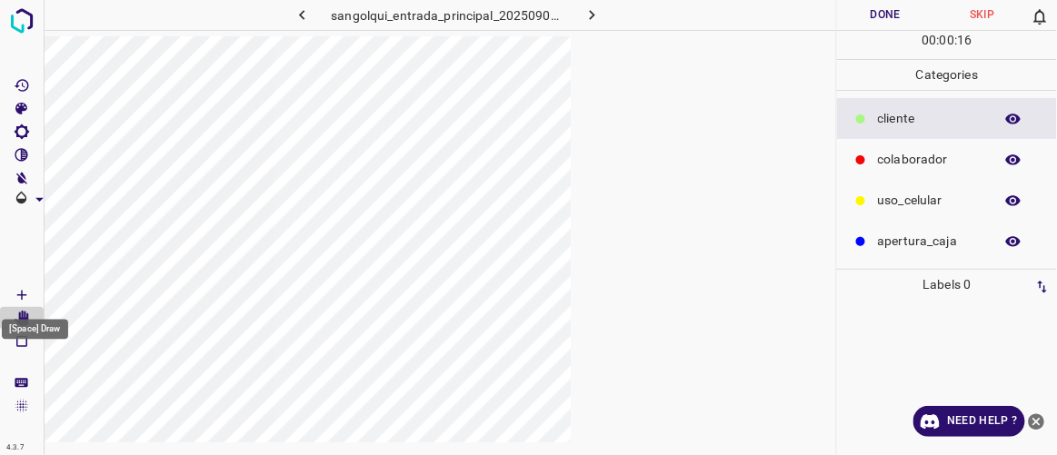
click at [27, 290] on icon "[Space] Draw" at bounding box center [22, 295] width 16 height 16
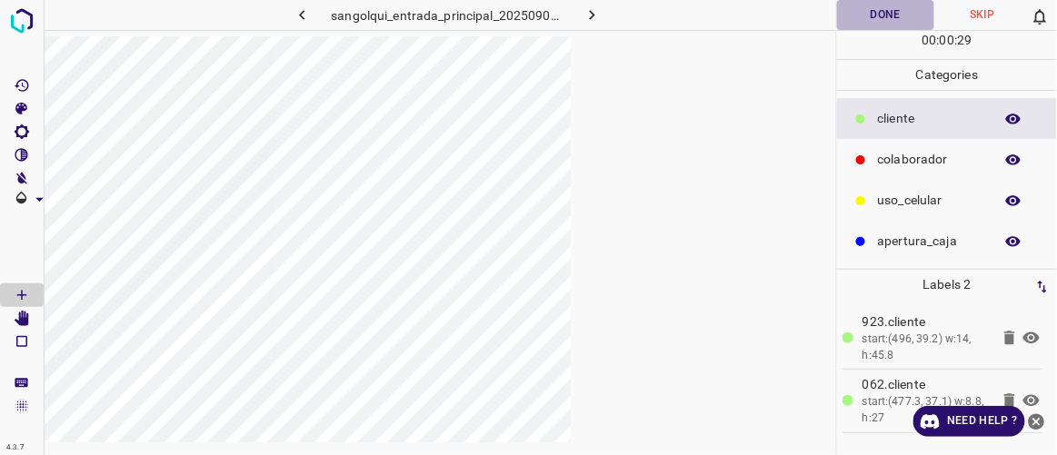
click at [632, 15] on button "Done" at bounding box center [885, 15] width 96 height 30
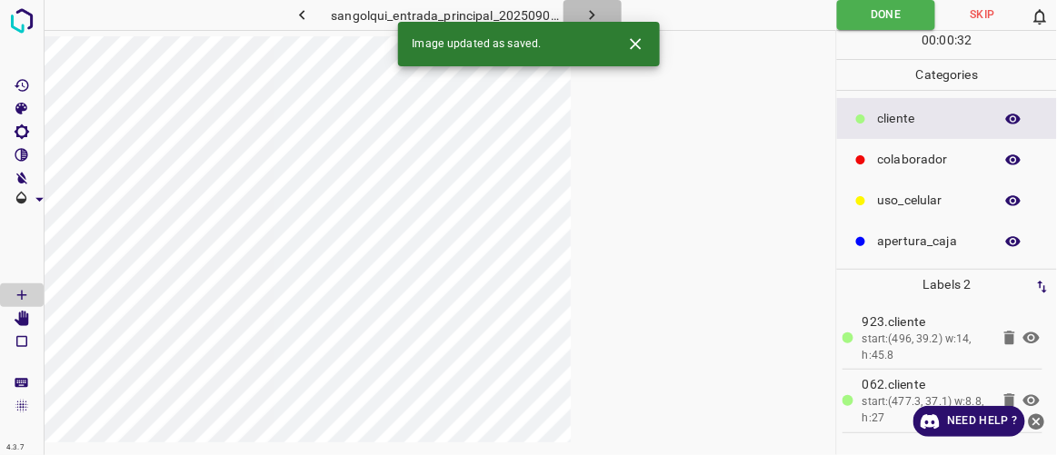
click at [599, 11] on icon "button" at bounding box center [592, 14] width 19 height 19
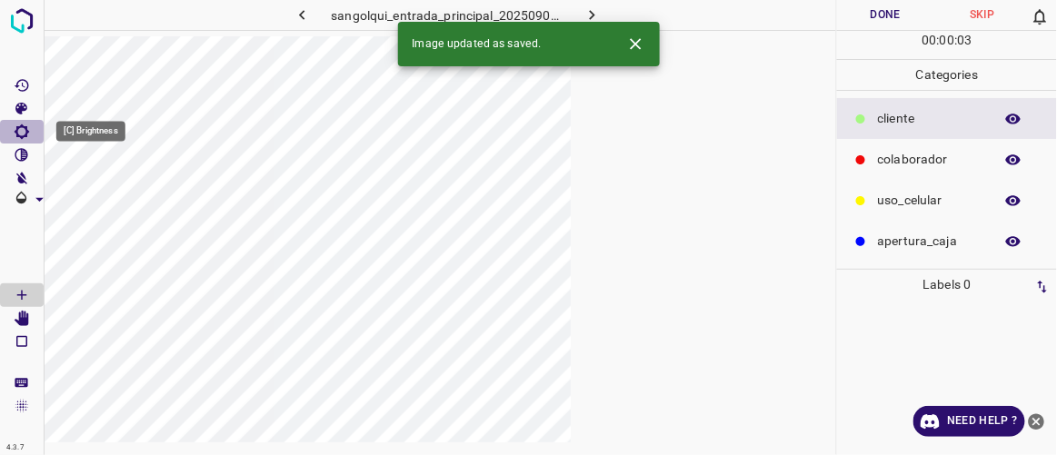
click at [15, 129] on icon "[C] Brightness" at bounding box center [22, 132] width 16 height 16
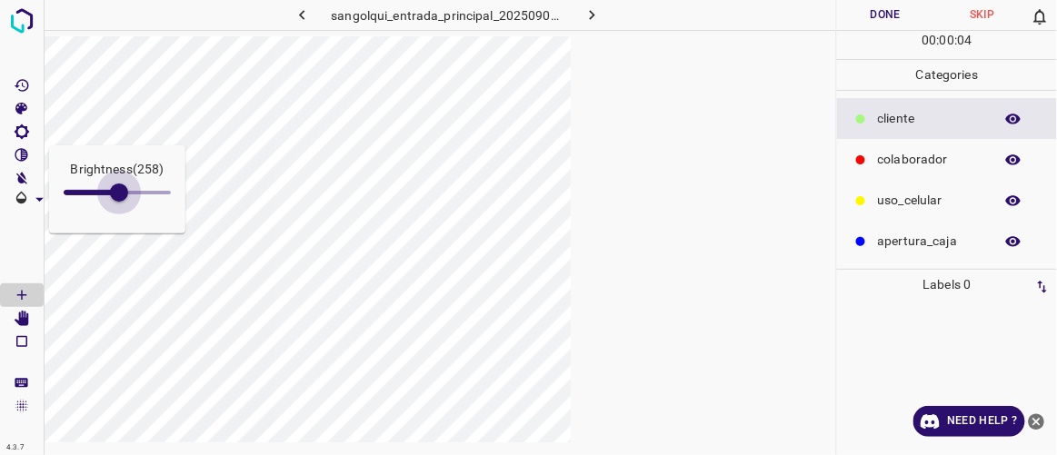
type input "347"
drag, startPoint x: 88, startPoint y: 191, endPoint x: 138, endPoint y: 209, distance: 53.2
click at [138, 202] on span at bounding box center [138, 193] width 18 height 18
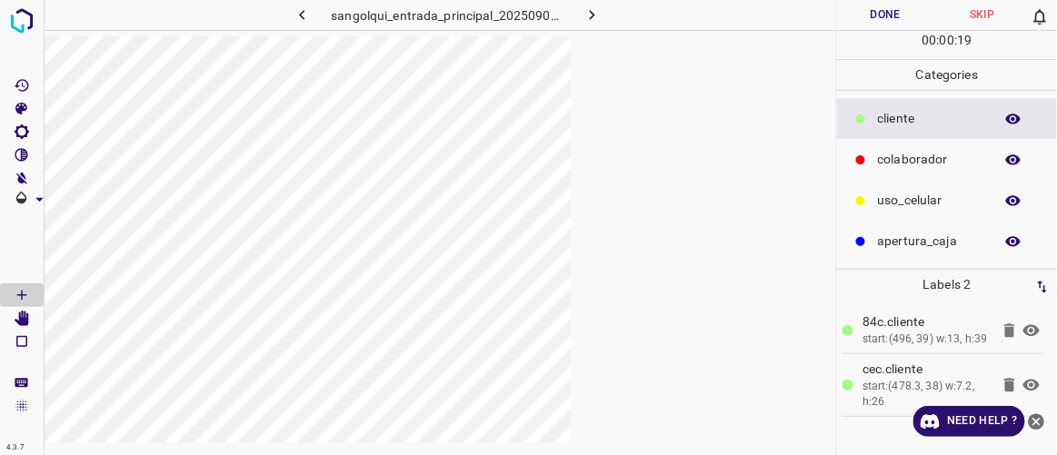
click at [632, 13] on button "Done" at bounding box center [885, 15] width 96 height 30
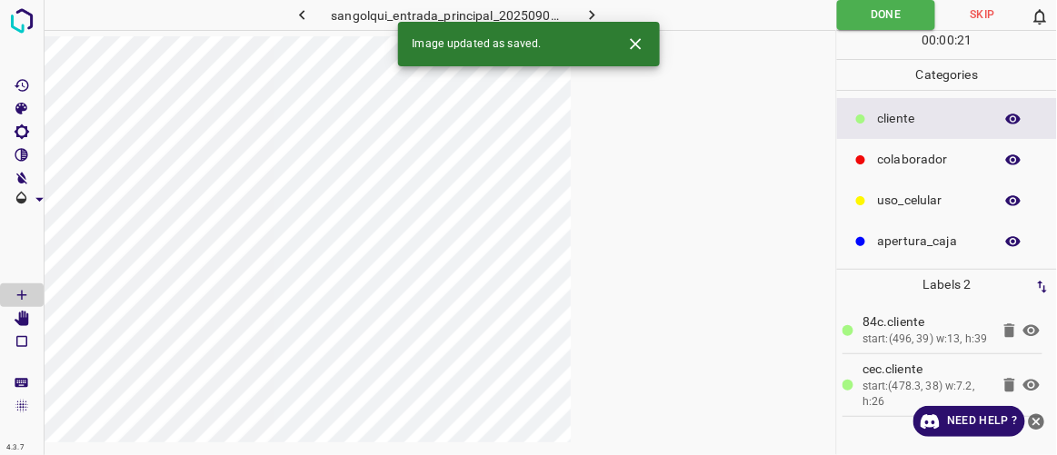
click at [587, 11] on icon "button" at bounding box center [592, 14] width 19 height 19
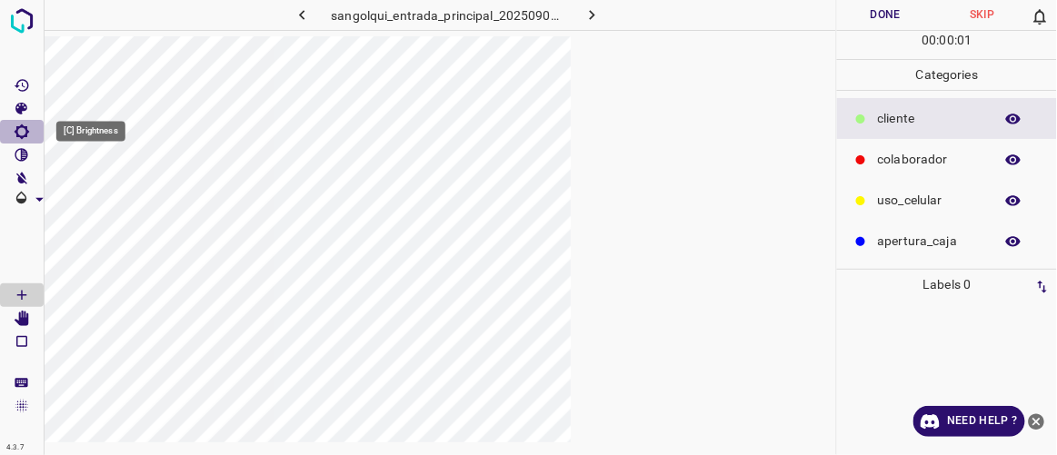
click at [24, 135] on icon "[C] Brightness" at bounding box center [22, 132] width 15 height 15
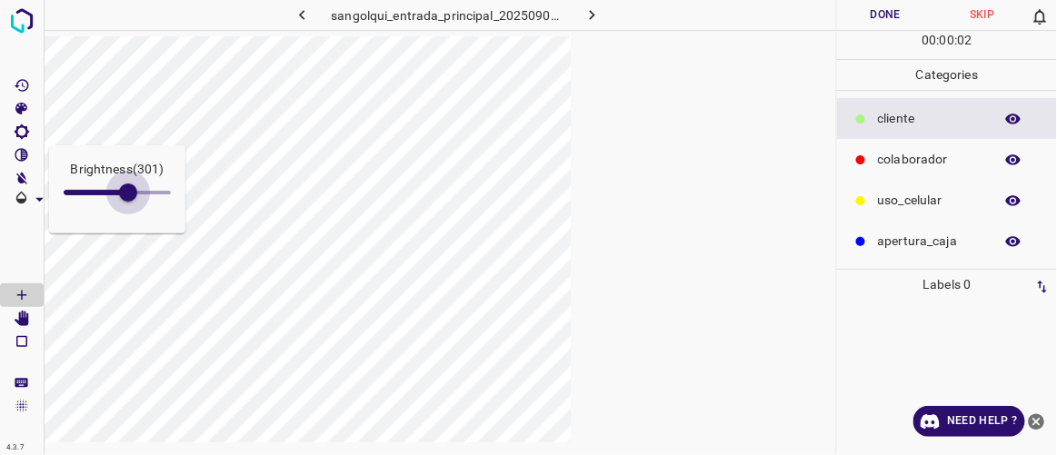
type input "373"
drag, startPoint x: 85, startPoint y: 196, endPoint x: 144, endPoint y: 215, distance: 61.0
click at [144, 215] on div "Brightness ( 373 )" at bounding box center [117, 189] width 136 height 88
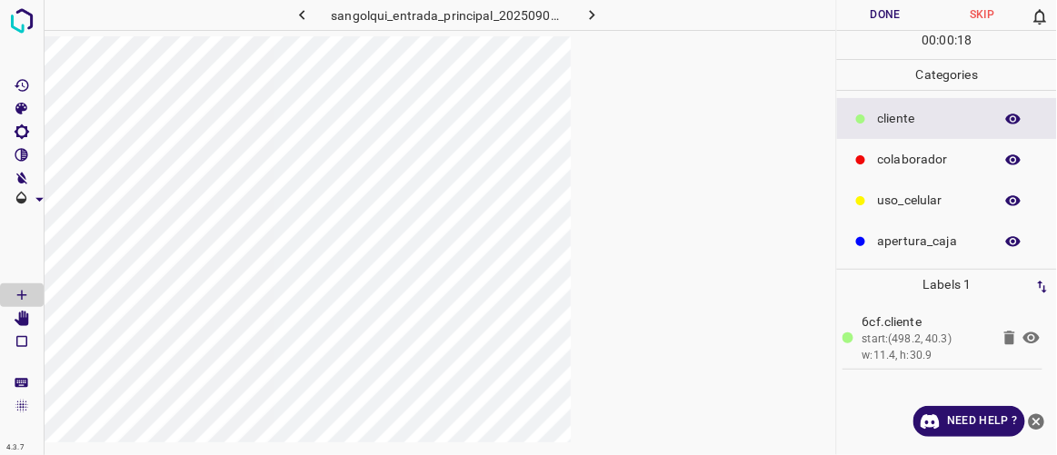
click at [632, 20] on button "Done" at bounding box center [885, 15] width 96 height 30
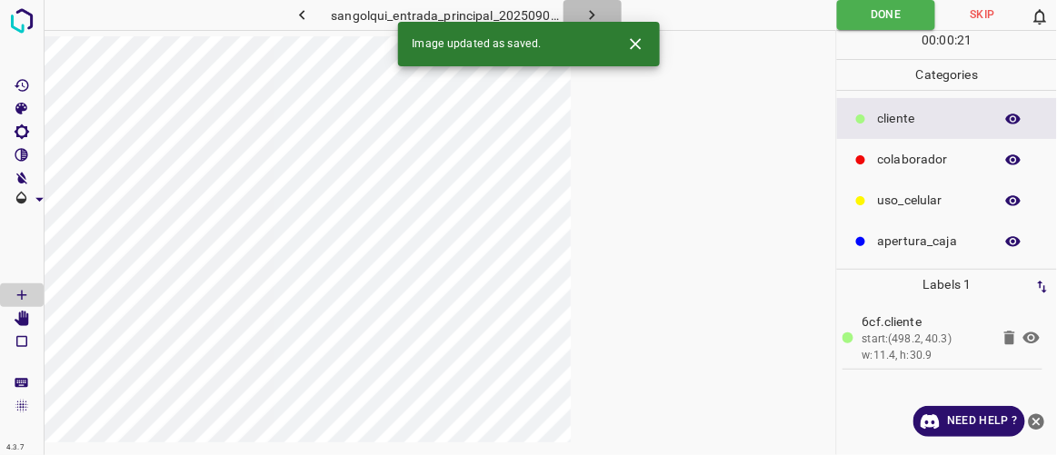
click at [605, 12] on button "button" at bounding box center [593, 15] width 58 height 30
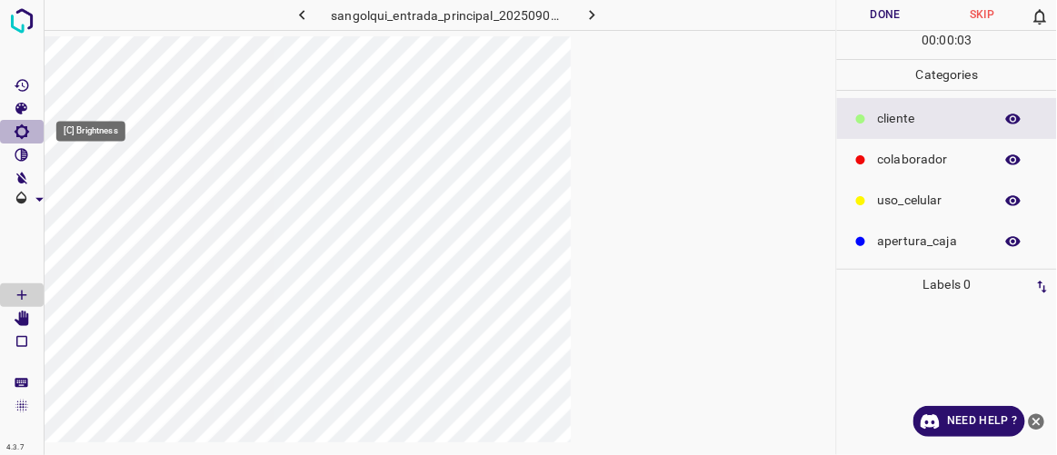
click at [22, 135] on icon "[C] Brightness" at bounding box center [22, 132] width 16 height 16
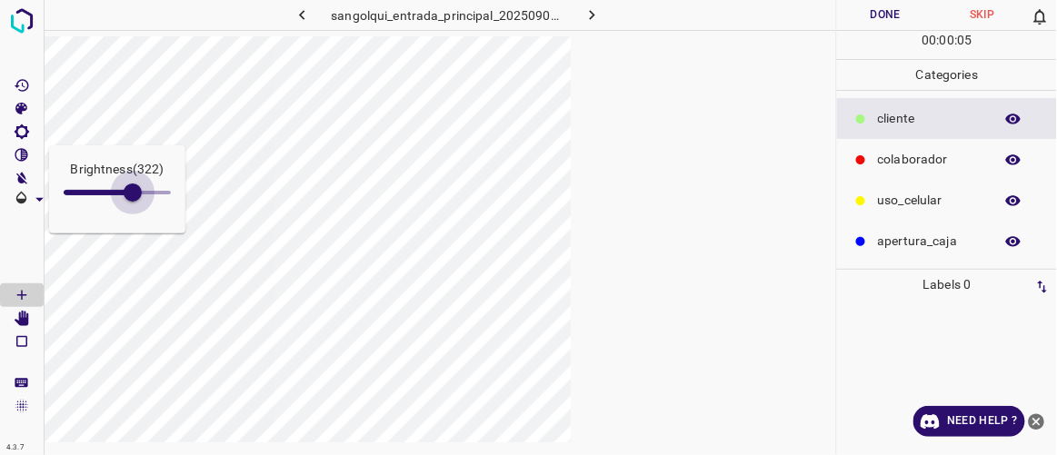
type input "326"
drag, startPoint x: 78, startPoint y: 191, endPoint x: 134, endPoint y: 220, distance: 62.6
click at [134, 220] on div "Brightness ( 322 )" at bounding box center [117, 189] width 136 height 88
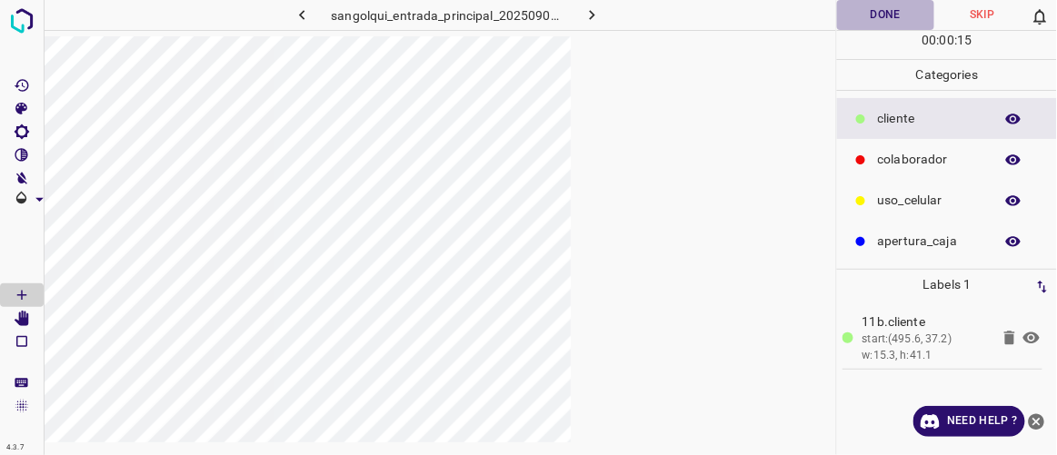
click at [632, 21] on button "Done" at bounding box center [885, 15] width 96 height 30
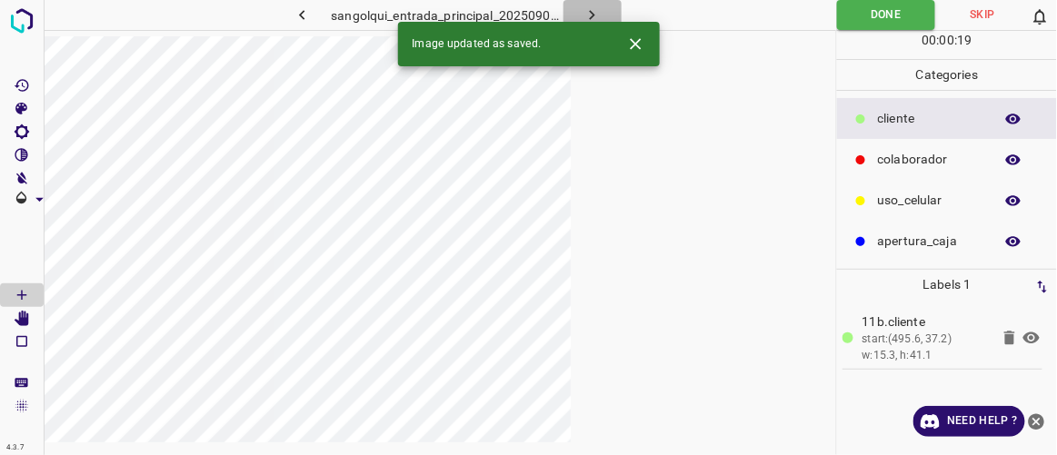
click at [595, 10] on icon "button" at bounding box center [592, 14] width 19 height 19
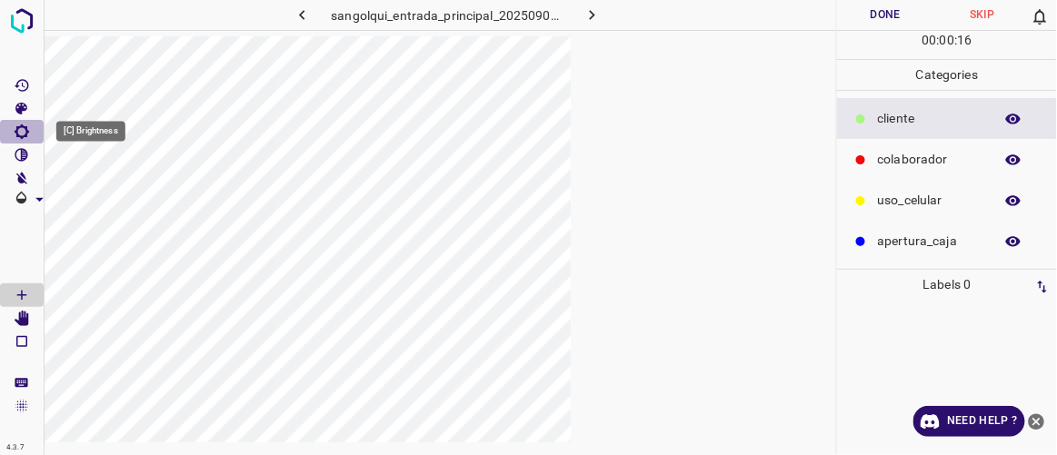
click at [17, 132] on icon "[C] Brightness" at bounding box center [22, 132] width 16 height 16
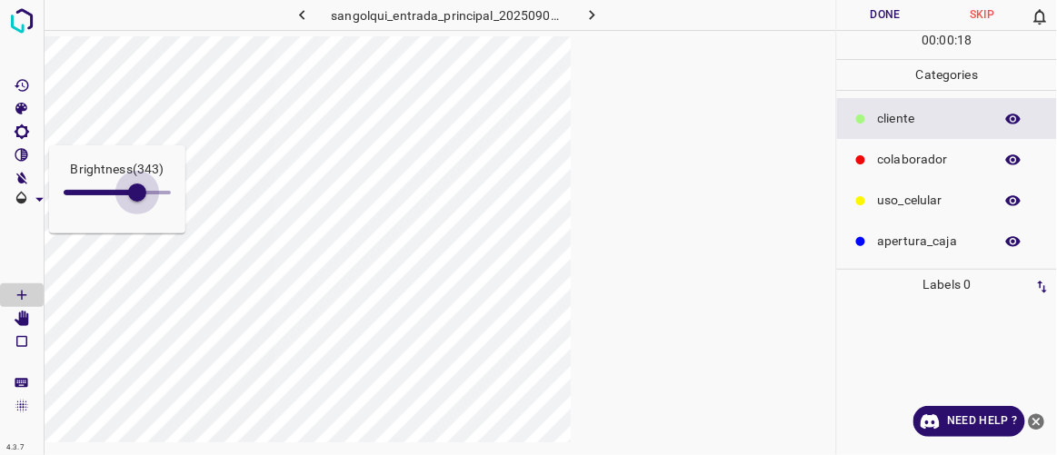
type input "386"
drag, startPoint x: 85, startPoint y: 187, endPoint x: 146, endPoint y: 221, distance: 69.6
click at [146, 221] on div "Brightness ( 386 )" at bounding box center [117, 189] width 136 height 88
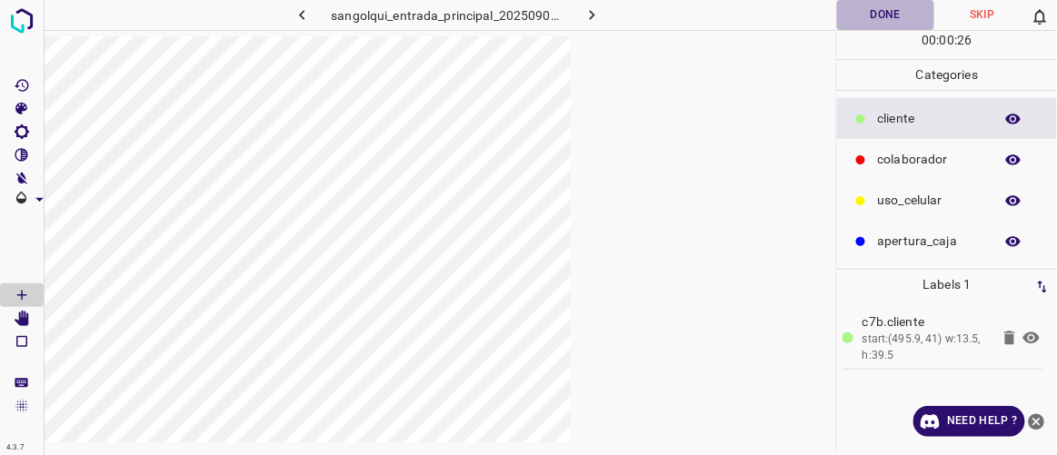
click at [632, 10] on button "Done" at bounding box center [885, 15] width 96 height 30
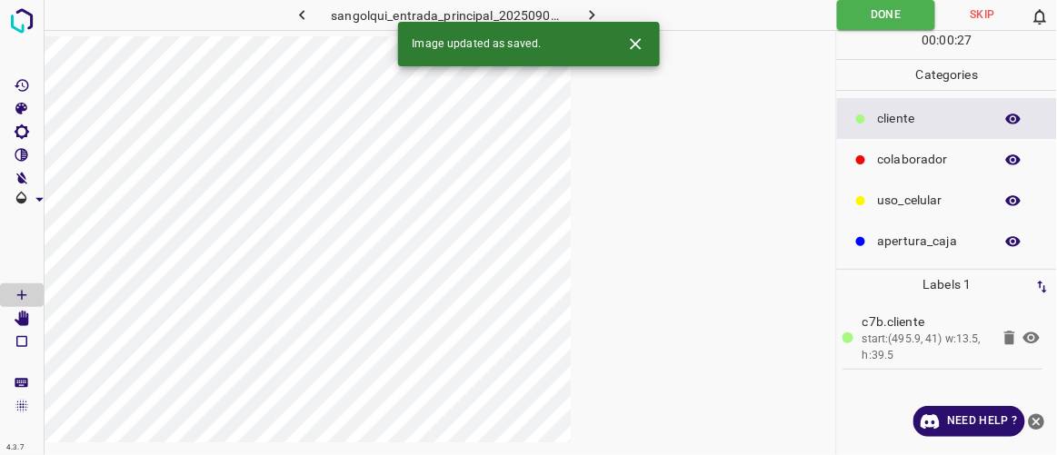
click at [593, 20] on icon "button" at bounding box center [592, 14] width 19 height 19
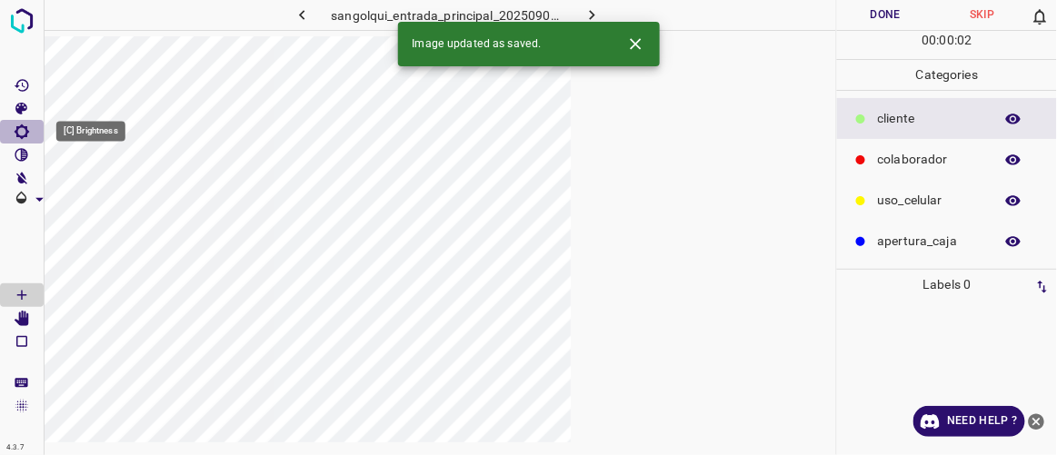
click at [22, 130] on icon "[C] Brightness" at bounding box center [22, 132] width 16 height 16
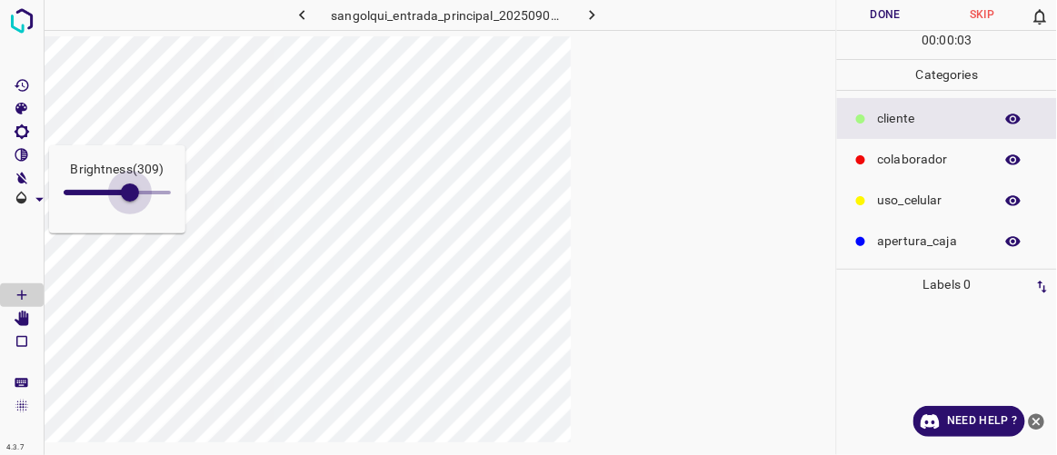
type input "331"
drag, startPoint x: 87, startPoint y: 192, endPoint x: 135, endPoint y: 216, distance: 53.3
click at [135, 216] on div "Brightness ( 331 )" at bounding box center [117, 189] width 136 height 88
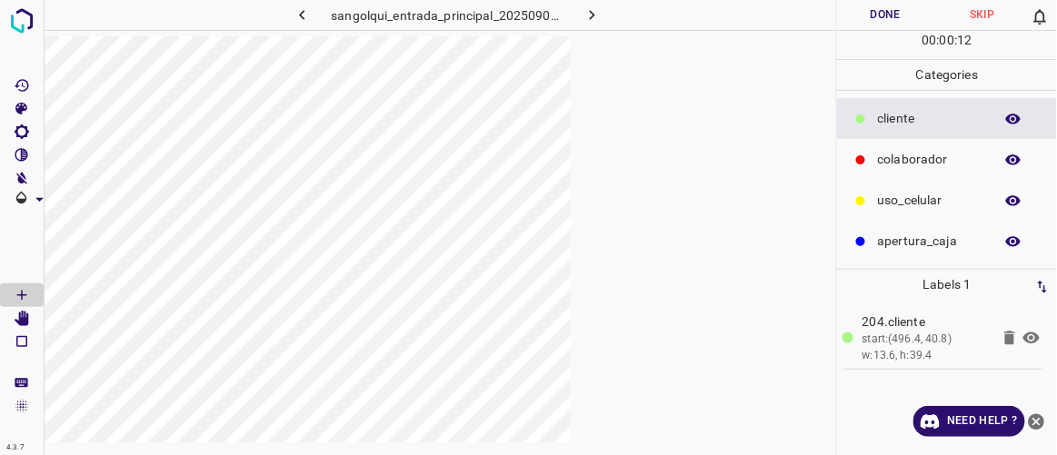
click at [632, 15] on button "Done" at bounding box center [885, 15] width 96 height 30
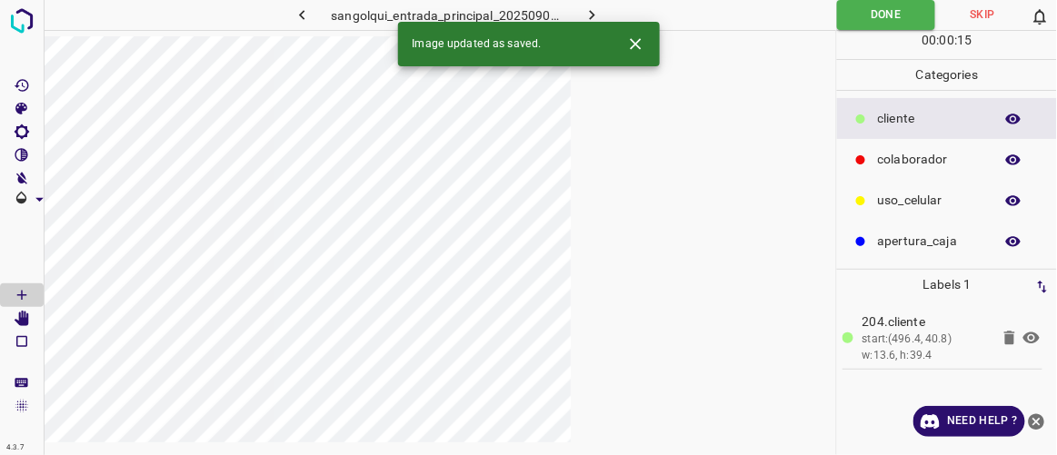
click at [595, 13] on icon "button" at bounding box center [592, 14] width 19 height 19
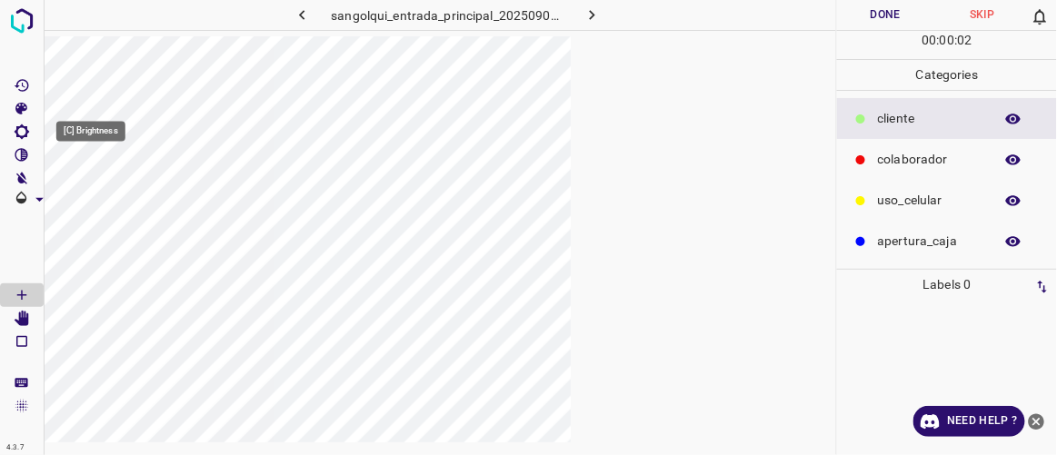
click at [28, 132] on icon "[C] Brightness" at bounding box center [22, 132] width 16 height 16
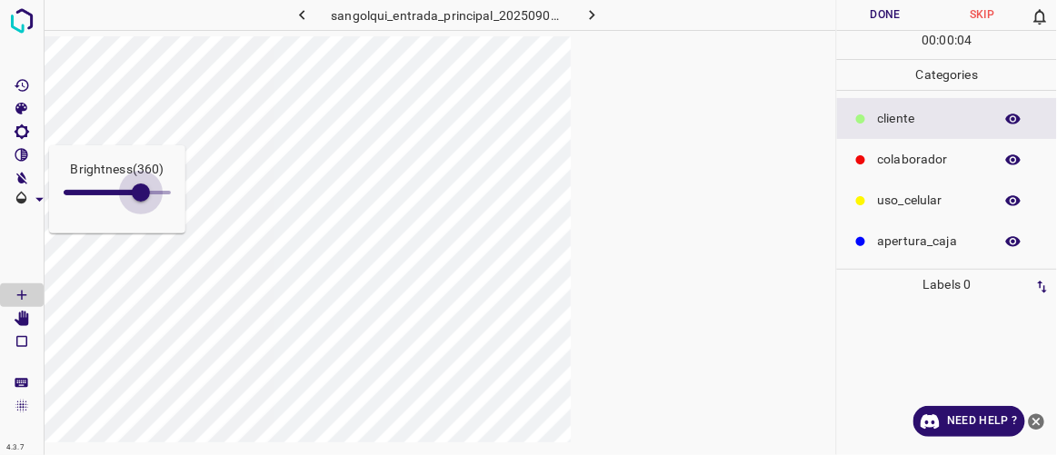
drag, startPoint x: 85, startPoint y: 191, endPoint x: 150, endPoint y: 215, distance: 69.9
click at [145, 212] on div "Brightness ( 360 )" at bounding box center [117, 189] width 136 height 88
type input "377"
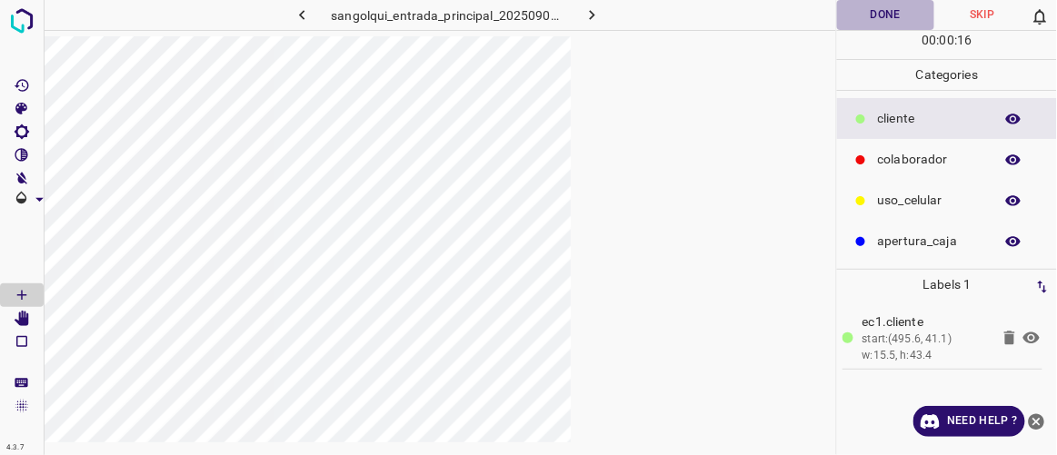
click at [632, 23] on button "Done" at bounding box center [885, 15] width 96 height 30
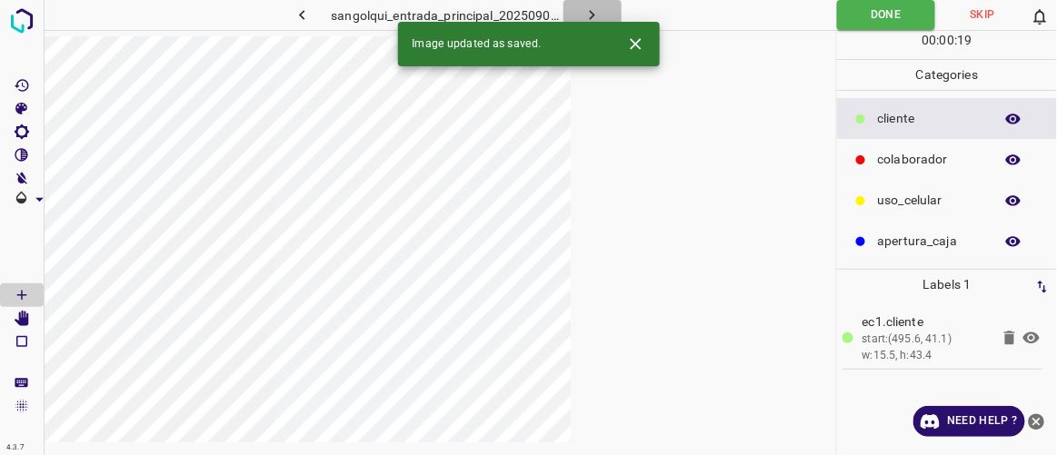
click at [606, 16] on button "button" at bounding box center [593, 15] width 58 height 30
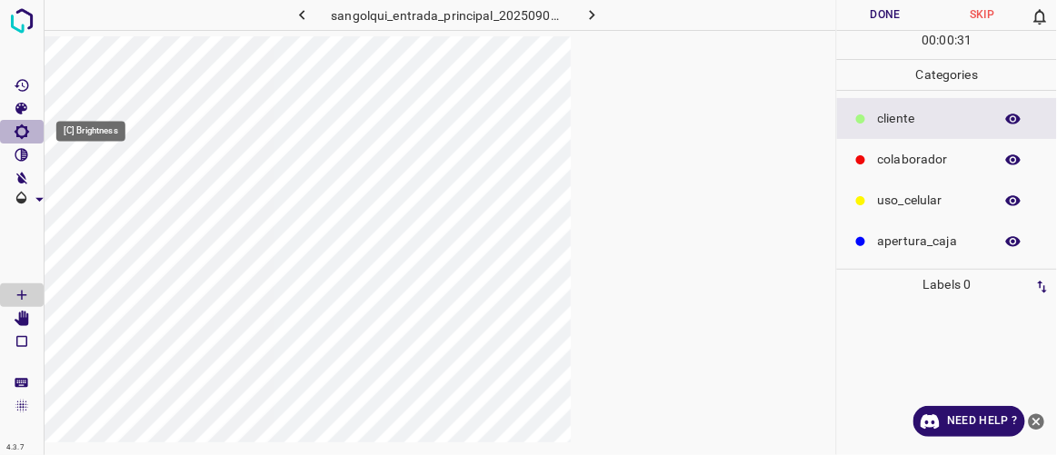
click at [25, 135] on icon "[C] Brightness" at bounding box center [22, 132] width 15 height 15
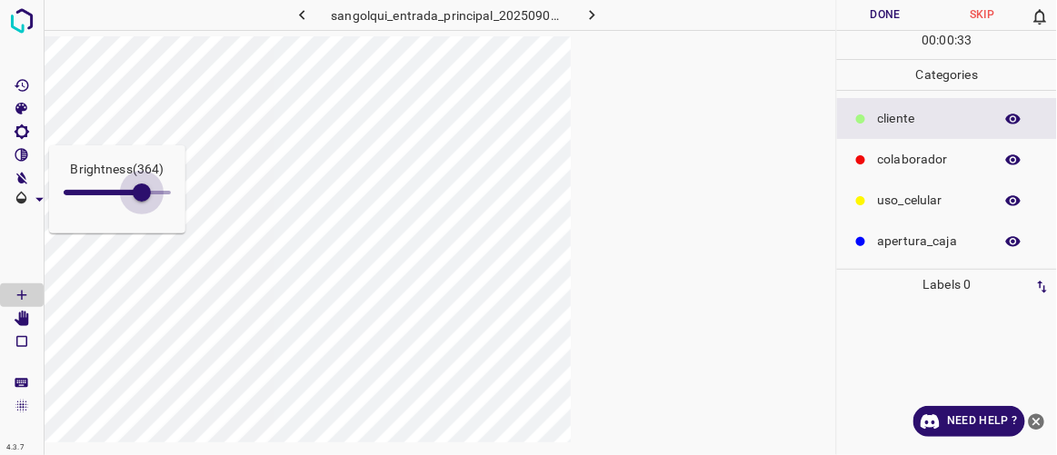
drag, startPoint x: 81, startPoint y: 196, endPoint x: 149, endPoint y: 225, distance: 73.8
click at [149, 225] on div "Brightness ( 364 )" at bounding box center [117, 189] width 136 height 88
type input "400"
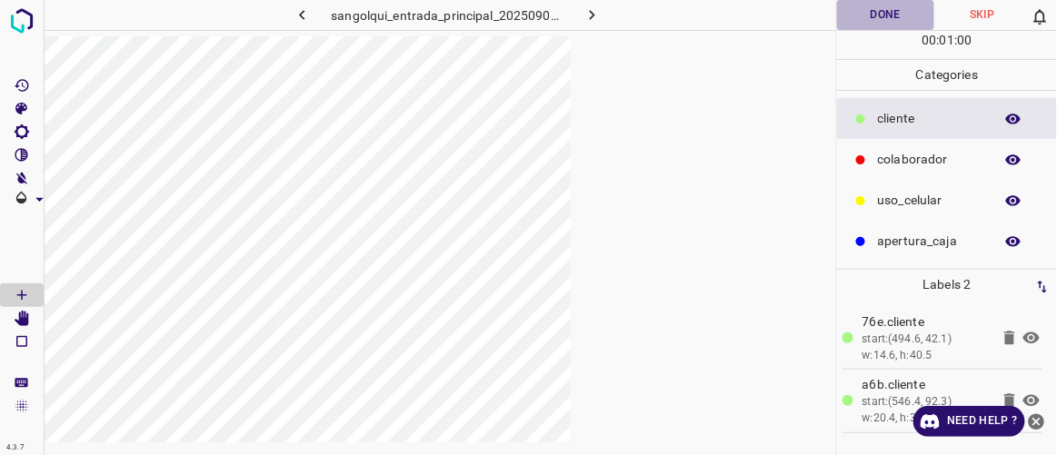
click at [632, 12] on button "Done" at bounding box center [885, 15] width 96 height 30
click at [593, 6] on icon "button" at bounding box center [592, 14] width 19 height 19
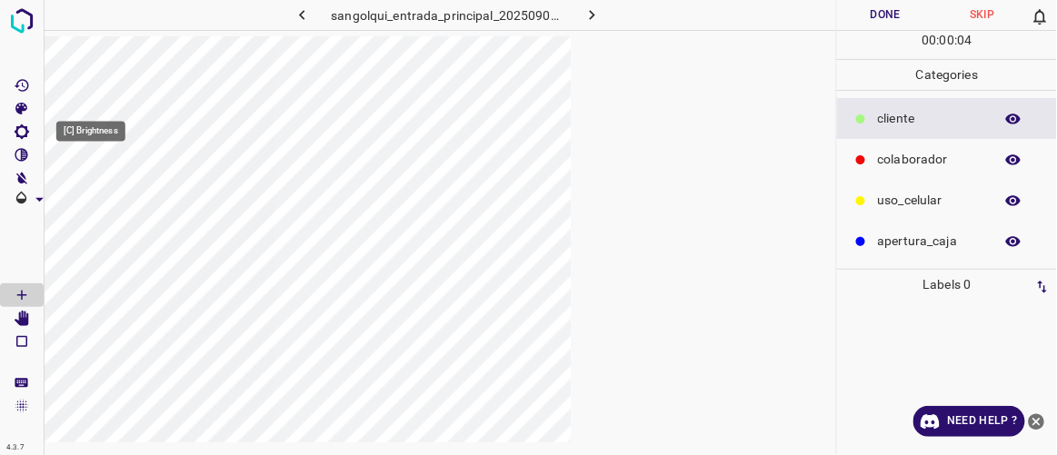
click at [22, 129] on icon "[C] Brightness" at bounding box center [22, 132] width 16 height 16
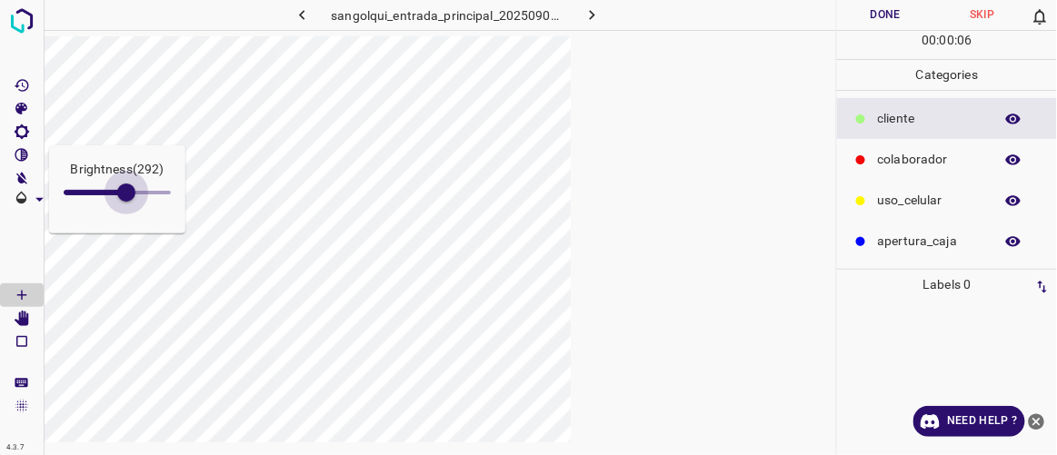
drag, startPoint x: 79, startPoint y: 190, endPoint x: 127, endPoint y: 221, distance: 57.2
click at [127, 221] on div "Brightness ( 292 )" at bounding box center [117, 189] width 136 height 88
type input "300"
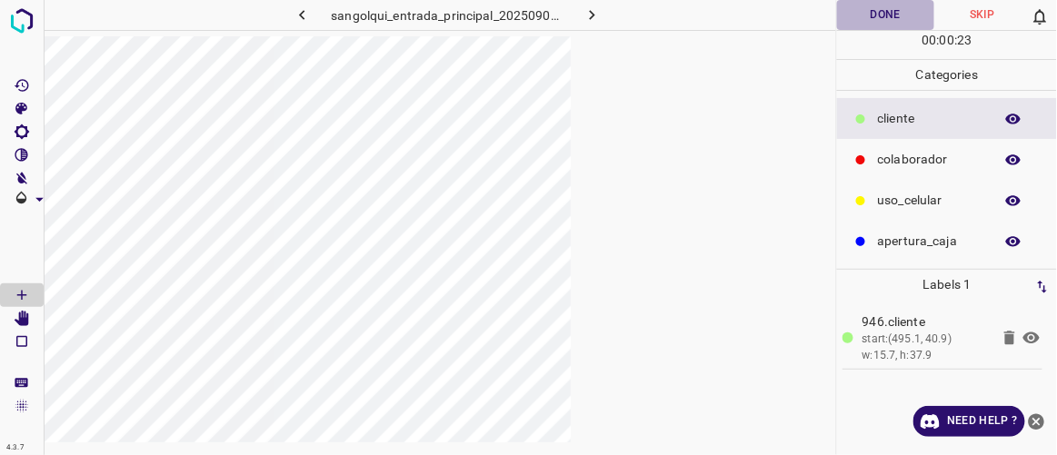
click at [632, 18] on button "Done" at bounding box center [885, 15] width 96 height 30
click at [588, 9] on icon "button" at bounding box center [592, 14] width 19 height 19
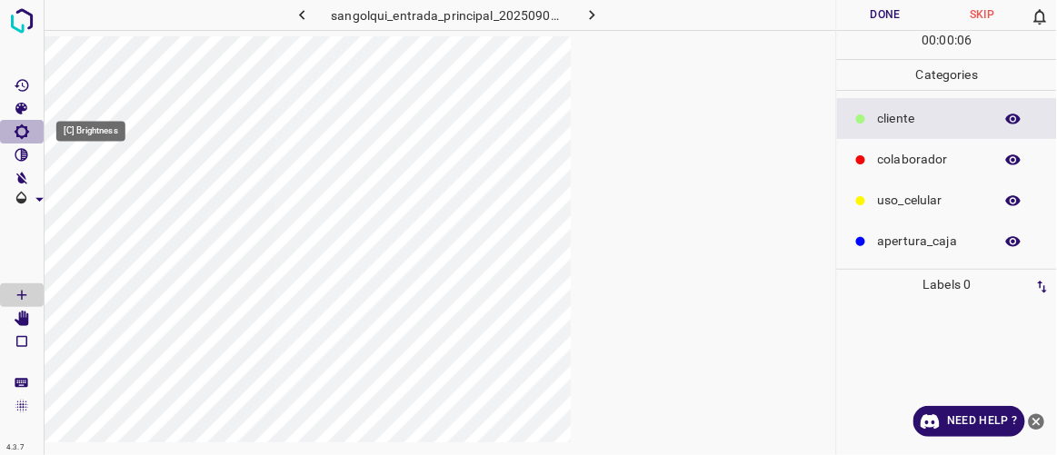
click at [21, 130] on icon "[C] Brightness" at bounding box center [22, 132] width 16 height 16
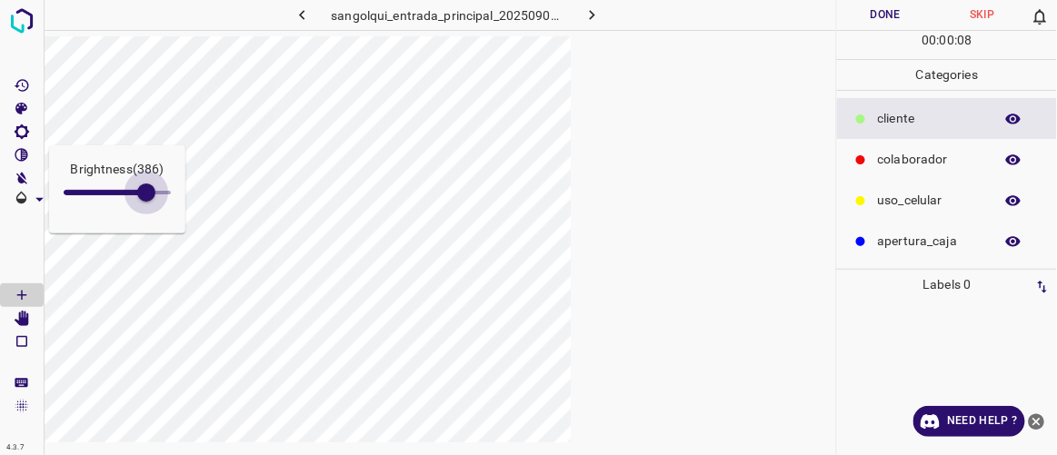
type input "390"
drag, startPoint x: 84, startPoint y: 188, endPoint x: 147, endPoint y: 231, distance: 76.6
click at [147, 231] on div "Brightness ( 386 )" at bounding box center [117, 189] width 136 height 88
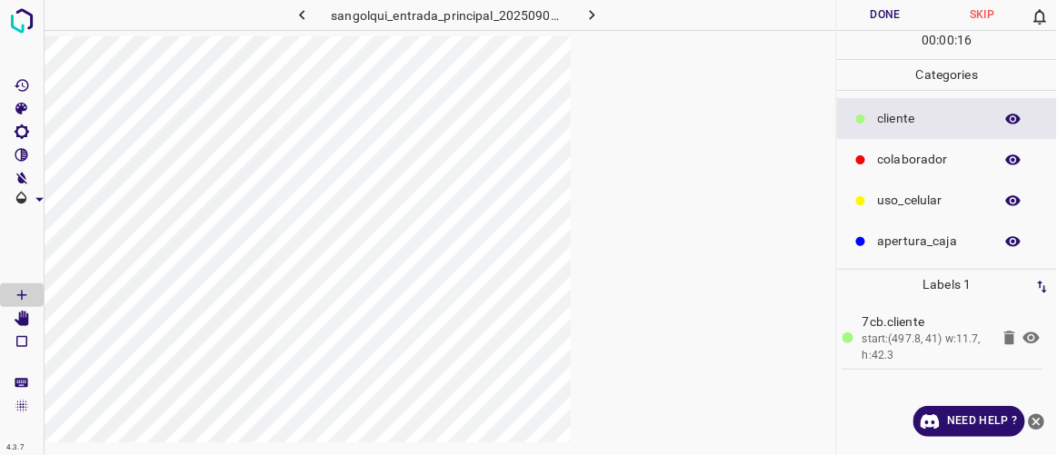
click at [632, 21] on button "Done" at bounding box center [885, 15] width 96 height 30
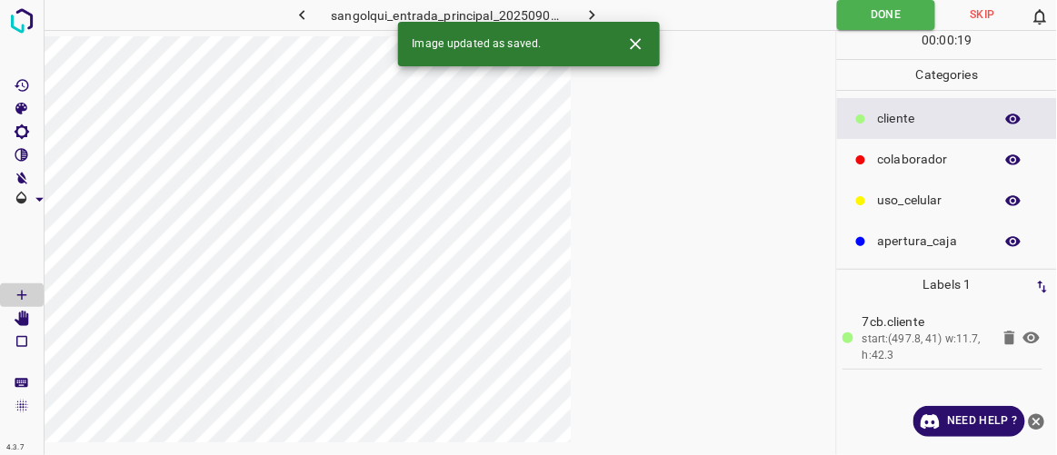
click at [595, 17] on icon "button" at bounding box center [592, 14] width 19 height 19
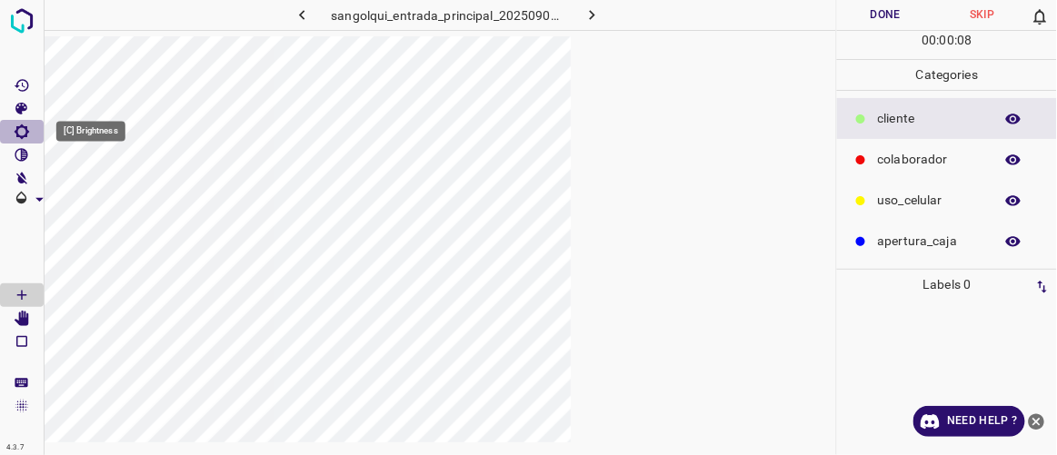
click at [24, 132] on icon "[C] Brightness" at bounding box center [22, 132] width 16 height 16
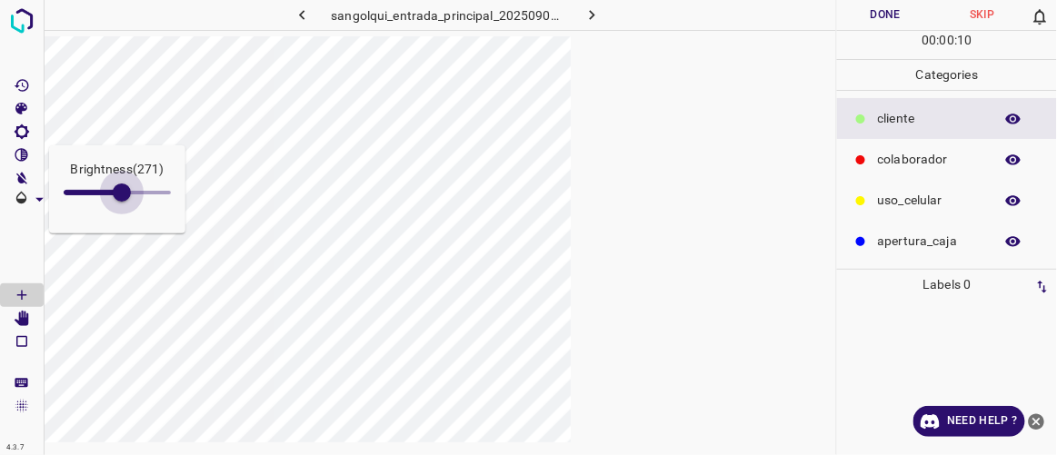
type input "314"
drag, startPoint x: 86, startPoint y: 185, endPoint x: 131, endPoint y: 210, distance: 50.9
click at [131, 202] on span at bounding box center [131, 193] width 18 height 18
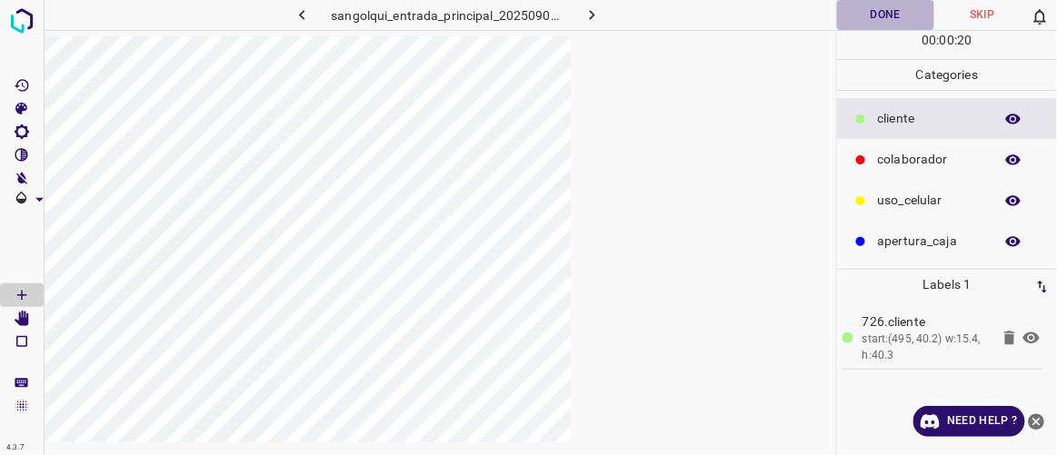
click at [632, 8] on button "Done" at bounding box center [885, 15] width 96 height 30
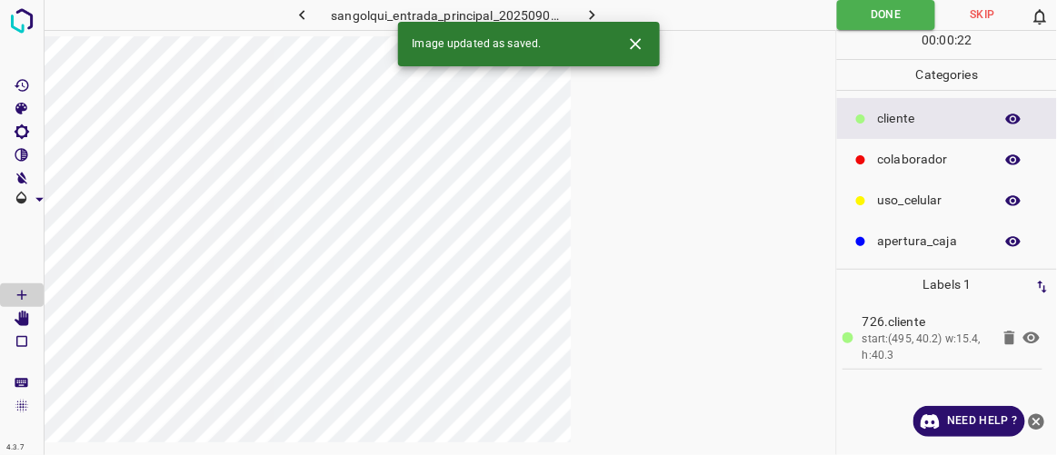
click at [596, 15] on icon "button" at bounding box center [592, 14] width 19 height 19
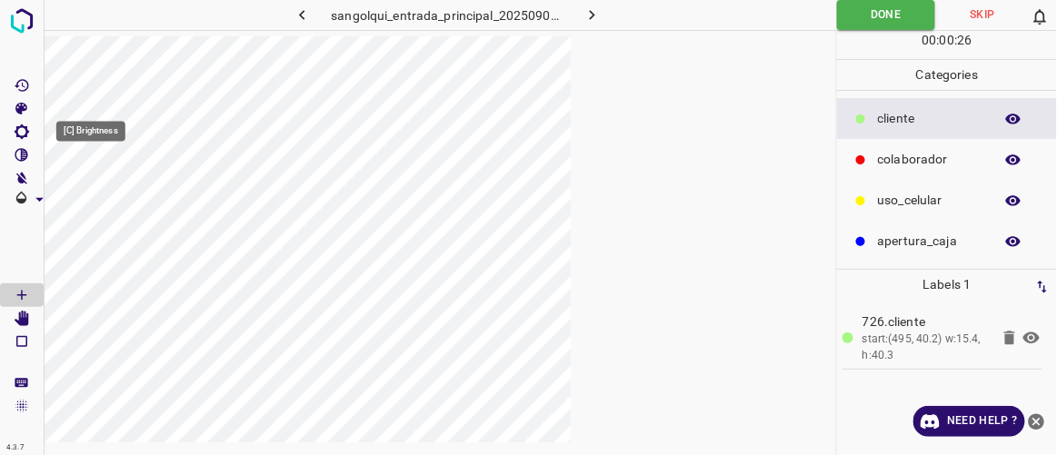
click at [26, 135] on icon "[C] Brightness" at bounding box center [22, 132] width 15 height 15
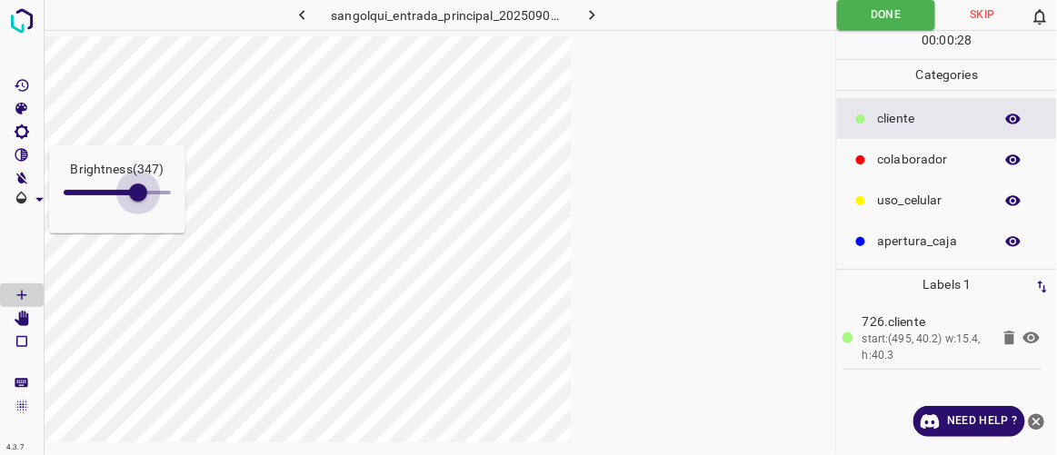
drag, startPoint x: 85, startPoint y: 190, endPoint x: 138, endPoint y: 219, distance: 60.2
click at [138, 219] on div "Brightness ( 347 )" at bounding box center [117, 189] width 136 height 88
type input "349"
click at [605, 18] on button "button" at bounding box center [593, 15] width 58 height 30
click at [303, 15] on icon "button" at bounding box center [302, 14] width 19 height 19
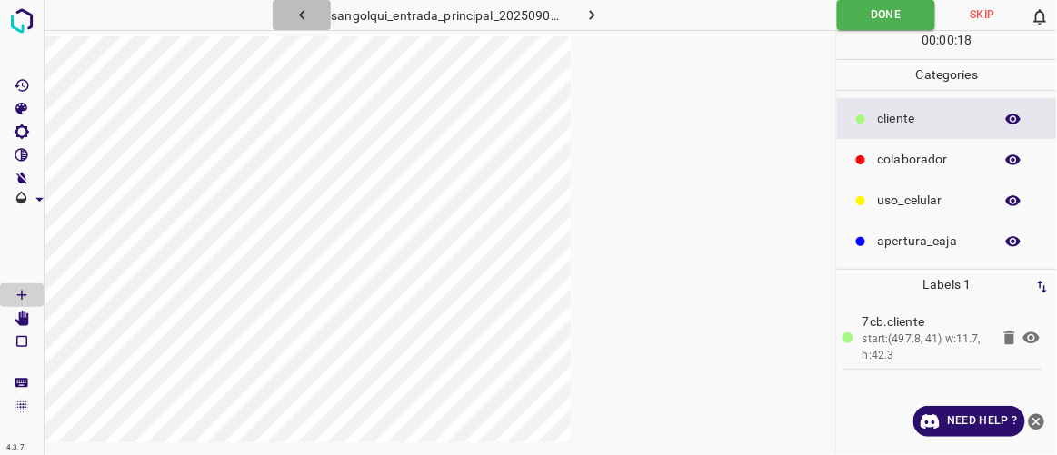
click at [303, 15] on icon "button" at bounding box center [302, 14] width 19 height 19
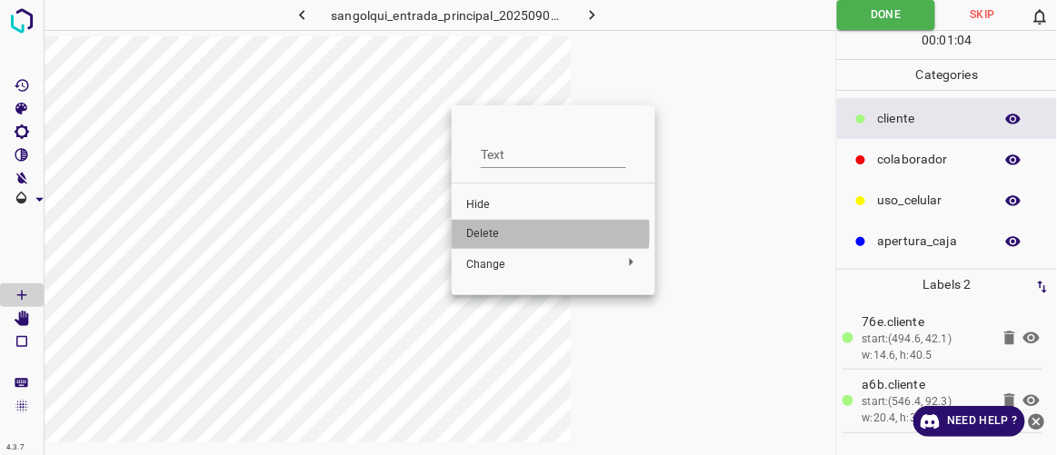
click at [475, 233] on span "Delete" at bounding box center [553, 234] width 175 height 16
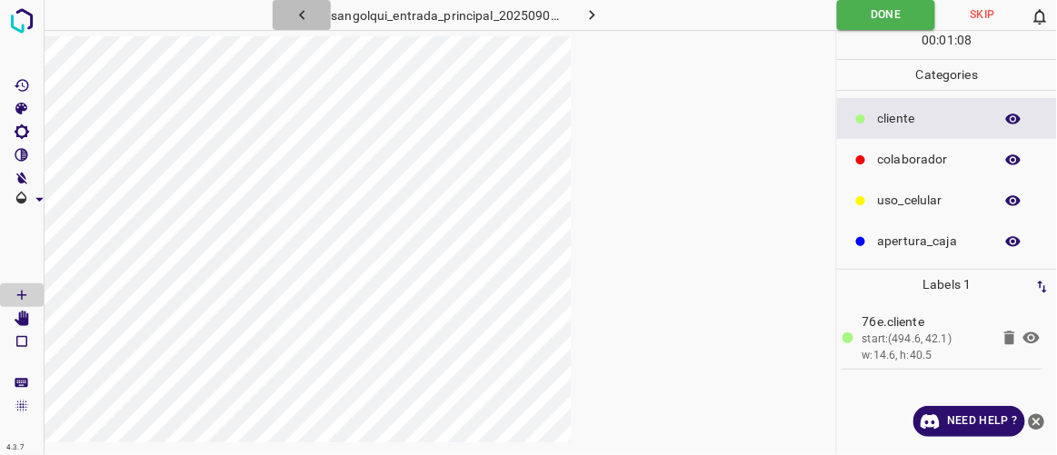
click at [305, 7] on icon "button" at bounding box center [302, 14] width 19 height 19
click at [24, 135] on icon "[C] Brightness" at bounding box center [22, 132] width 16 height 16
drag, startPoint x: 85, startPoint y: 186, endPoint x: 145, endPoint y: 228, distance: 73.9
click at [145, 228] on div "Brightness ( 360 )" at bounding box center [117, 189] width 136 height 88
type input "378"
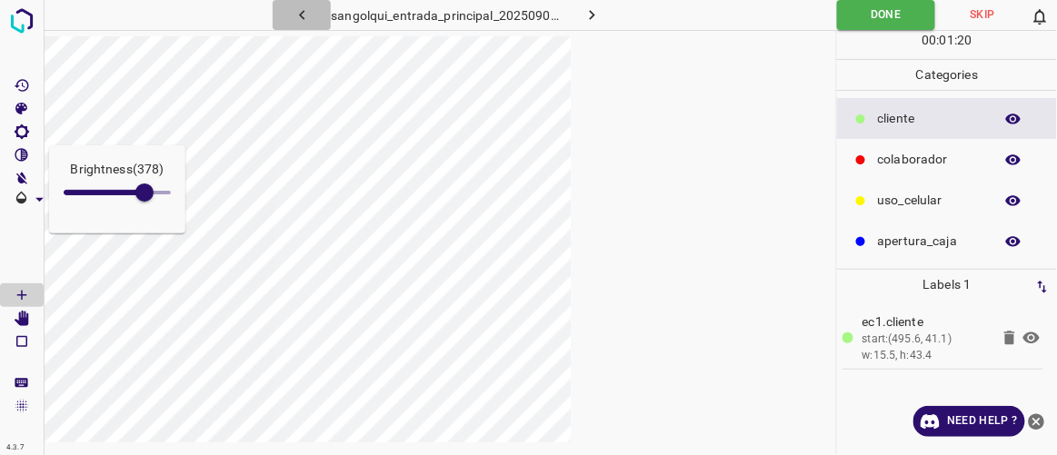
click at [305, 17] on icon "button" at bounding box center [302, 14] width 19 height 19
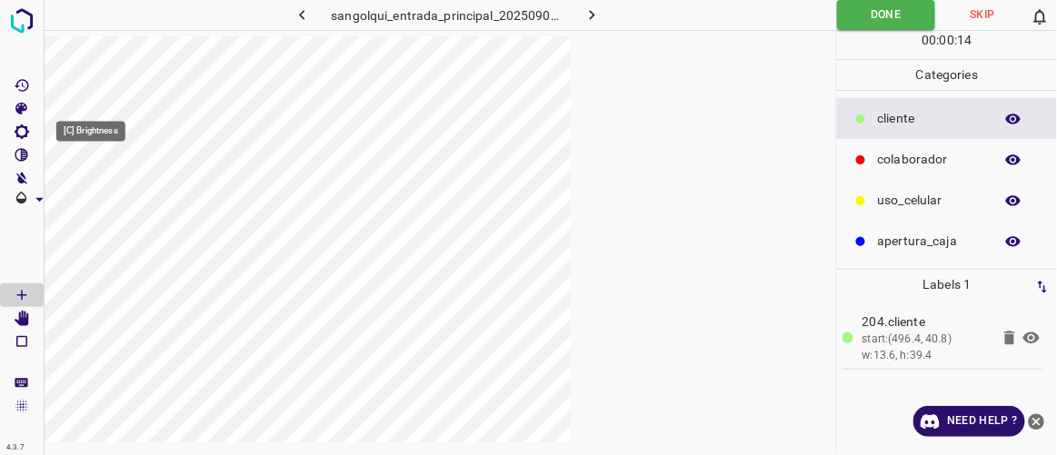
click at [20, 130] on icon "[C] Brightness" at bounding box center [22, 132] width 16 height 16
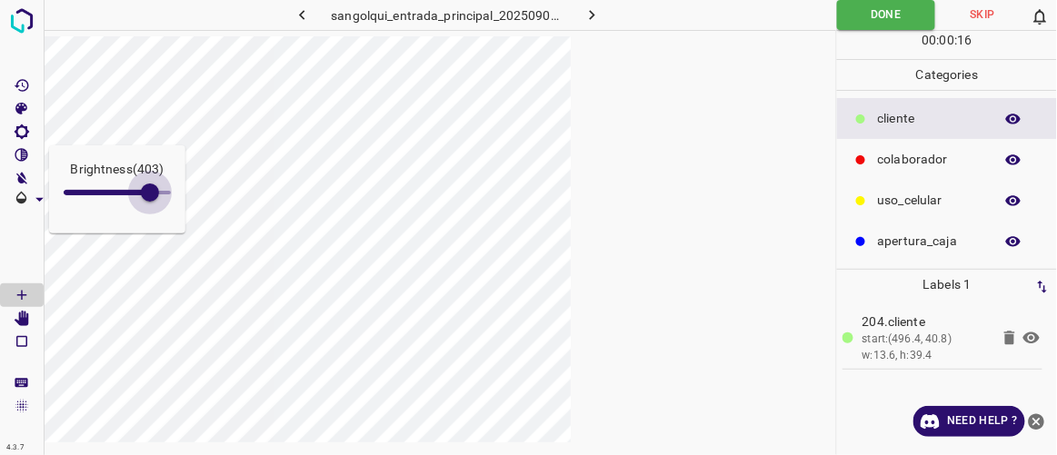
drag, startPoint x: 89, startPoint y: 190, endPoint x: 150, endPoint y: 225, distance: 70.5
click at [150, 225] on div "Brightness ( 403 )" at bounding box center [117, 189] width 136 height 88
type input "406"
click at [301, 15] on icon "button" at bounding box center [301, 15] width 5 height 10
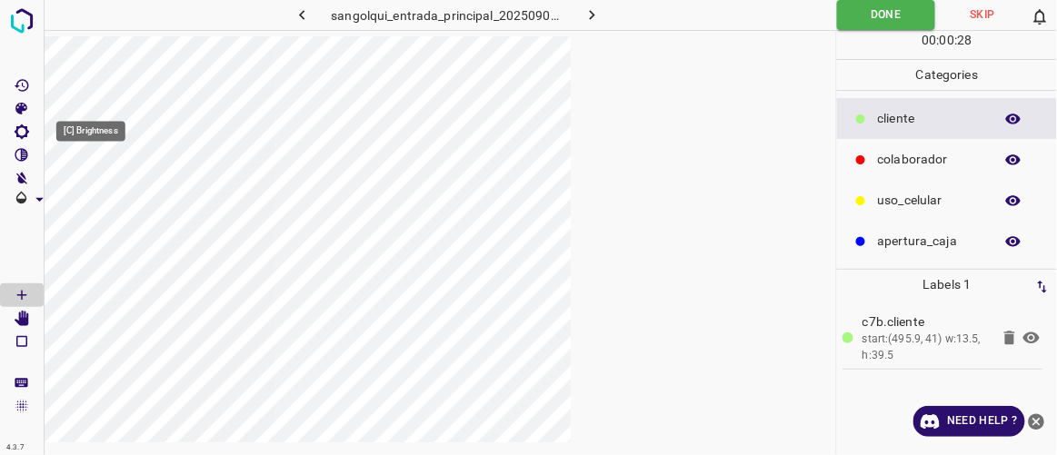
click at [23, 131] on icon "[C] Brightness" at bounding box center [22, 132] width 16 height 16
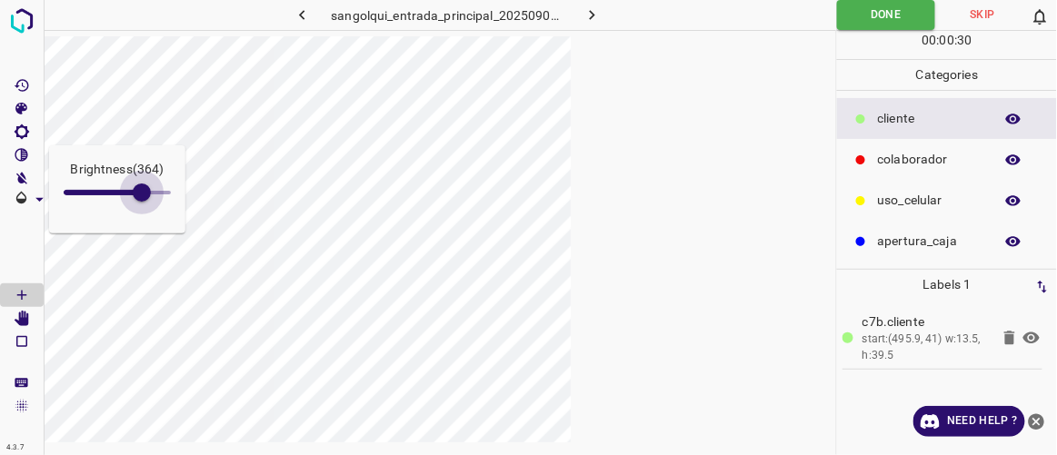
drag, startPoint x: 94, startPoint y: 192, endPoint x: 142, endPoint y: 225, distance: 58.8
click at [142, 225] on div "Brightness ( 364 )" at bounding box center [117, 189] width 136 height 88
type input "366"
click at [304, 15] on icon "button" at bounding box center [302, 14] width 19 height 19
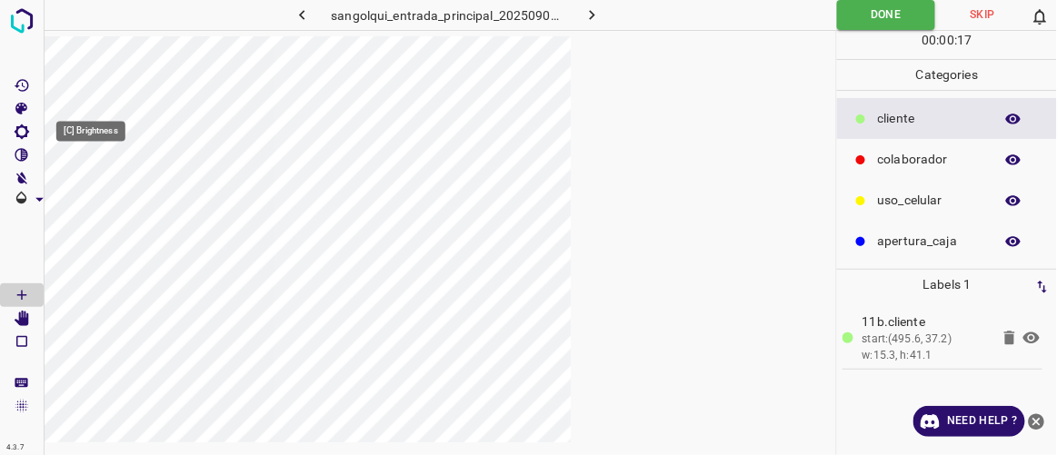
click at [20, 130] on icon "[C] Brightness" at bounding box center [22, 132] width 16 height 16
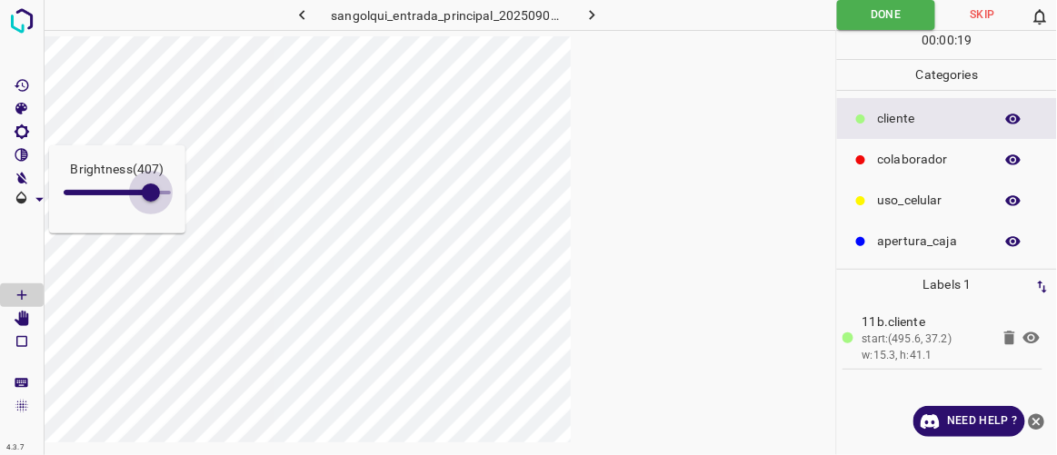
type input "441"
drag, startPoint x: 86, startPoint y: 187, endPoint x: 158, endPoint y: 210, distance: 75.3
click at [158, 202] on span at bounding box center [151, 193] width 18 height 18
click at [300, 18] on icon "button" at bounding box center [302, 14] width 19 height 19
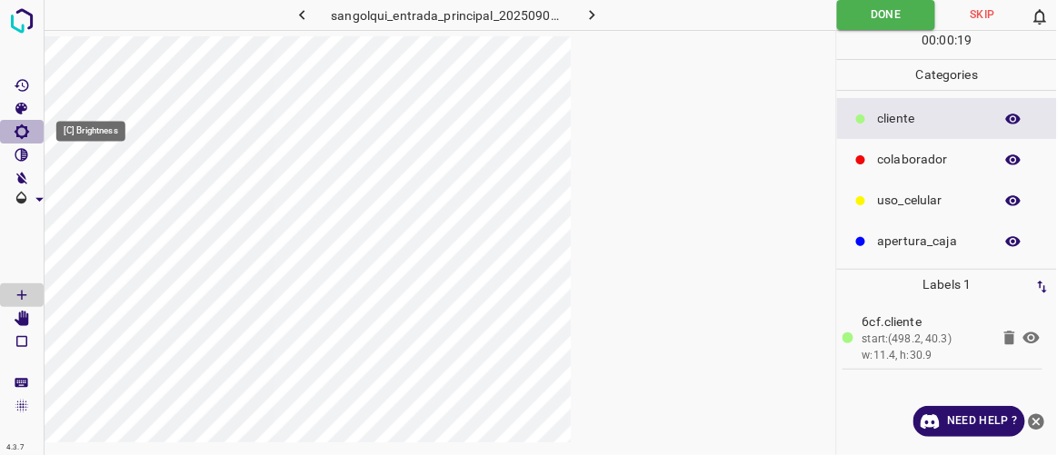
click at [19, 136] on icon "[C] Brightness" at bounding box center [22, 132] width 16 height 16
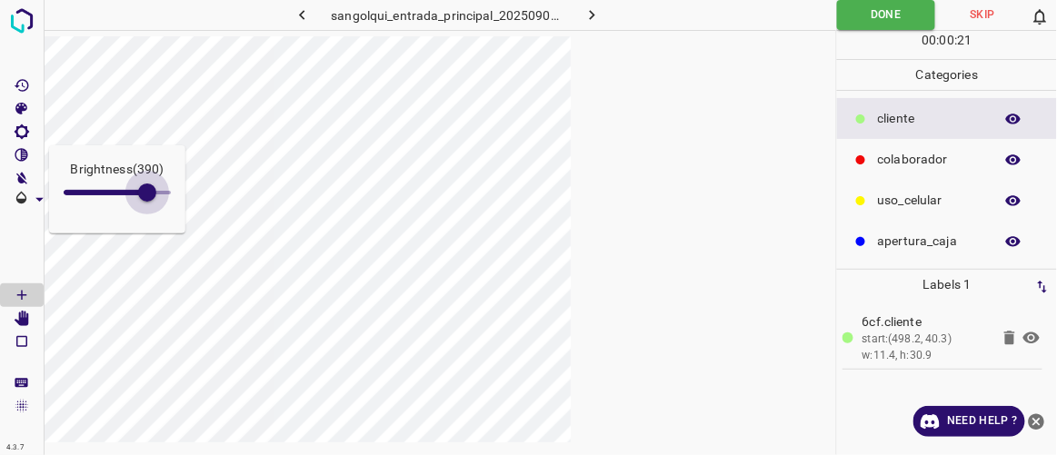
type input "398"
drag, startPoint x: 92, startPoint y: 195, endPoint x: 149, endPoint y: 215, distance: 60.7
click at [149, 215] on div "Brightness ( 398 )" at bounding box center [117, 189] width 136 height 88
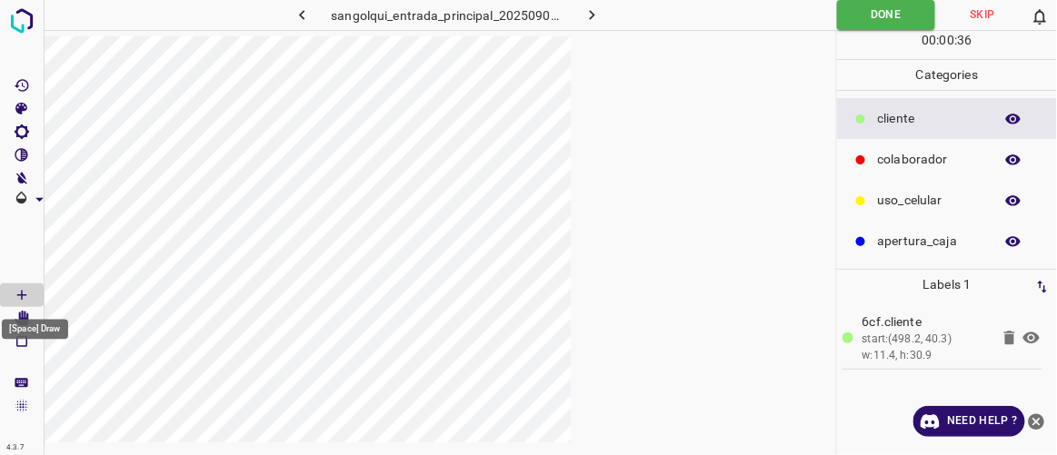
click at [24, 315] on div "[Space] Draw" at bounding box center [35, 324] width 70 height 35
click at [21, 321] on icon "[Space] Edit" at bounding box center [22, 319] width 15 height 16
click at [302, 13] on icon "button" at bounding box center [301, 15] width 5 height 10
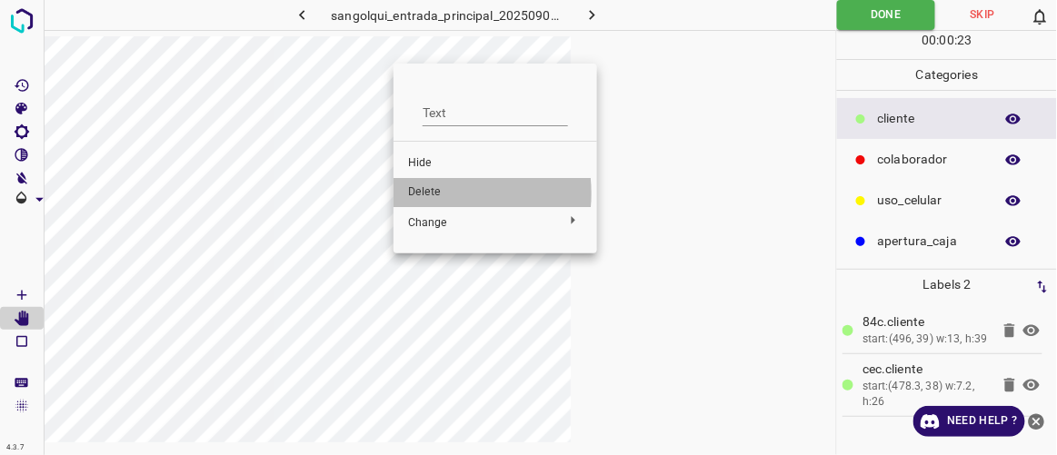
click at [427, 194] on span "Delete" at bounding box center [495, 193] width 175 height 16
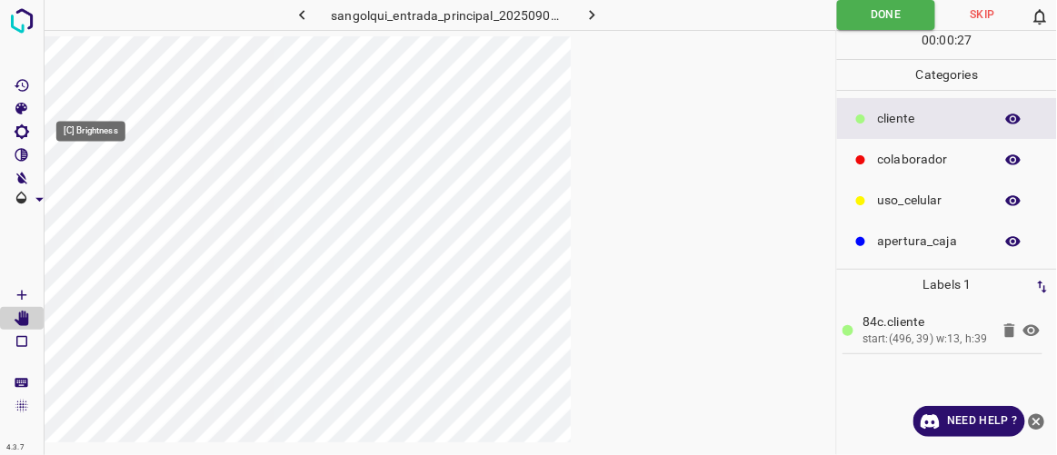
click at [21, 132] on icon "[C] Brightness" at bounding box center [22, 132] width 16 height 16
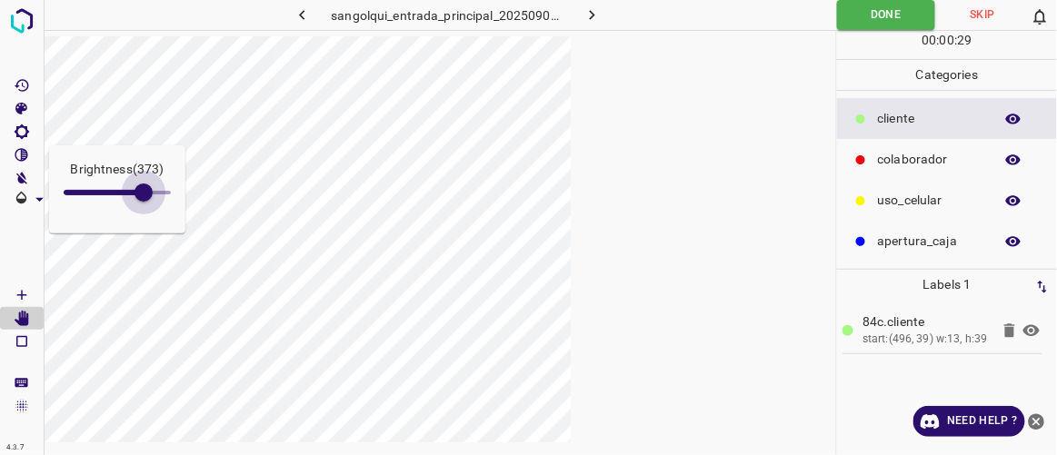
drag, startPoint x: 92, startPoint y: 192, endPoint x: 144, endPoint y: 217, distance: 57.7
click at [144, 217] on div "Brightness ( 373 )" at bounding box center [117, 189] width 136 height 88
type input "376"
click at [302, 13] on icon "button" at bounding box center [301, 15] width 5 height 10
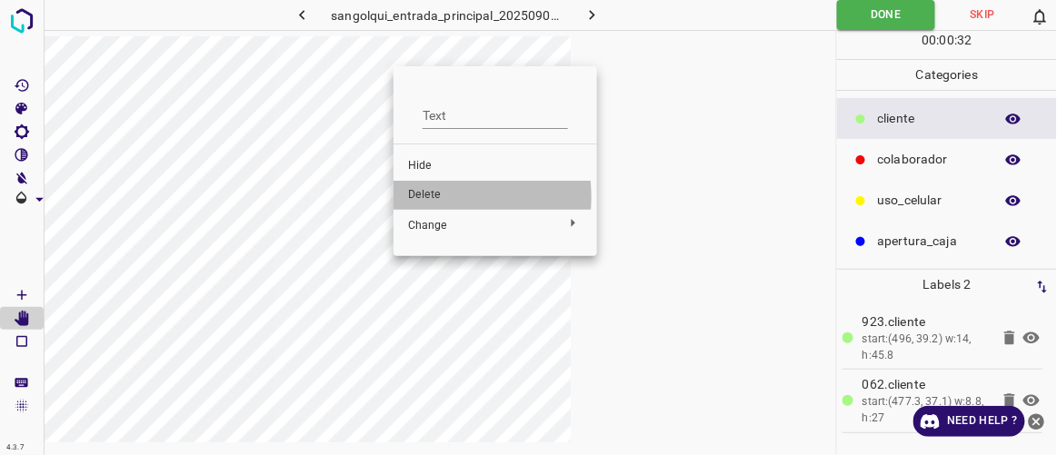
click at [435, 197] on span "Delete" at bounding box center [495, 195] width 175 height 16
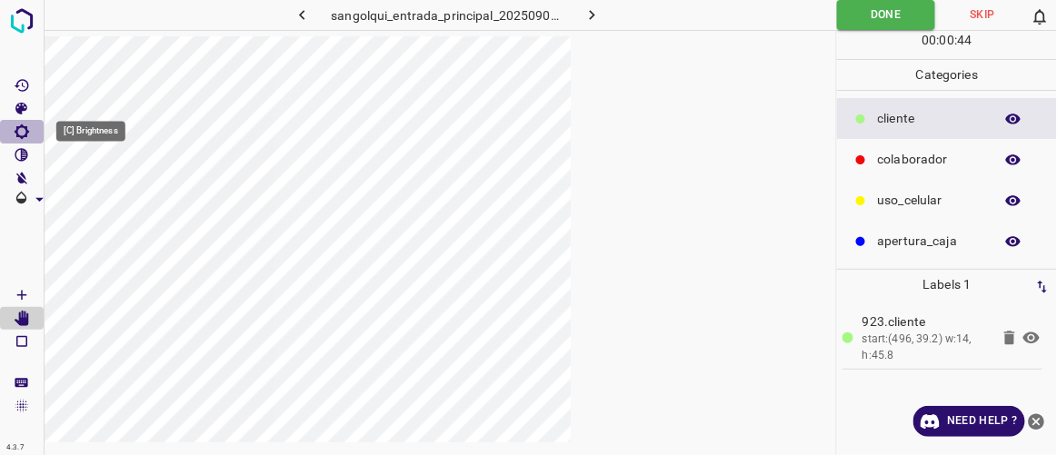
click at [23, 135] on icon "[C] Brightness" at bounding box center [22, 132] width 16 height 16
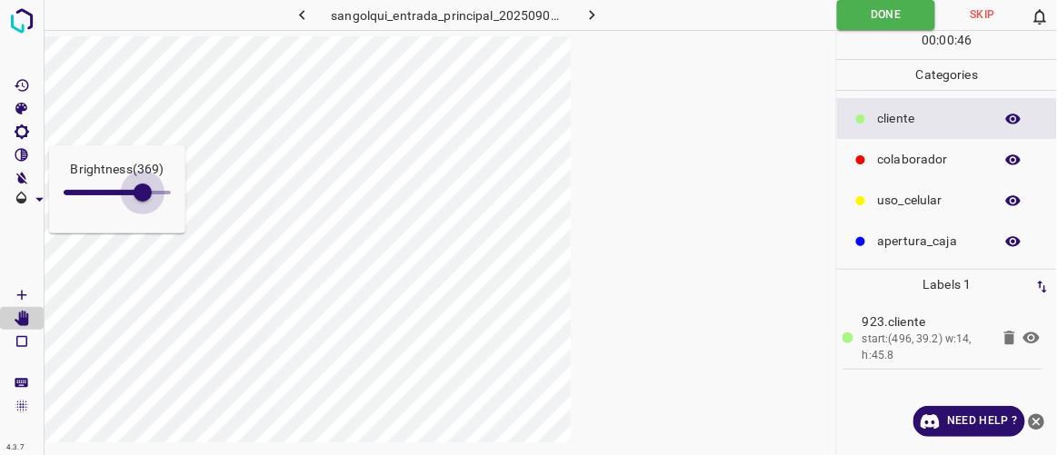
drag, startPoint x: 82, startPoint y: 197, endPoint x: 148, endPoint y: 220, distance: 70.1
click at [148, 220] on div "Brightness ( 369 )" at bounding box center [117, 189] width 136 height 88
type input "397"
click at [312, 15] on icon "button" at bounding box center [302, 14] width 19 height 19
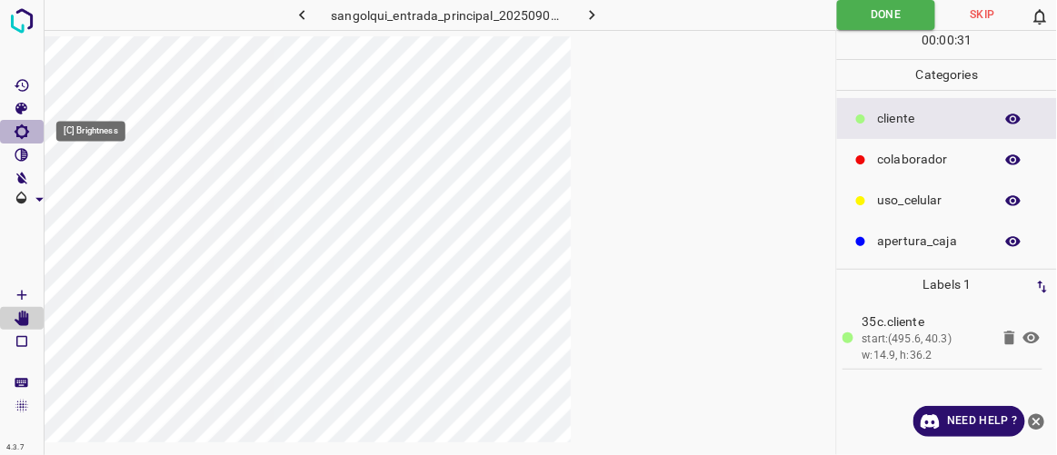
click at [26, 130] on icon "[C] Brightness" at bounding box center [22, 132] width 15 height 15
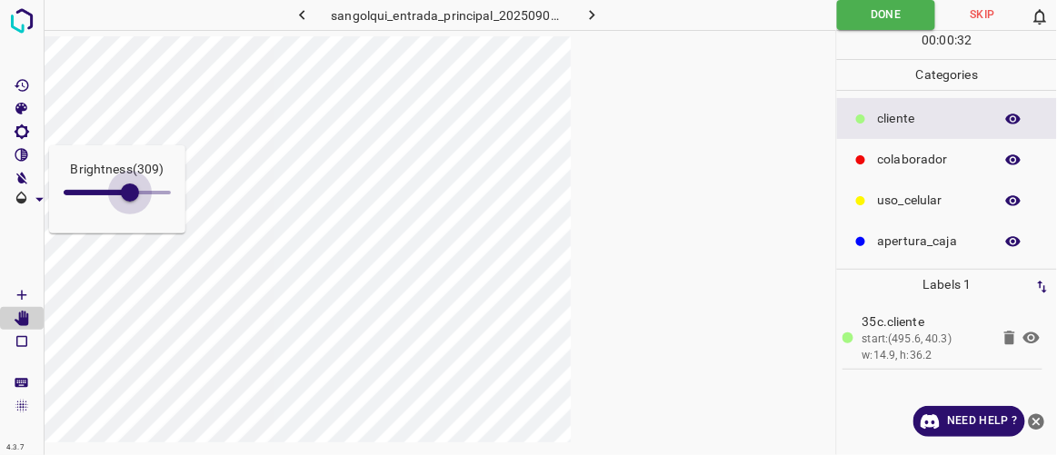
type input "360"
drag, startPoint x: 87, startPoint y: 196, endPoint x: 141, endPoint y: 211, distance: 55.6
click at [141, 202] on span at bounding box center [141, 193] width 18 height 18
click at [300, 15] on icon "button" at bounding box center [301, 15] width 5 height 10
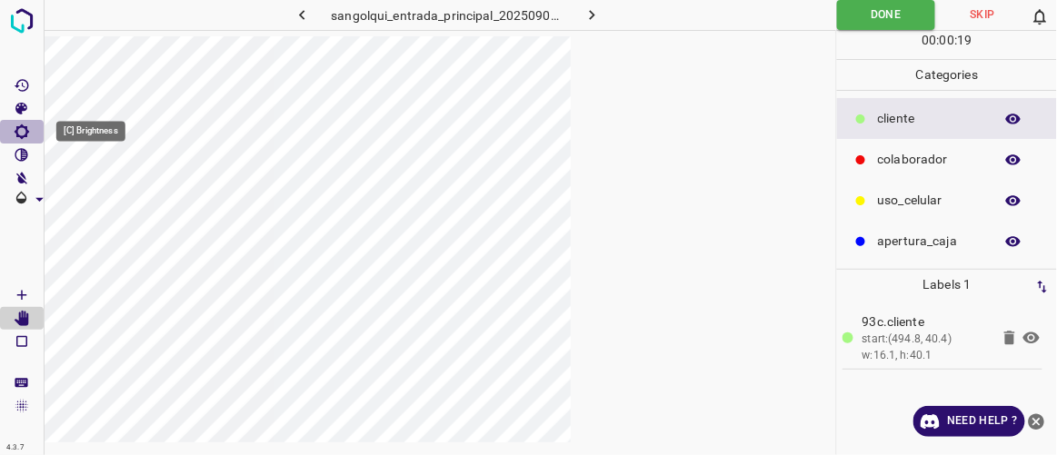
click at [17, 132] on icon "[C] Brightness" at bounding box center [22, 132] width 15 height 15
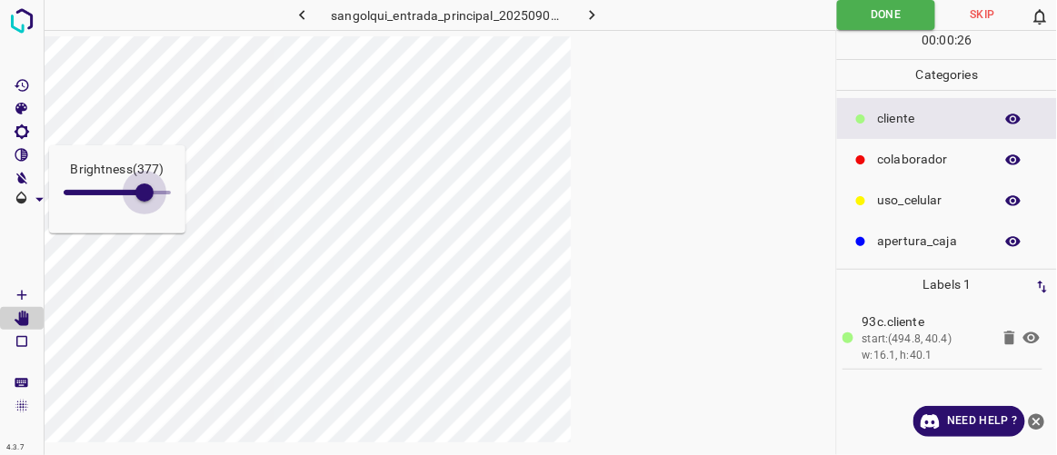
type input "424"
drag, startPoint x: 87, startPoint y: 189, endPoint x: 155, endPoint y: 212, distance: 71.0
click at [155, 212] on div "Brightness ( 424 )" at bounding box center [117, 189] width 136 height 88
click at [300, 15] on icon "button" at bounding box center [301, 15] width 5 height 10
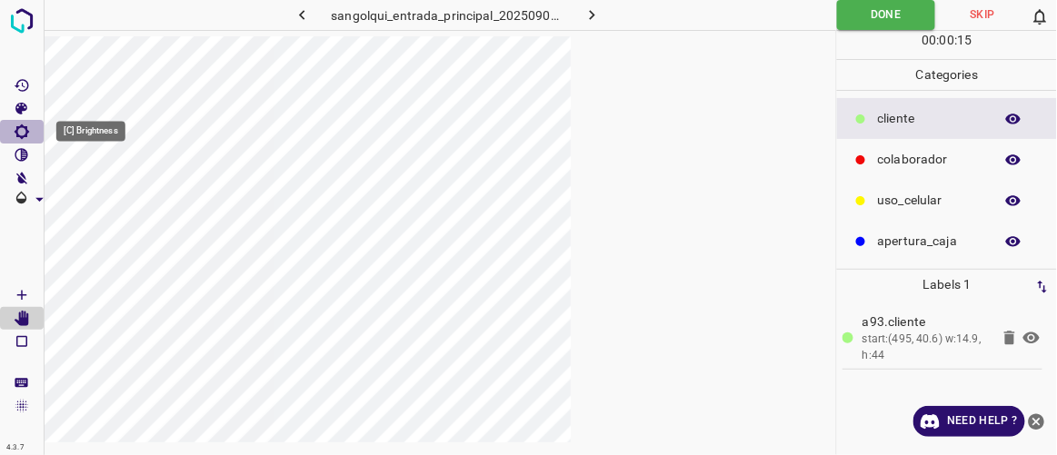
click at [20, 134] on icon "[C] Brightness" at bounding box center [22, 132] width 16 height 16
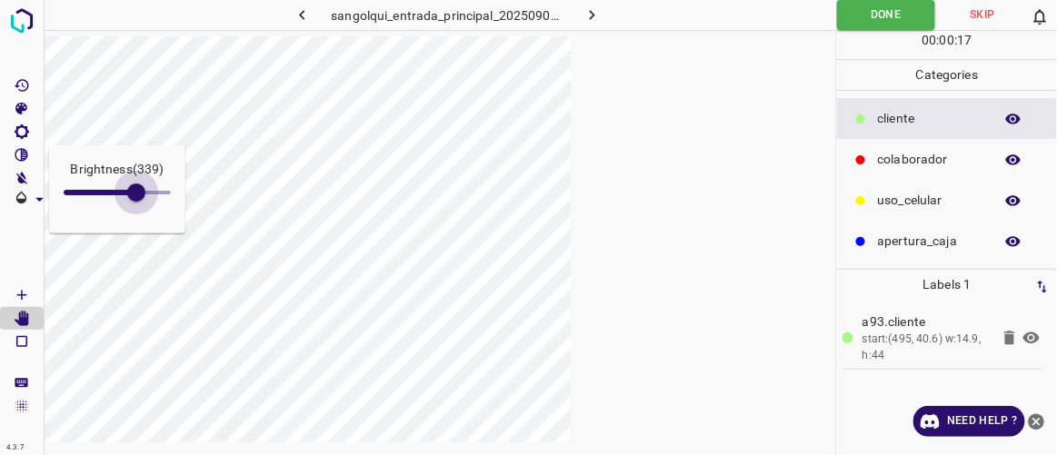
type input "347"
drag, startPoint x: 85, startPoint y: 195, endPoint x: 138, endPoint y: 207, distance: 55.1
click at [138, 202] on span at bounding box center [138, 193] width 18 height 18
click at [305, 10] on icon "button" at bounding box center [302, 14] width 19 height 19
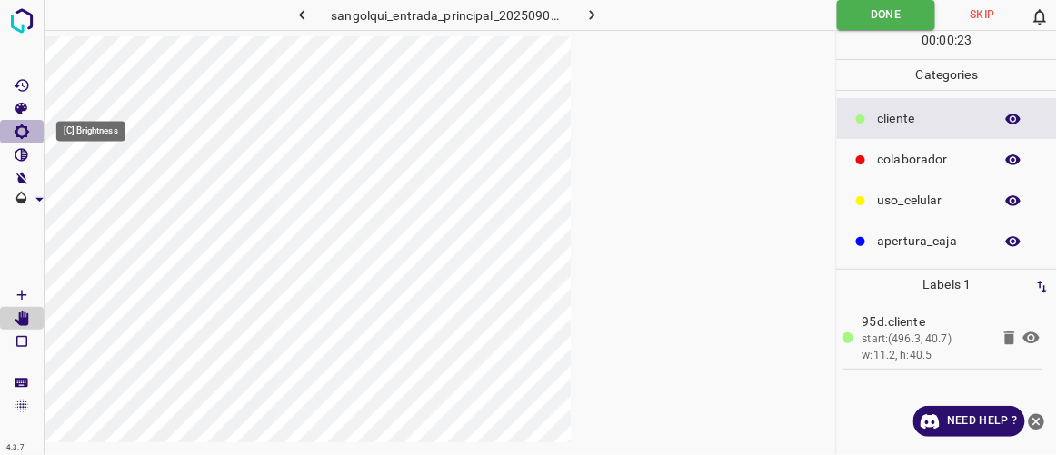
click at [20, 131] on icon "[C] Brightness" at bounding box center [22, 132] width 16 height 16
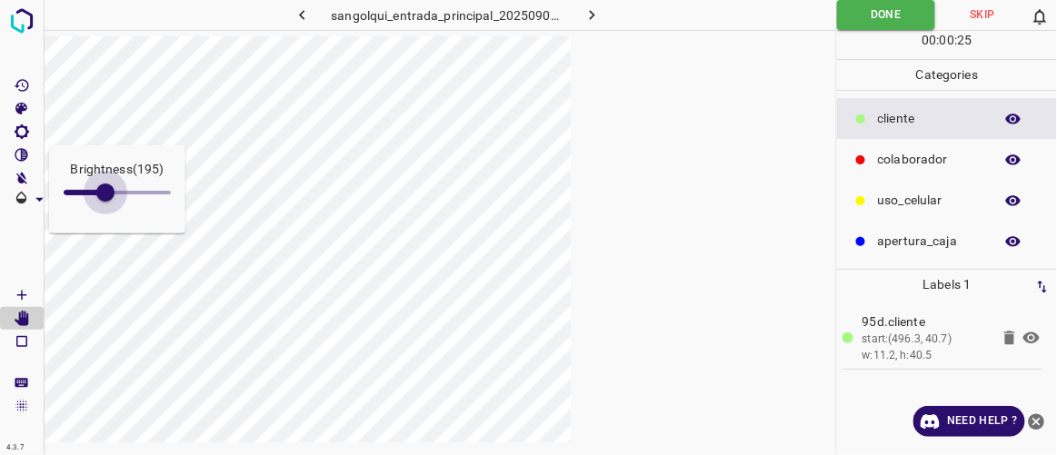
type input "309"
drag, startPoint x: 84, startPoint y: 195, endPoint x: 130, endPoint y: 218, distance: 52.0
click at [130, 218] on div "Brightness ( 309 )" at bounding box center [117, 189] width 136 height 88
click at [305, 15] on icon "button" at bounding box center [302, 14] width 19 height 19
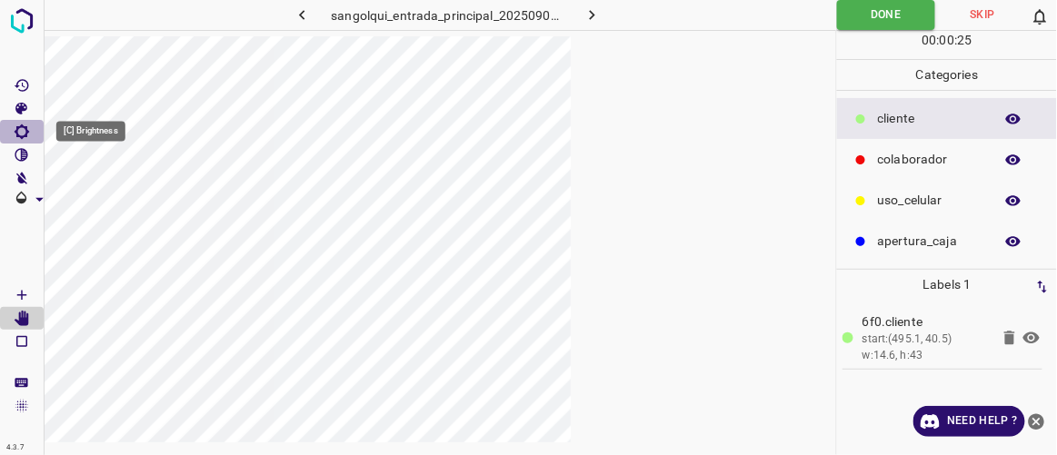
click at [24, 135] on icon "[C] Brightness" at bounding box center [22, 132] width 15 height 15
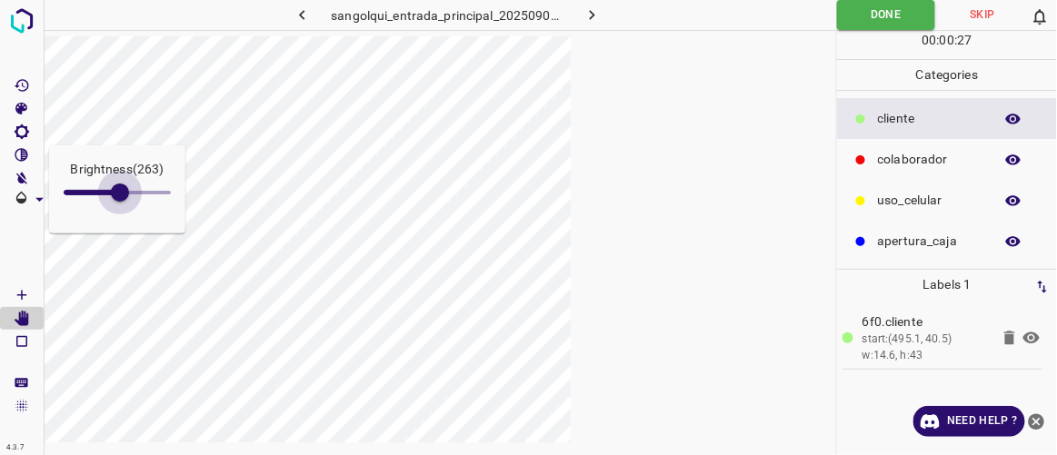
type input "309"
drag, startPoint x: 85, startPoint y: 190, endPoint x: 130, endPoint y: 212, distance: 50.4
click at [130, 212] on div "Brightness ( 309 )" at bounding box center [117, 189] width 136 height 88
click at [301, 13] on icon "button" at bounding box center [302, 14] width 19 height 19
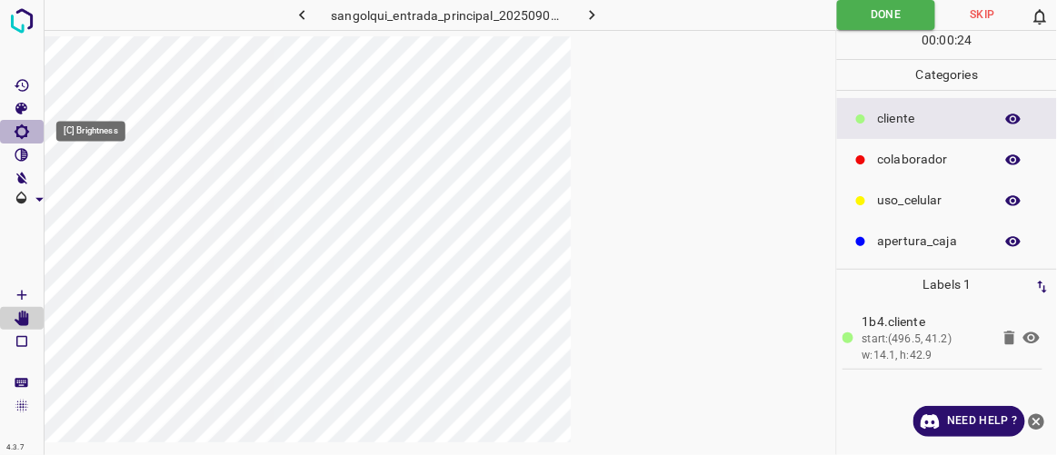
click at [21, 135] on icon "[C] Brightness" at bounding box center [22, 132] width 15 height 15
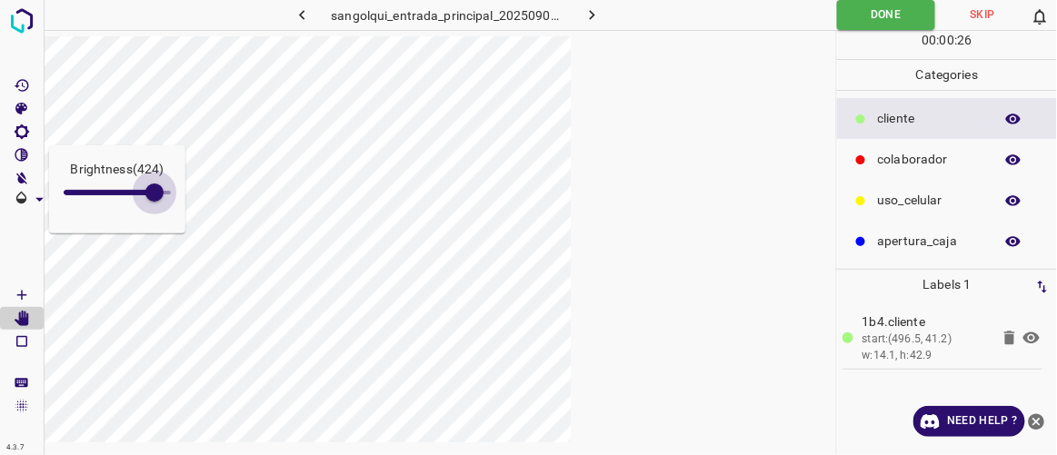
drag, startPoint x: 87, startPoint y: 185, endPoint x: 155, endPoint y: 219, distance: 75.2
click at [155, 219] on div "Brightness ( 424 )" at bounding box center [117, 189] width 136 height 88
type input "428"
click at [307, 15] on icon "button" at bounding box center [302, 14] width 19 height 19
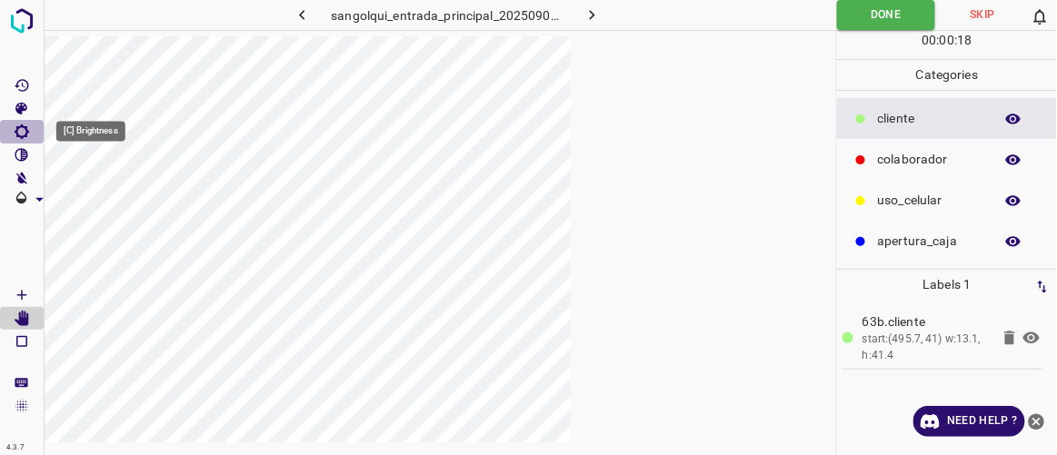
click at [22, 129] on icon "[C] Brightness" at bounding box center [22, 132] width 16 height 16
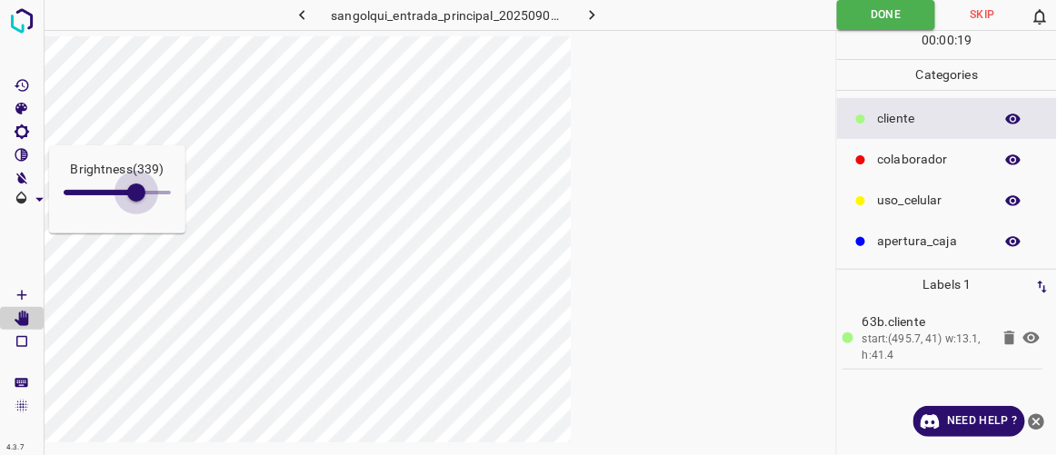
type input "386"
drag, startPoint x: 89, startPoint y: 190, endPoint x: 146, endPoint y: 211, distance: 61.0
click at [146, 202] on span at bounding box center [146, 193] width 18 height 18
click at [309, 15] on icon "button" at bounding box center [302, 14] width 19 height 19
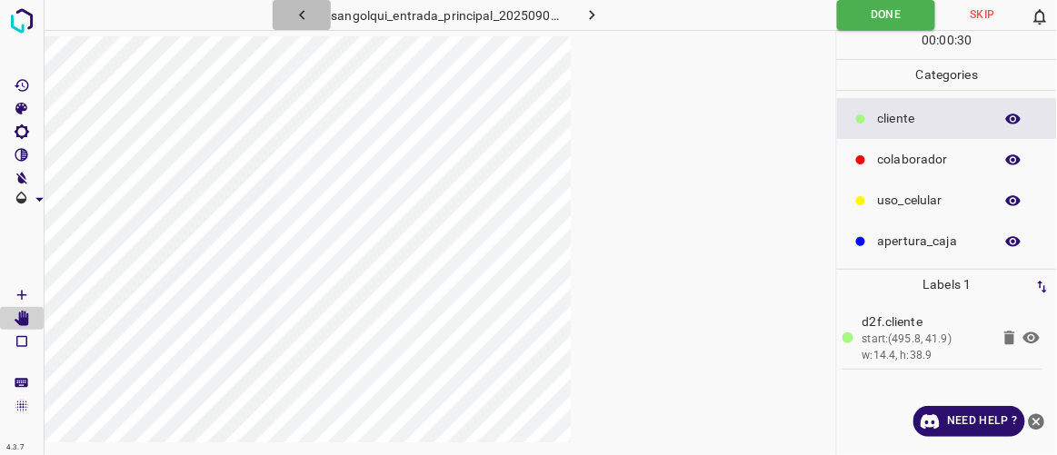
click at [305, 15] on icon "button" at bounding box center [302, 14] width 19 height 19
click at [297, 17] on icon "button" at bounding box center [302, 14] width 19 height 19
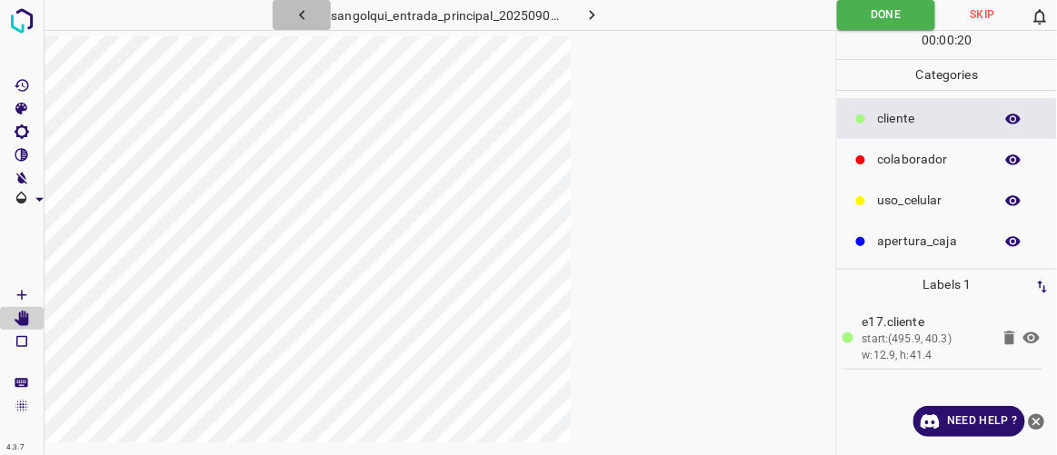
click at [302, 21] on icon "button" at bounding box center [302, 14] width 19 height 19
click at [305, 23] on icon "button" at bounding box center [302, 14] width 19 height 19
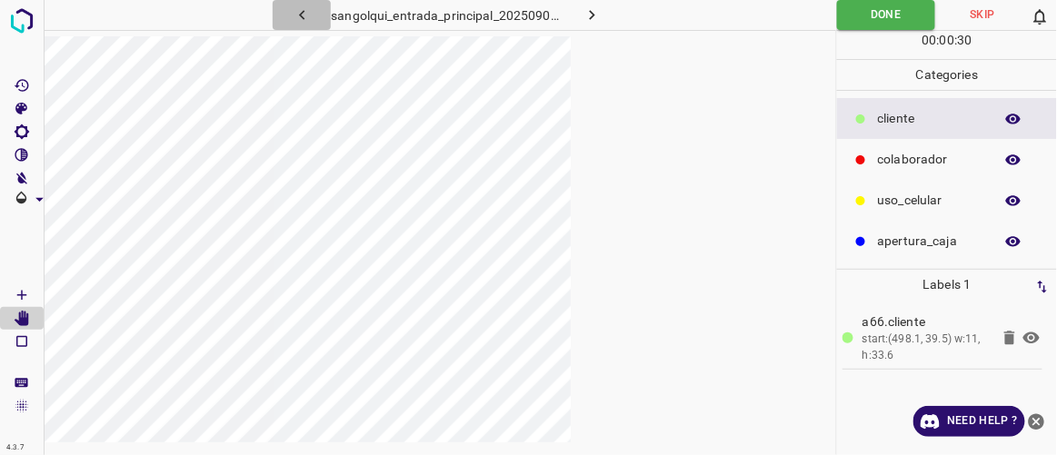
click at [305, 23] on icon "button" at bounding box center [302, 14] width 19 height 19
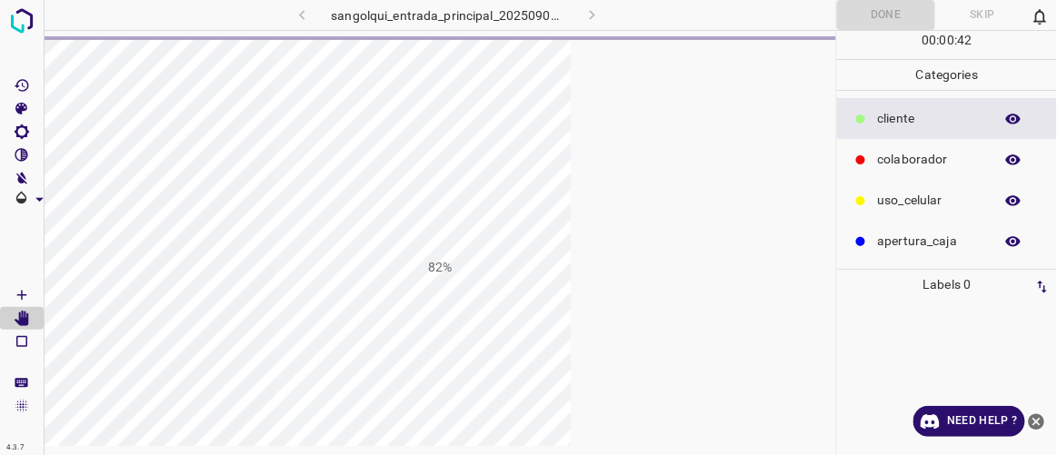
click at [305, 23] on div "sangolqui_entrada_principal_20250905_000615_460544.jpg" at bounding box center [447, 15] width 465 height 30
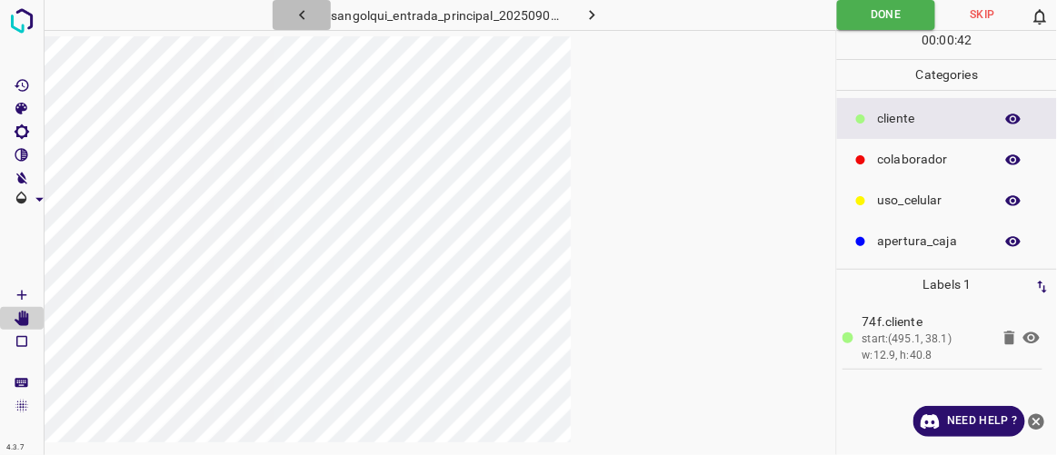
click at [305, 23] on icon "button" at bounding box center [302, 14] width 19 height 19
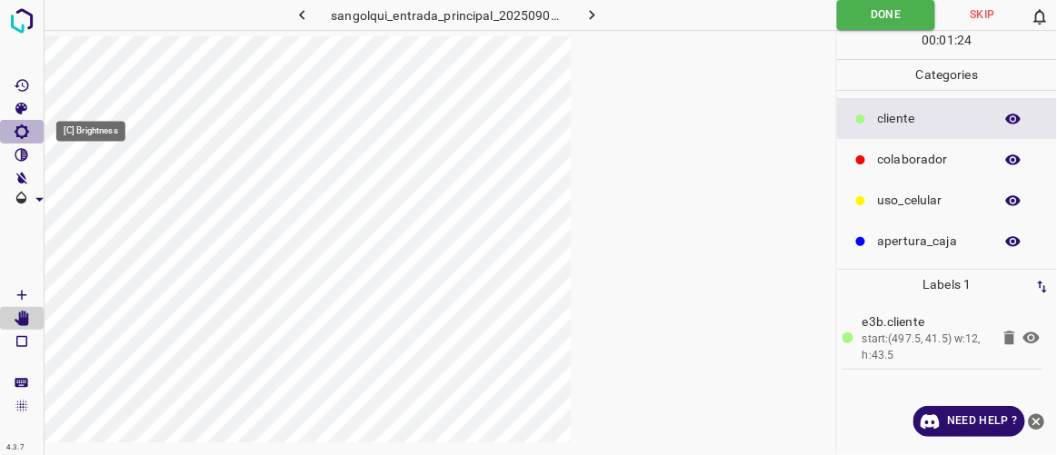
click at [27, 132] on icon "[C] Brightness" at bounding box center [22, 132] width 15 height 15
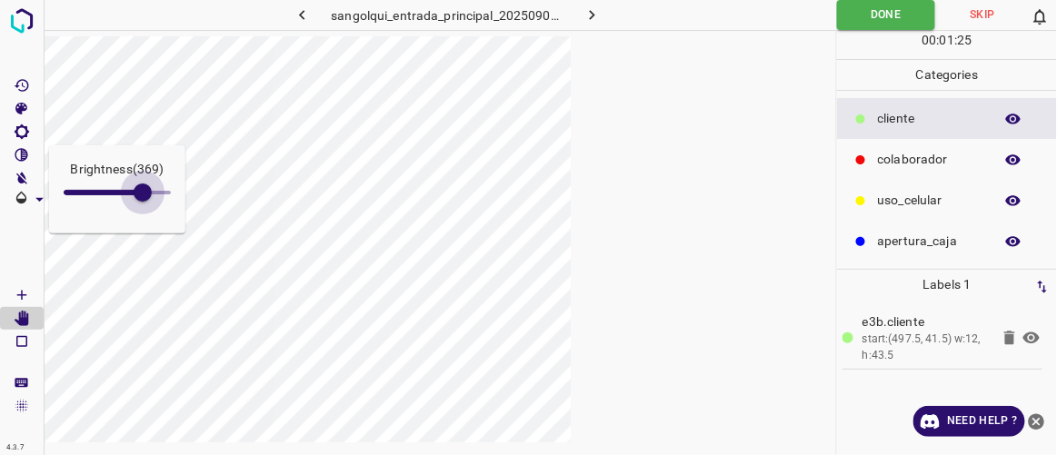
type input "500"
click at [176, 250] on div "Brightness ( 500 ) 4.3.7 sangolqui_entrada_principal_20250905_000535_377124.jpg…" at bounding box center [528, 227] width 1057 height 455
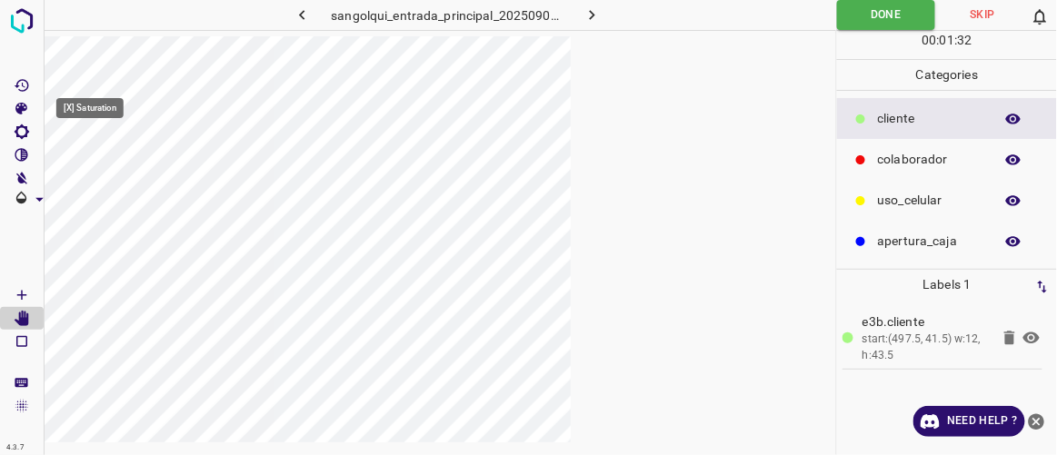
click at [22, 109] on icon "[X] Saturation" at bounding box center [21, 109] width 12 height 12
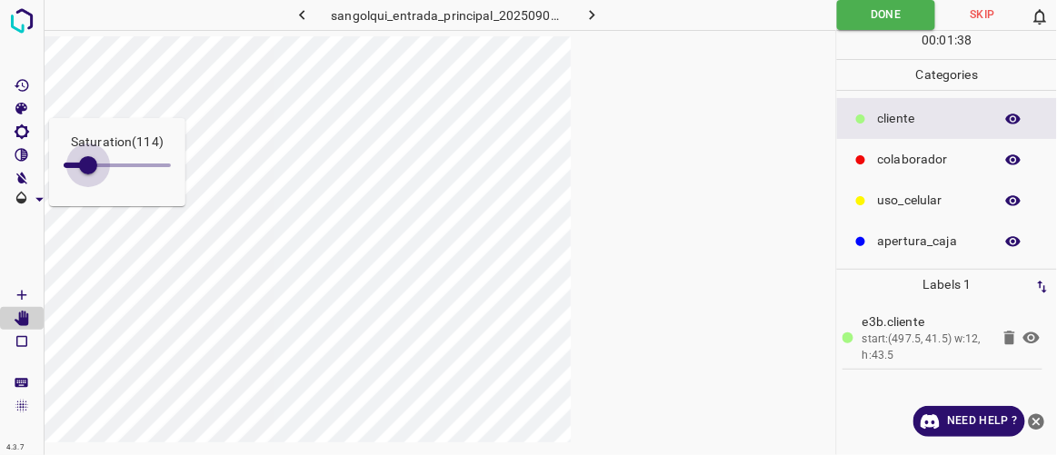
type input "106"
drag, startPoint x: 82, startPoint y: 165, endPoint x: 86, endPoint y: 196, distance: 32.1
click at [86, 196] on div "Saturation ( 114 )" at bounding box center [117, 162] width 136 height 88
click at [21, 78] on icon "[Z] Restore Values" at bounding box center [22, 85] width 16 height 16
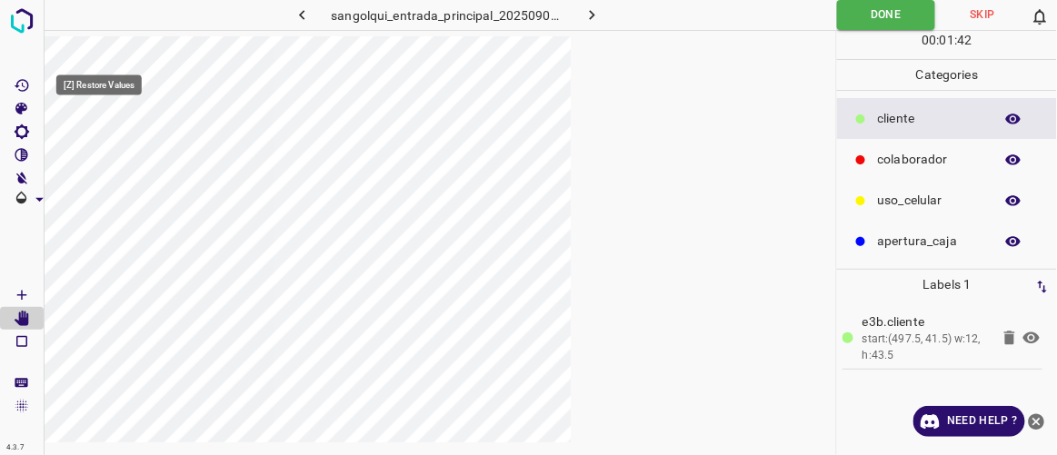
click at [25, 85] on icon "[Z] Restore Values" at bounding box center [22, 85] width 16 height 16
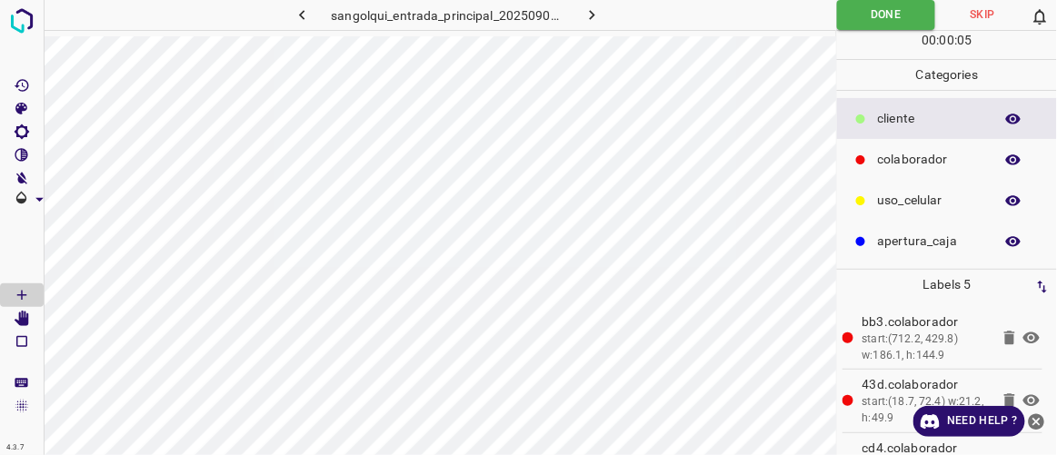
click at [591, 15] on icon "button" at bounding box center [592, 14] width 19 height 19
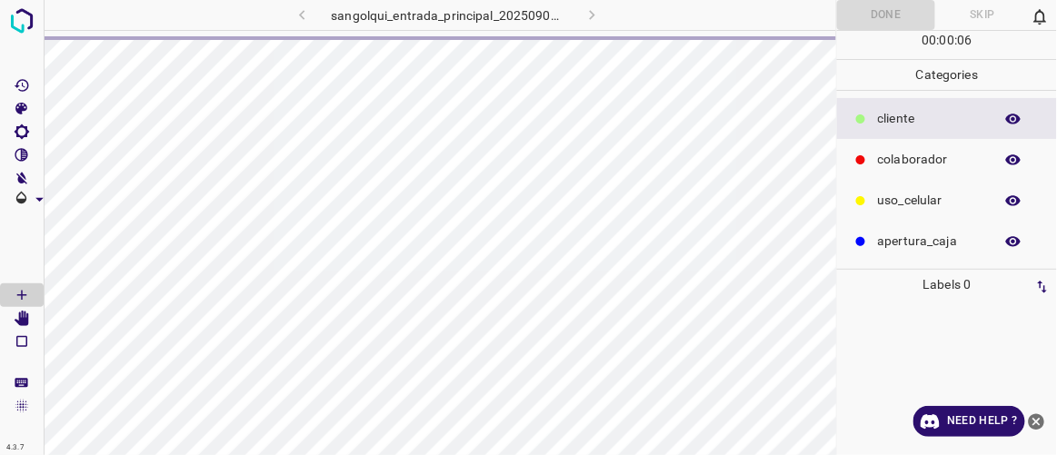
click at [308, 12] on div "sangolqui_entrada_principal_20250902_081429_792124.jpg" at bounding box center [447, 15] width 465 height 30
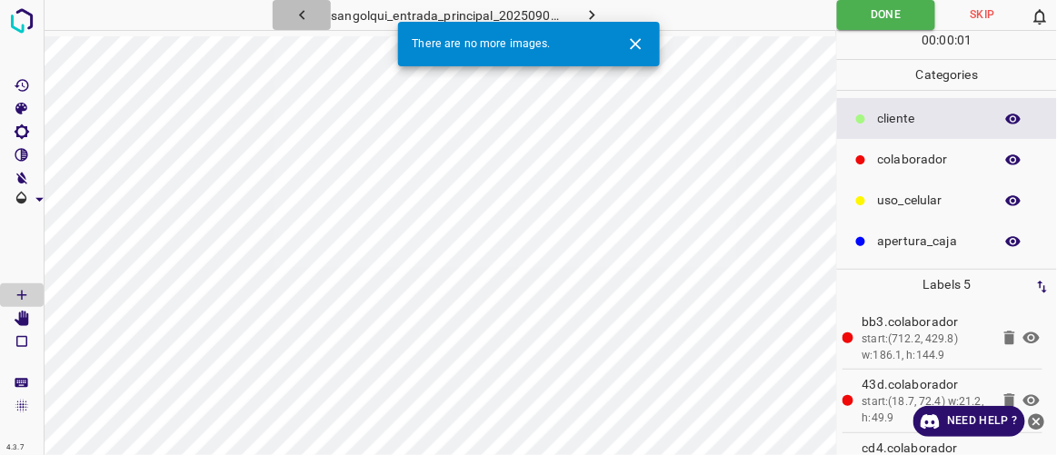
click at [307, 15] on icon "button" at bounding box center [302, 14] width 19 height 19
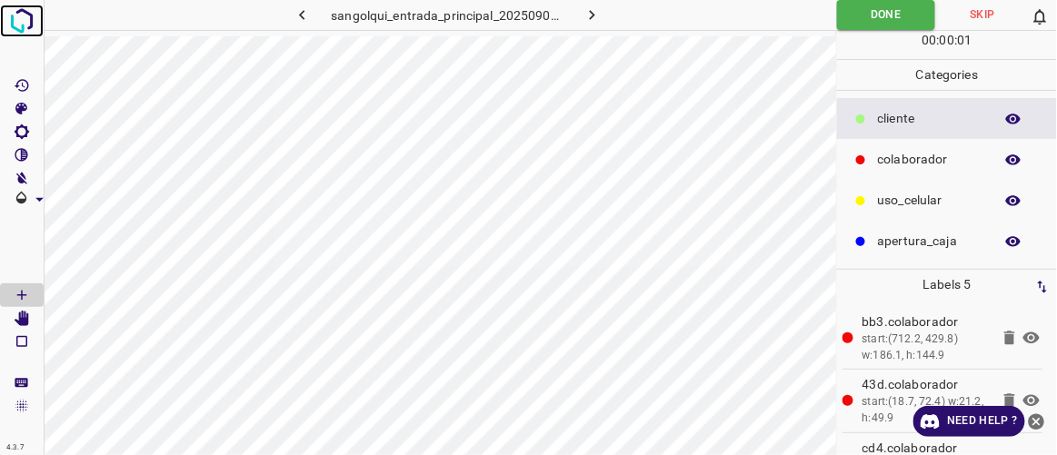
click at [24, 20] on img at bounding box center [21, 21] width 33 height 33
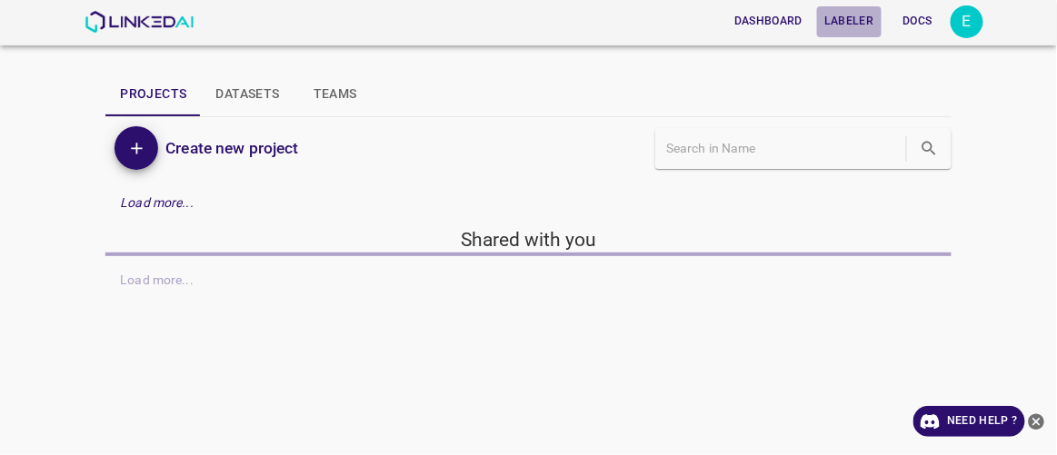
click at [835, 20] on button "Labeler" at bounding box center [849, 21] width 64 height 30
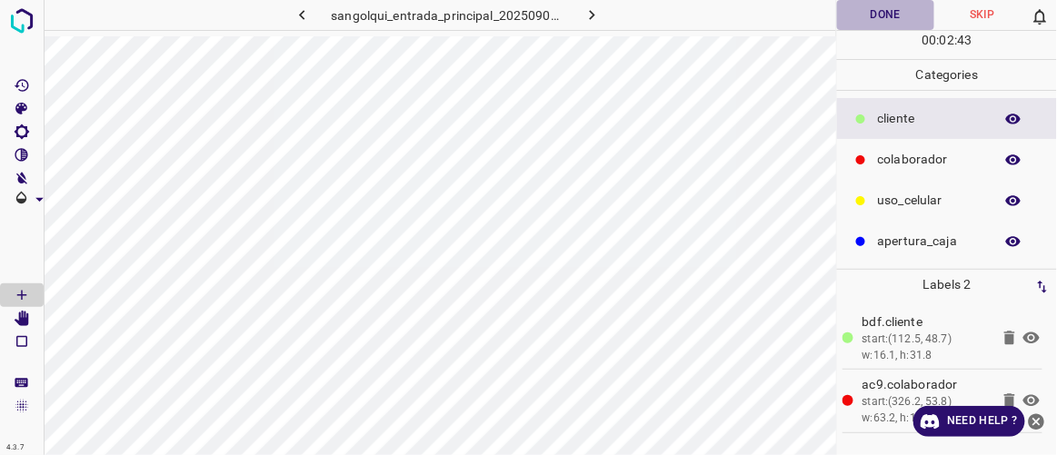
click at [889, 20] on button "Done" at bounding box center [885, 15] width 96 height 30
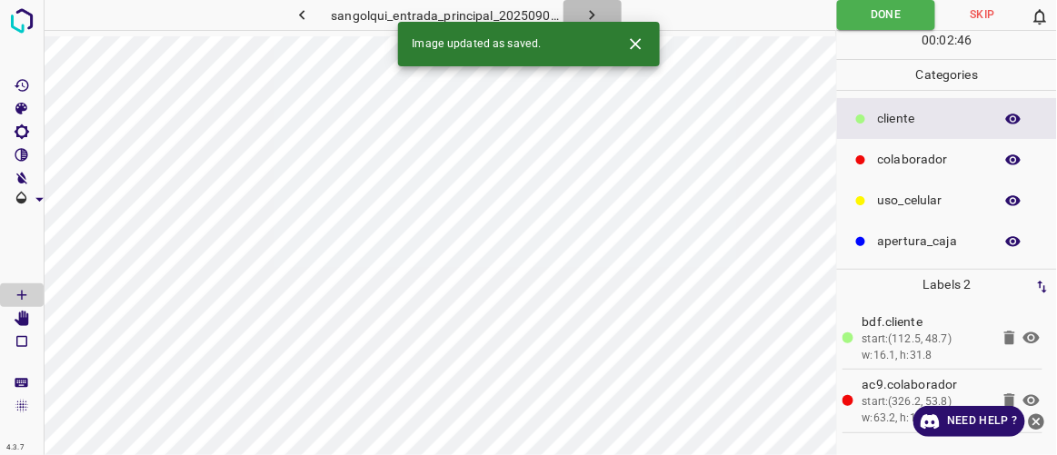
click at [603, 13] on button "button" at bounding box center [593, 15] width 58 height 30
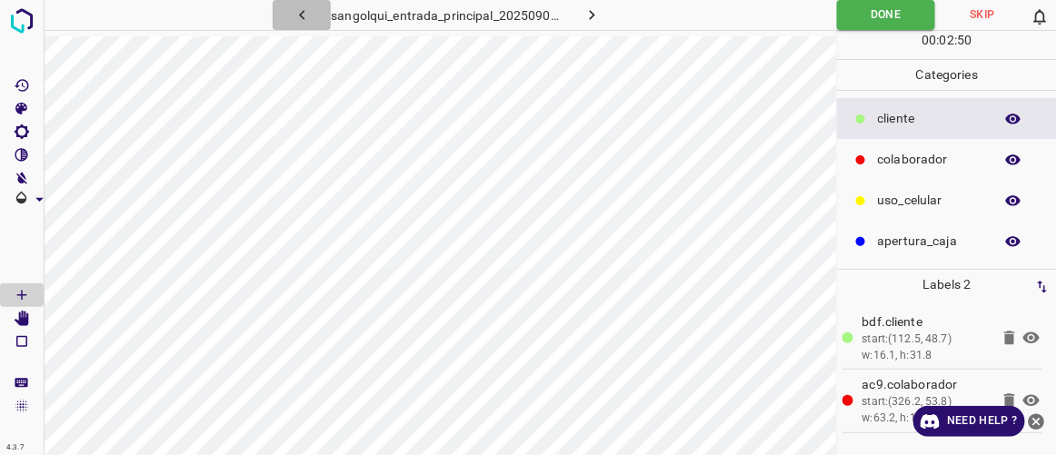
click at [315, 18] on button "button" at bounding box center [302, 15] width 58 height 30
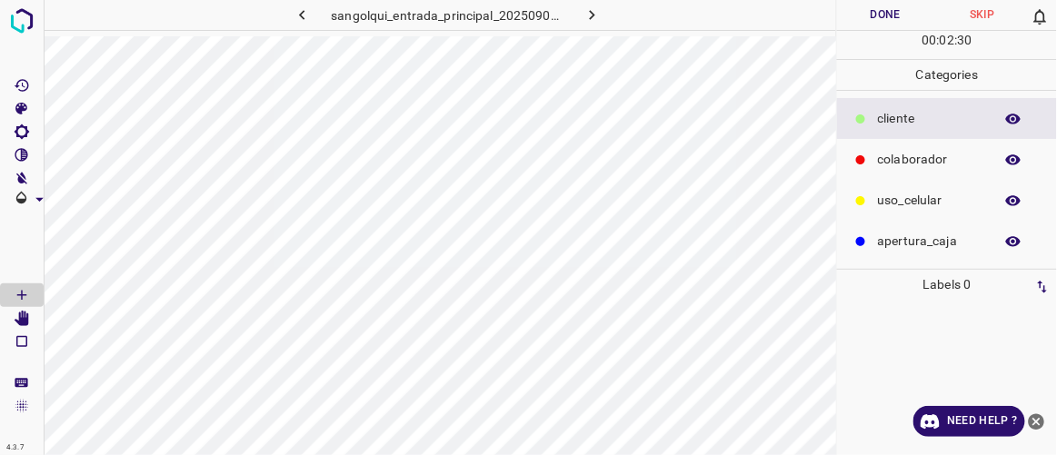
click at [297, 15] on icon "button" at bounding box center [302, 14] width 19 height 19
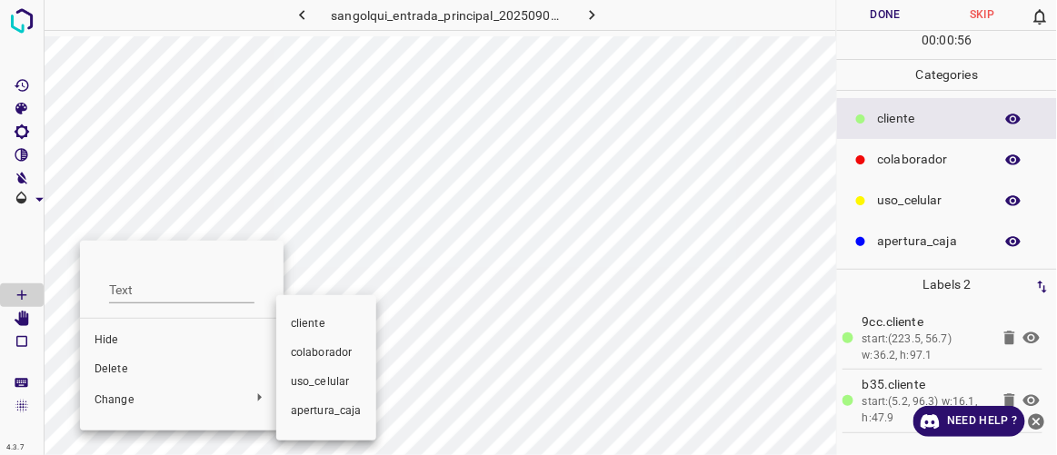
click at [325, 354] on span "colaborador" at bounding box center [326, 353] width 71 height 16
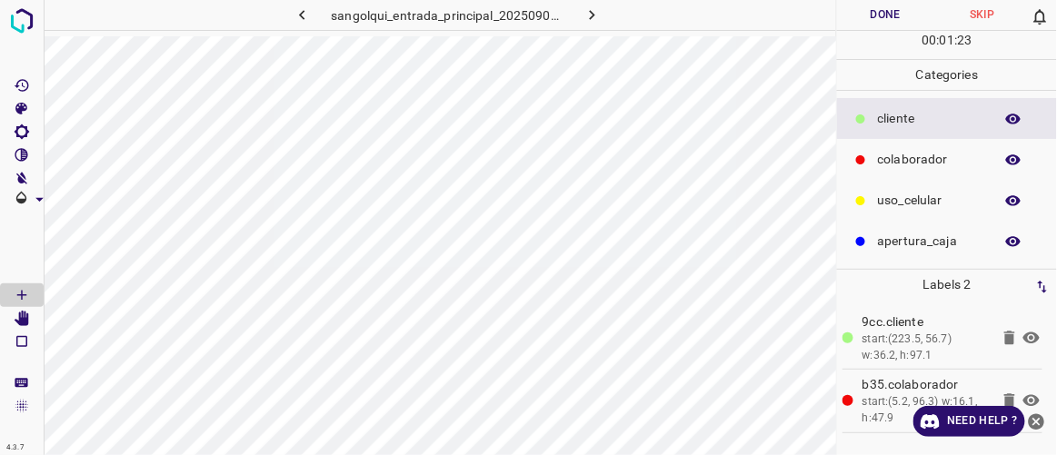
click at [887, 22] on button "Done" at bounding box center [885, 15] width 96 height 30
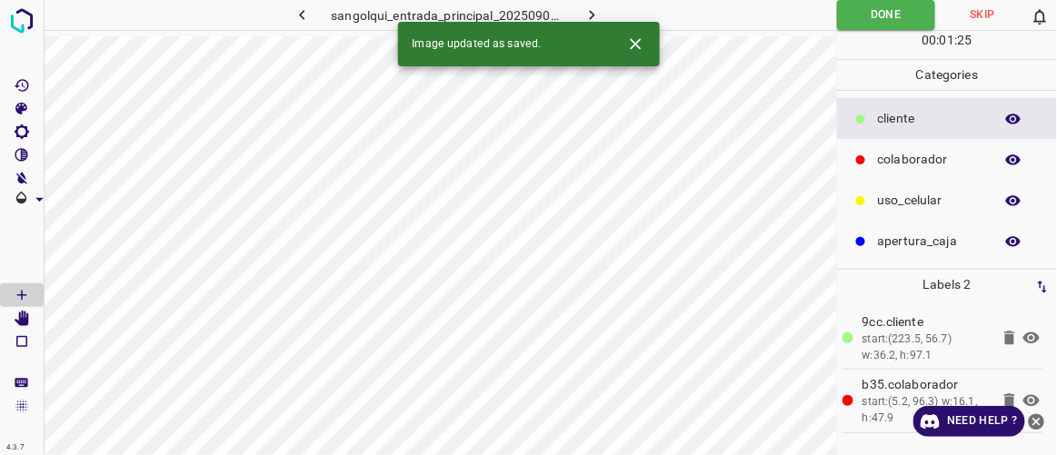
click at [297, 15] on icon "button" at bounding box center [302, 14] width 19 height 19
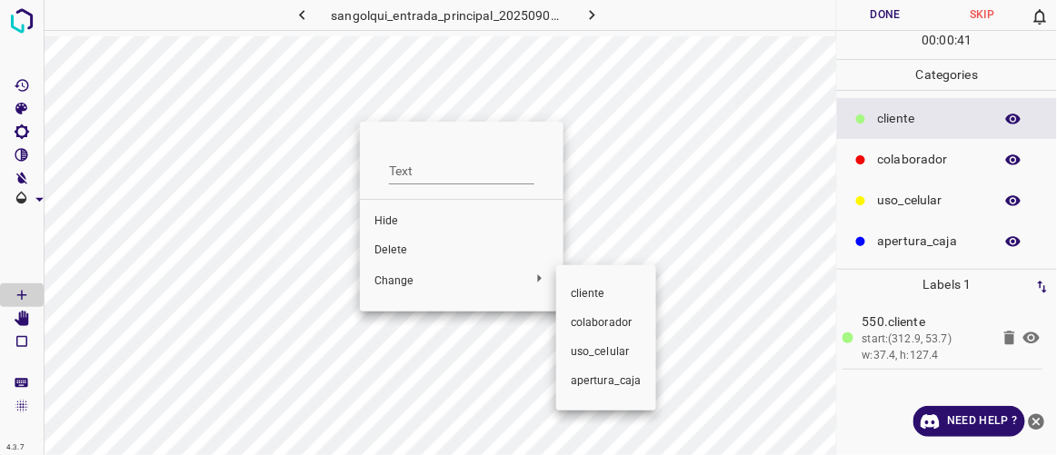
click at [602, 325] on span "colaborador" at bounding box center [606, 323] width 71 height 16
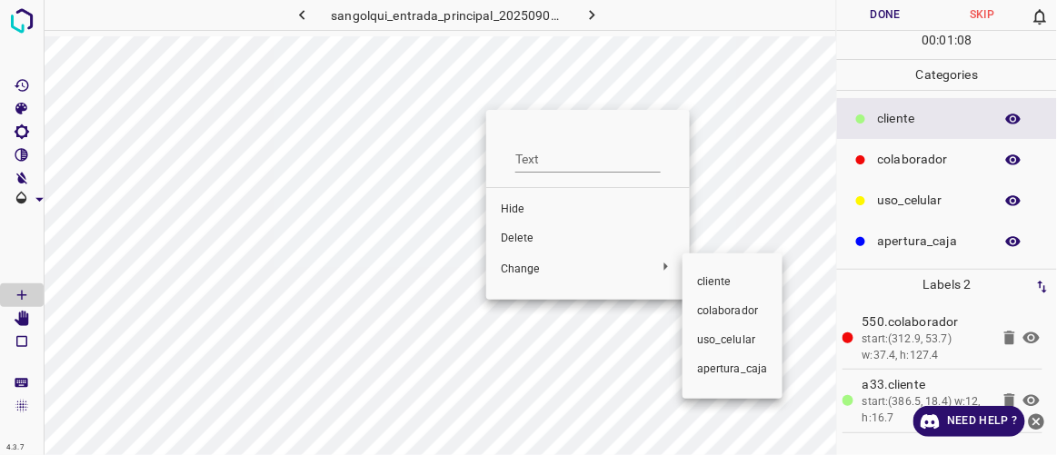
click at [723, 306] on span "colaborador" at bounding box center [732, 312] width 71 height 16
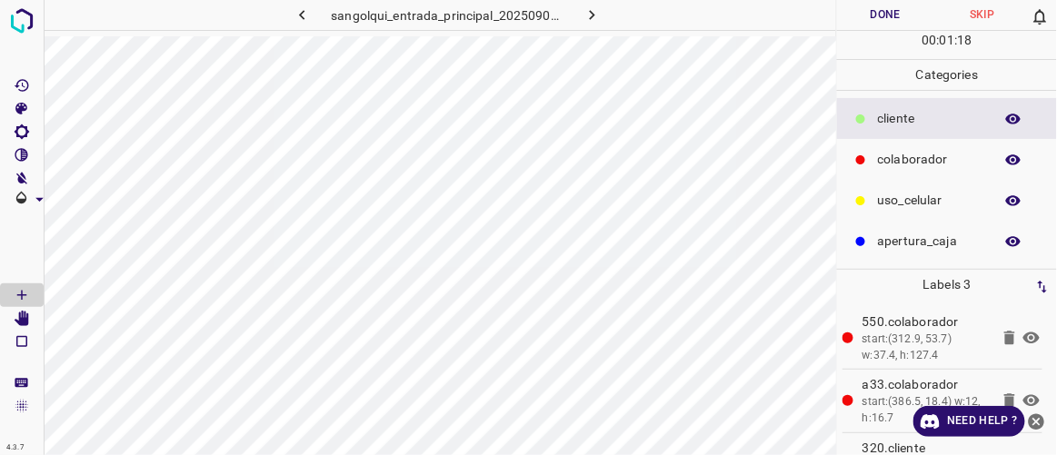
click at [881, 7] on button "Done" at bounding box center [885, 15] width 96 height 30
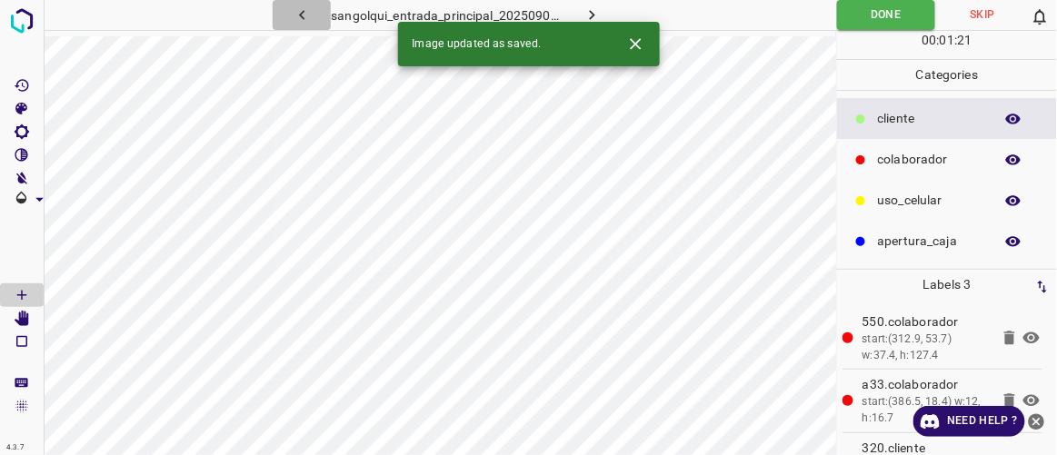
click at [295, 16] on icon "button" at bounding box center [302, 14] width 19 height 19
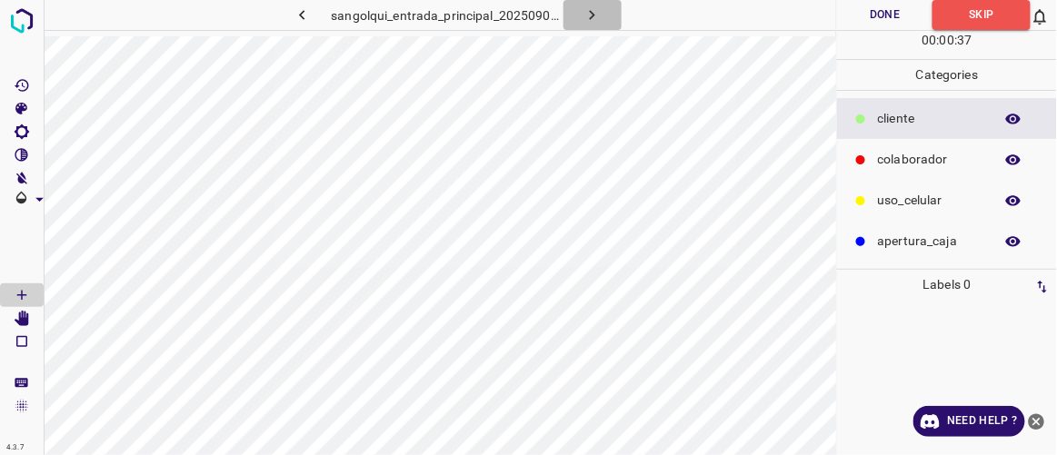
click at [602, 15] on button "button" at bounding box center [593, 15] width 58 height 30
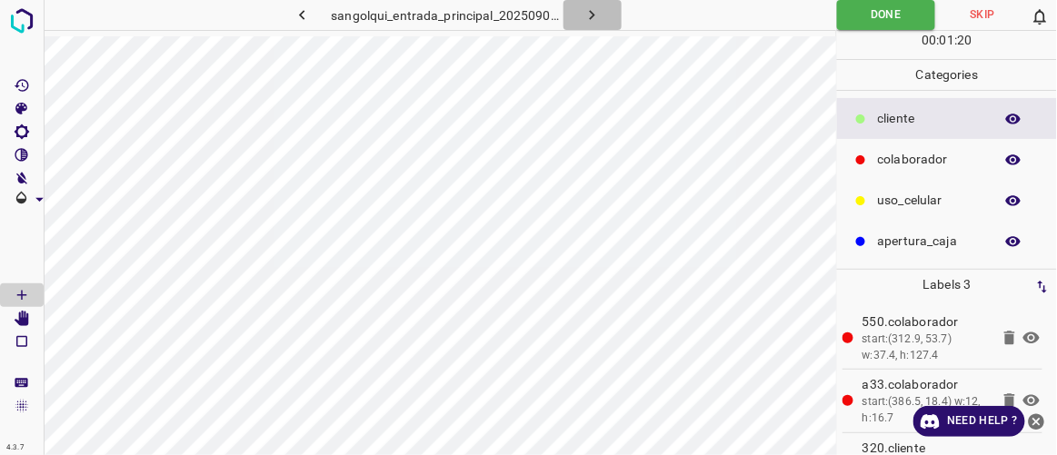
click at [602, 15] on button "button" at bounding box center [593, 15] width 58 height 30
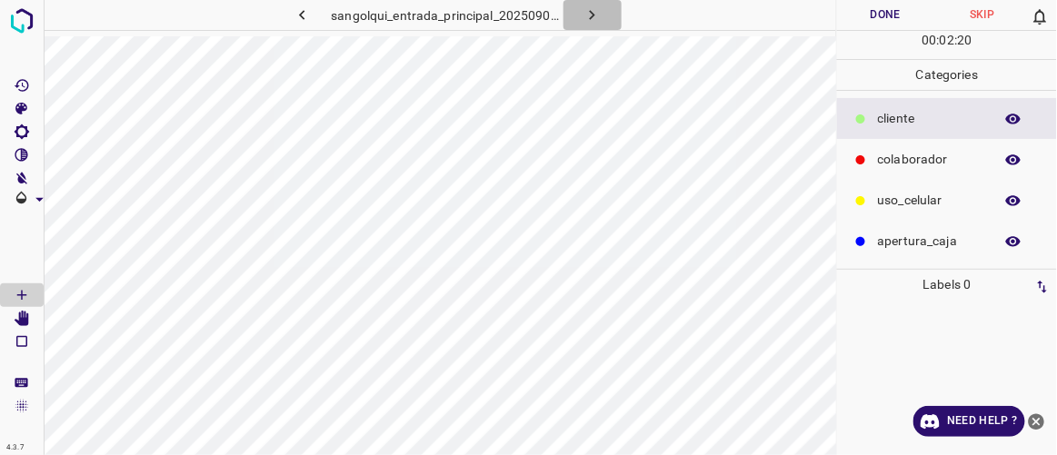
click at [602, 15] on button "button" at bounding box center [593, 15] width 58 height 30
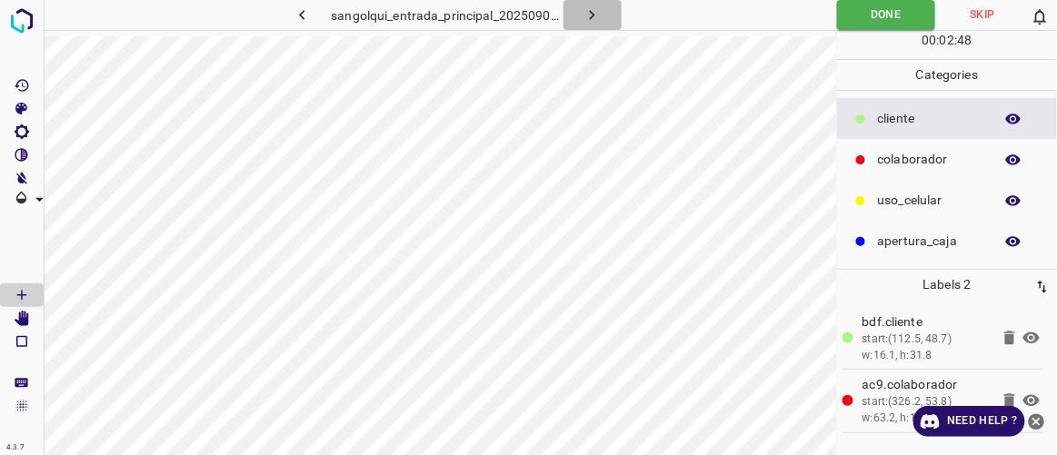
click at [602, 15] on button "button" at bounding box center [593, 15] width 58 height 30
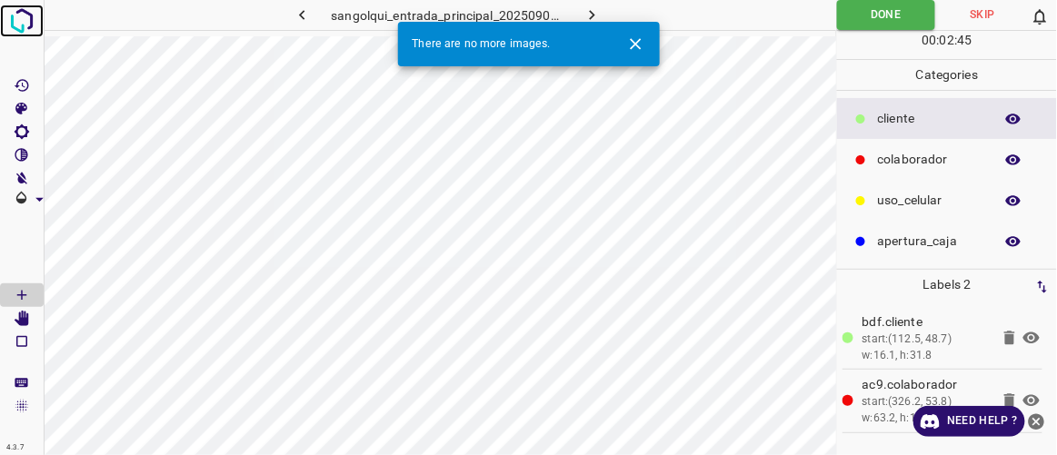
click at [23, 15] on img at bounding box center [21, 21] width 33 height 33
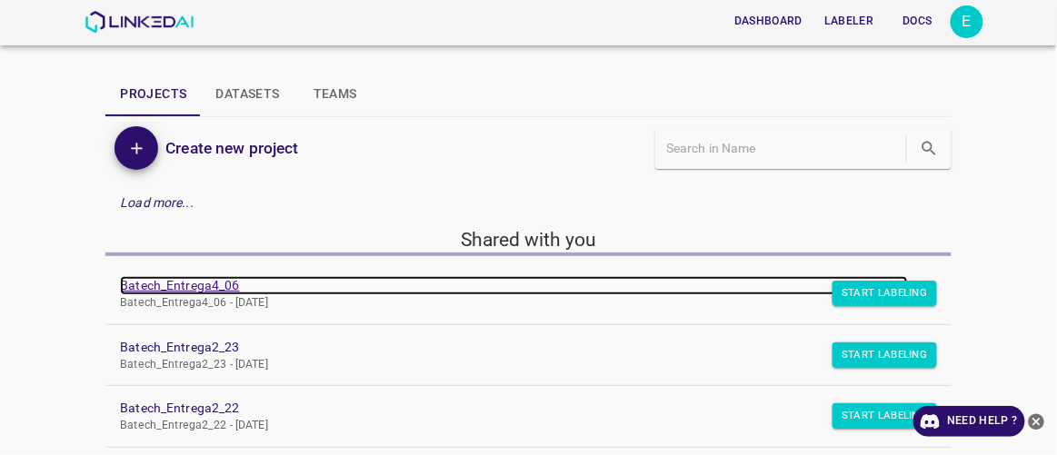
click at [198, 287] on link "Batech_Entrega4_06" at bounding box center [513, 285] width 787 height 19
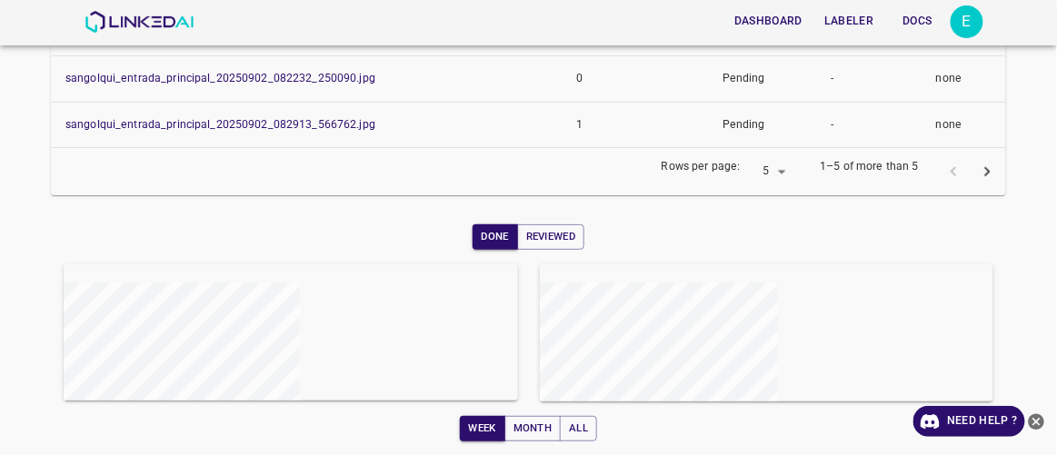
scroll to position [471, 0]
